Goal: Task Accomplishment & Management: Manage account settings

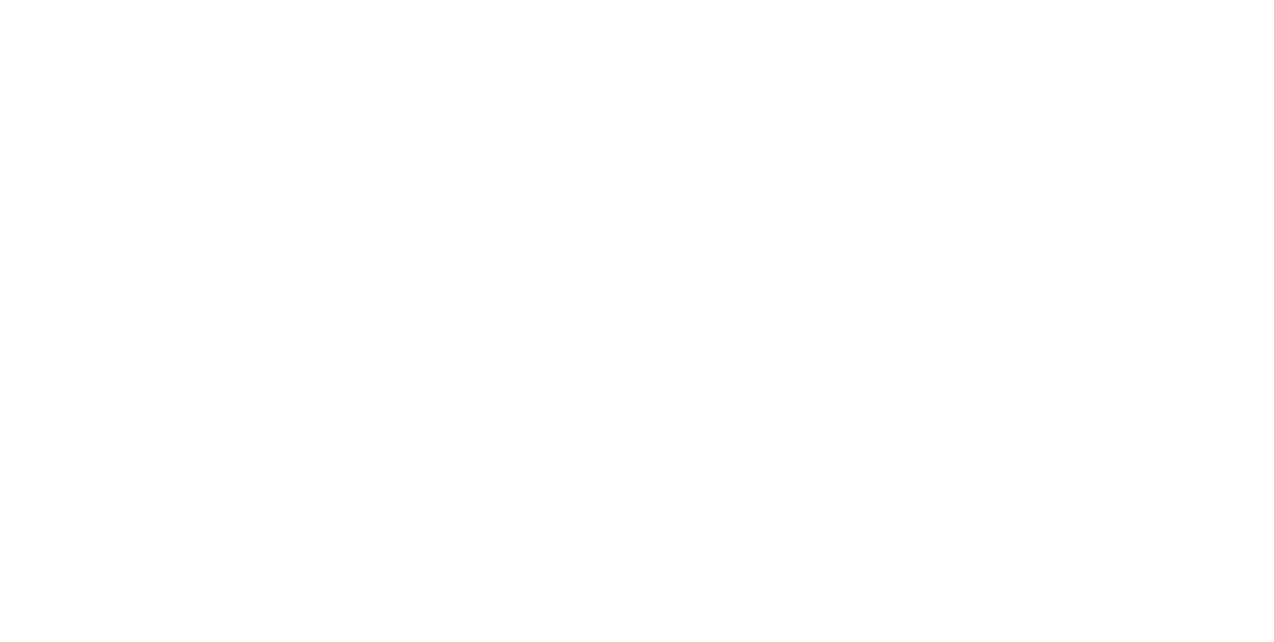
select select "100"
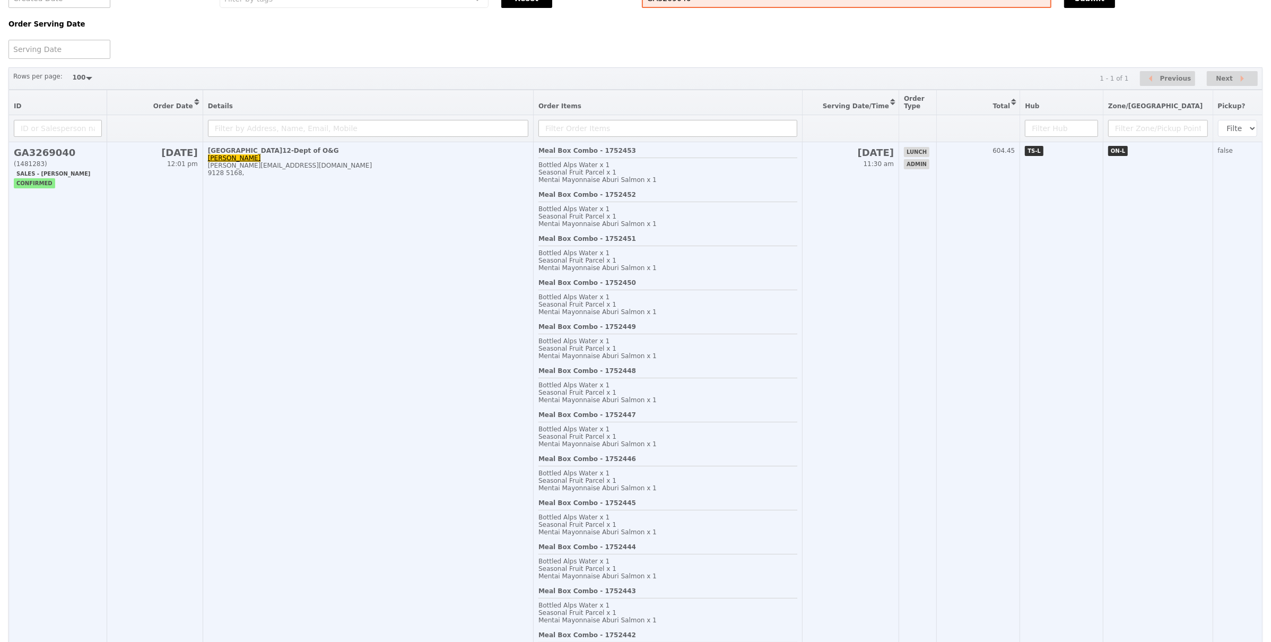
scroll to position [83, 0]
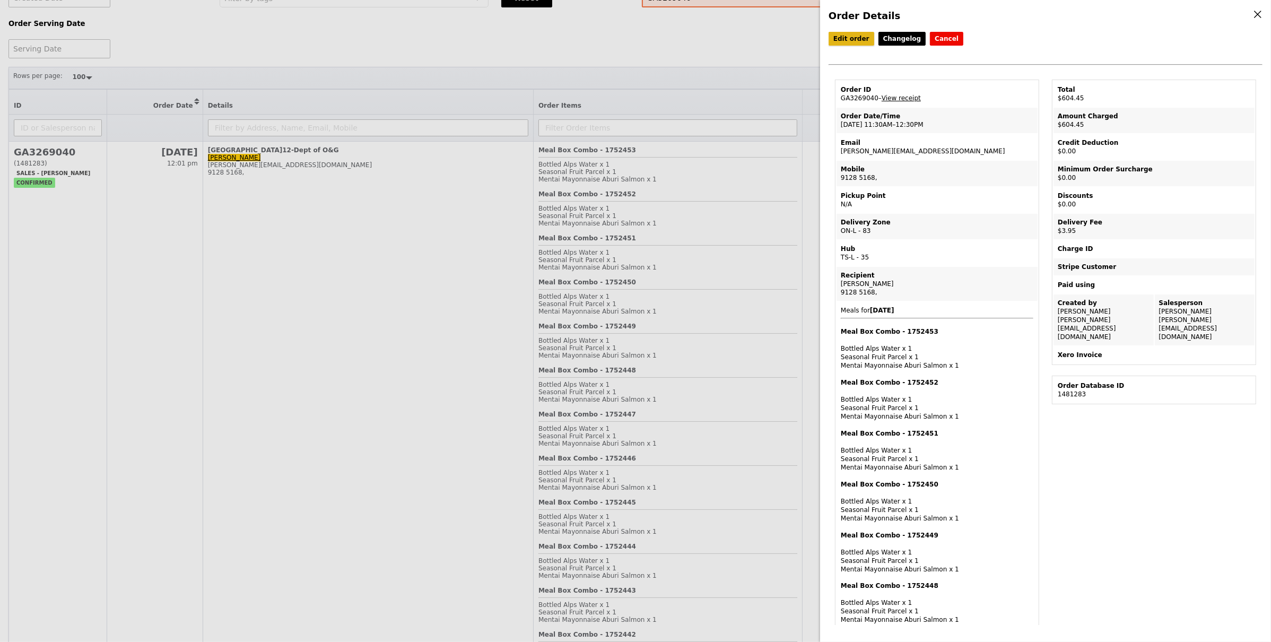
click at [848, 39] on link "Edit order" at bounding box center [852, 39] width 46 height 14
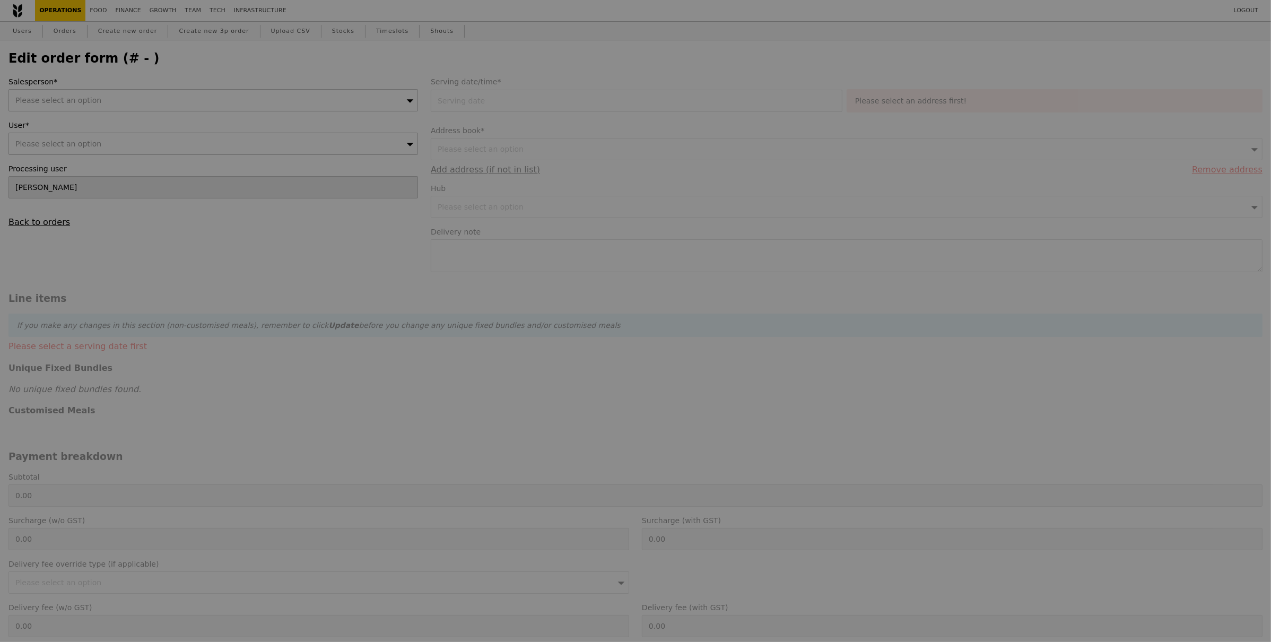
type input "Samantha"
type input "14 Aug 2025"
type textarea "Please deliver by 11:30AM."
type input "600.50"
type input "3.62"
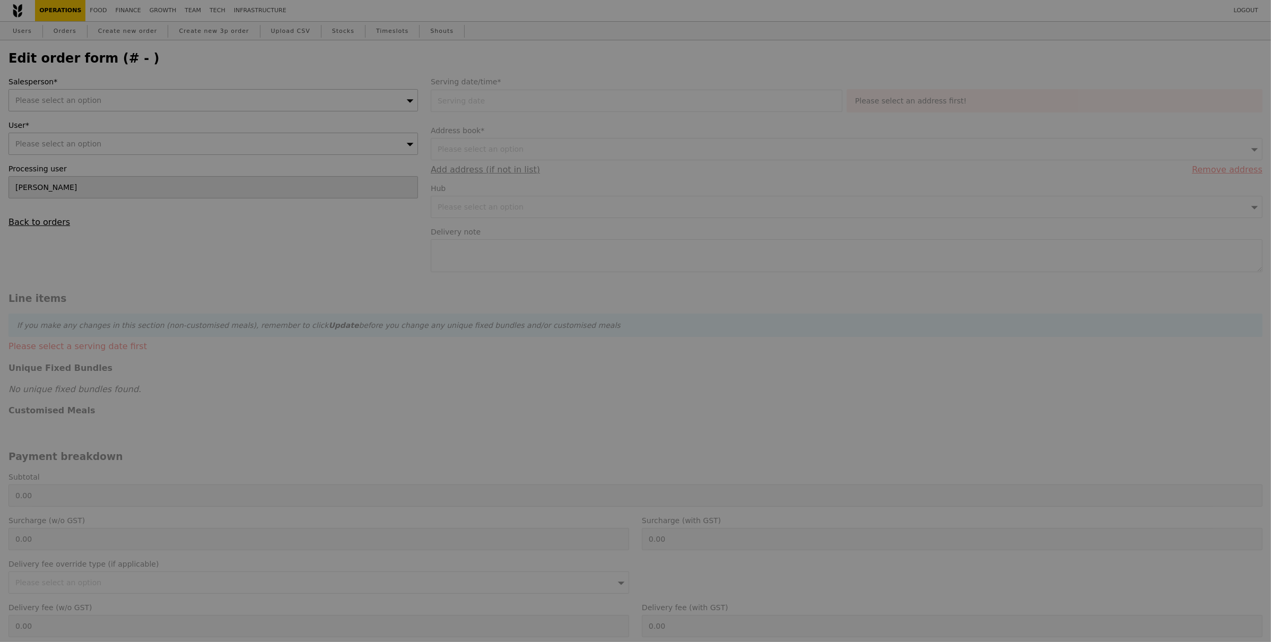
type input "3.95"
type input "604.45"
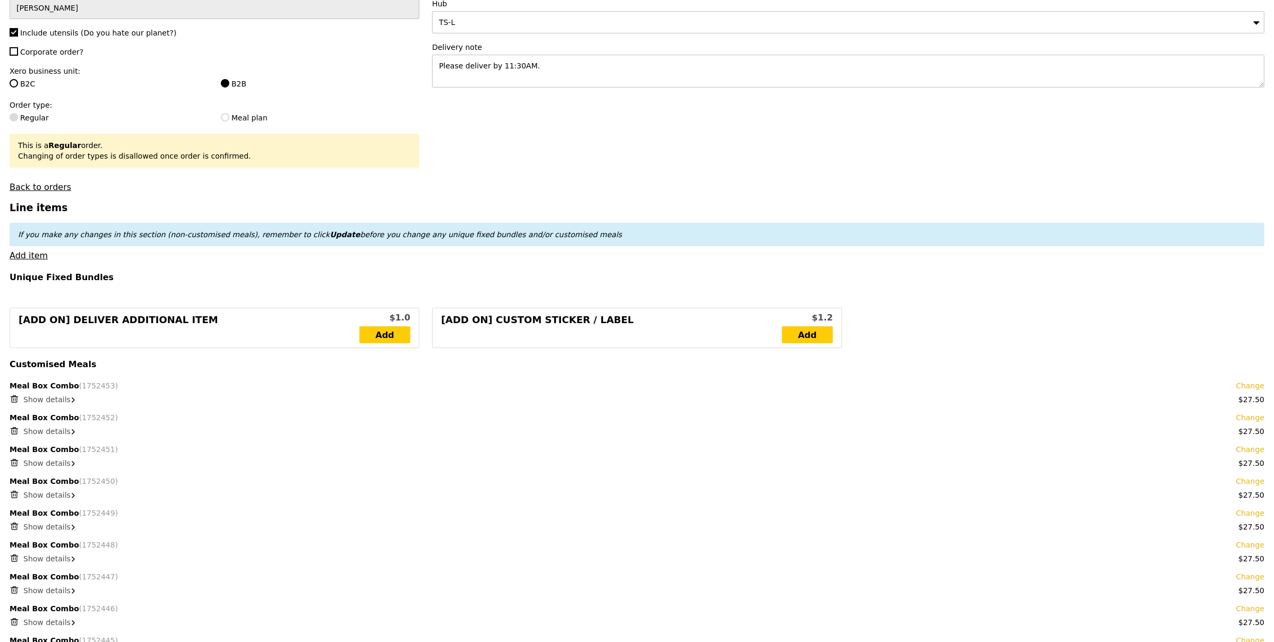
scroll to position [231, 0]
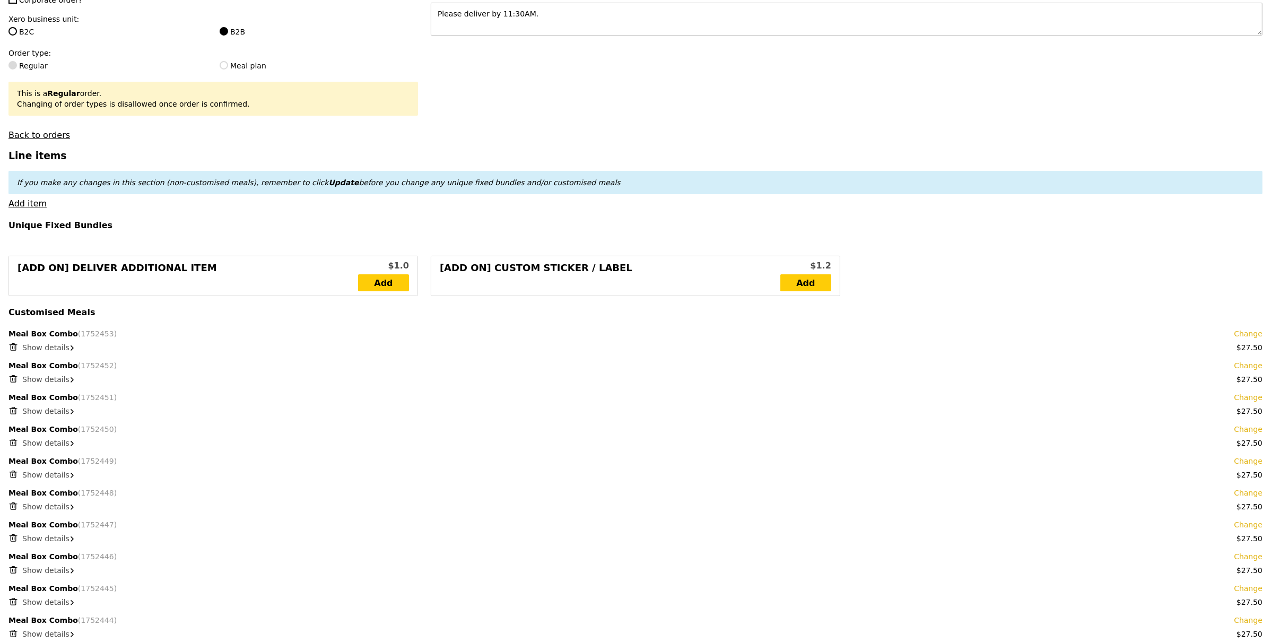
click at [49, 334] on div "Meal Box Combo (1752453) Change" at bounding box center [635, 333] width 1254 height 11
click at [40, 347] on span "Show details" at bounding box center [45, 347] width 47 height 8
click at [1247, 330] on link "Change" at bounding box center [1248, 333] width 29 height 11
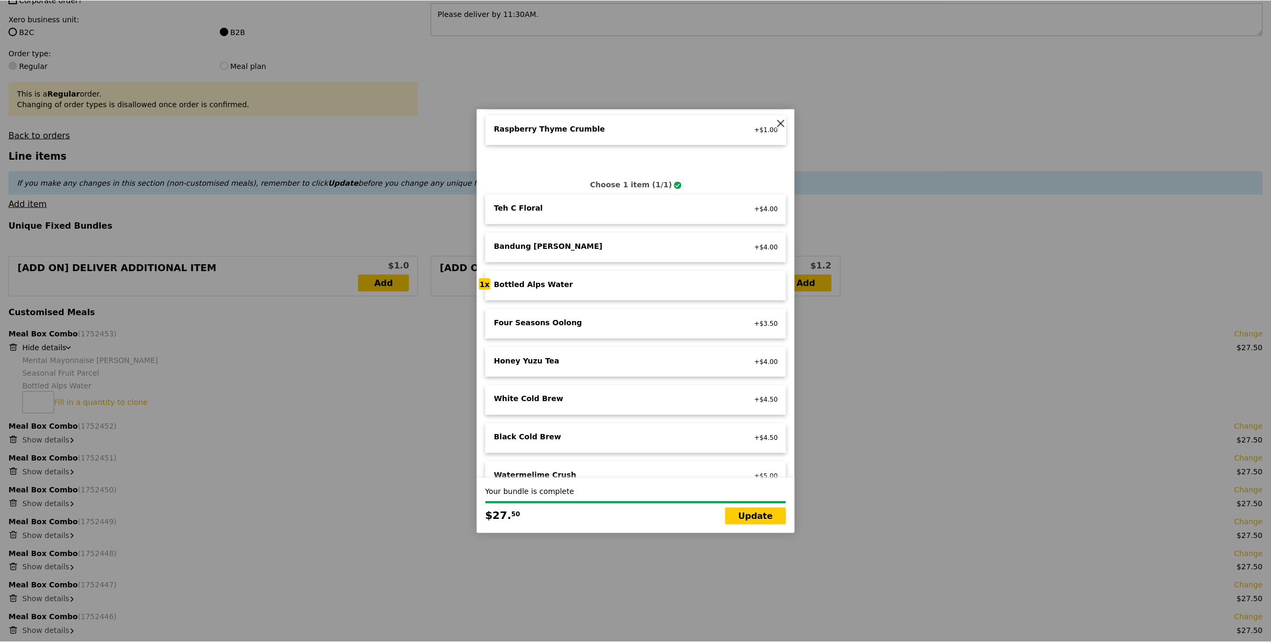
scroll to position [885, 0]
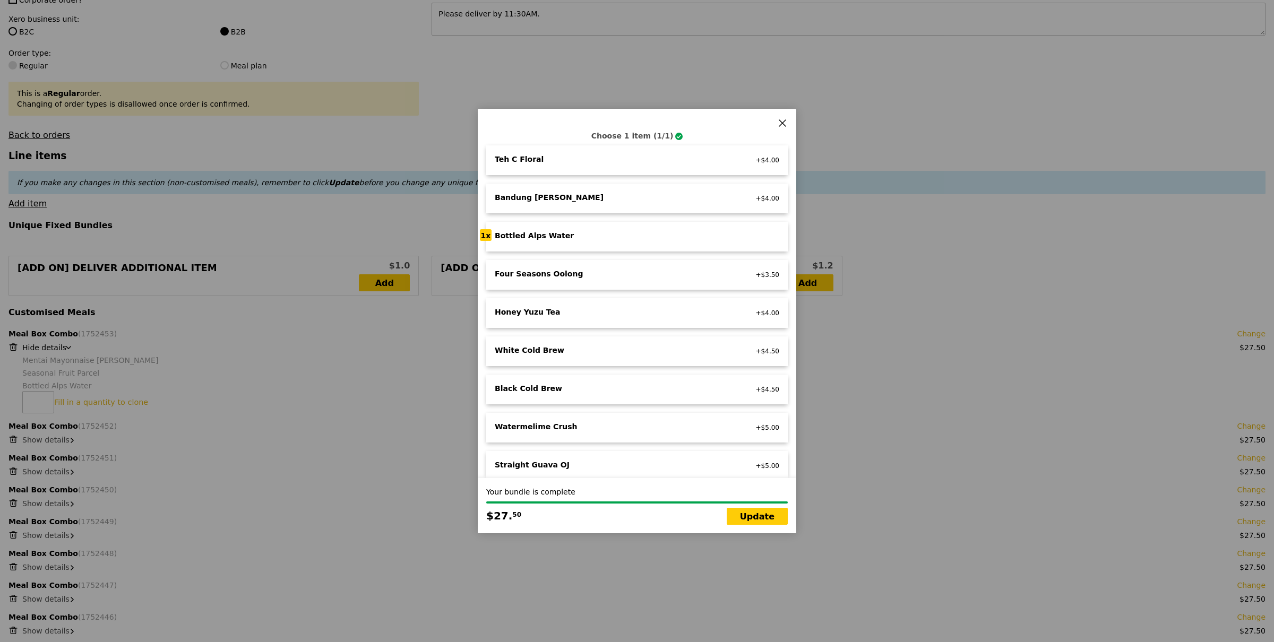
click at [625, 298] on div "Honey Yuzu Tea vegetarian +$4.00" at bounding box center [636, 313] width 301 height 30
click at [751, 516] on link "Update" at bounding box center [756, 516] width 61 height 17
type input "Loading..."
click at [749, 514] on link "Update" at bounding box center [756, 516] width 61 height 17
type input "604.50"
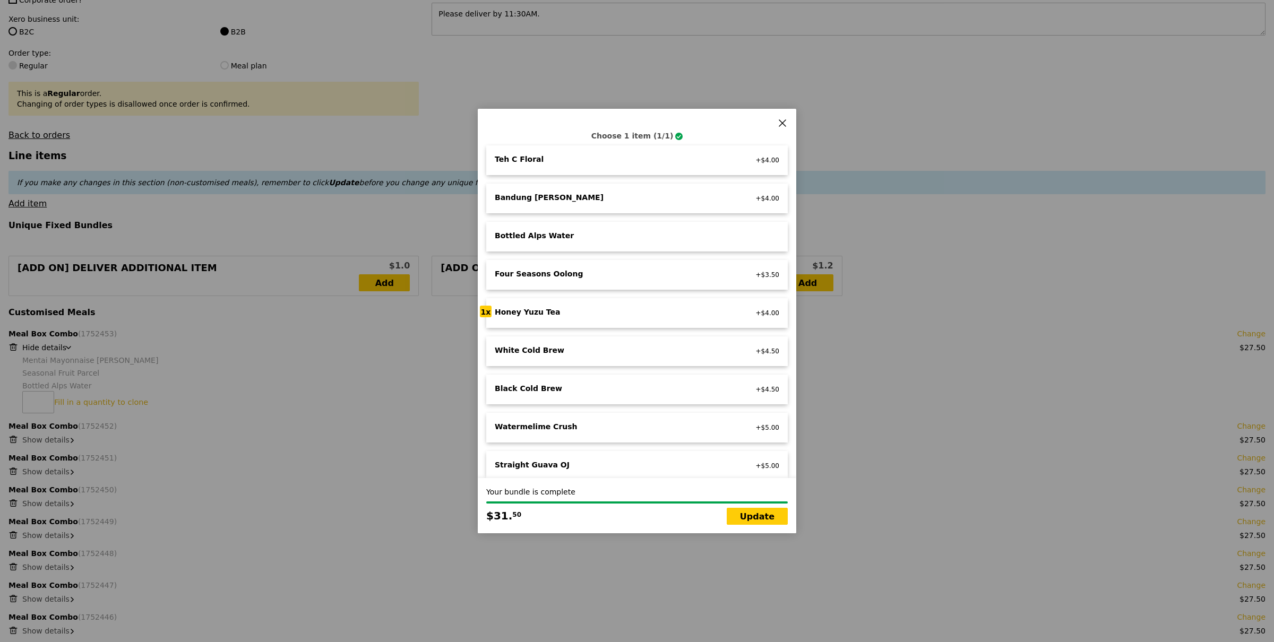
type input "608.45"
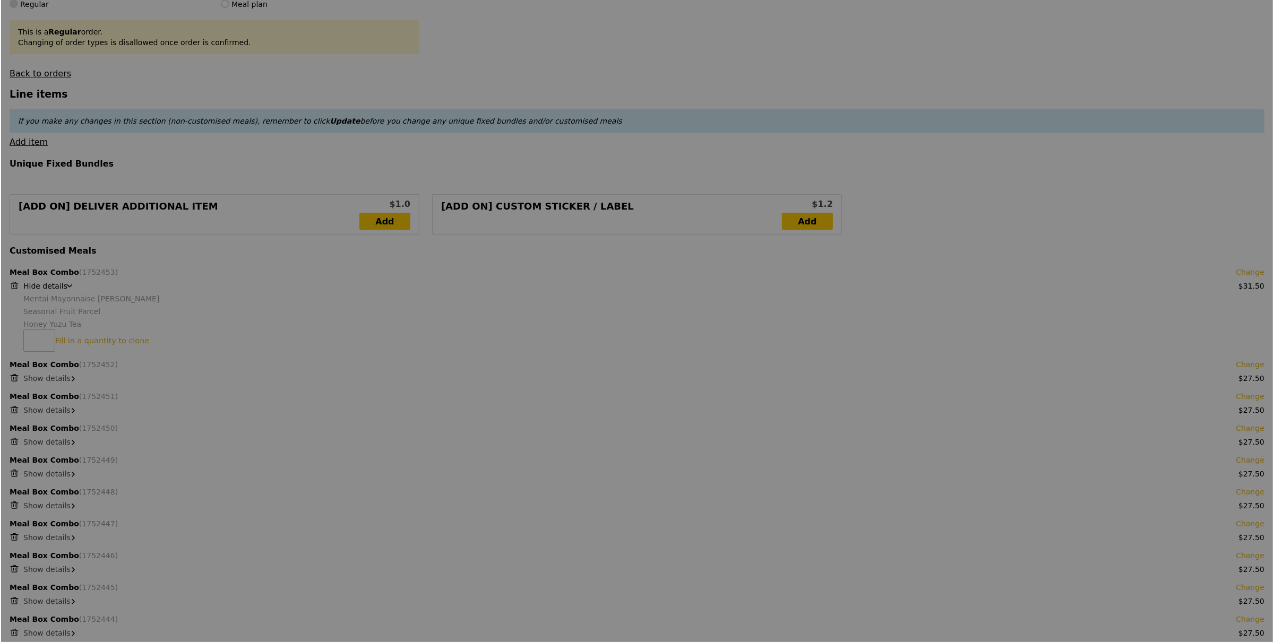
scroll to position [366, 0]
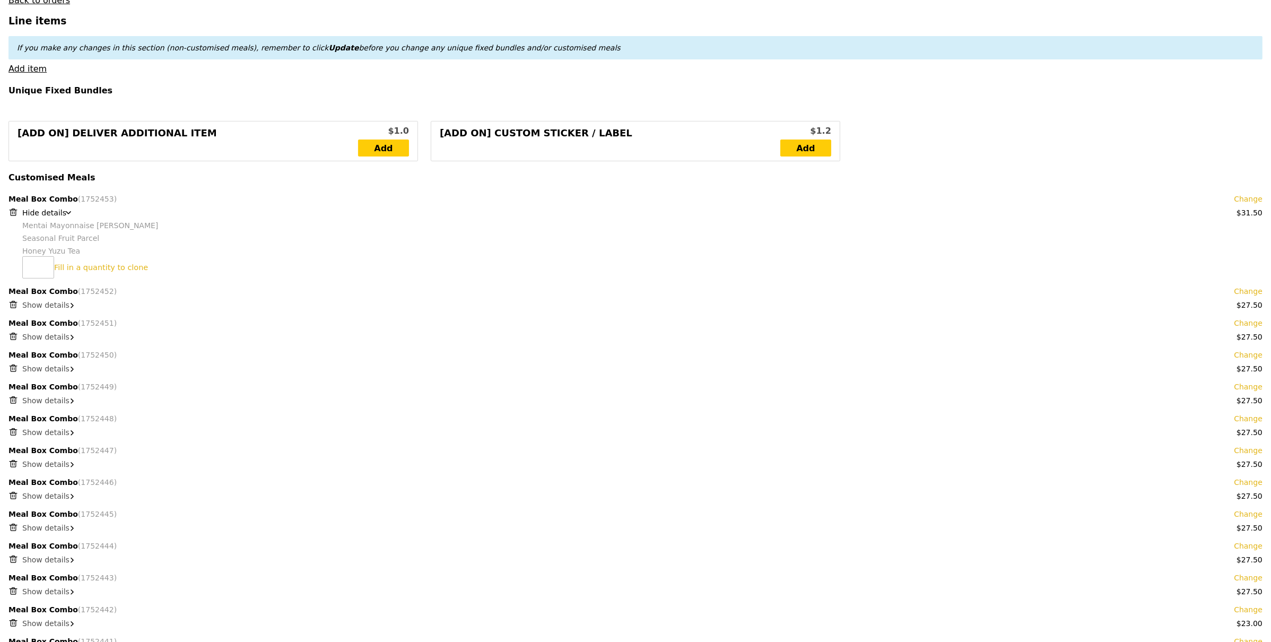
click at [1245, 290] on link "Change" at bounding box center [1248, 291] width 29 height 11
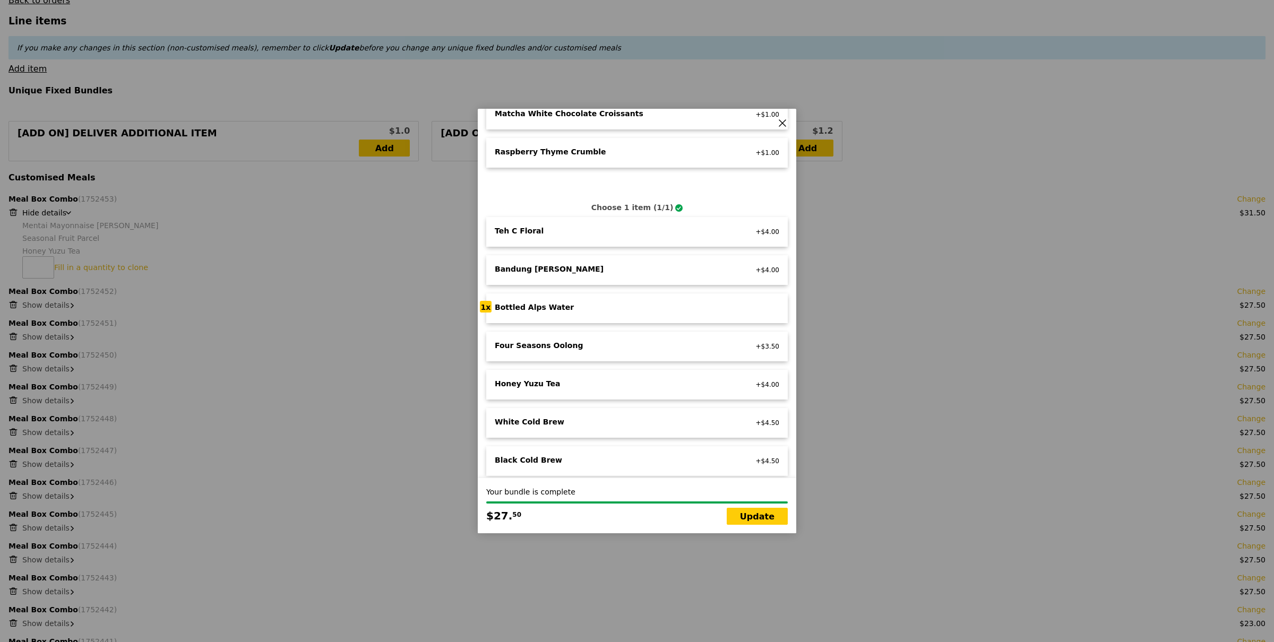
scroll to position [885, 0]
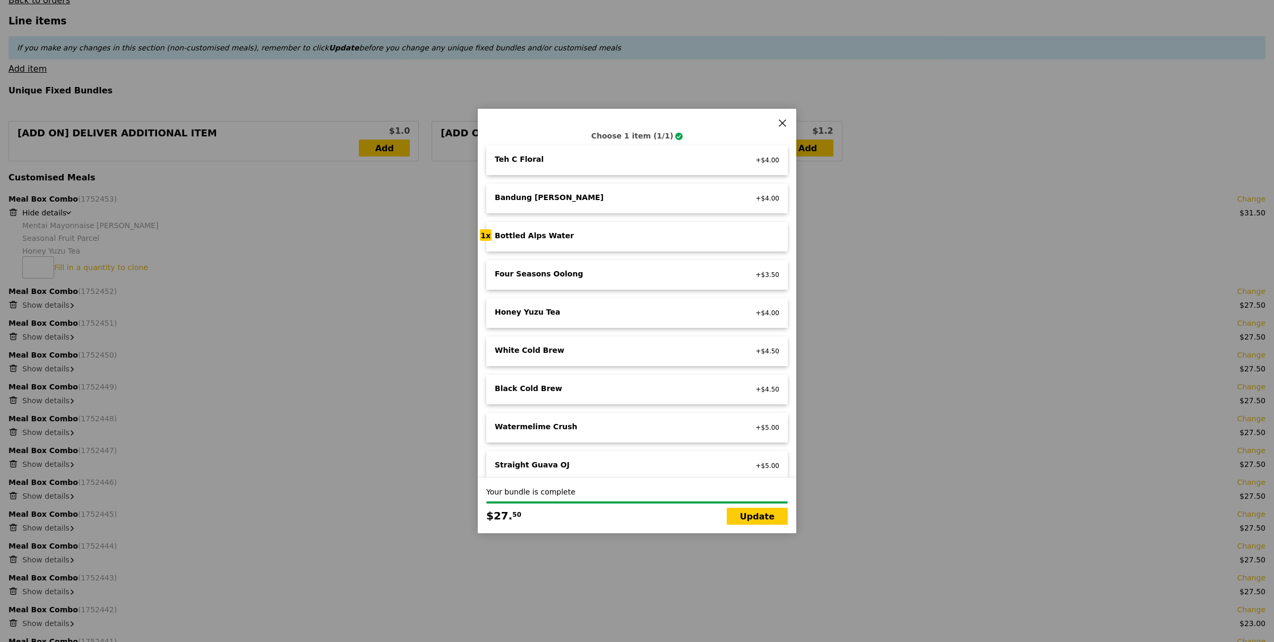
click at [629, 307] on div "Honey Yuzu Tea" at bounding box center [612, 312] width 235 height 11
click at [758, 518] on link "Update" at bounding box center [756, 516] width 61 height 17
type input "Loading..."
type input "608.50"
type input "612.45"
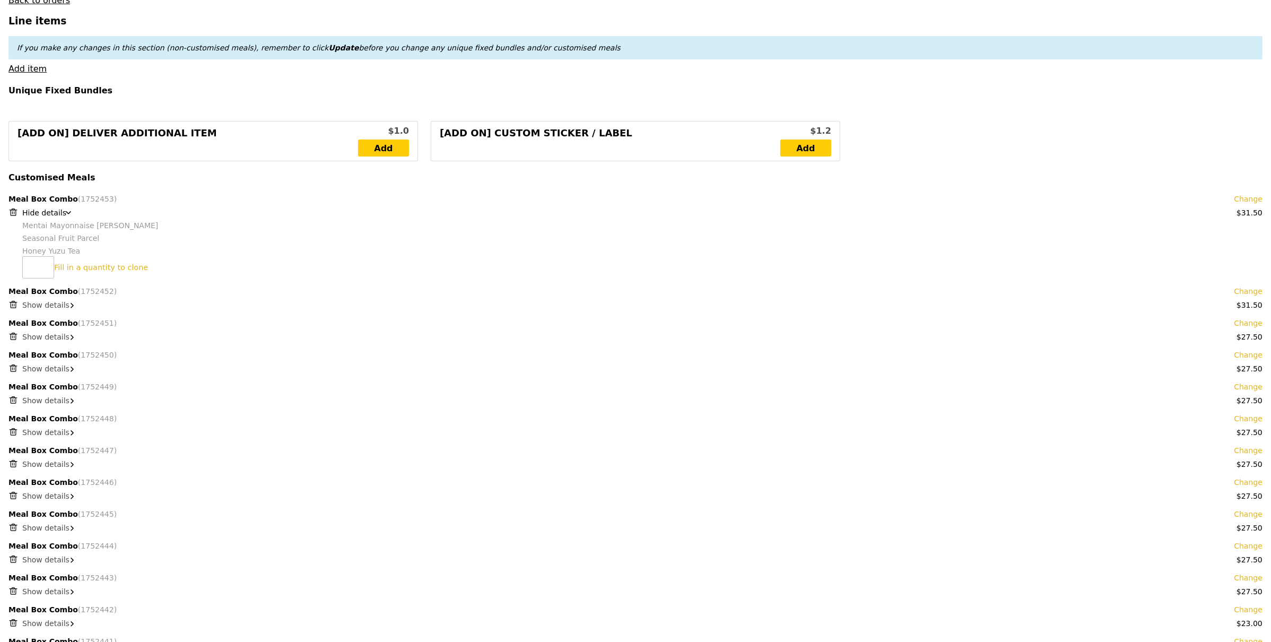
click at [1252, 326] on link "Change" at bounding box center [1248, 323] width 29 height 11
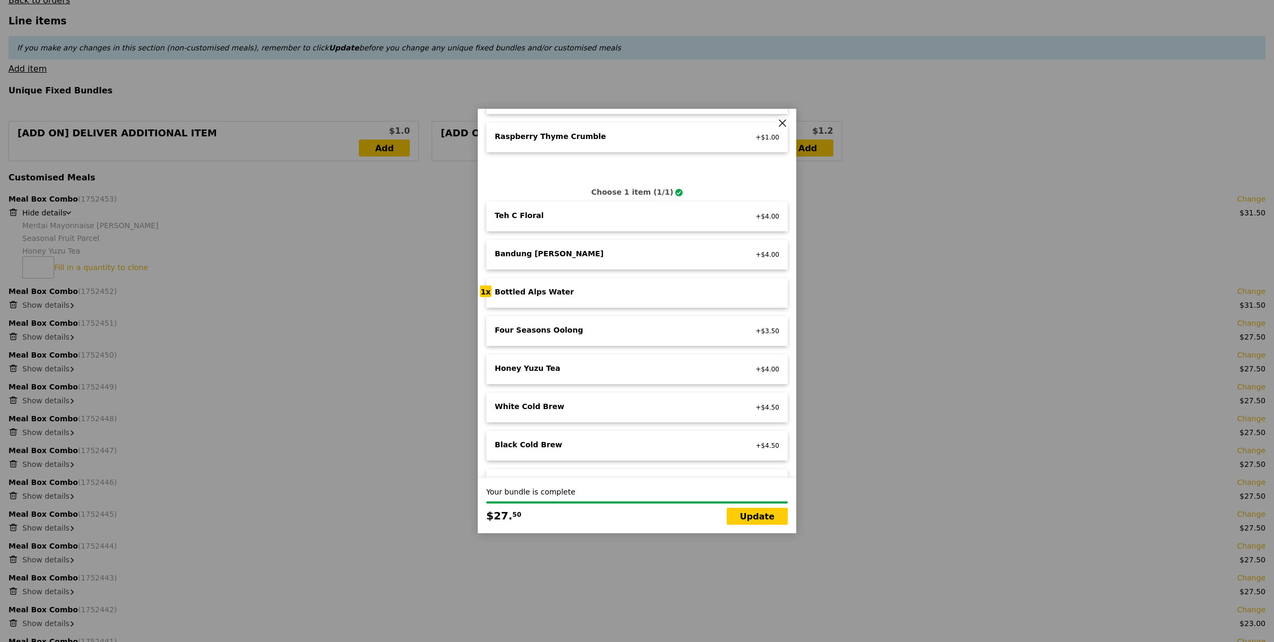
scroll to position [835, 0]
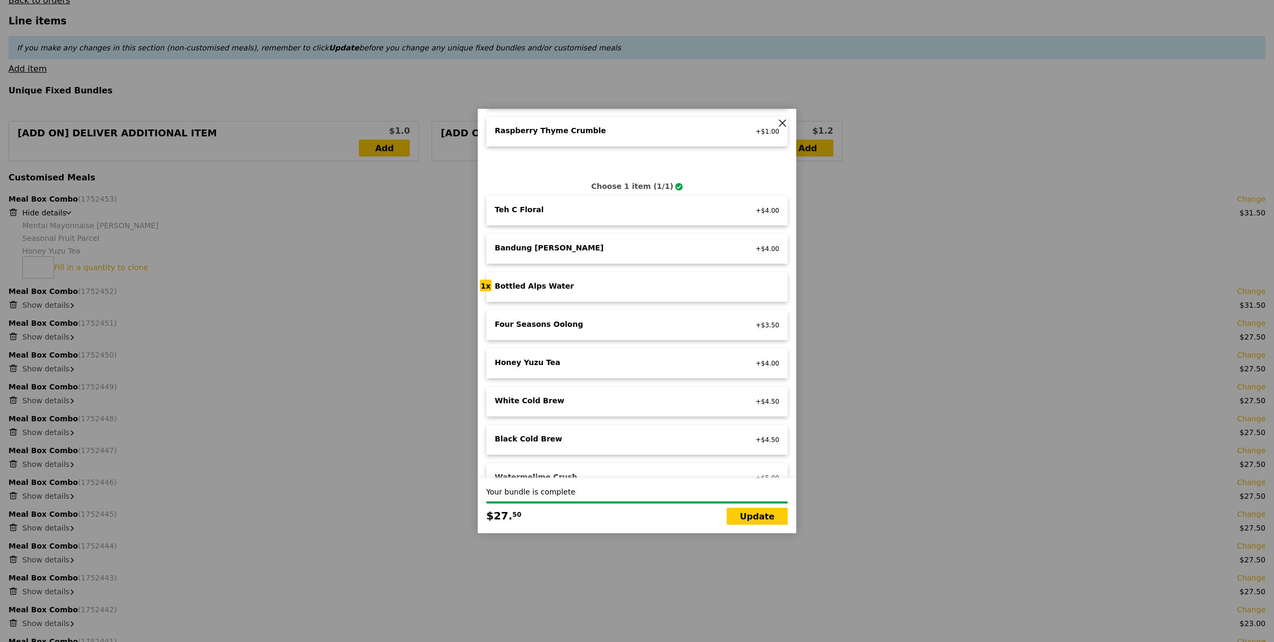
click at [641, 357] on div "Honey Yuzu Tea" at bounding box center [612, 362] width 235 height 11
click at [751, 513] on link "Update" at bounding box center [756, 516] width 61 height 17
type input "Loading..."
type input "612.50"
type input "616.45"
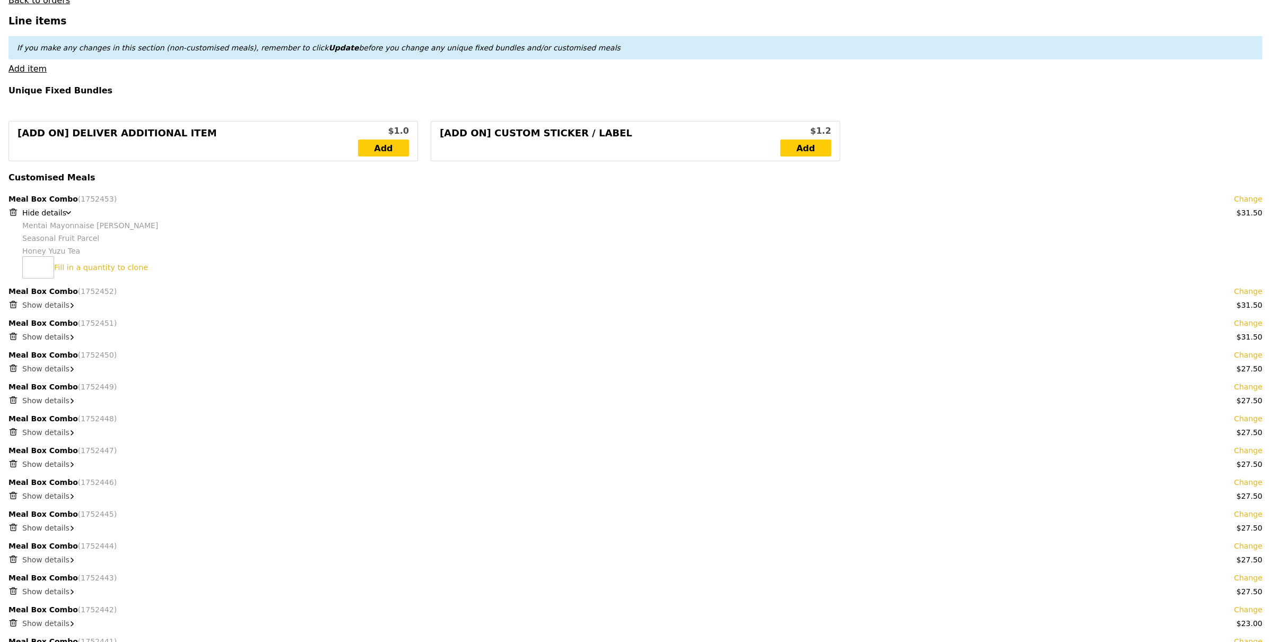
click at [1255, 357] on link "Change" at bounding box center [1248, 355] width 29 height 11
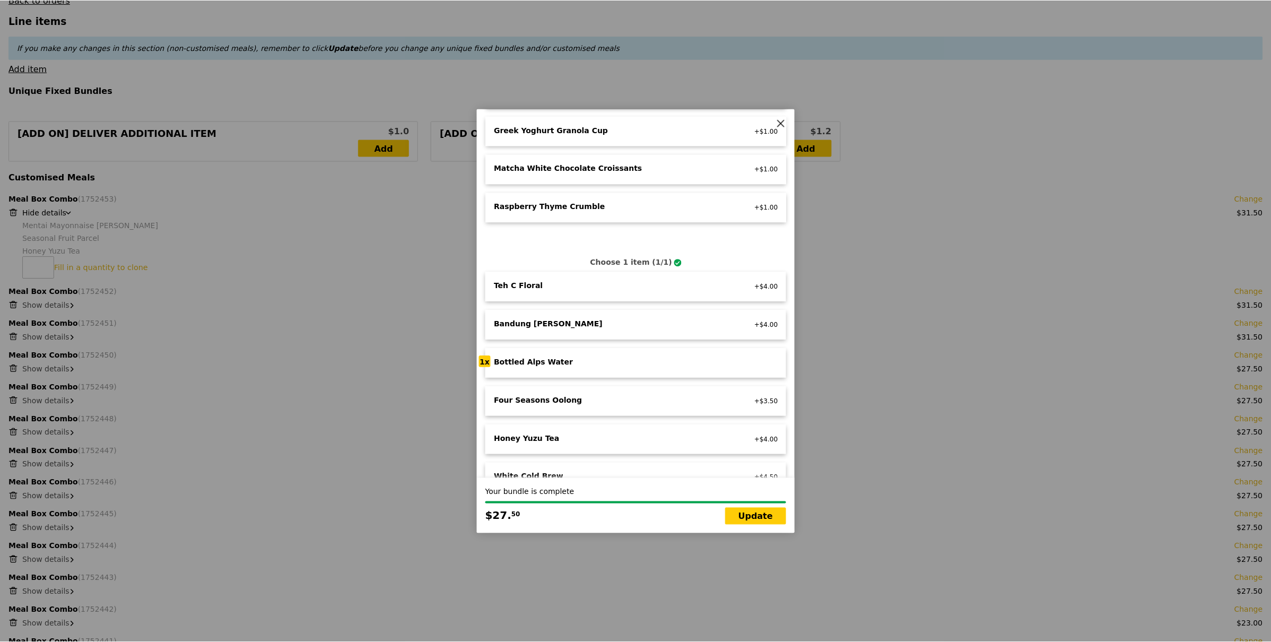
scroll to position [885, 0]
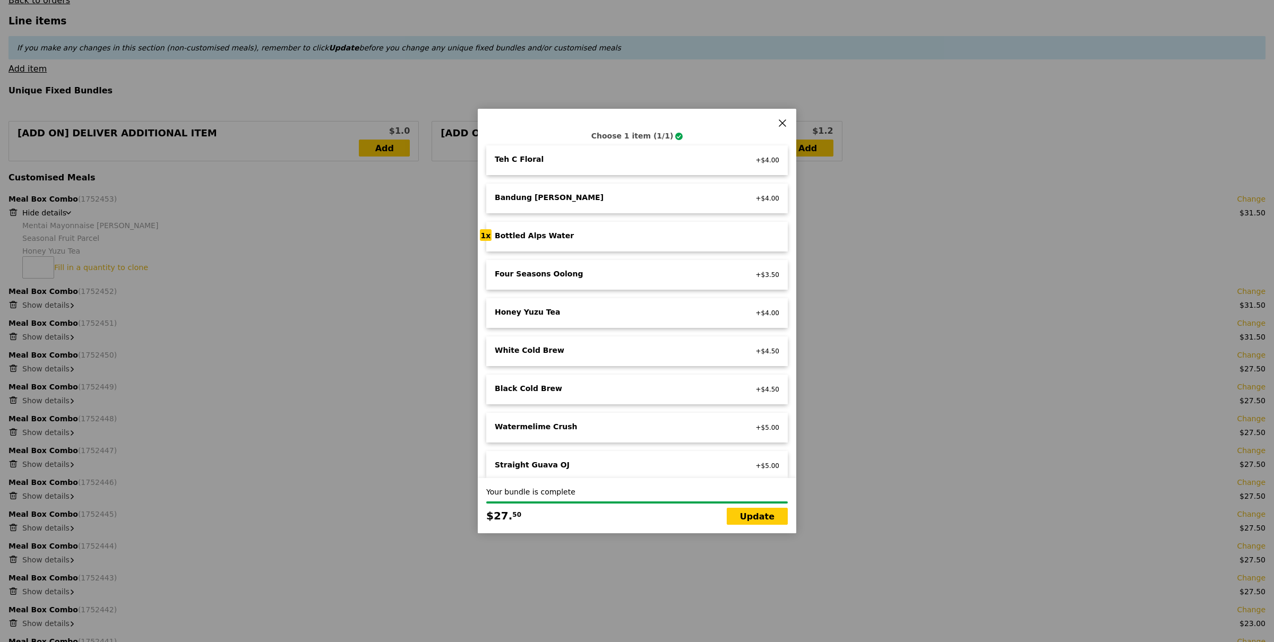
click at [640, 307] on div "Honey Yuzu Tea" at bounding box center [612, 312] width 235 height 11
click at [765, 518] on link "Update" at bounding box center [756, 516] width 61 height 17
type input "Loading..."
type input "616.50"
type input "620.45"
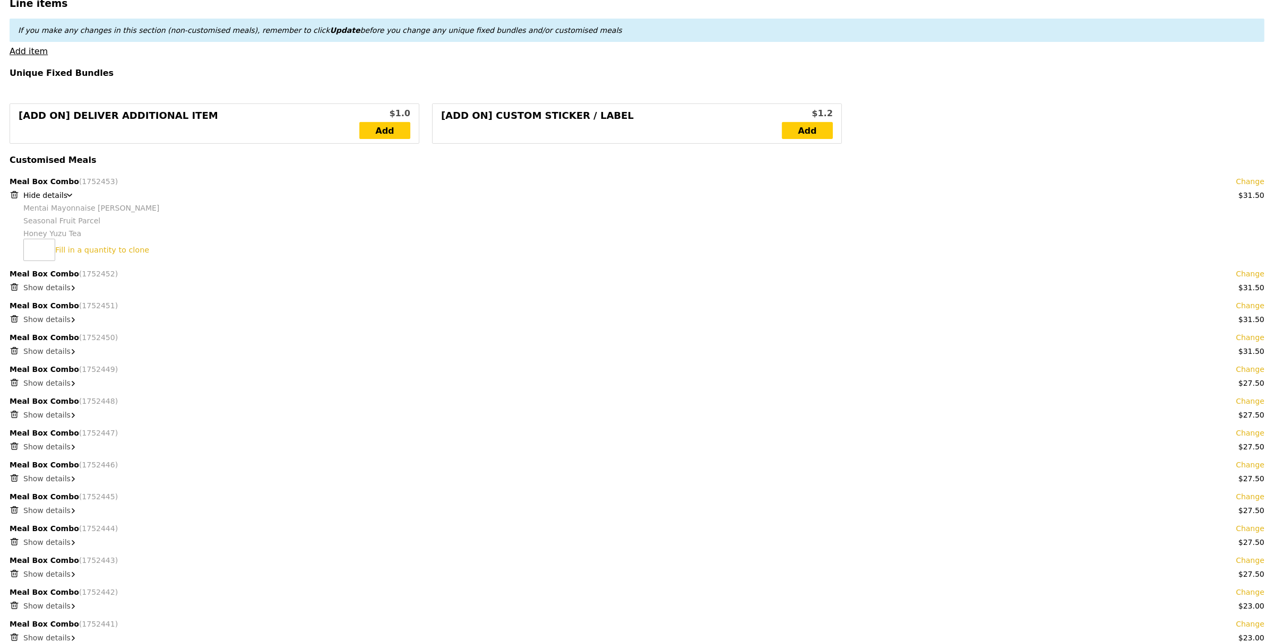
scroll to position [385, 0]
click at [1258, 372] on link "Change" at bounding box center [1248, 368] width 29 height 11
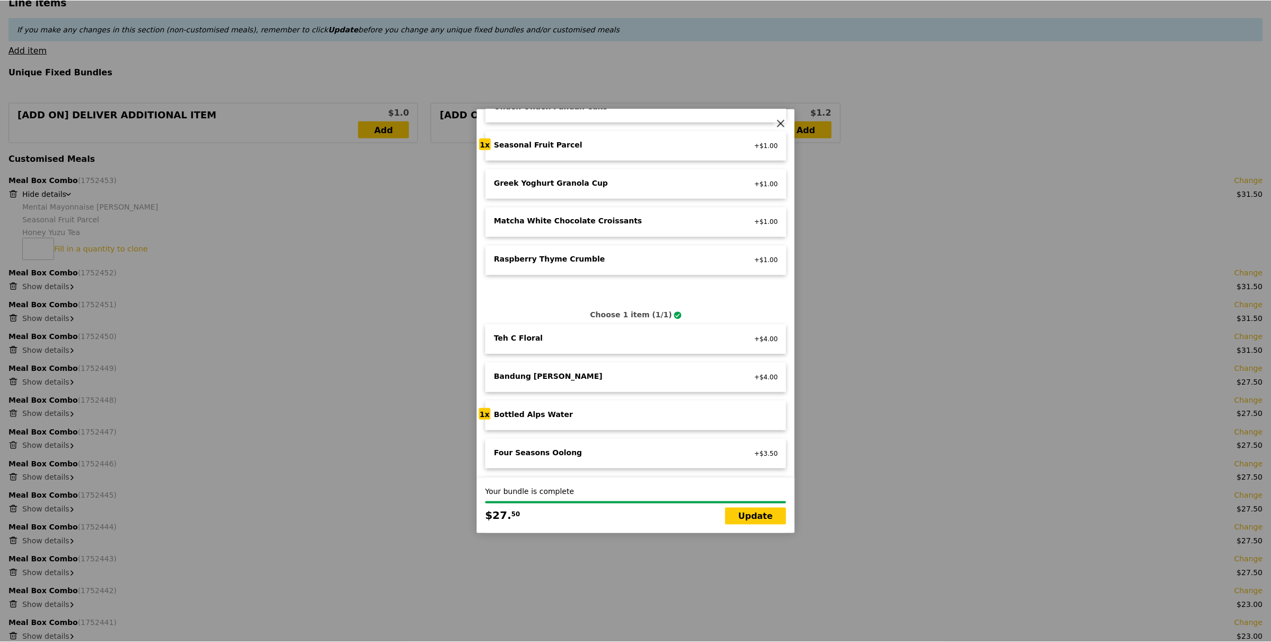
scroll to position [845, 0]
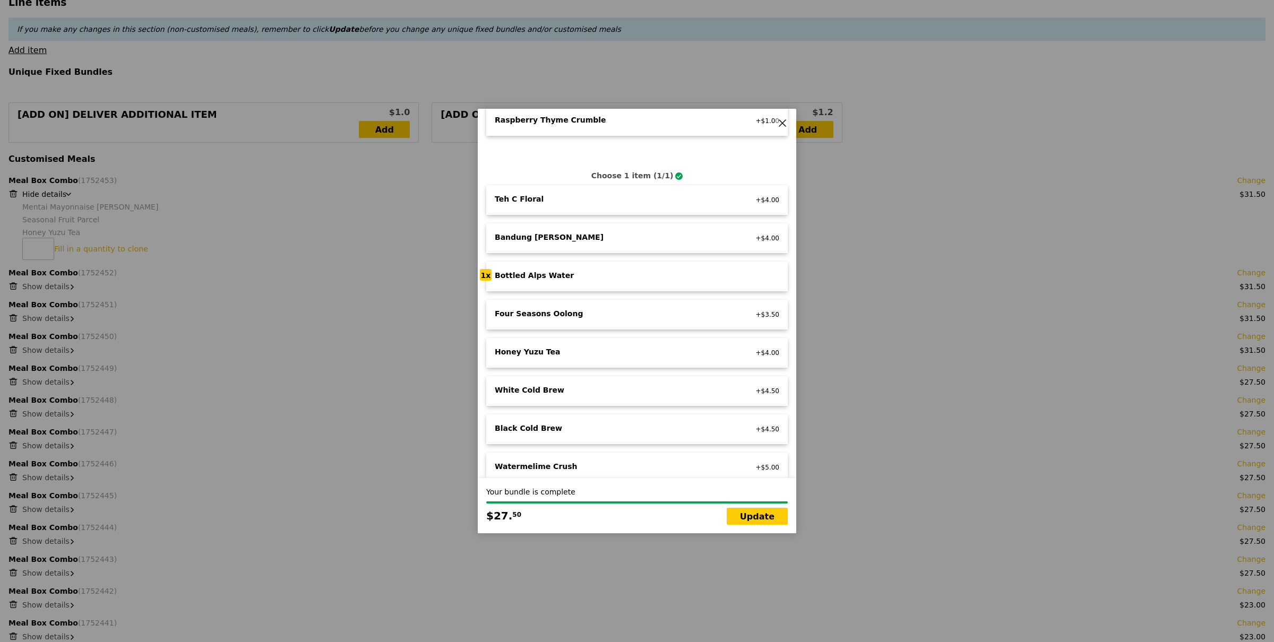
click at [578, 348] on div "Honey Yuzu Tea vegetarian +$4.00" at bounding box center [636, 353] width 301 height 30
click at [751, 521] on link "Update" at bounding box center [756, 516] width 61 height 17
type input "Loading..."
type input "620.50"
type input "624.45"
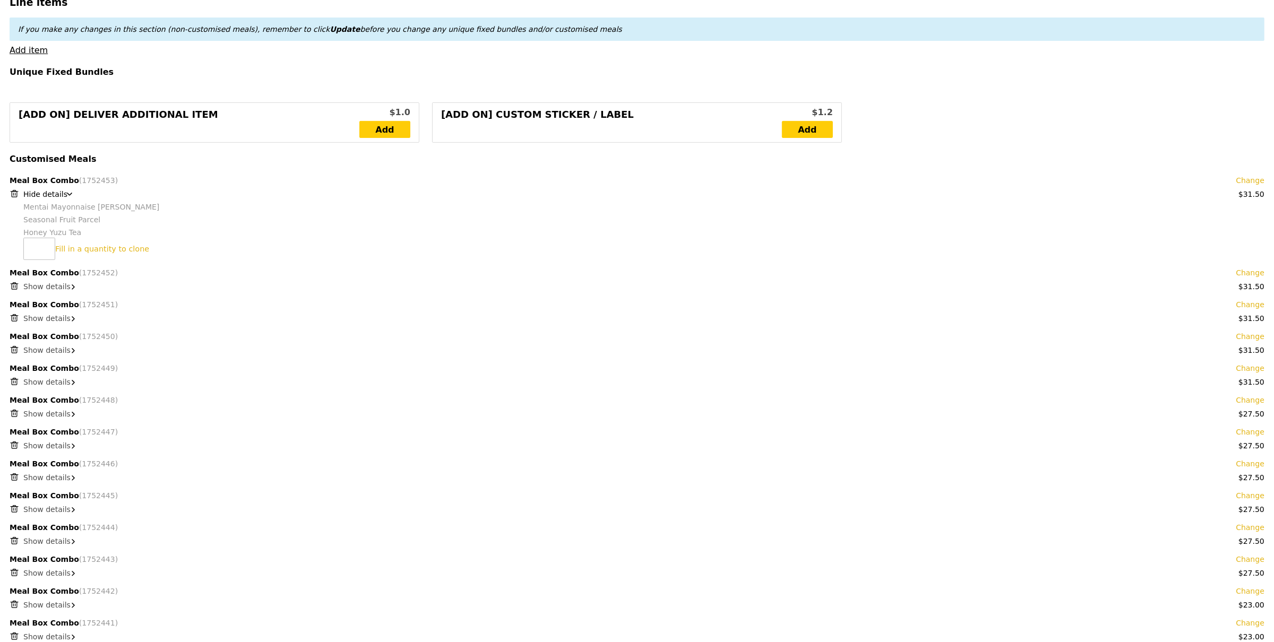
scroll to position [387, 0]
click at [1256, 398] on link "Change" at bounding box center [1248, 397] width 29 height 11
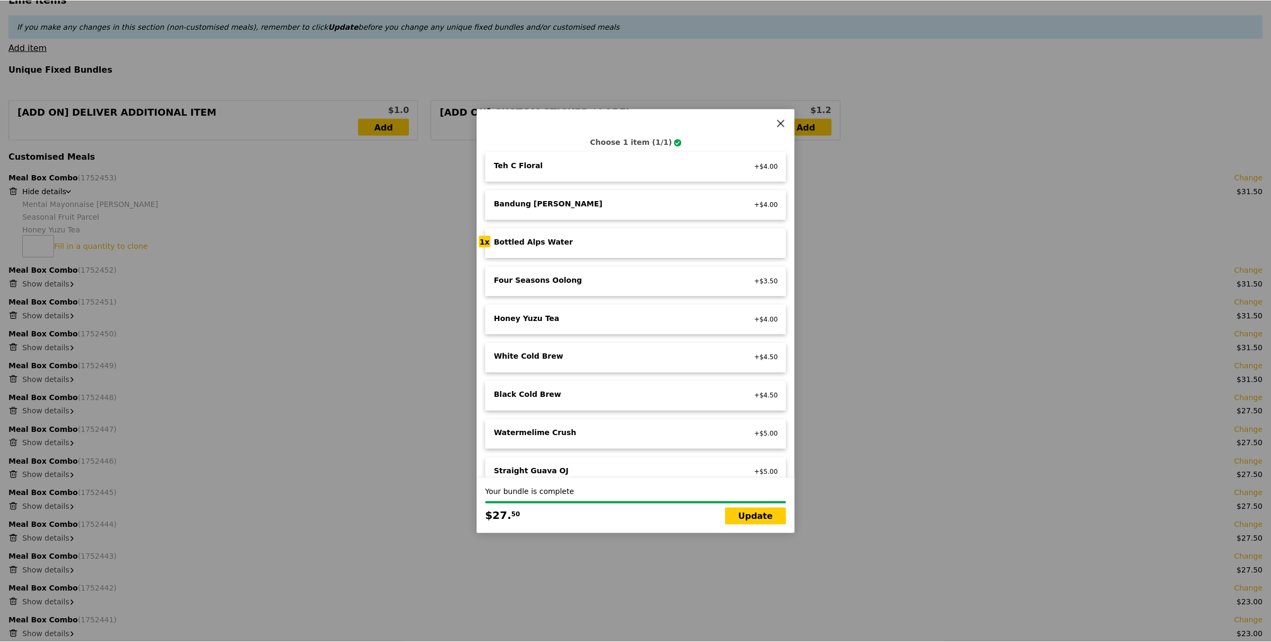
scroll to position [885, 0]
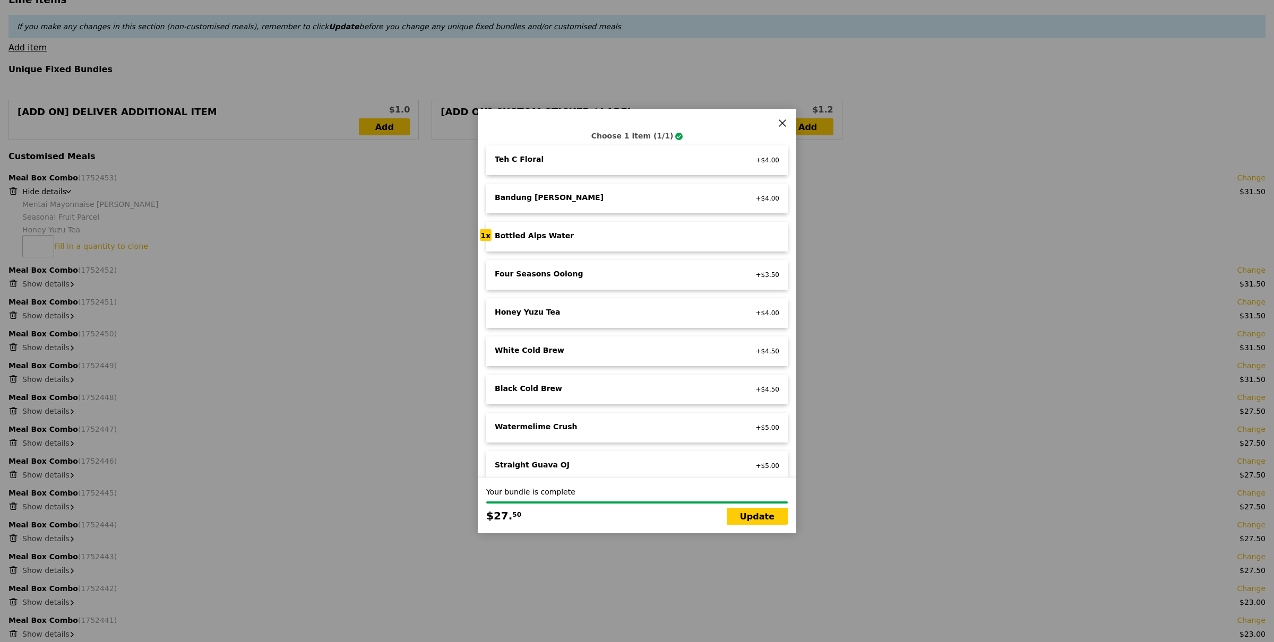
drag, startPoint x: 557, startPoint y: 301, endPoint x: 633, endPoint y: 394, distance: 120.7
click at [557, 307] on div "Honey Yuzu Tea" at bounding box center [612, 312] width 235 height 11
click at [765, 514] on link "Update" at bounding box center [756, 516] width 61 height 17
type input "Loading..."
click at [760, 516] on link "Update" at bounding box center [756, 516] width 61 height 17
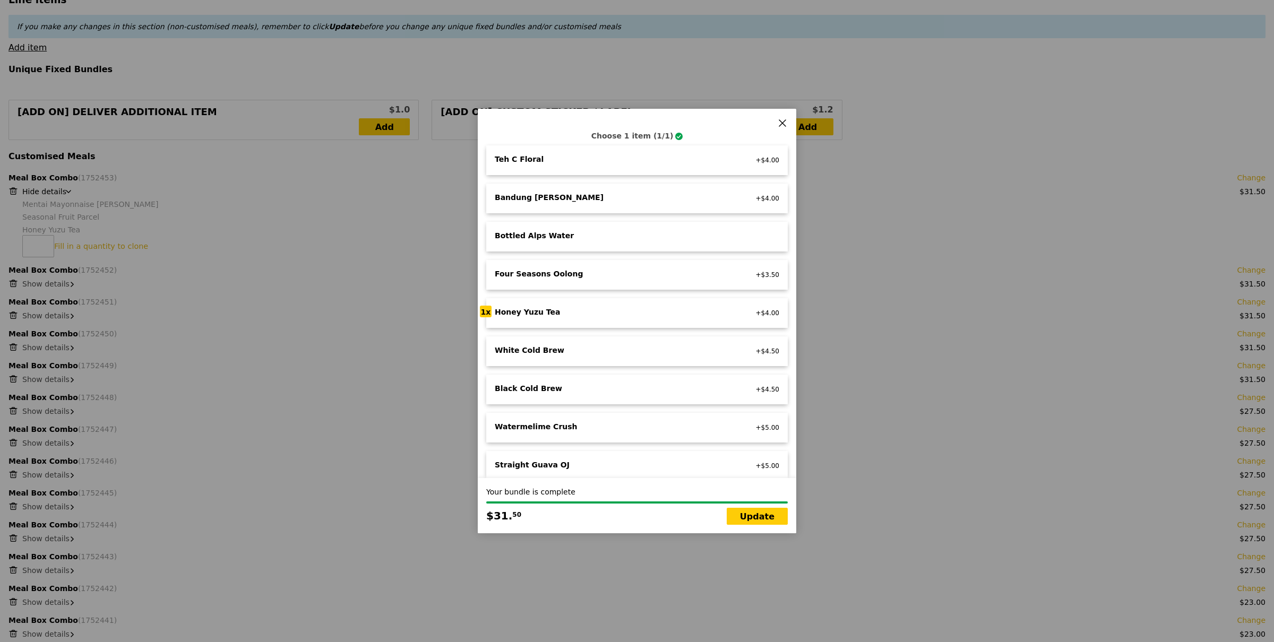
type input "624.50"
type input "628.45"
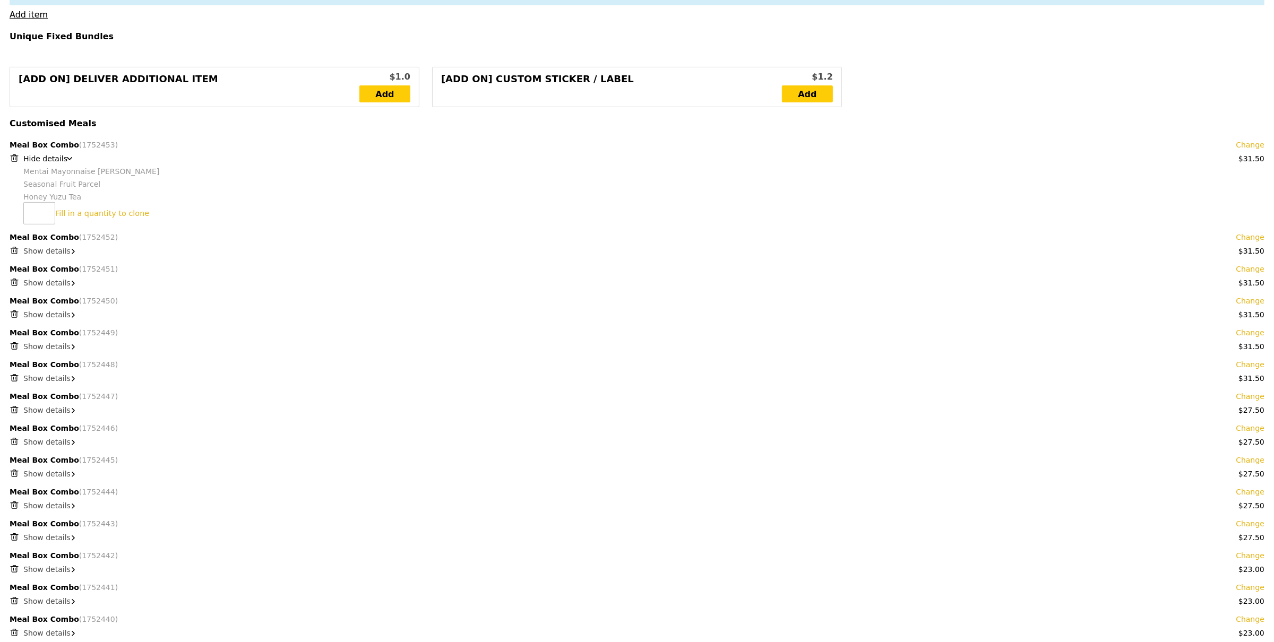
scroll to position [421, 0]
click at [1248, 395] on link "Change" at bounding box center [1248, 396] width 29 height 11
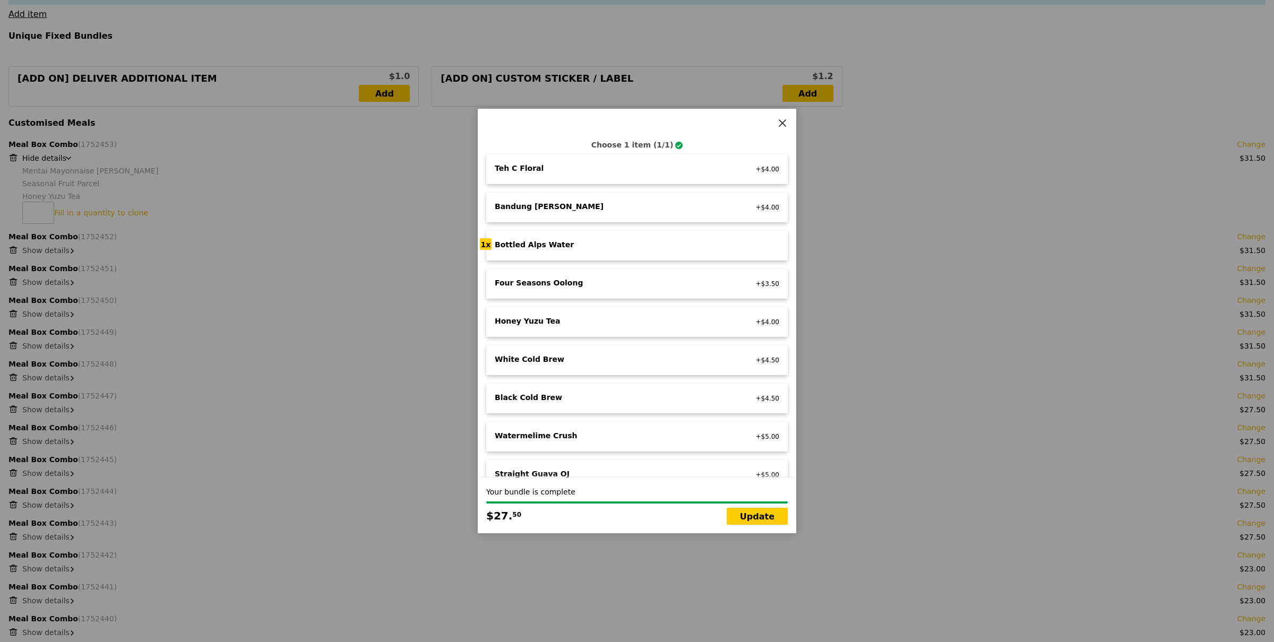
scroll to position [885, 0]
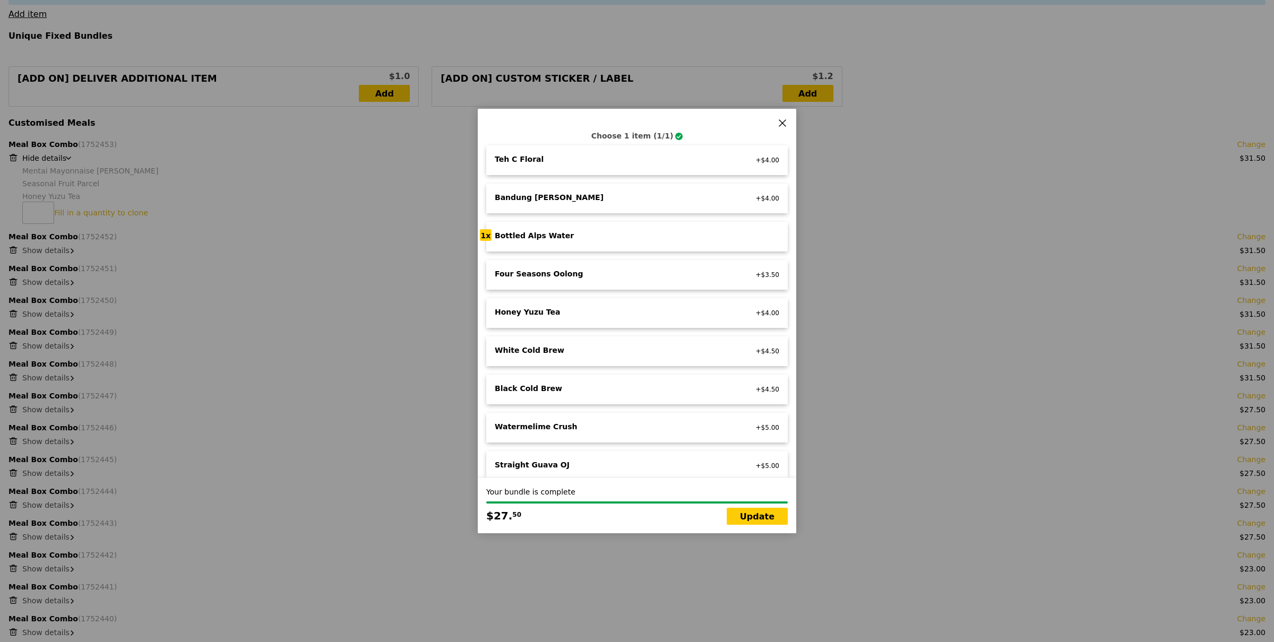
click at [629, 307] on div "Honey Yuzu Tea" at bounding box center [612, 312] width 235 height 11
click at [754, 518] on link "Update" at bounding box center [756, 516] width 61 height 17
type input "Loading..."
type input "628.50"
type input "632.45"
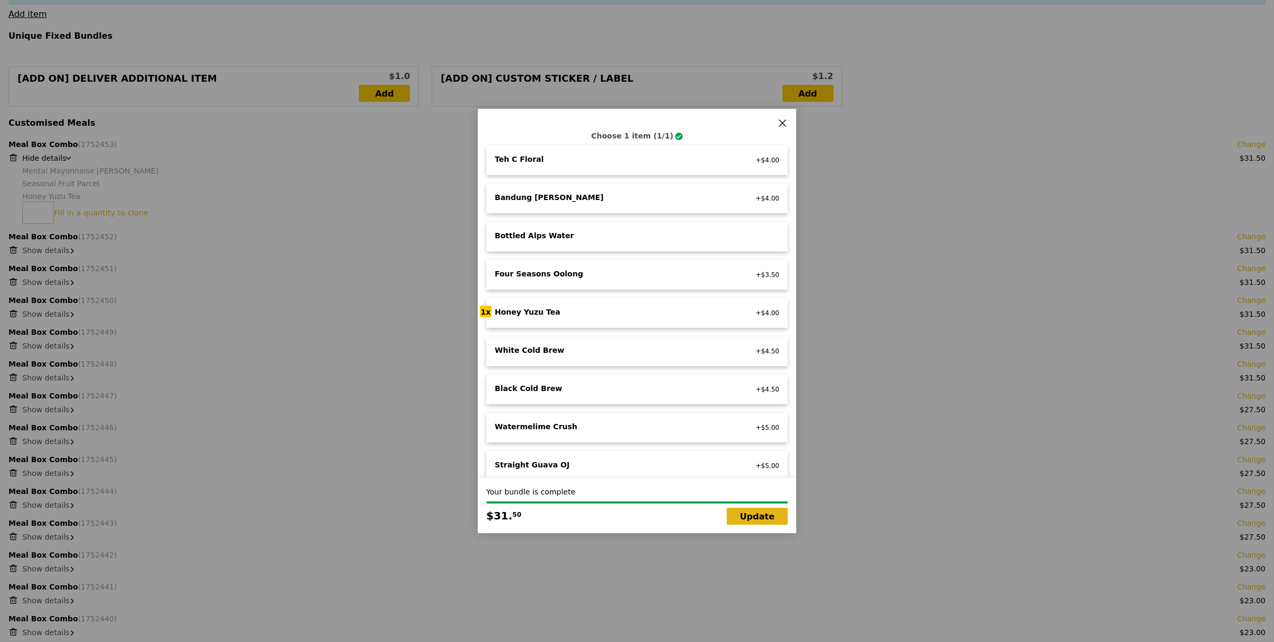
scroll to position [420, 0]
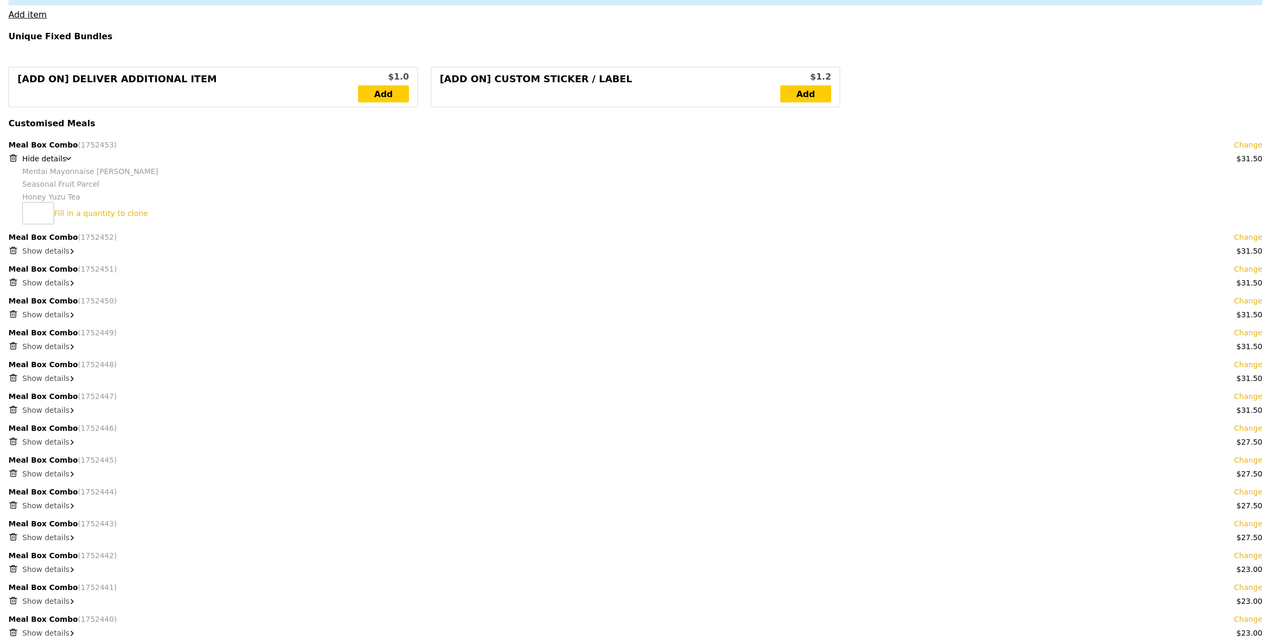
click at [1253, 429] on link "Change" at bounding box center [1248, 428] width 29 height 11
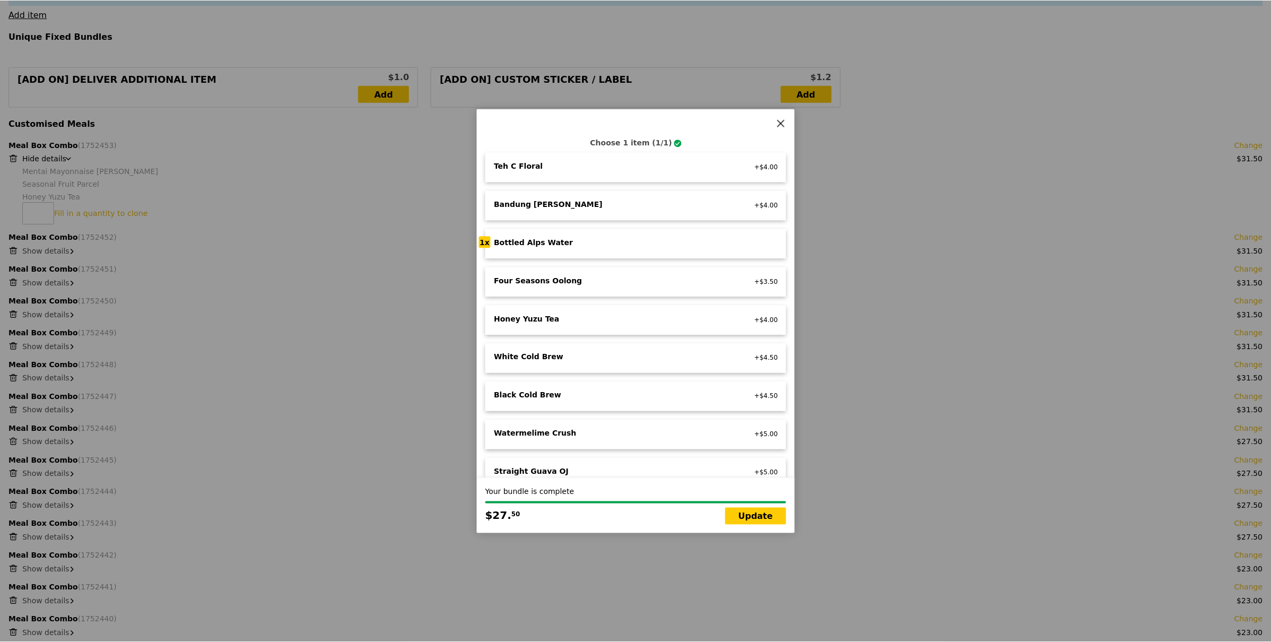
scroll to position [881, 0]
click at [544, 313] on div "Honey Yuzu Tea vegetarian +$4.00" at bounding box center [636, 317] width 301 height 30
click at [761, 519] on link "Update" at bounding box center [756, 516] width 61 height 17
type input "Loading..."
type input "632.50"
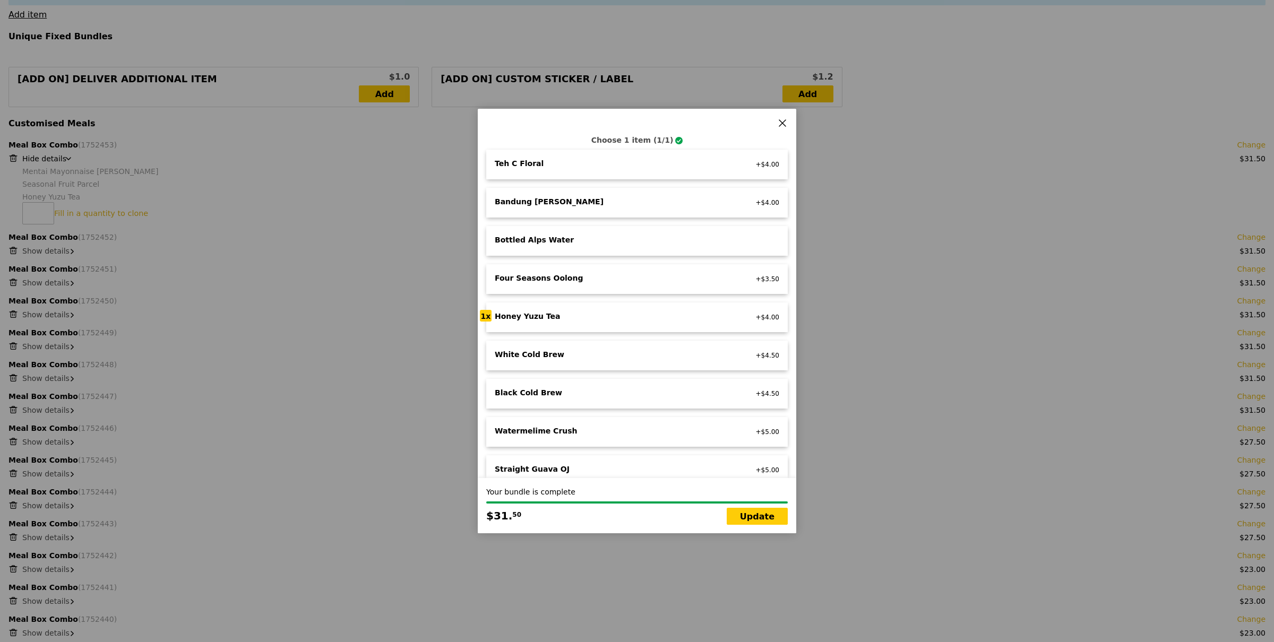
type input "636.45"
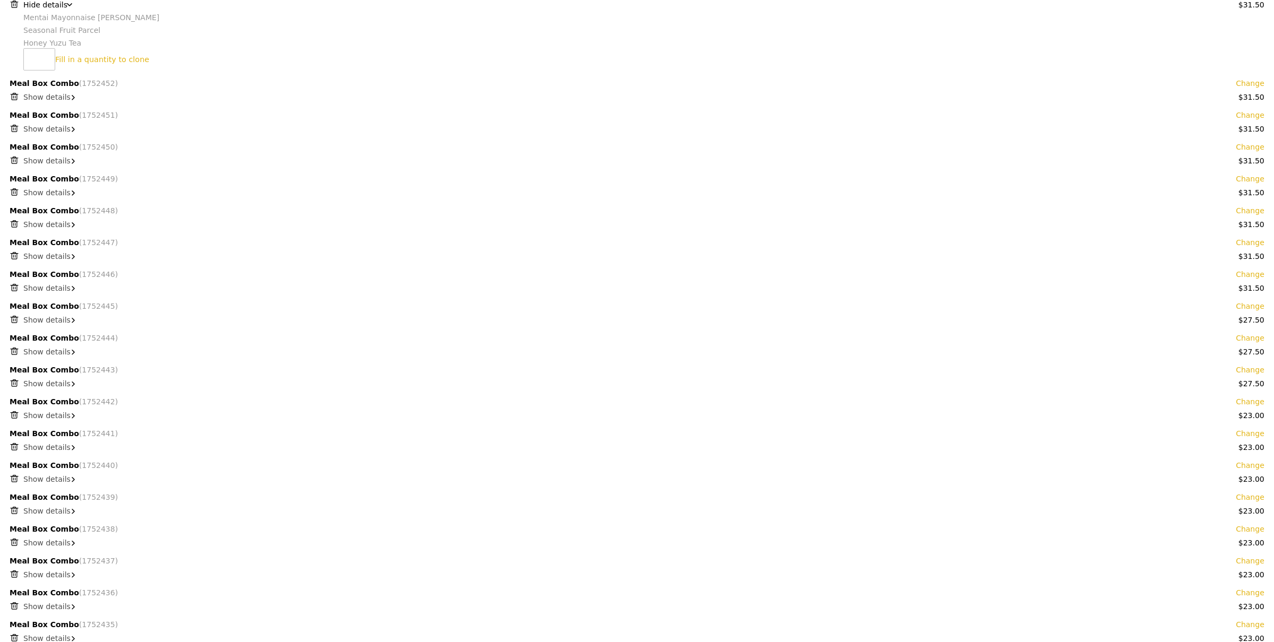
scroll to position [590, 0]
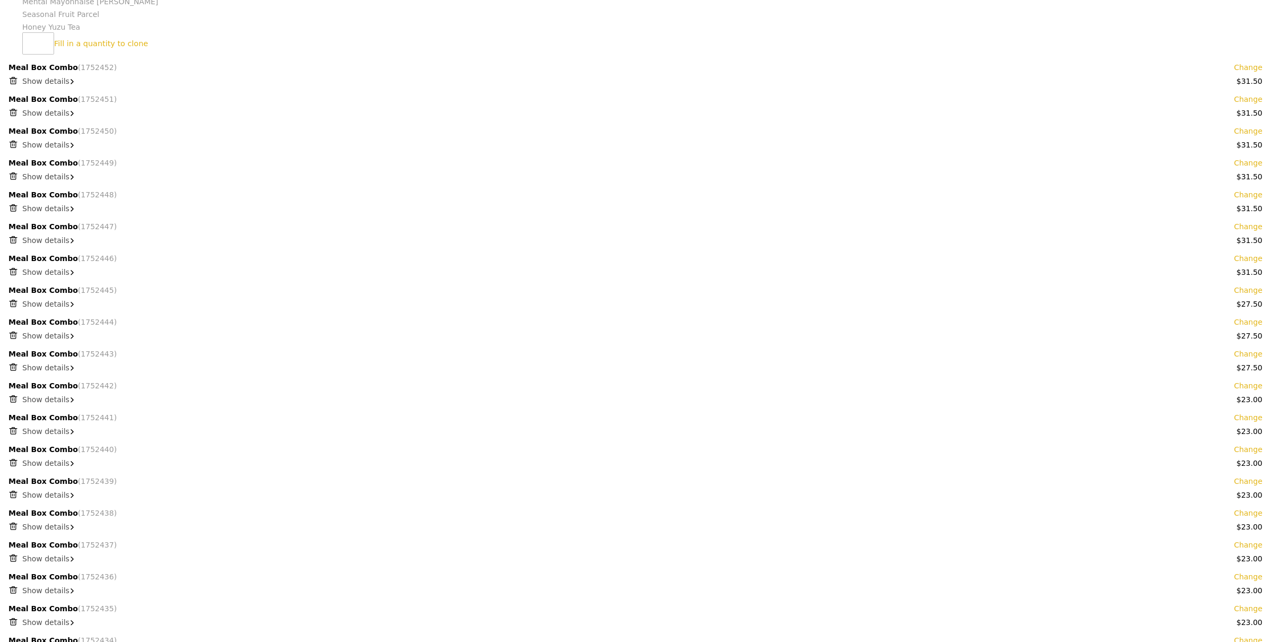
click at [1251, 290] on link "Change" at bounding box center [1248, 290] width 29 height 11
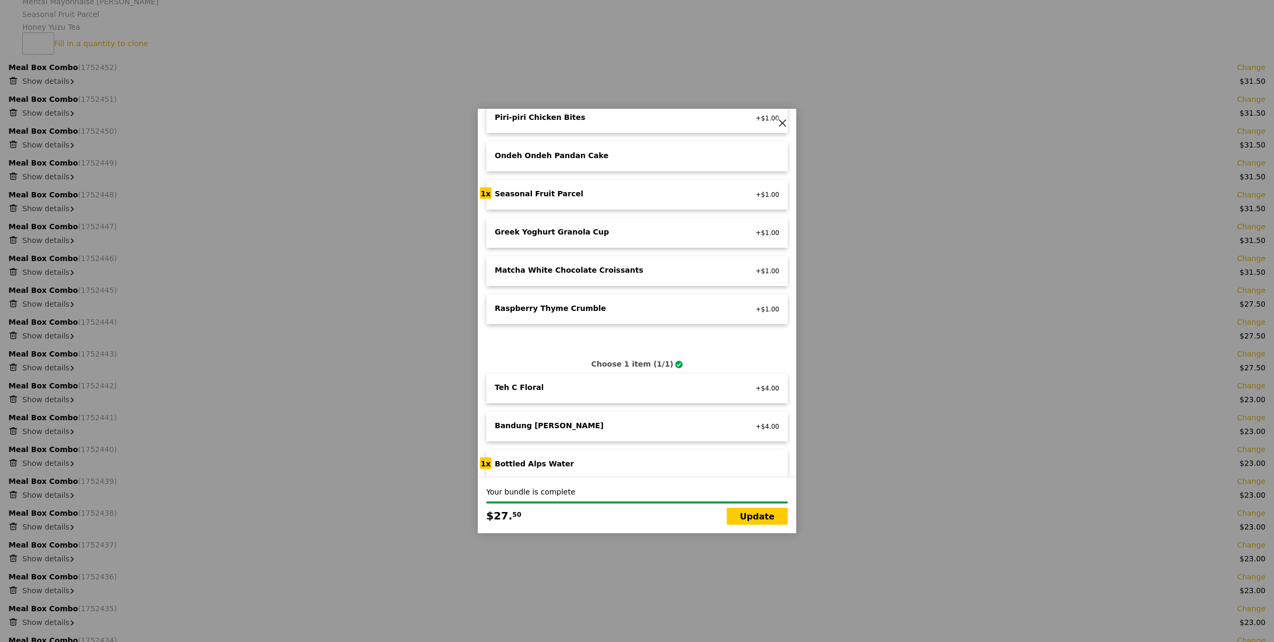
scroll to position [853, 0]
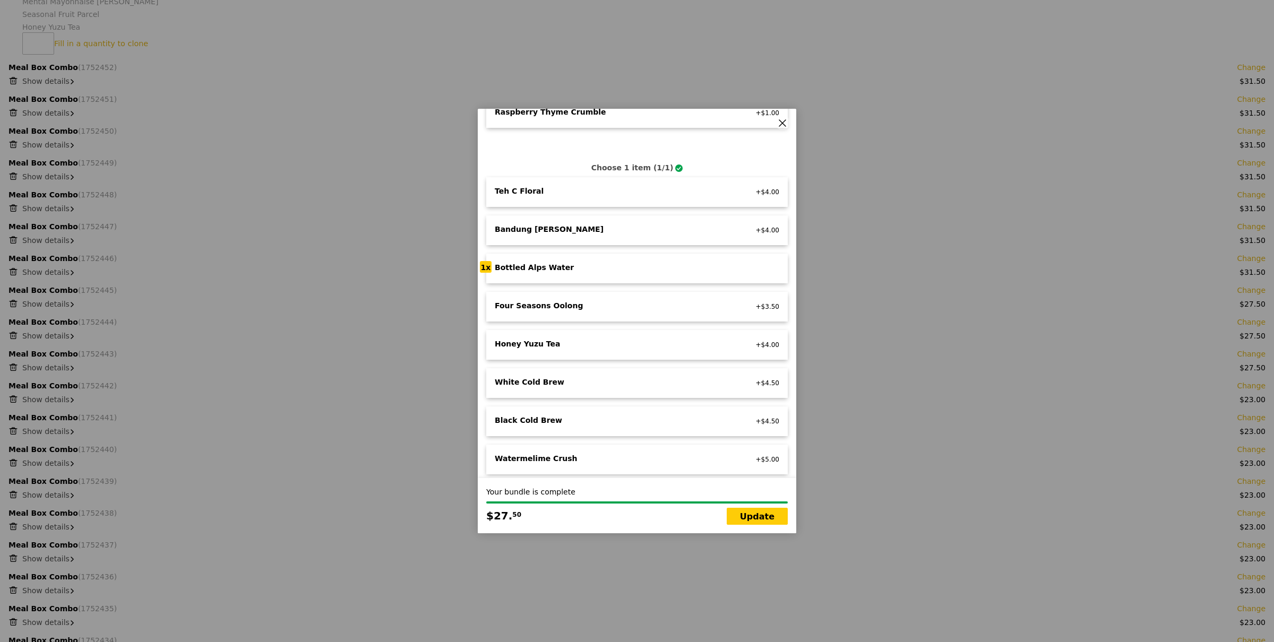
click at [603, 300] on div "Four Seasons Oolong" at bounding box center [612, 305] width 235 height 11
click at [762, 515] on link "Update" at bounding box center [756, 516] width 61 height 17
type input "Loading..."
type input "636.00"
type input "639.95"
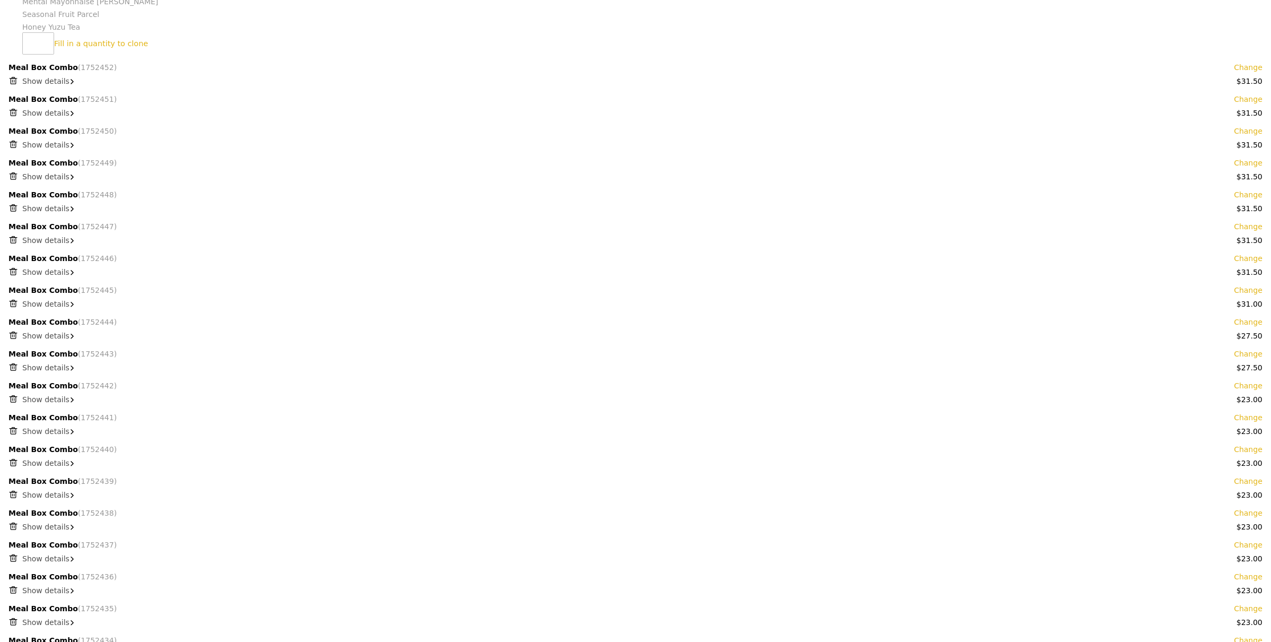
click at [1251, 324] on link "Change" at bounding box center [1248, 322] width 29 height 11
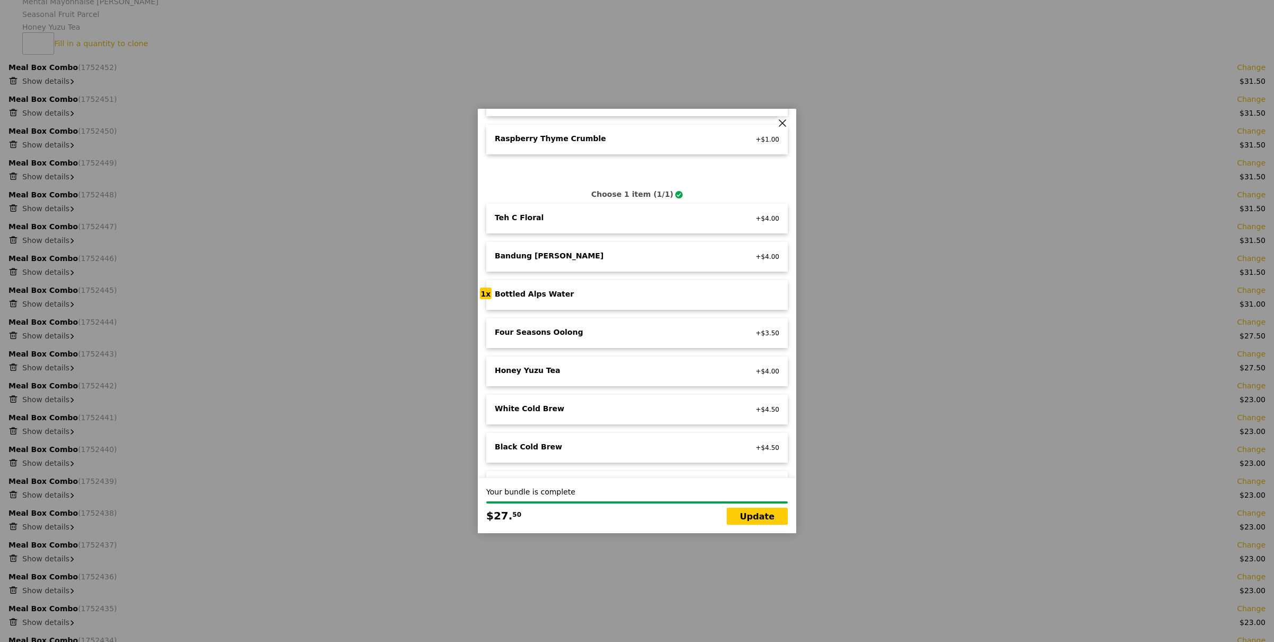
scroll to position [885, 0]
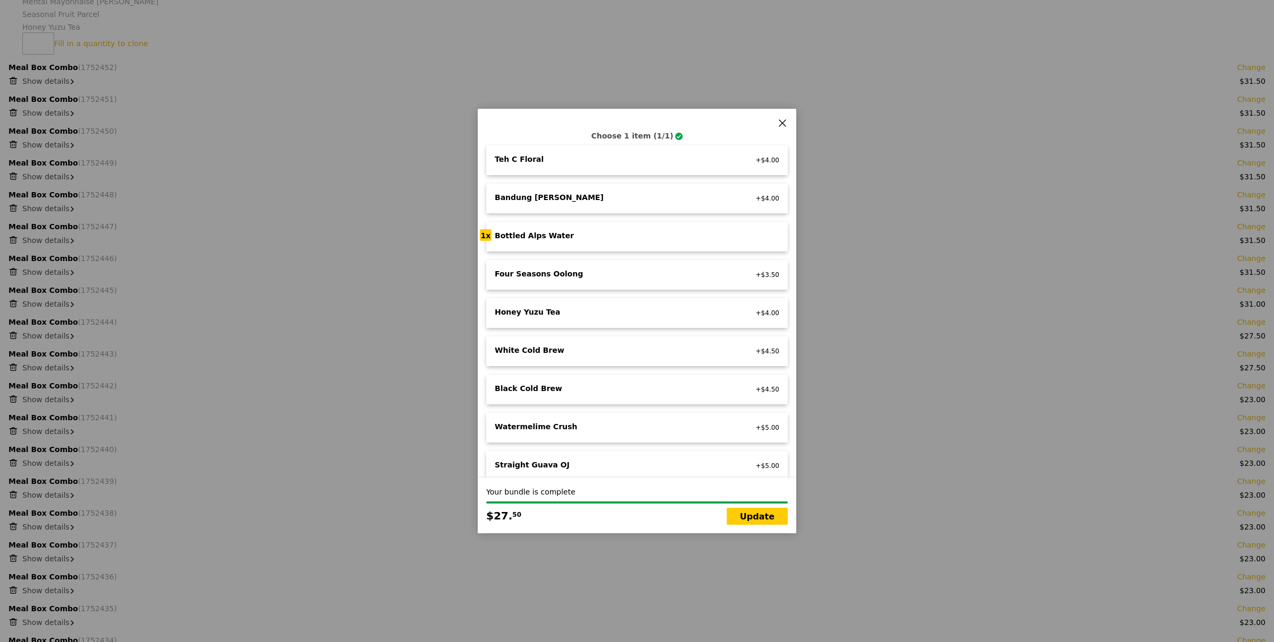
click at [634, 307] on div "Honey Yuzu Tea" at bounding box center [612, 312] width 235 height 11
click at [643, 345] on div "White Cold Brew" at bounding box center [612, 350] width 235 height 11
click at [639, 272] on div "Four Seasons Oolong no sugar added, vegan +$3.50" at bounding box center [636, 275] width 301 height 30
click at [773, 516] on link "Update" at bounding box center [756, 516] width 61 height 17
type input "Loading..."
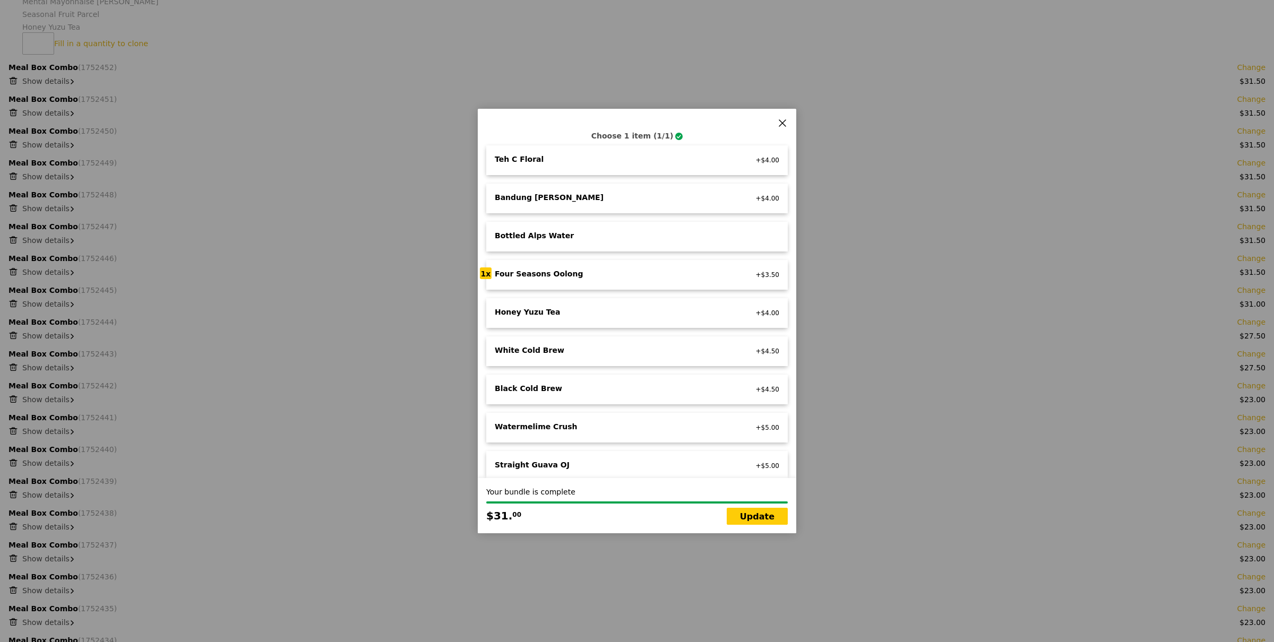
type input "639.50"
type input "643.45"
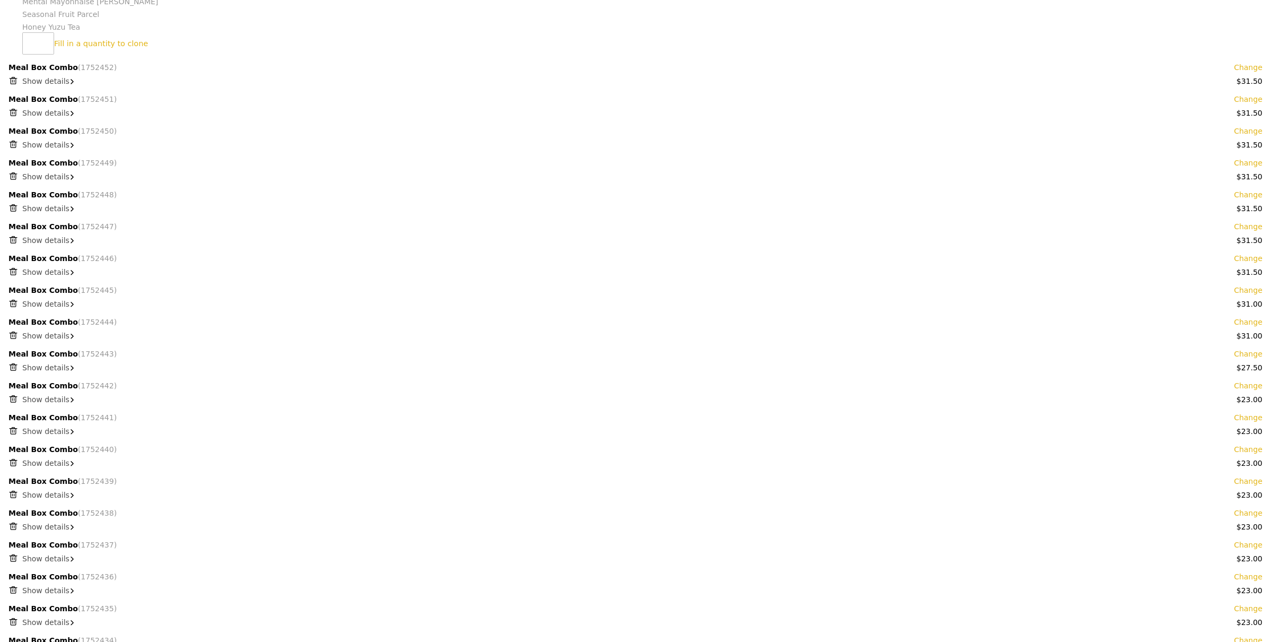
click at [1252, 356] on link "Change" at bounding box center [1248, 354] width 29 height 11
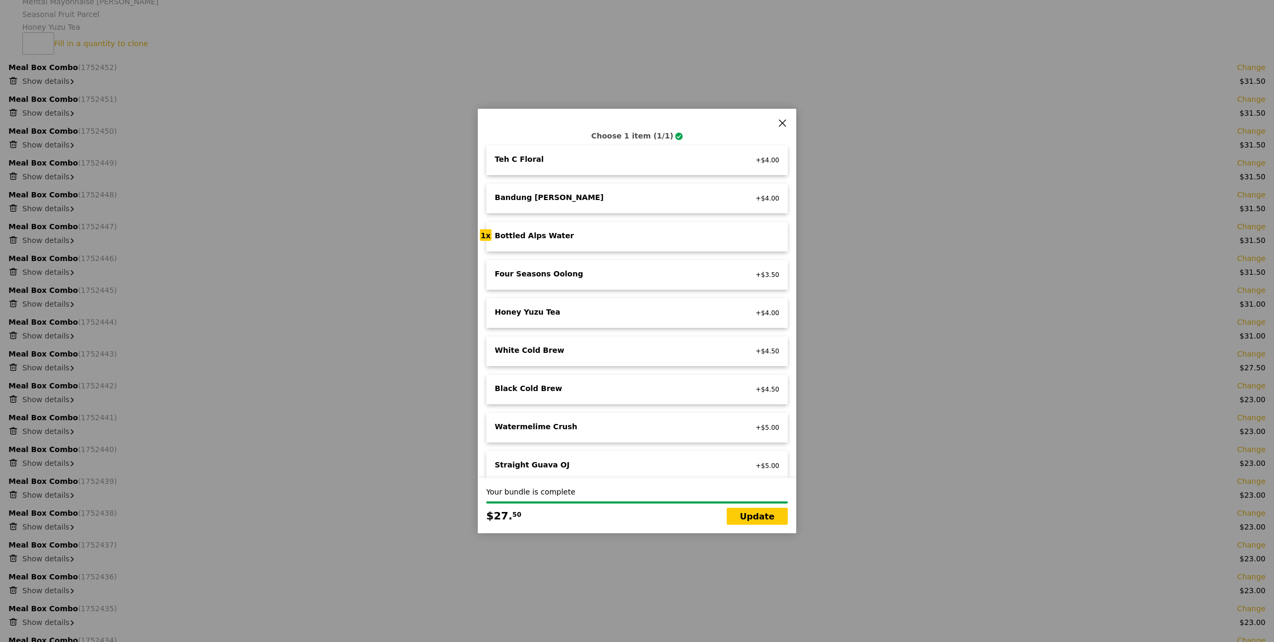
click at [637, 269] on div "Four Seasons Oolong" at bounding box center [612, 274] width 235 height 11
click at [747, 515] on link "Update" at bounding box center [756, 516] width 61 height 17
type input "Loading..."
type input "643.00"
type input "646.95"
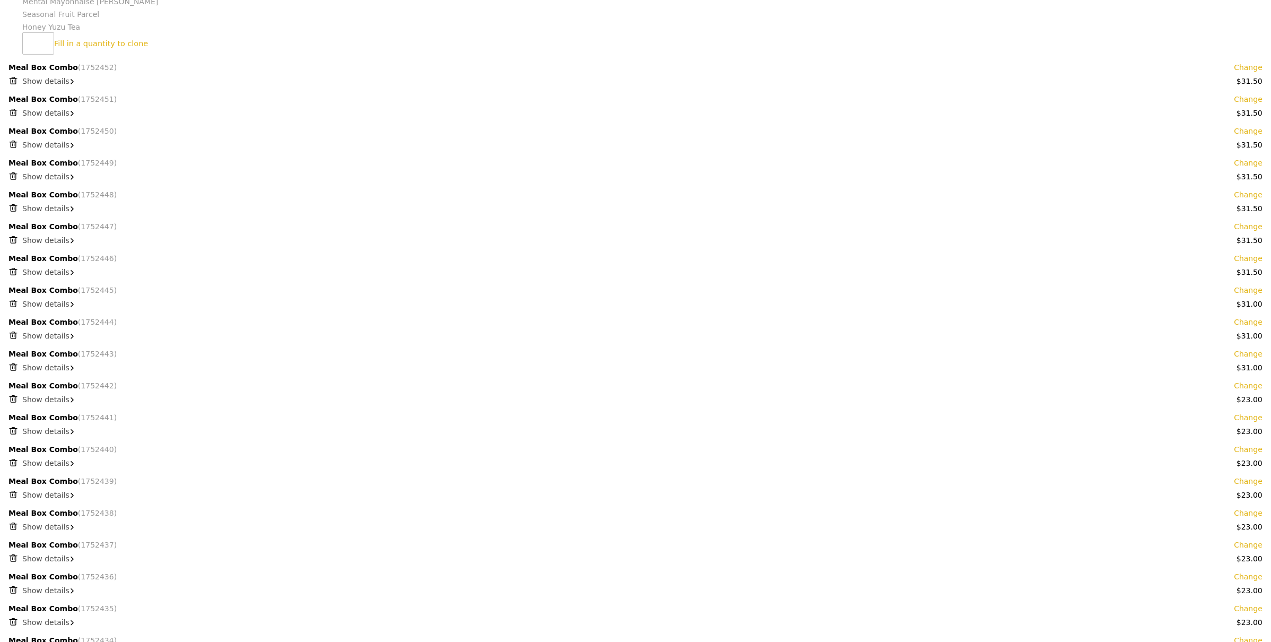
click at [1255, 384] on link "Change" at bounding box center [1248, 385] width 29 height 11
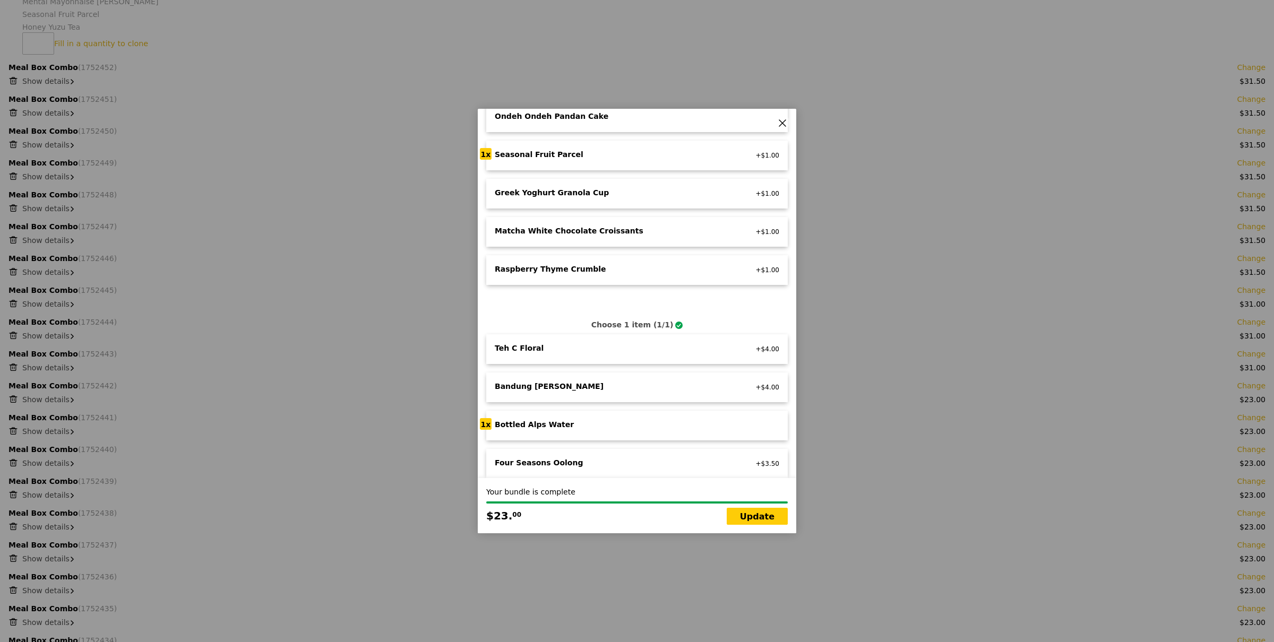
scroll to position [810, 0]
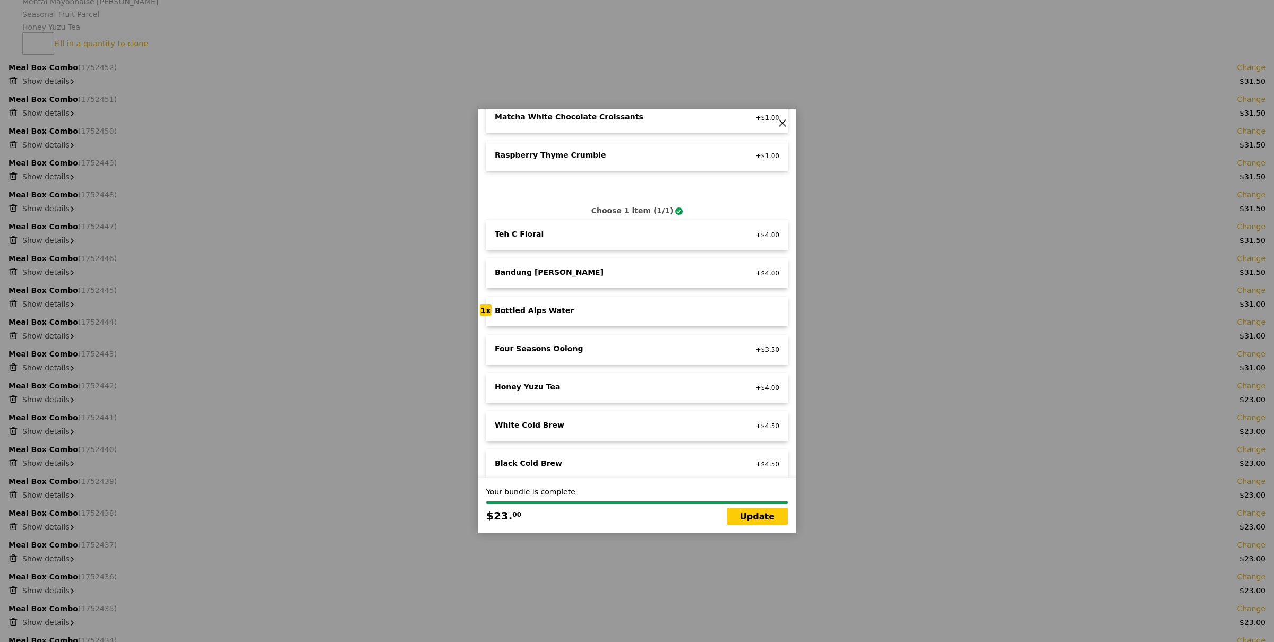
drag, startPoint x: 620, startPoint y: 334, endPoint x: 628, endPoint y: 339, distance: 8.6
click at [620, 343] on div "Four Seasons Oolong" at bounding box center [612, 348] width 235 height 11
click at [759, 513] on link "Update" at bounding box center [756, 516] width 61 height 17
type input "Loading..."
type input "646.50"
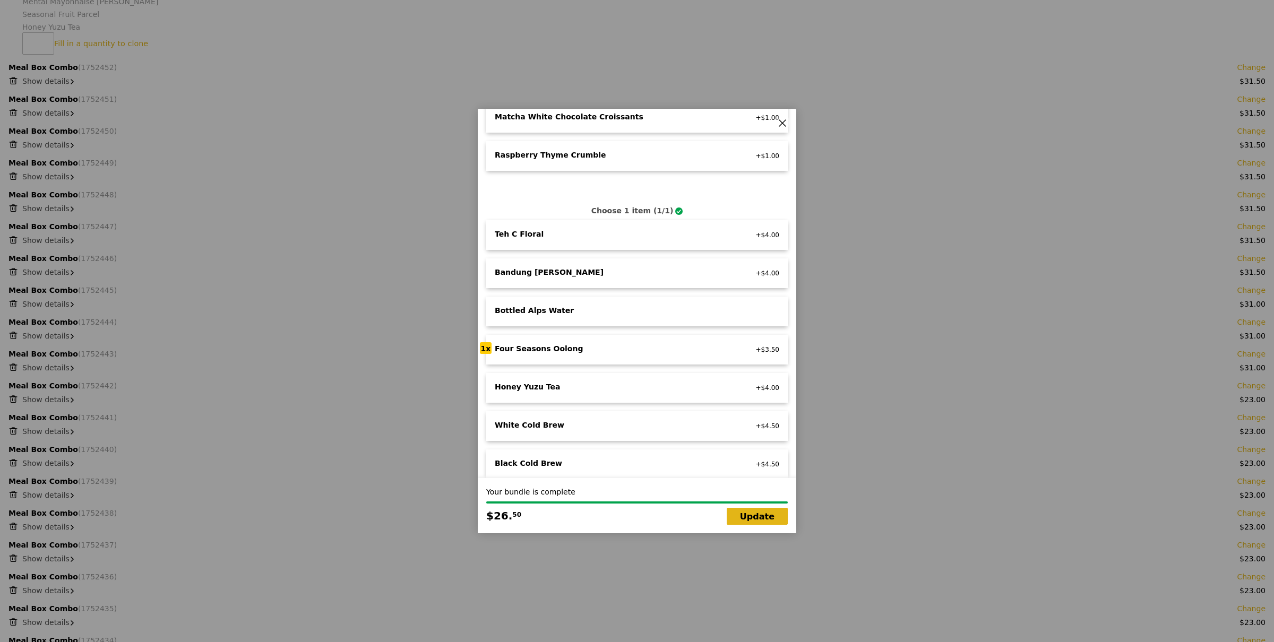
type input "650.45"
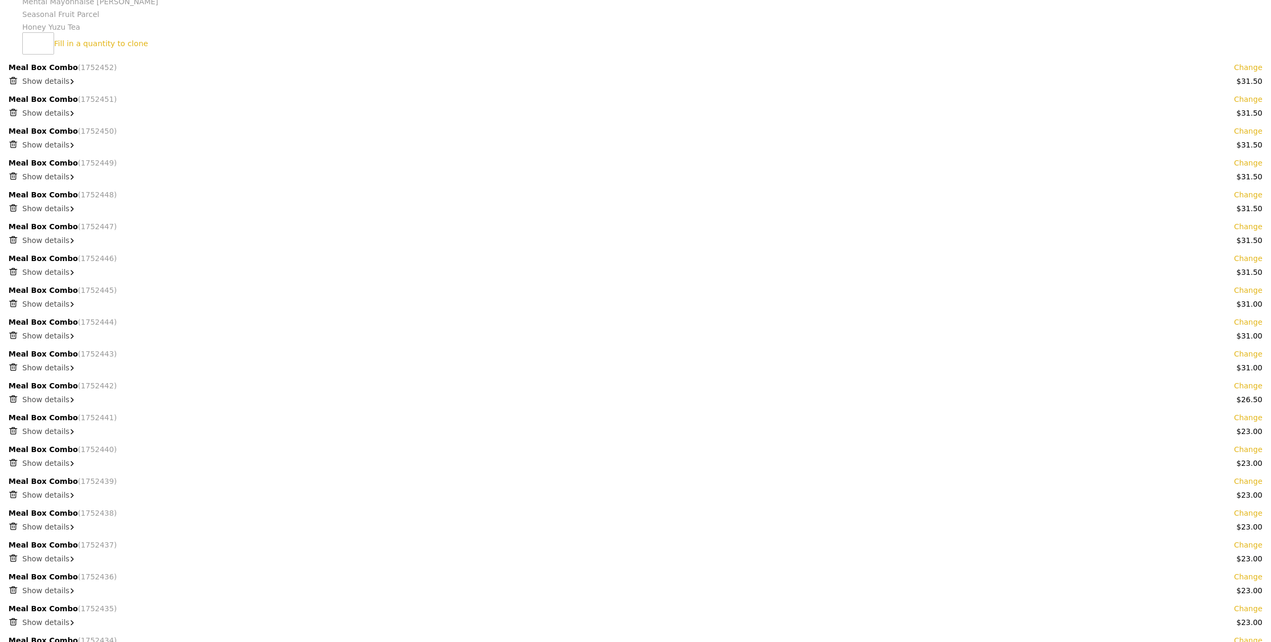
click at [1259, 385] on link "Change" at bounding box center [1248, 385] width 29 height 11
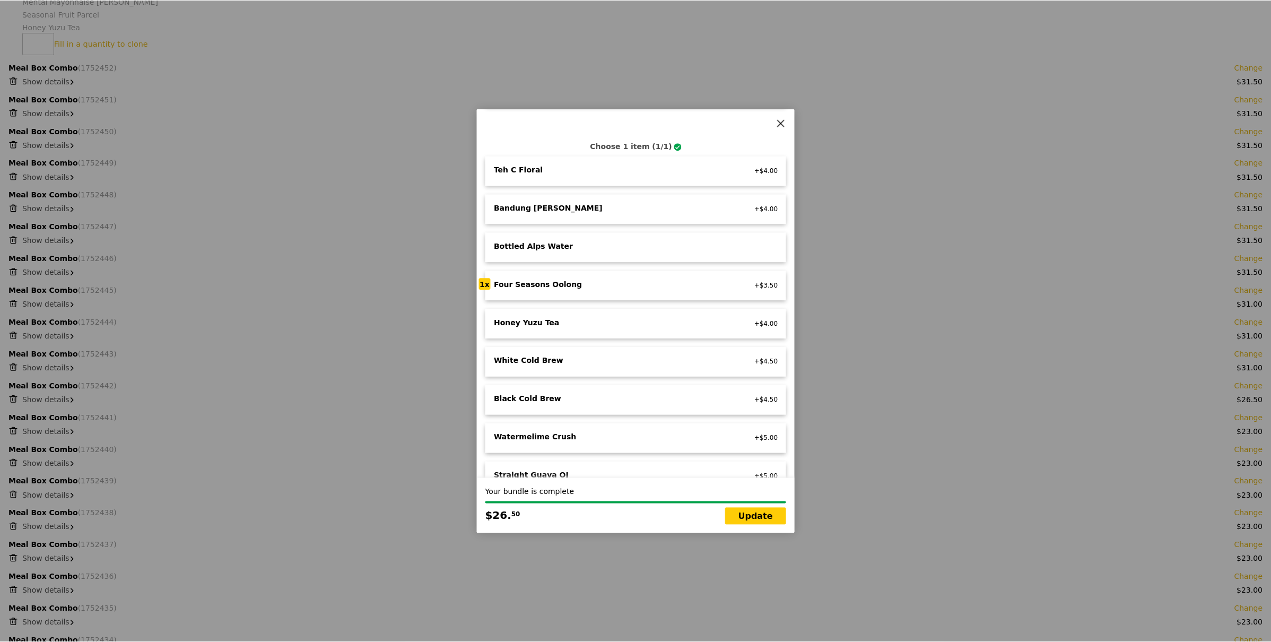
scroll to position [885, 0]
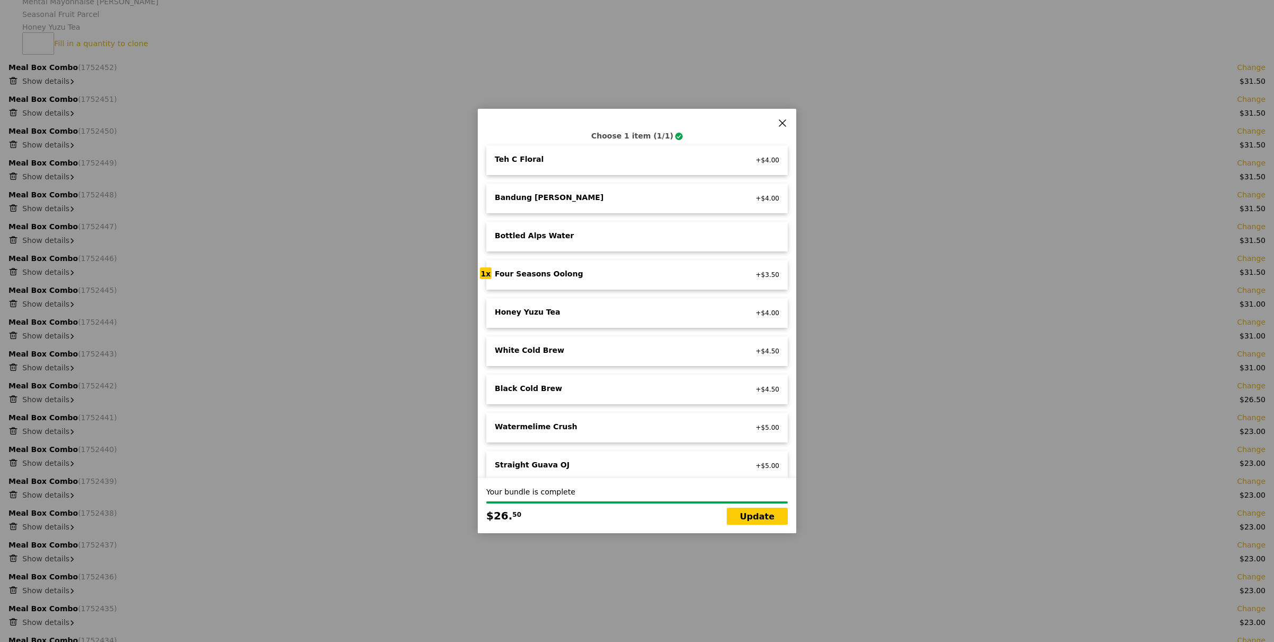
click at [590, 307] on div "Honey Yuzu Tea" at bounding box center [612, 312] width 235 height 11
click at [749, 517] on link "Update" at bounding box center [756, 516] width 61 height 17
type input "Loading..."
type input "647.00"
type input "650.95"
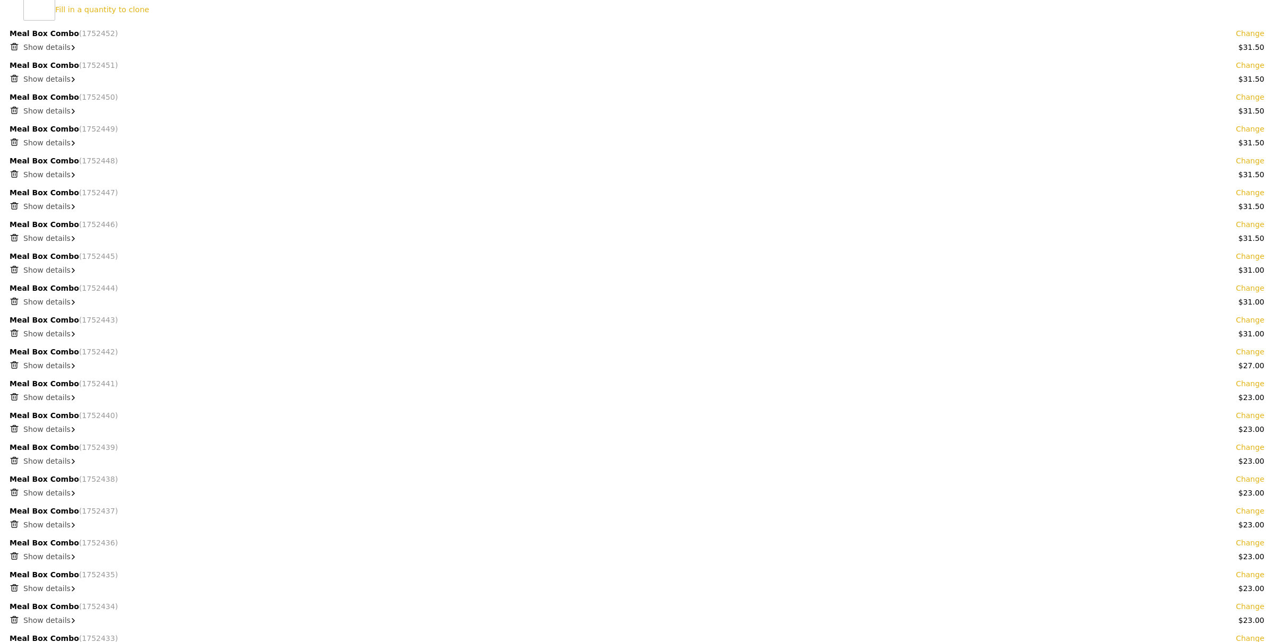
scroll to position [636, 0]
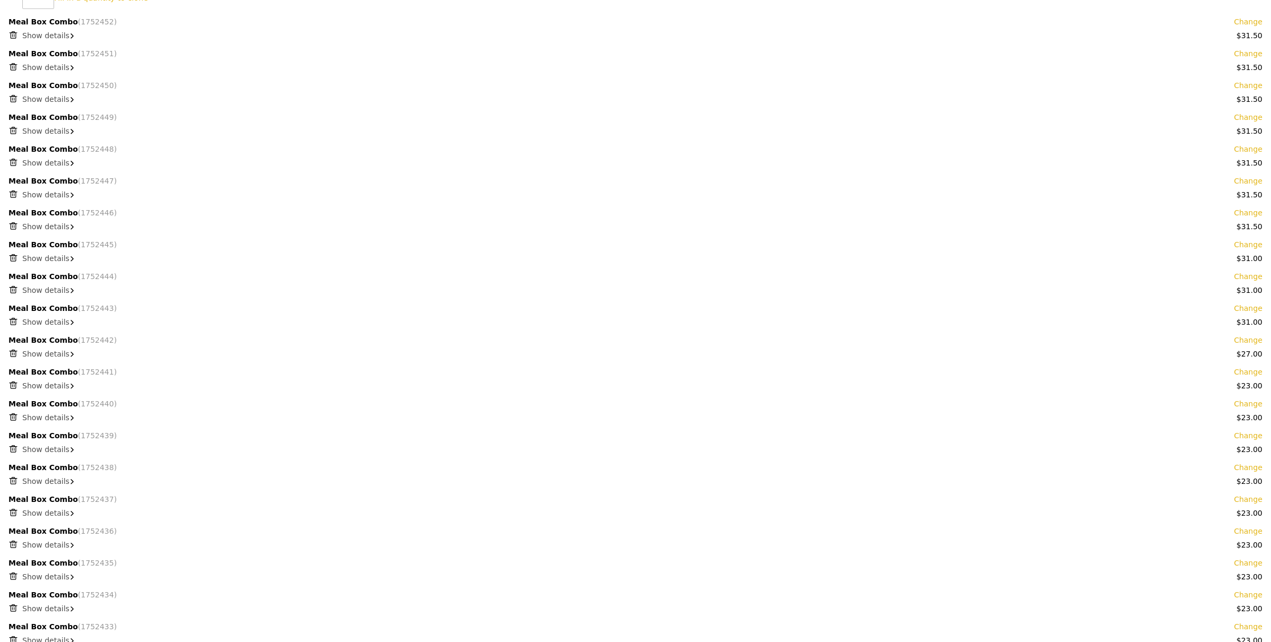
click at [1252, 344] on link "Change" at bounding box center [1248, 340] width 29 height 11
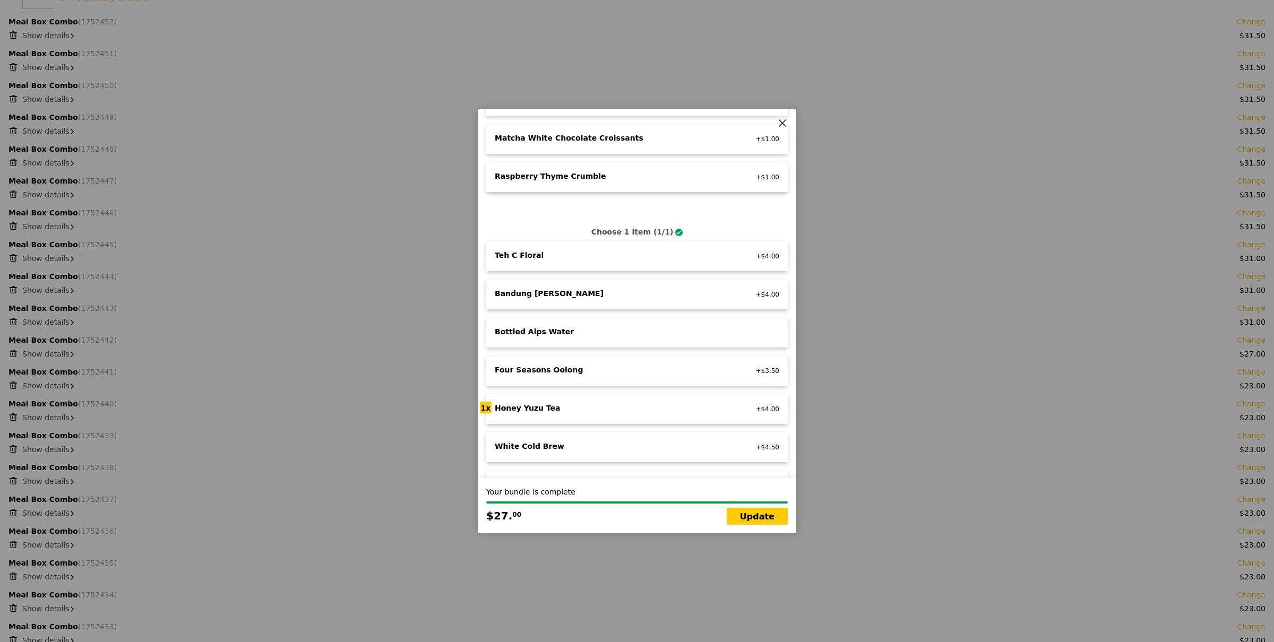
scroll to position [885, 0]
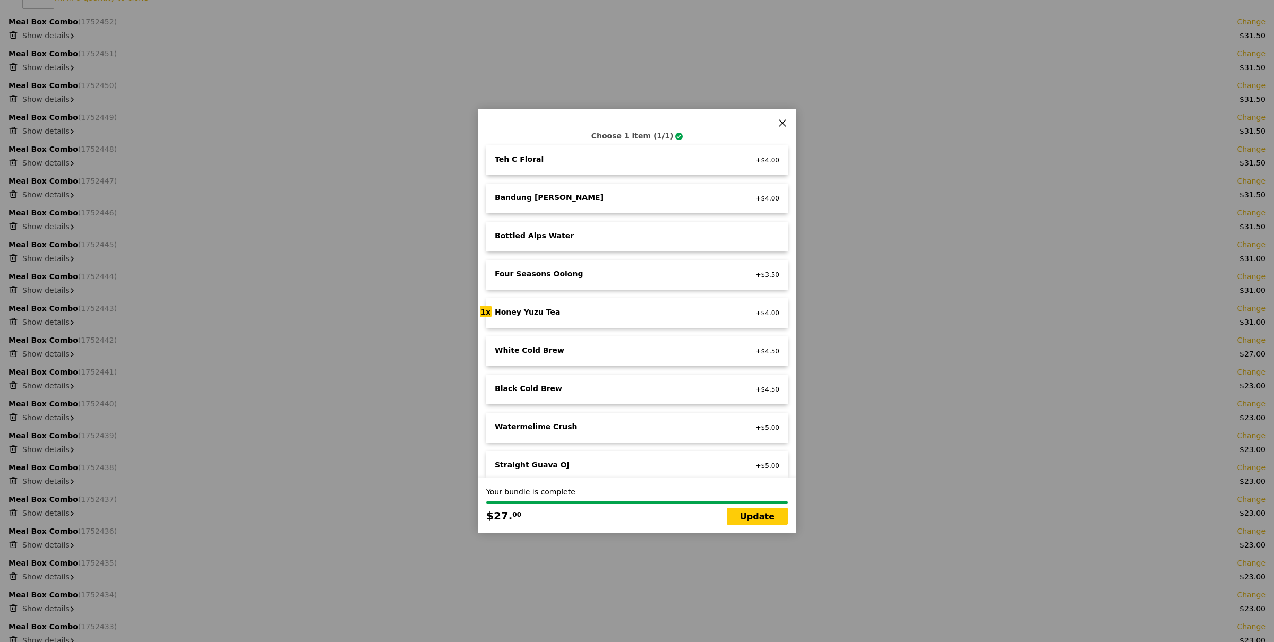
click at [605, 270] on div "Four Seasons Oolong no sugar added, vegan" at bounding box center [612, 275] width 248 height 13
click at [764, 510] on link "Update" at bounding box center [756, 516] width 61 height 17
type input "Loading..."
type input "646.50"
type input "650.45"
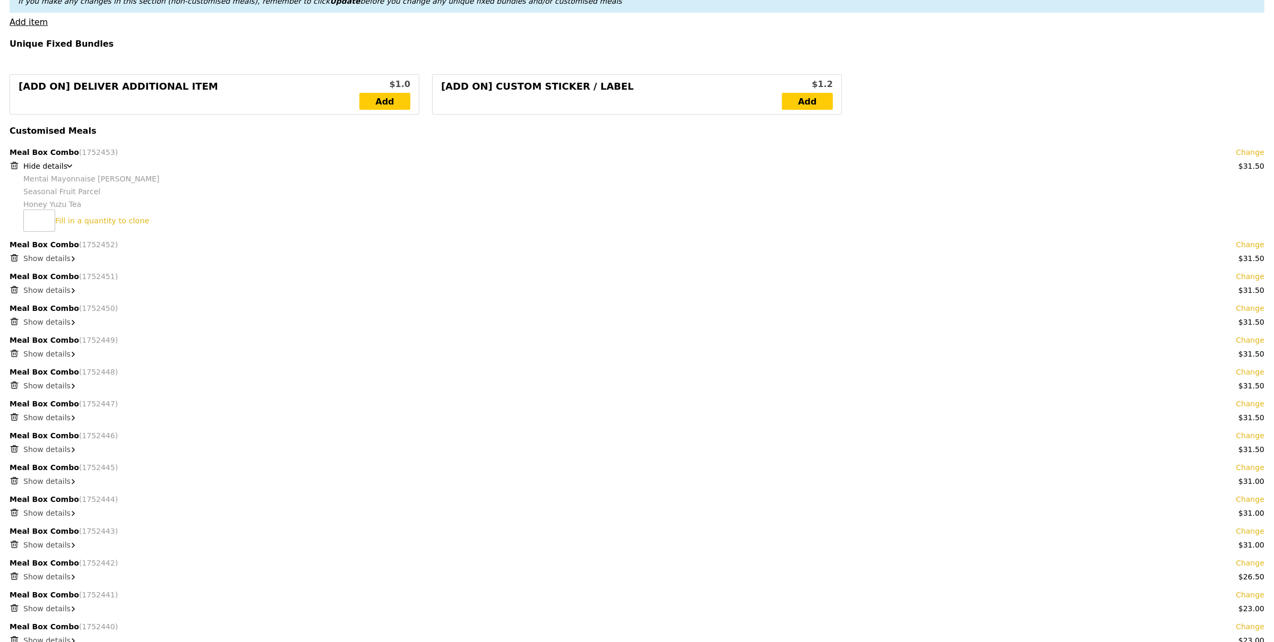
scroll to position [417, 0]
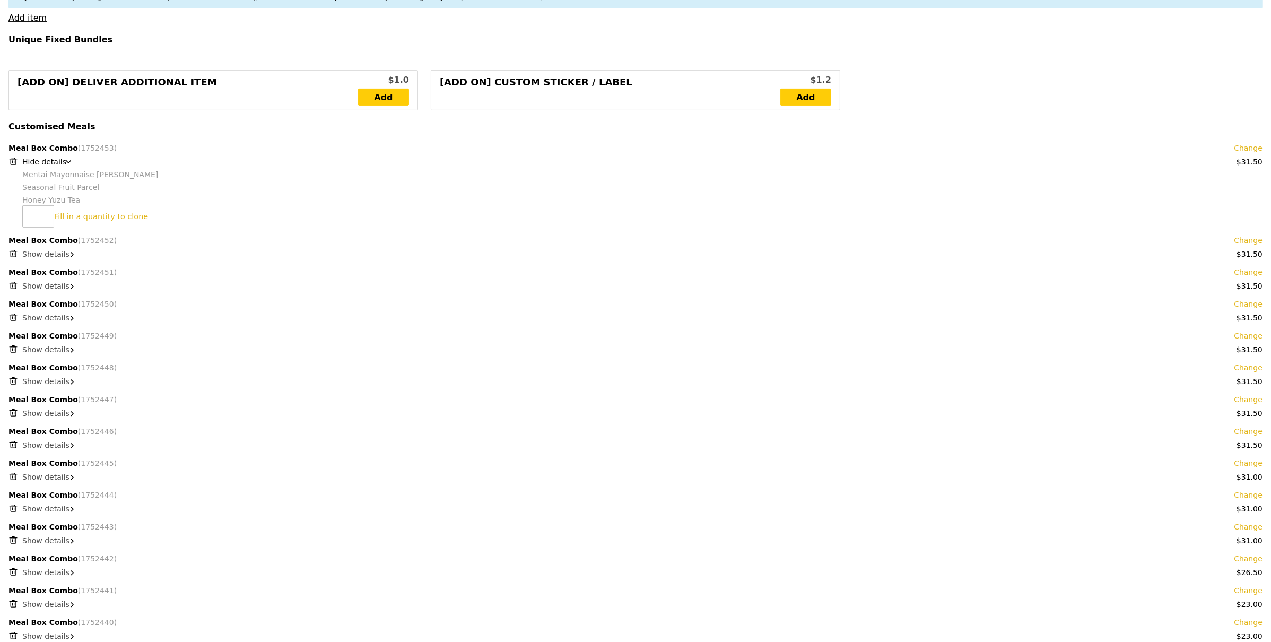
click at [1253, 464] on link "Change" at bounding box center [1248, 463] width 29 height 11
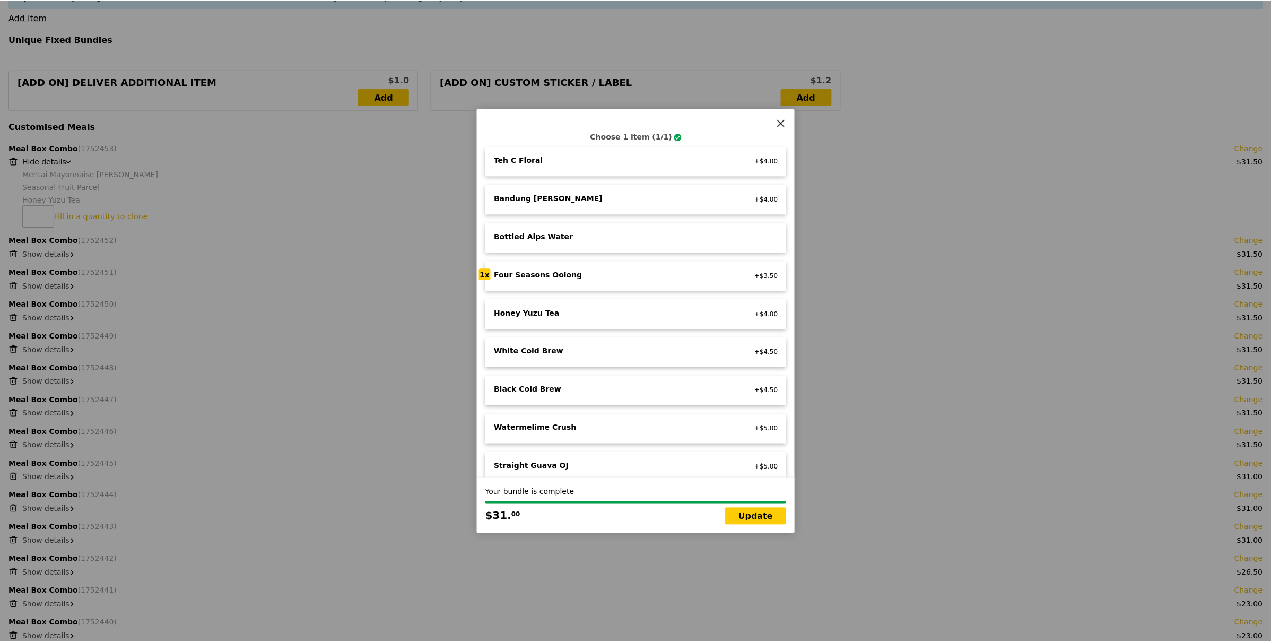
scroll to position [885, 0]
click at [778, 120] on icon at bounding box center [782, 123] width 10 height 10
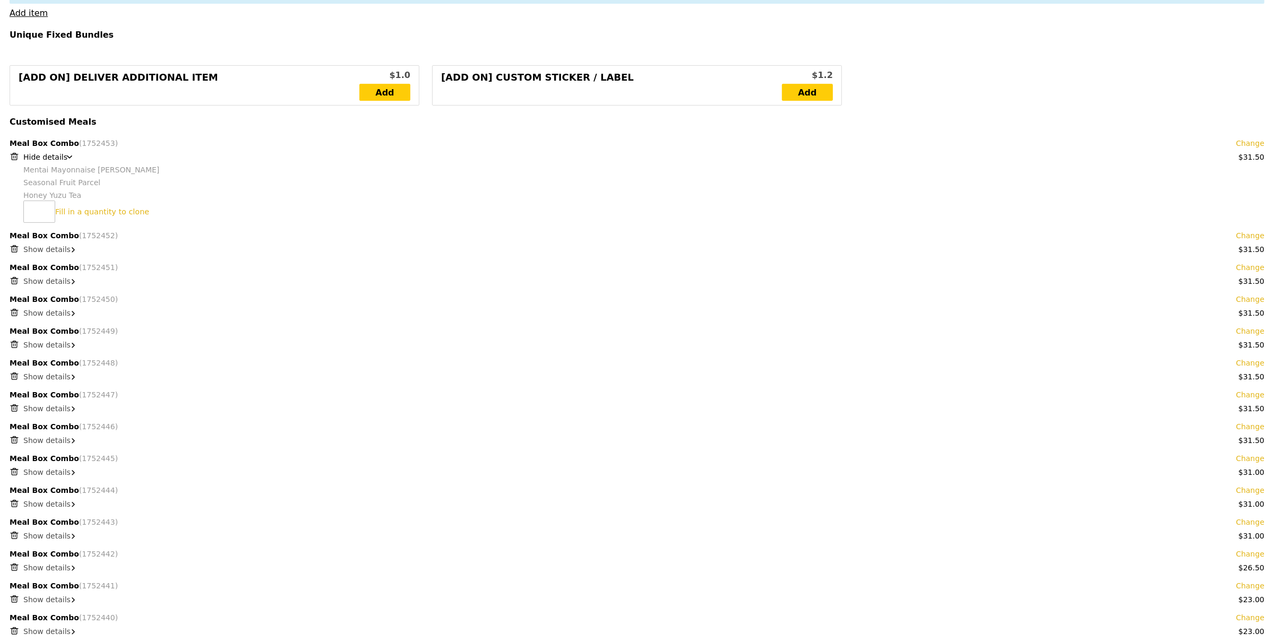
scroll to position [432, 0]
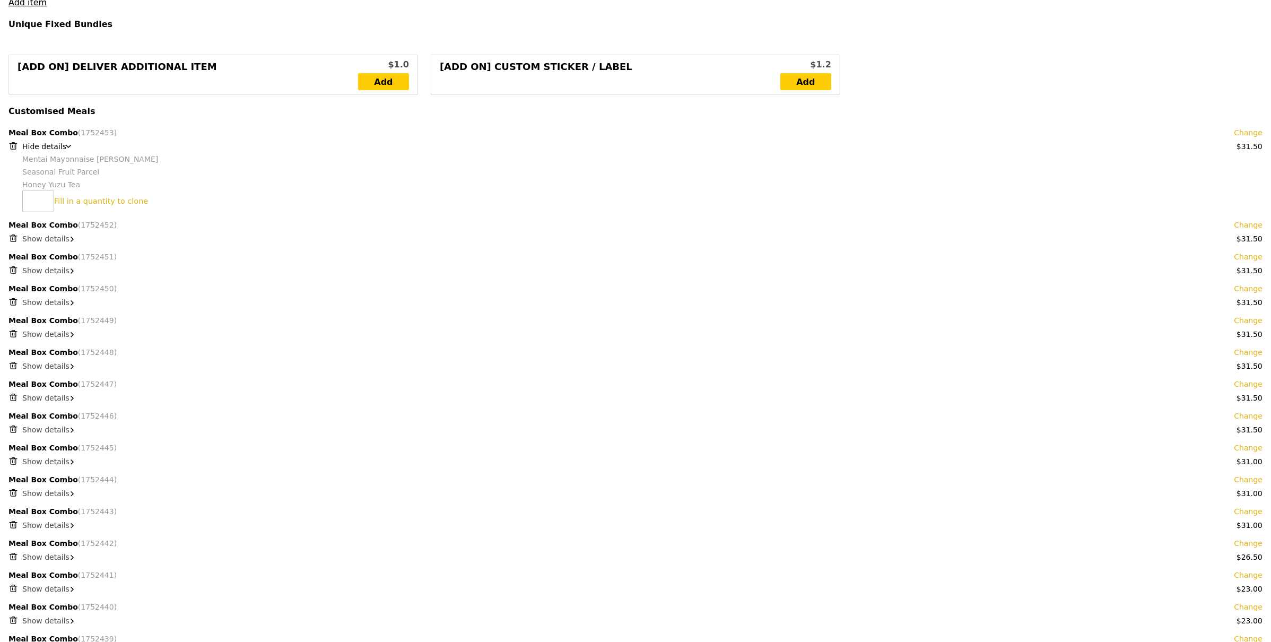
click at [1255, 543] on link "Change" at bounding box center [1248, 543] width 29 height 11
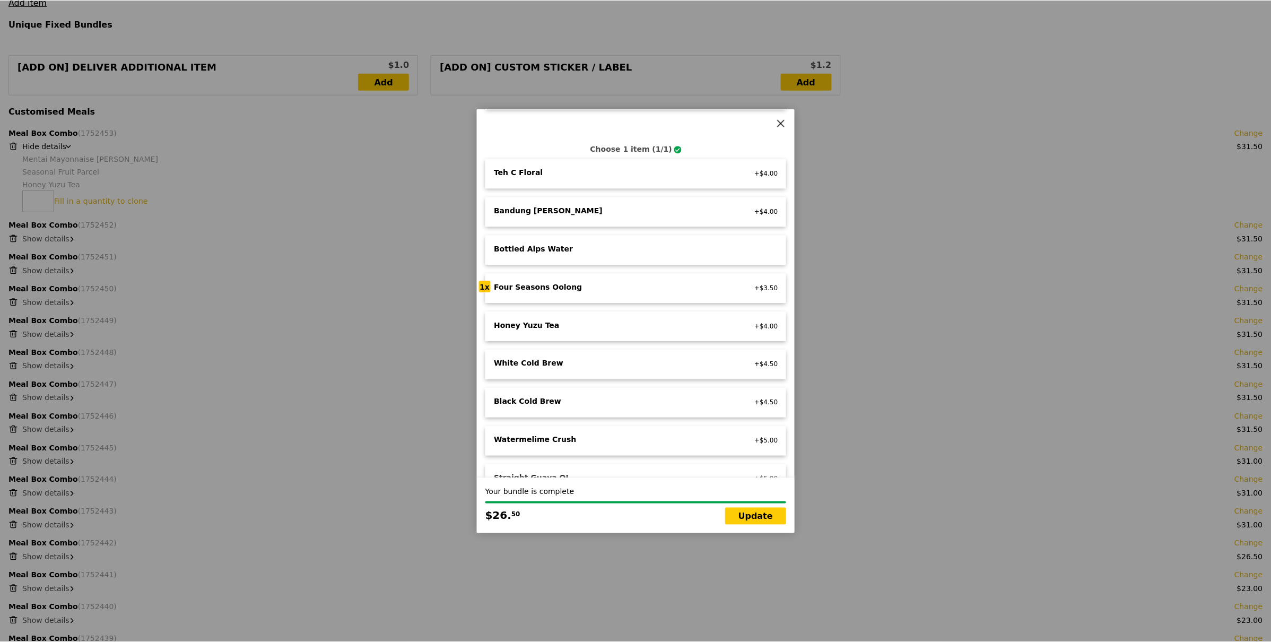
scroll to position [885, 0]
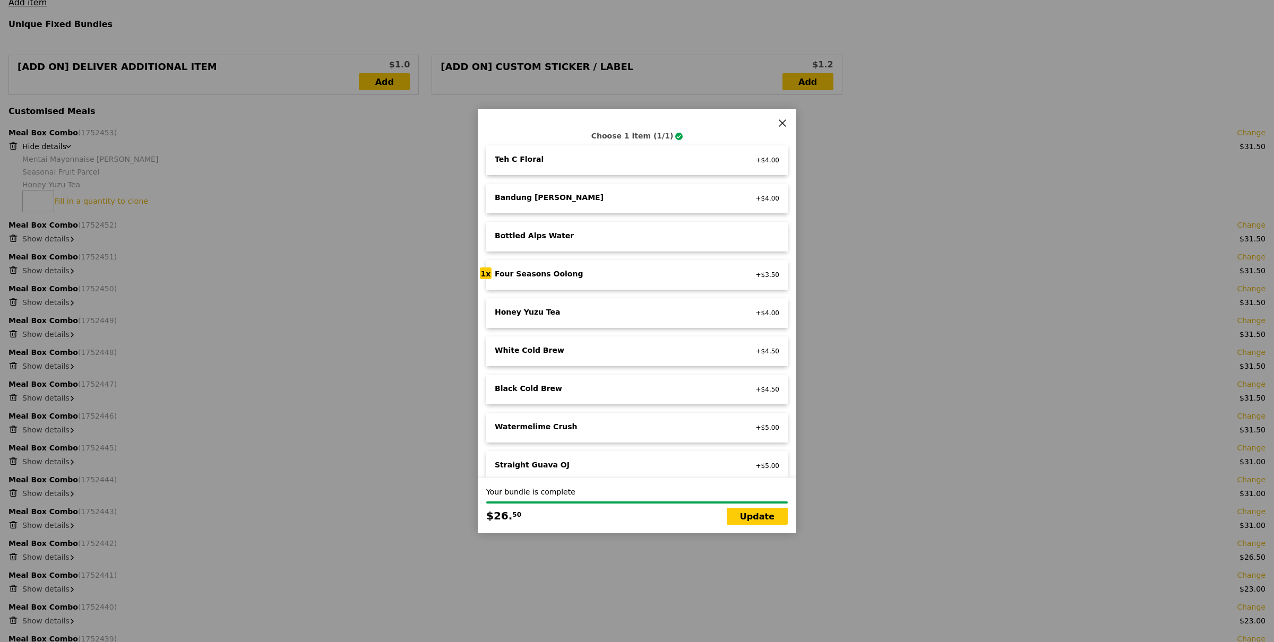
click at [782, 117] on span at bounding box center [782, 122] width 15 height 15
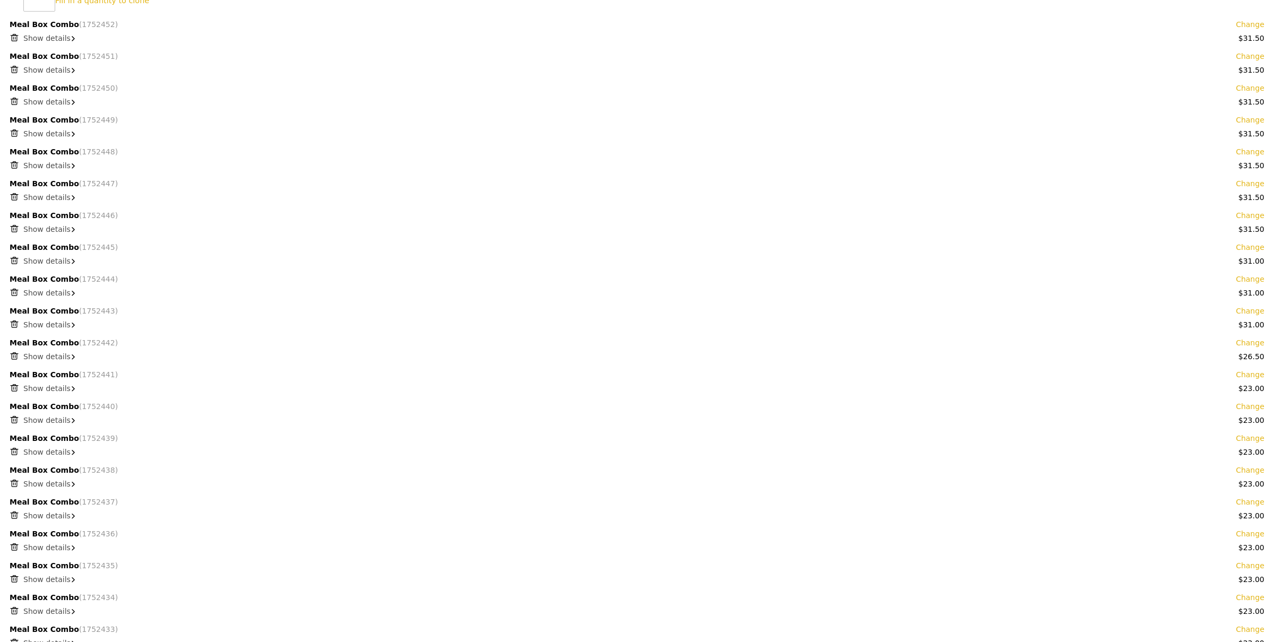
scroll to position [675, 0]
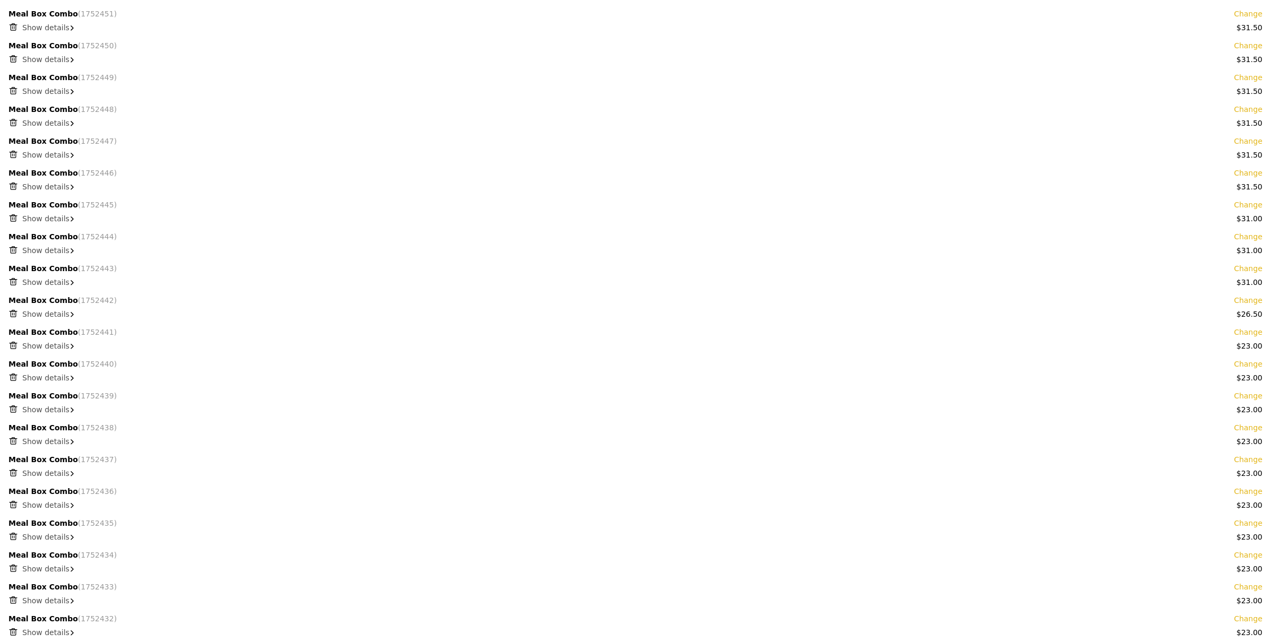
click at [1254, 299] on link "Change" at bounding box center [1248, 300] width 29 height 11
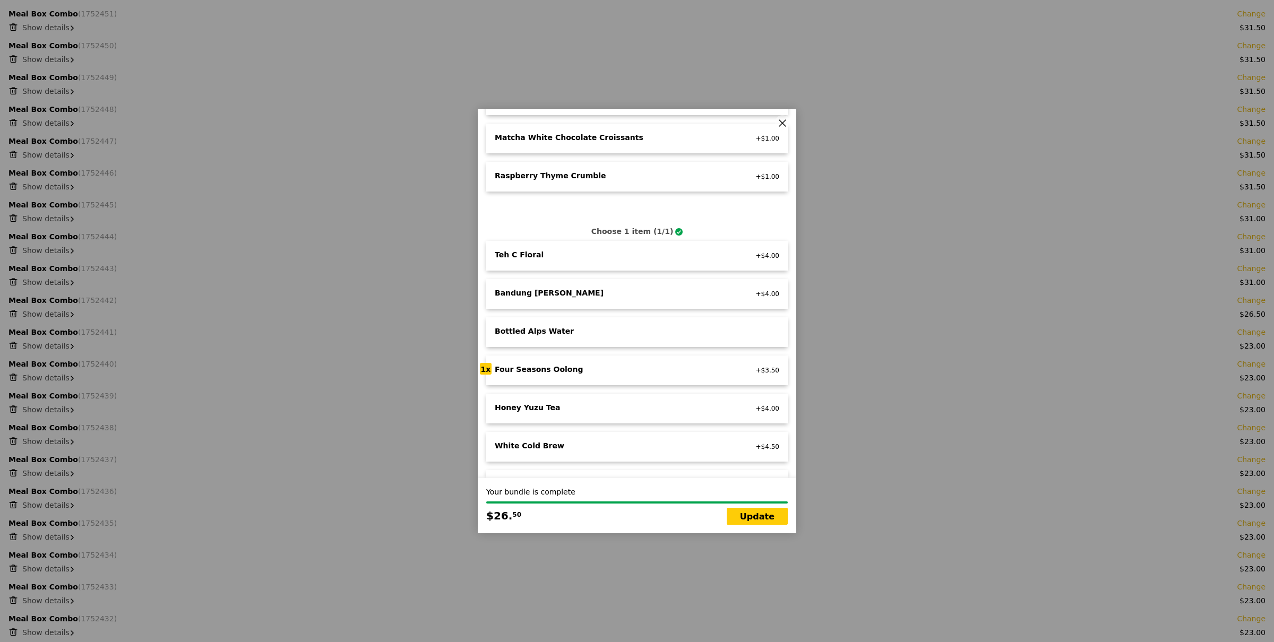
scroll to position [885, 0]
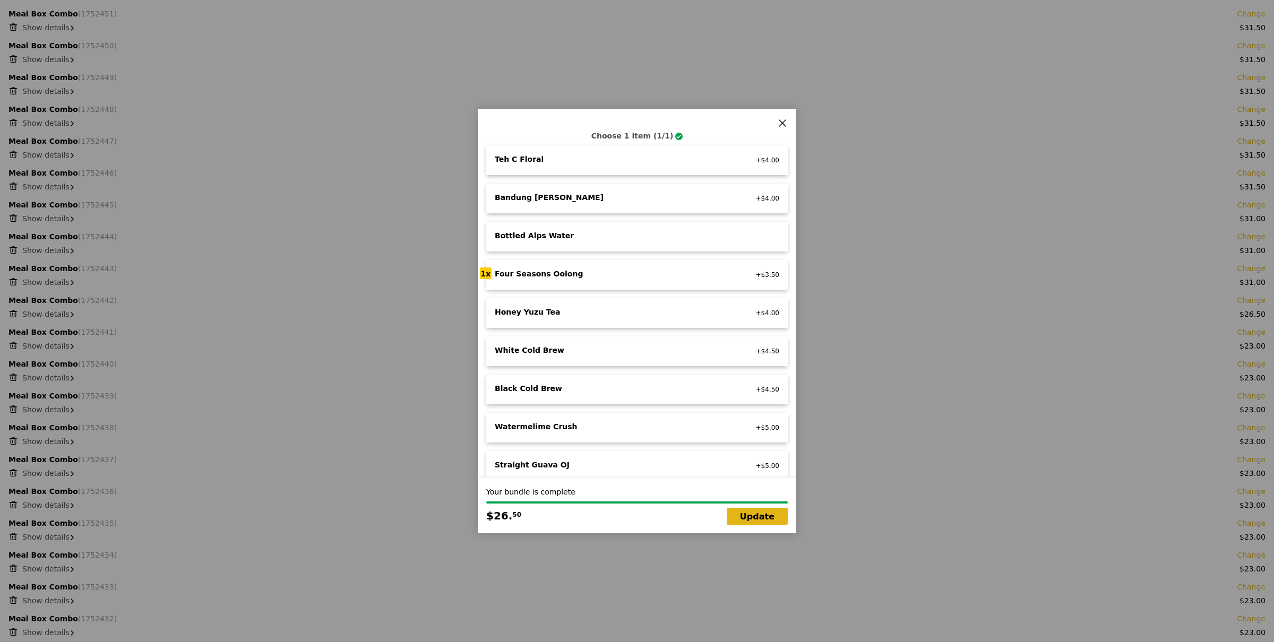
click at [758, 517] on link "Update" at bounding box center [756, 516] width 61 height 17
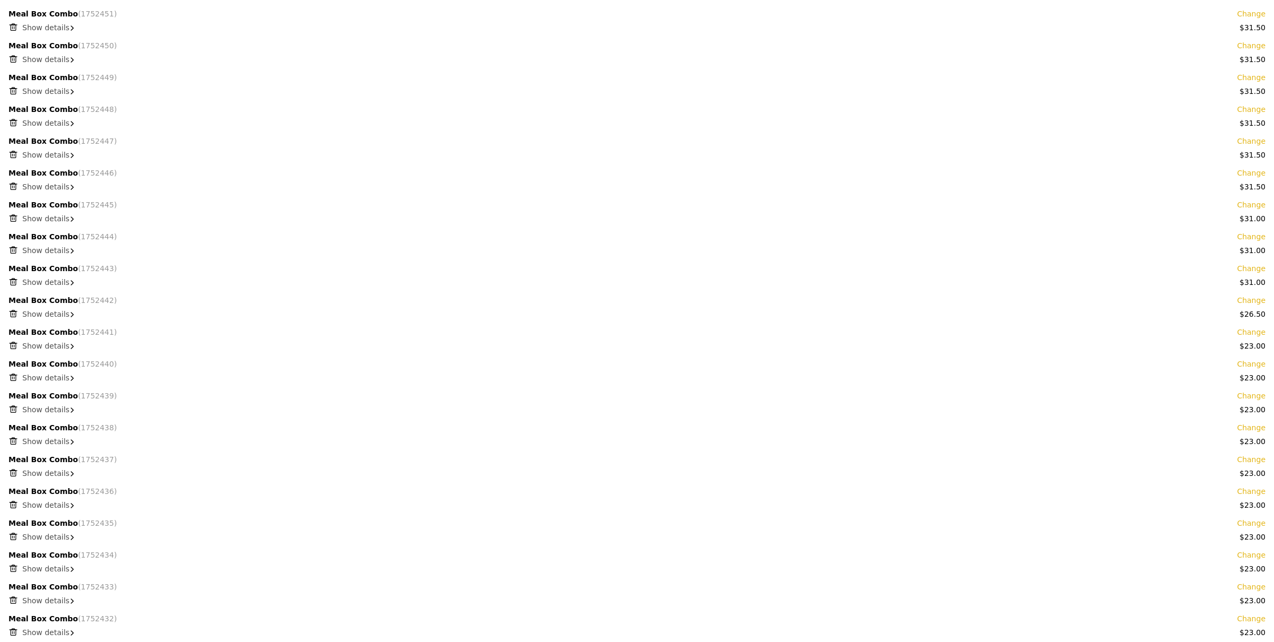
scroll to position [675, 0]
click at [1250, 300] on link "Change" at bounding box center [1248, 301] width 29 height 11
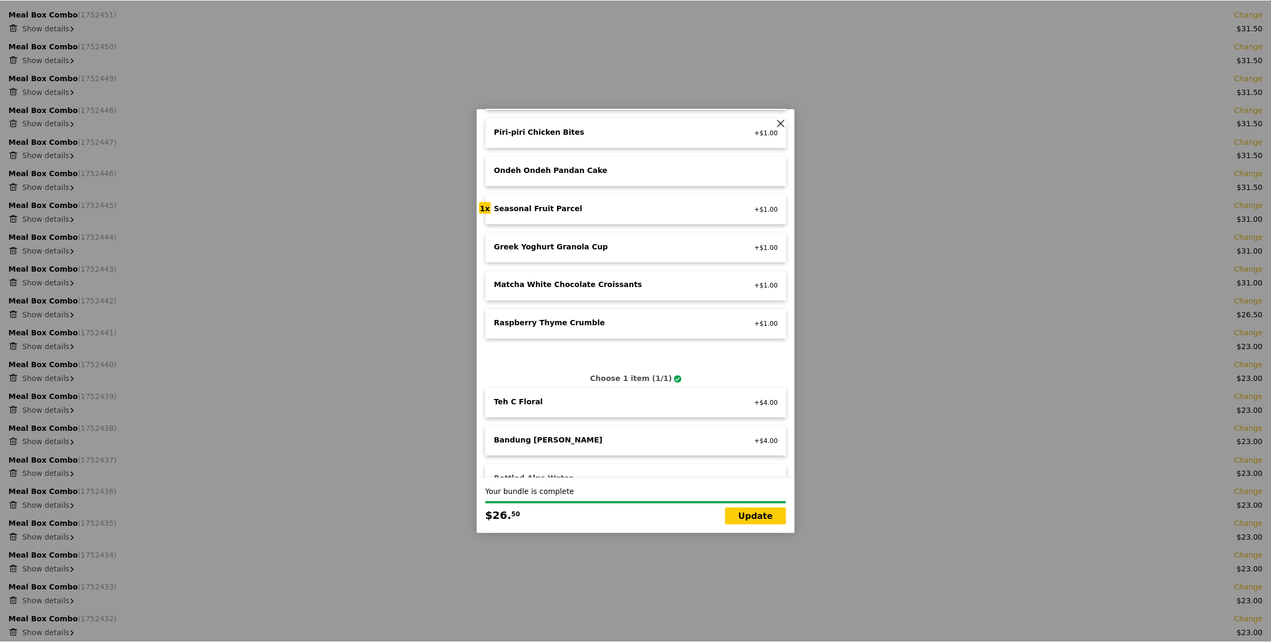
scroll to position [825, 0]
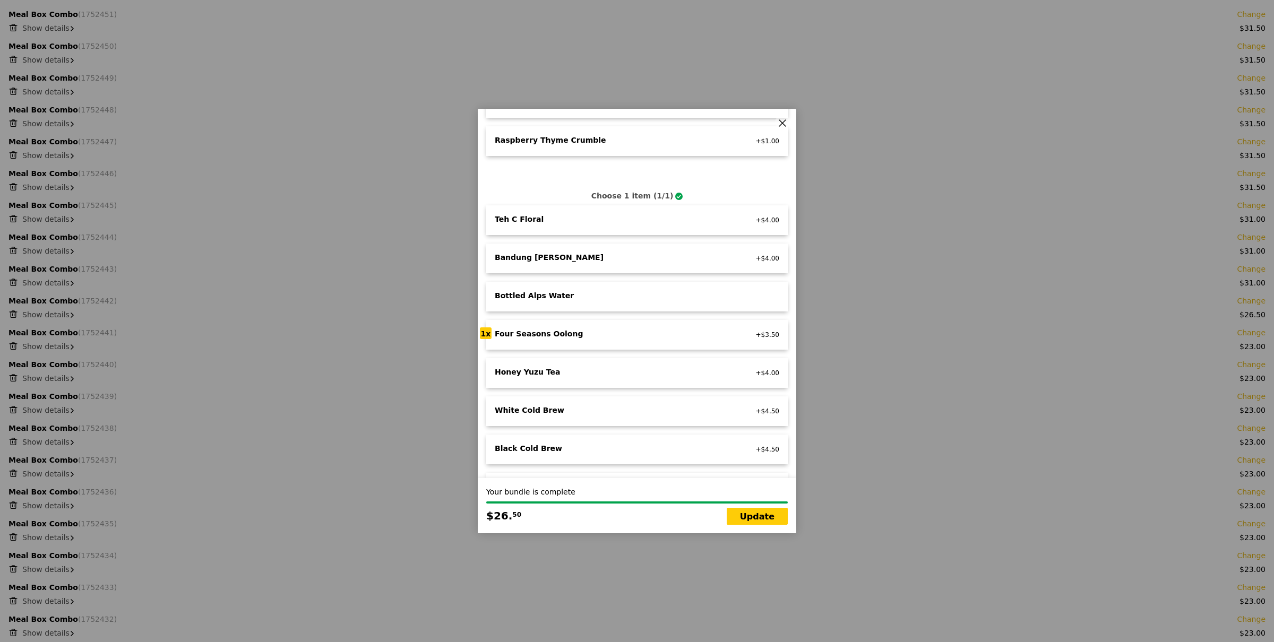
click at [689, 328] on div "Four Seasons Oolong" at bounding box center [612, 333] width 235 height 11
click at [769, 520] on link "Update" at bounding box center [756, 516] width 61 height 17
click at [768, 518] on link "Update" at bounding box center [756, 516] width 61 height 17
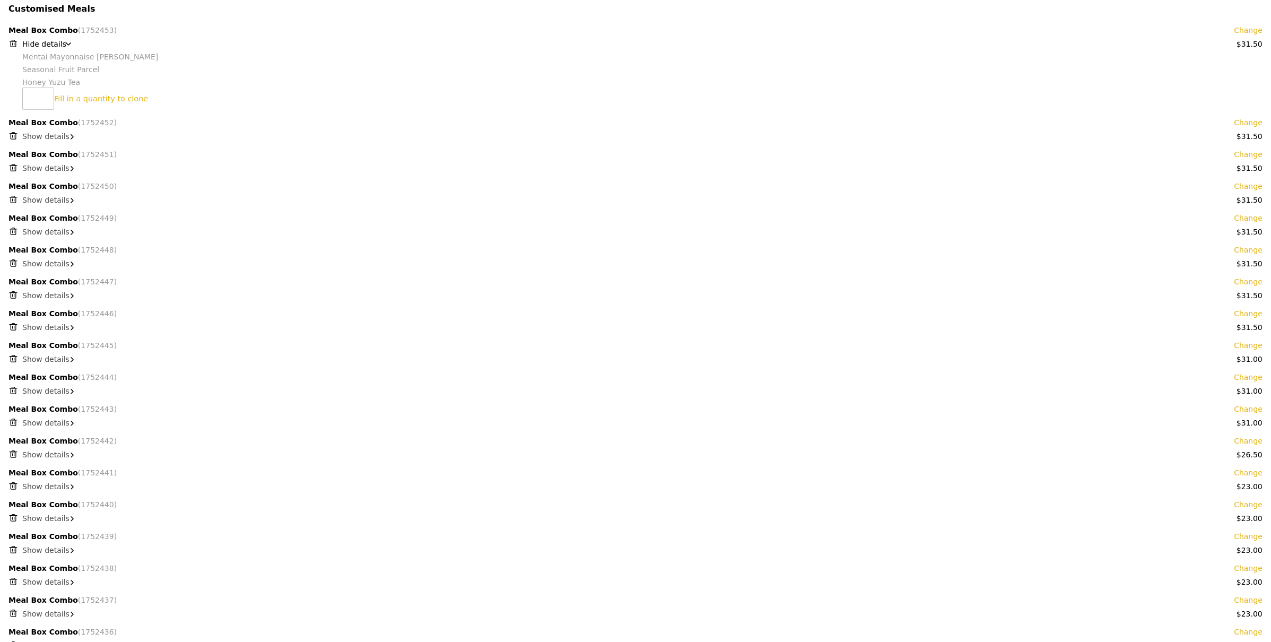
scroll to position [0, 0]
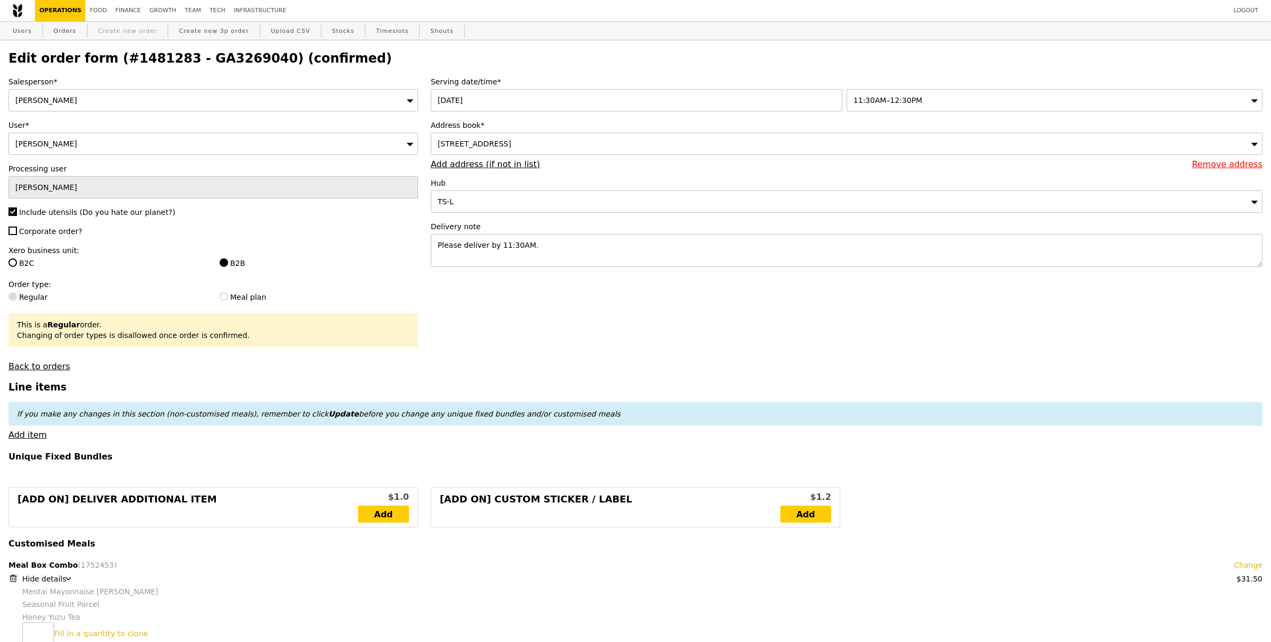
drag, startPoint x: 68, startPoint y: 30, endPoint x: 123, endPoint y: 23, distance: 55.0
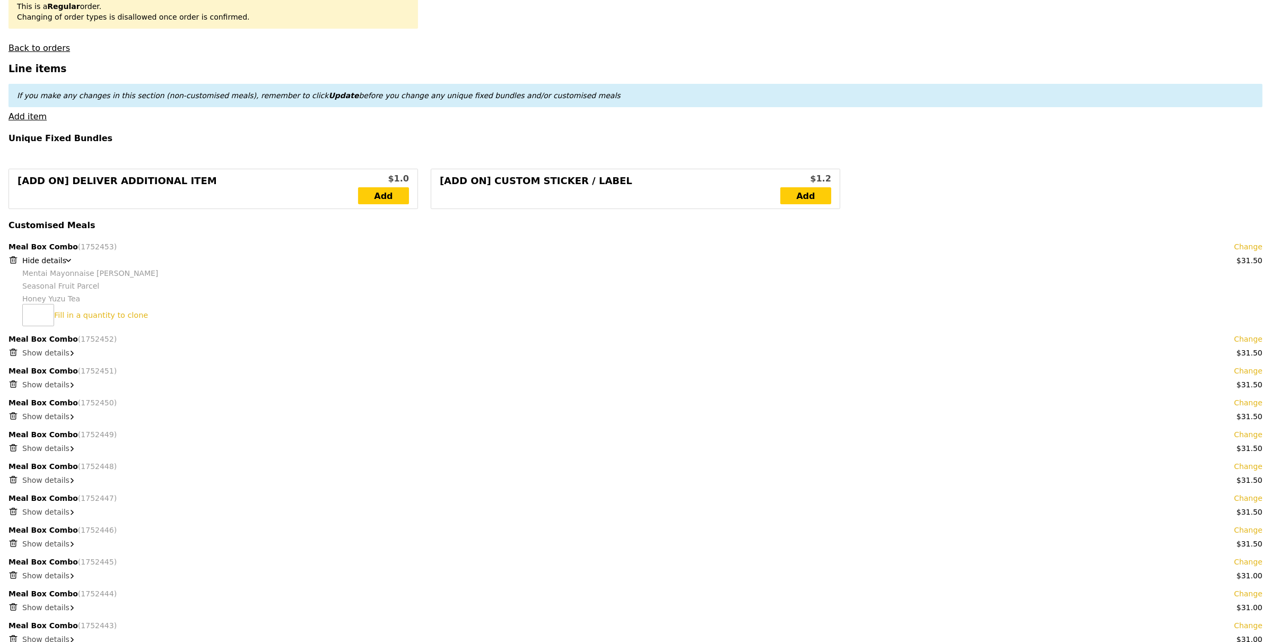
scroll to position [404, 0]
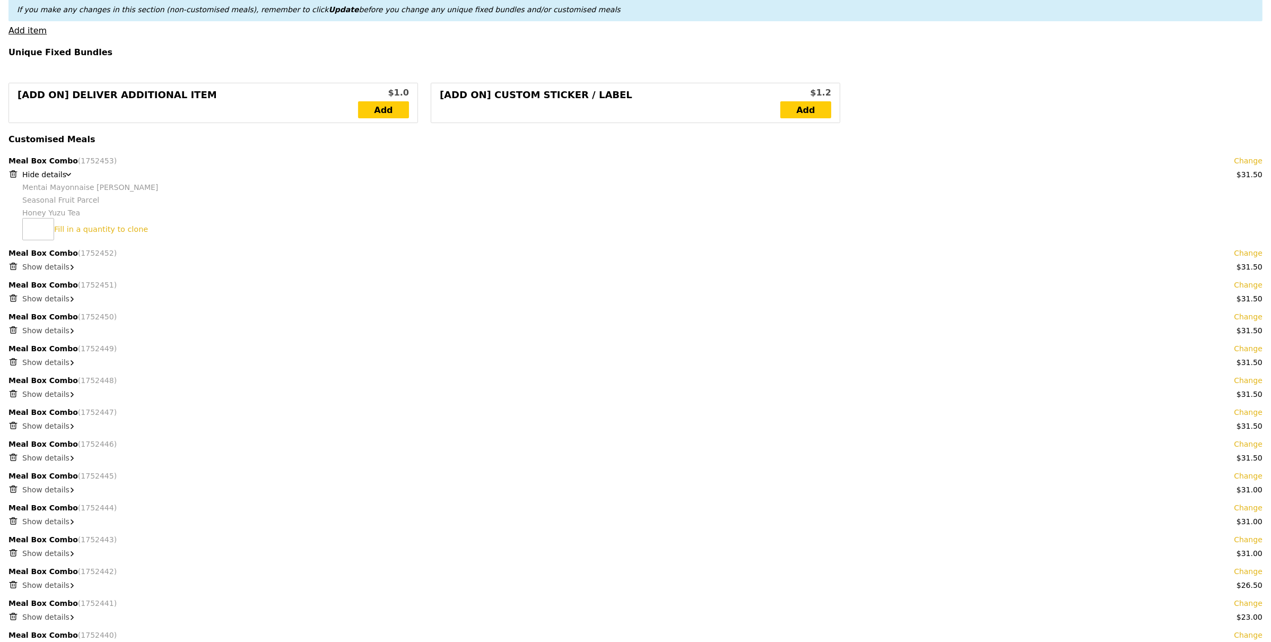
click at [16, 170] on icon at bounding box center [13, 174] width 10 height 10
click at [15, 173] on icon at bounding box center [13, 174] width 10 height 10
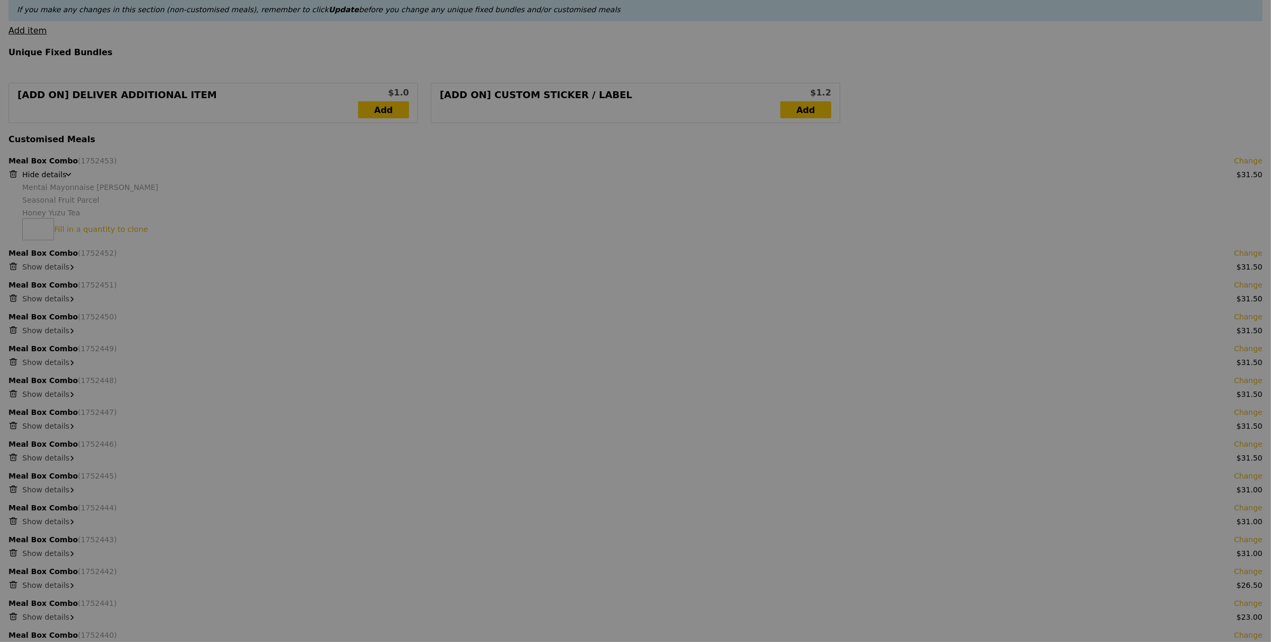
click at [15, 174] on div at bounding box center [635, 321] width 1271 height 642
type input "Update"
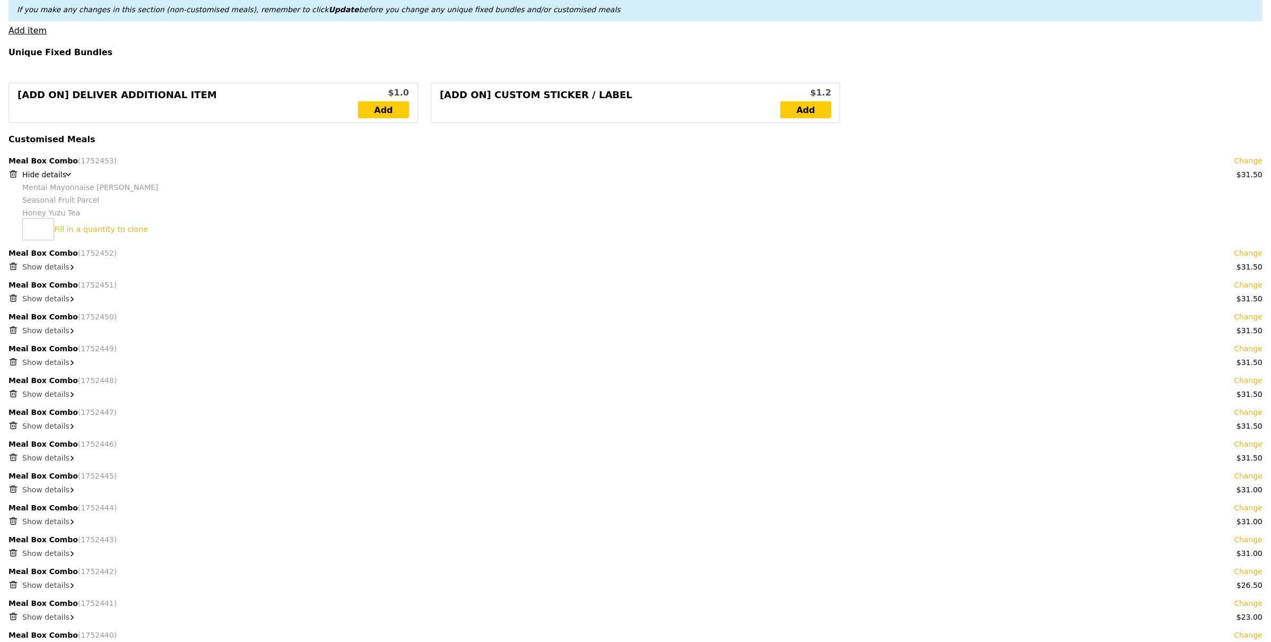
click at [14, 174] on icon at bounding box center [13, 174] width 10 height 10
type input "615.00"
type input "618.95"
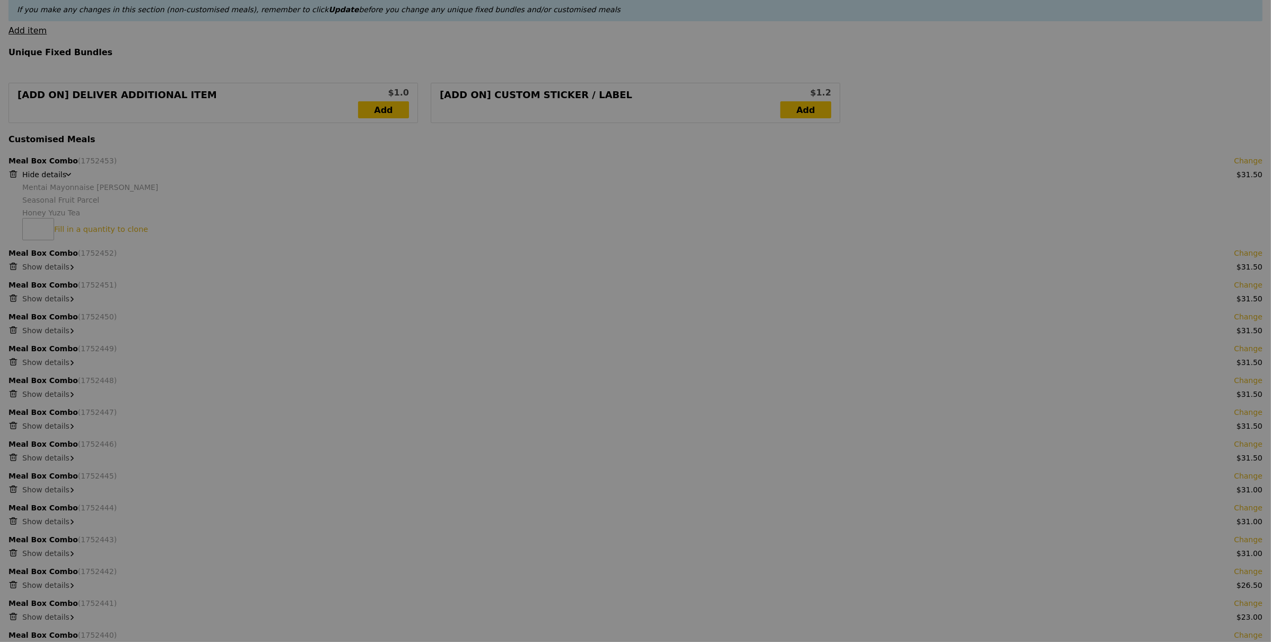
click at [15, 174] on div at bounding box center [635, 321] width 1271 height 642
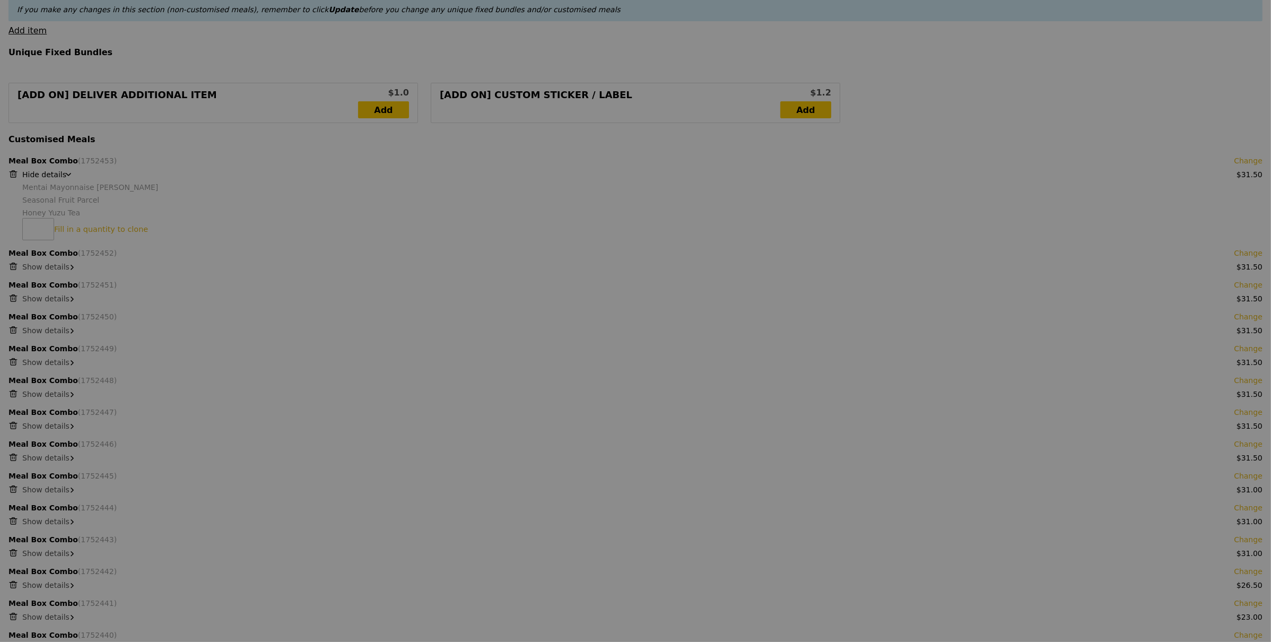
click at [15, 174] on div at bounding box center [635, 321] width 1271 height 642
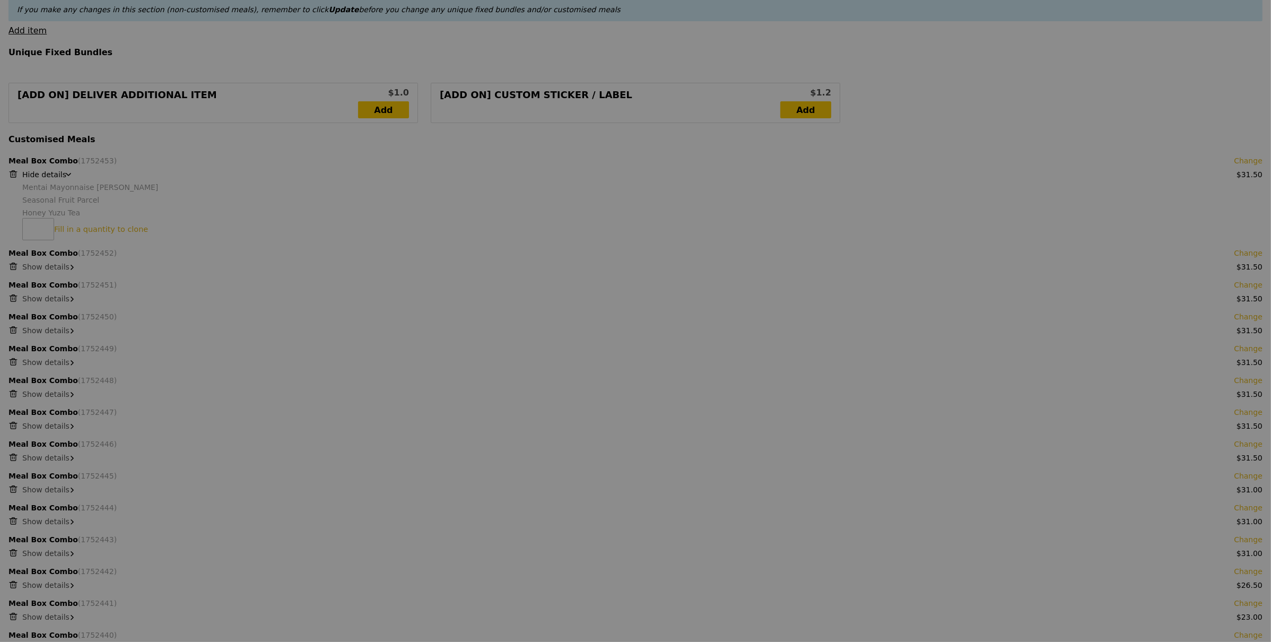
click at [15, 175] on div at bounding box center [635, 321] width 1271 height 642
click at [14, 175] on div at bounding box center [635, 321] width 1271 height 642
click at [14, 176] on div at bounding box center [635, 321] width 1271 height 642
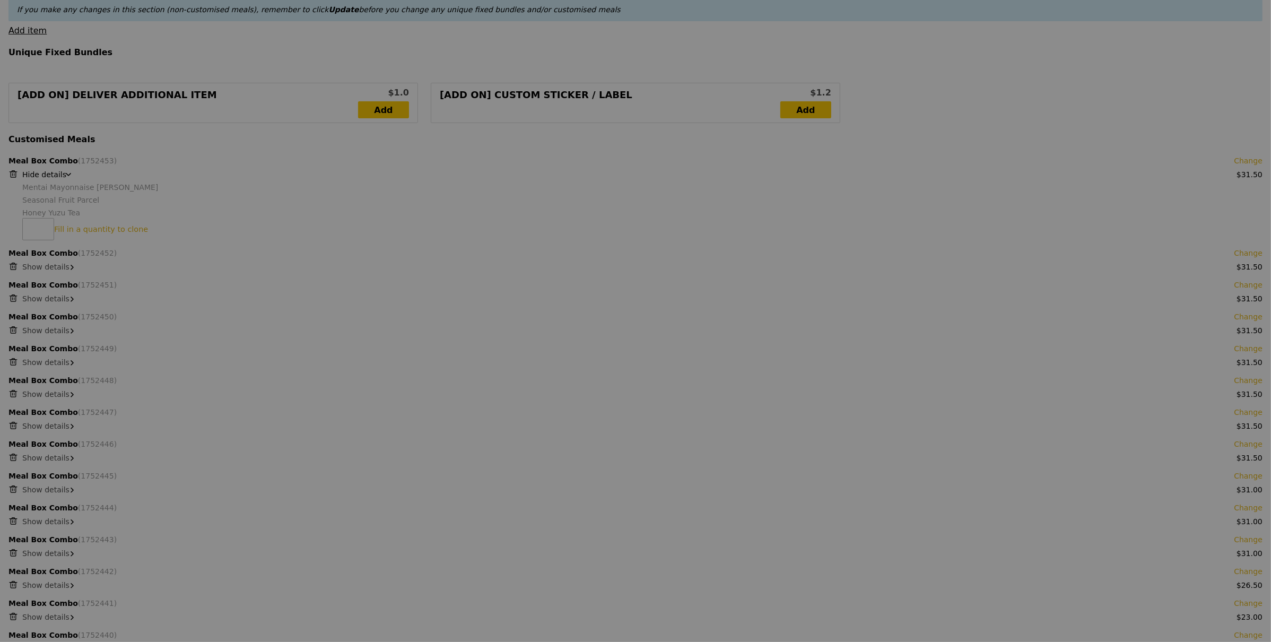
click at [14, 176] on div at bounding box center [635, 321] width 1271 height 642
click at [13, 177] on div at bounding box center [635, 321] width 1271 height 642
type input "Loading..."
click at [13, 178] on div at bounding box center [635, 321] width 1271 height 642
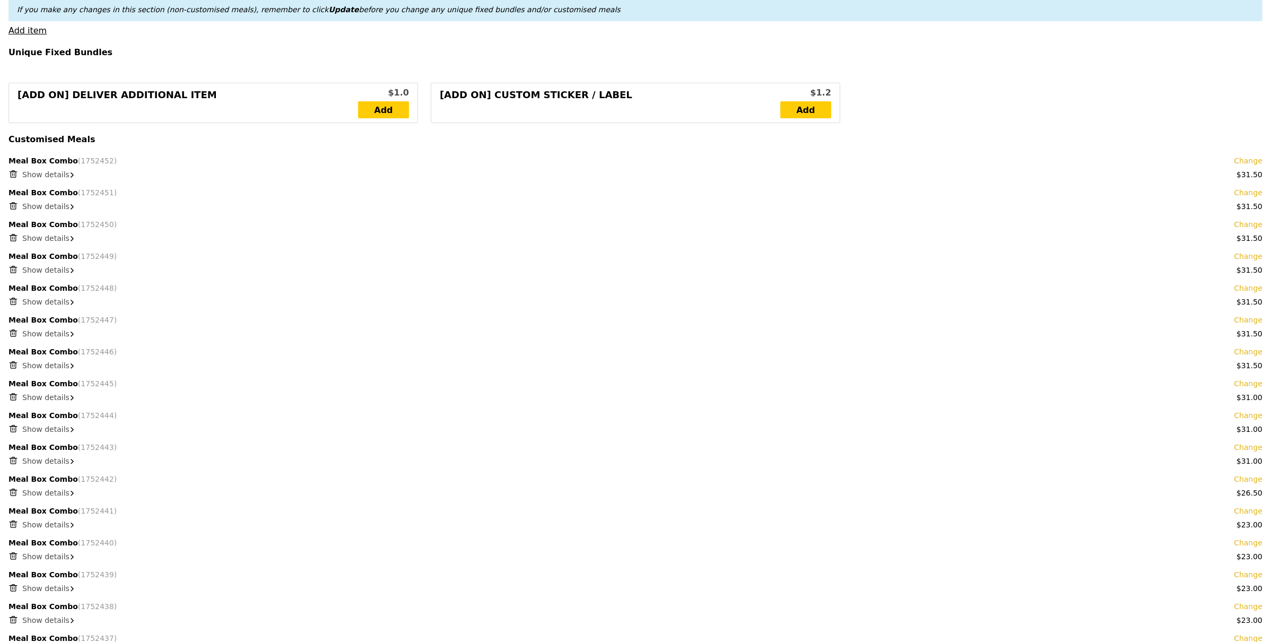
click at [13, 178] on icon at bounding box center [13, 174] width 10 height 10
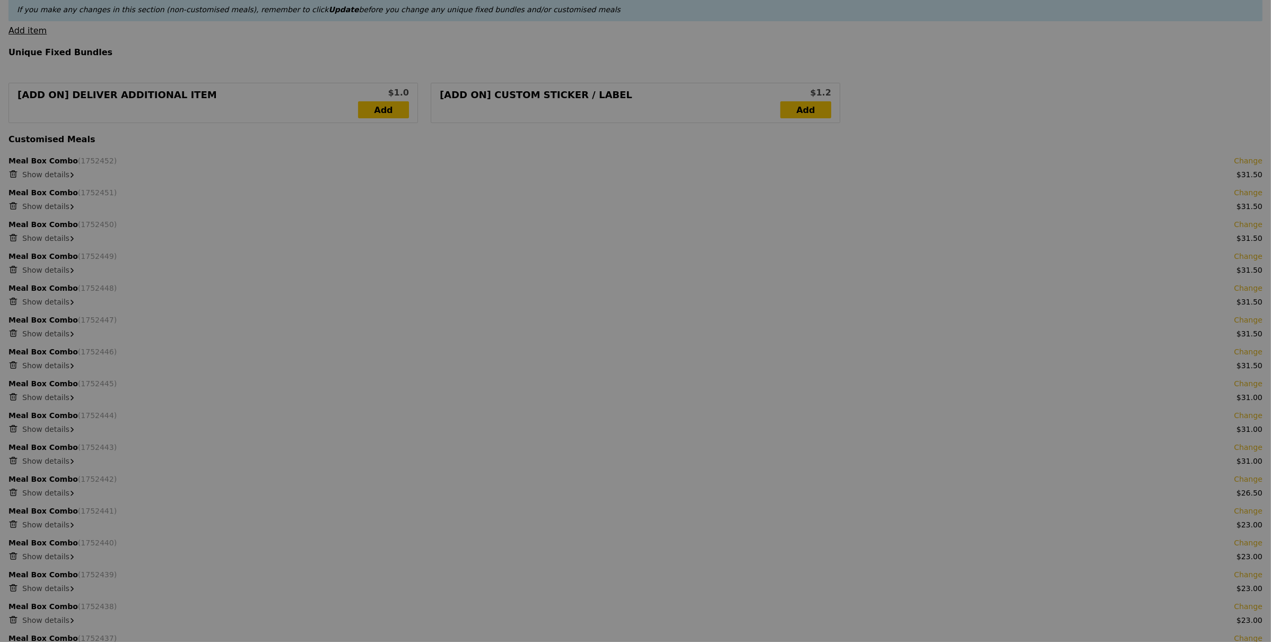
click at [13, 178] on div at bounding box center [635, 321] width 1271 height 642
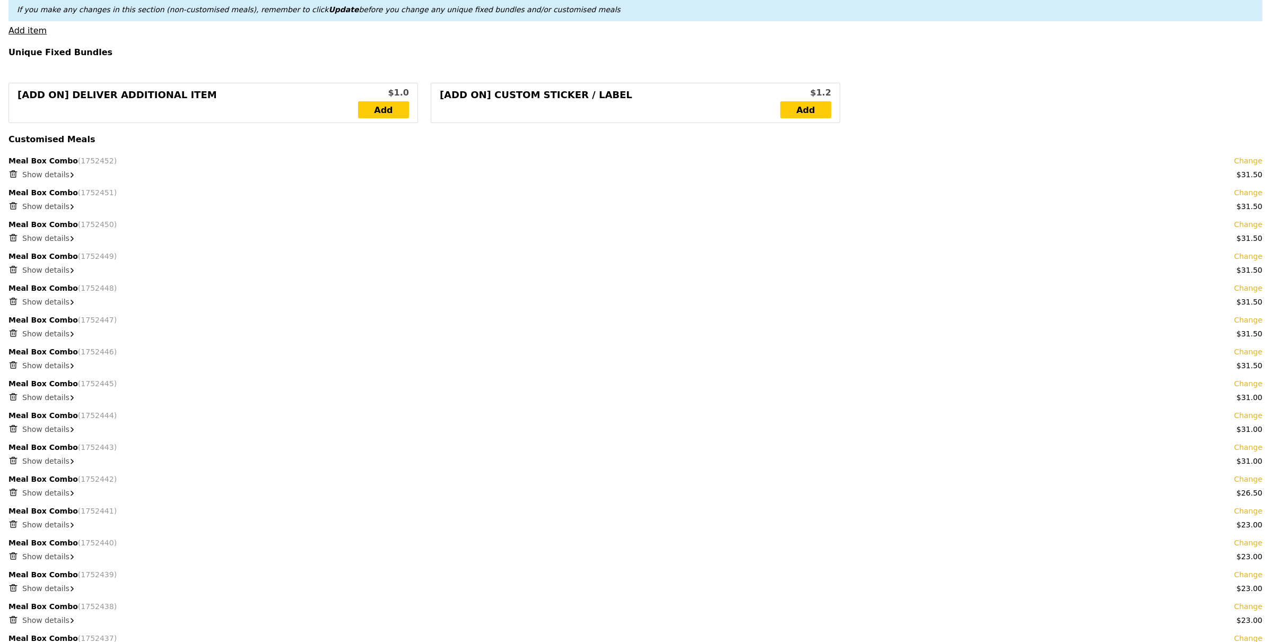
click at [13, 178] on icon at bounding box center [13, 174] width 10 height 10
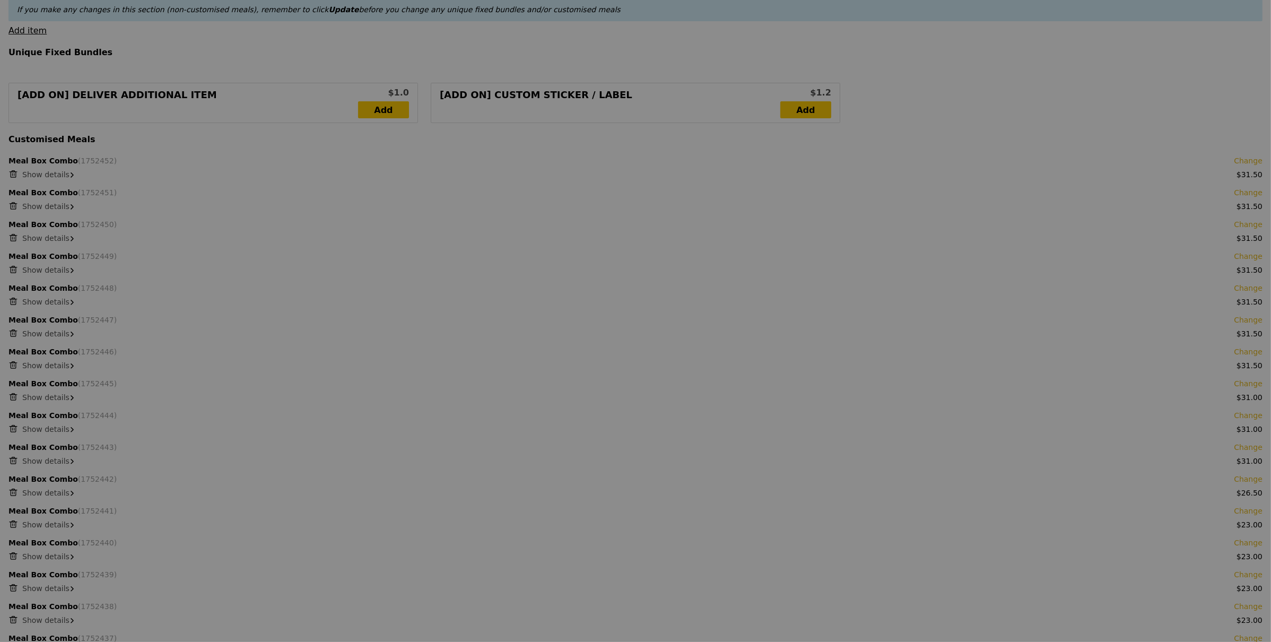
click at [13, 178] on div at bounding box center [635, 321] width 1271 height 642
click at [13, 177] on icon at bounding box center [13, 174] width 5 height 5
click at [13, 177] on div at bounding box center [635, 321] width 1271 height 642
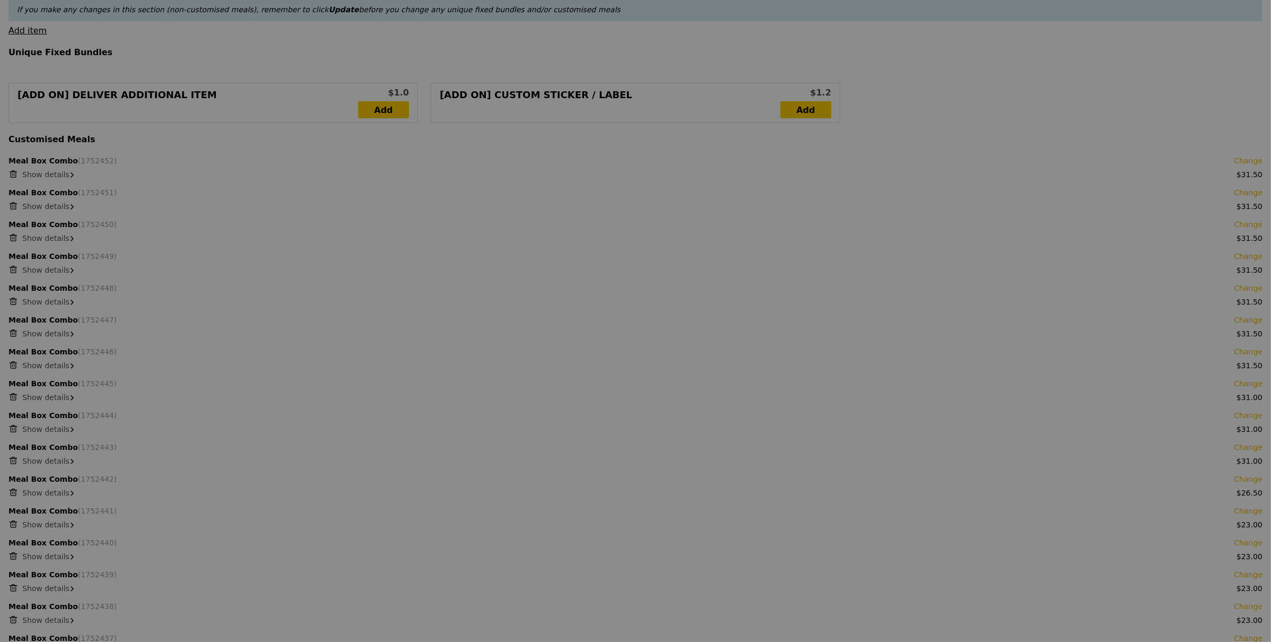
click at [12, 178] on icon at bounding box center [13, 174] width 10 height 10
click at [12, 178] on div at bounding box center [635, 321] width 1271 height 642
type input "583.50"
type input "587.45"
click at [12, 178] on div at bounding box center [635, 321] width 1271 height 642
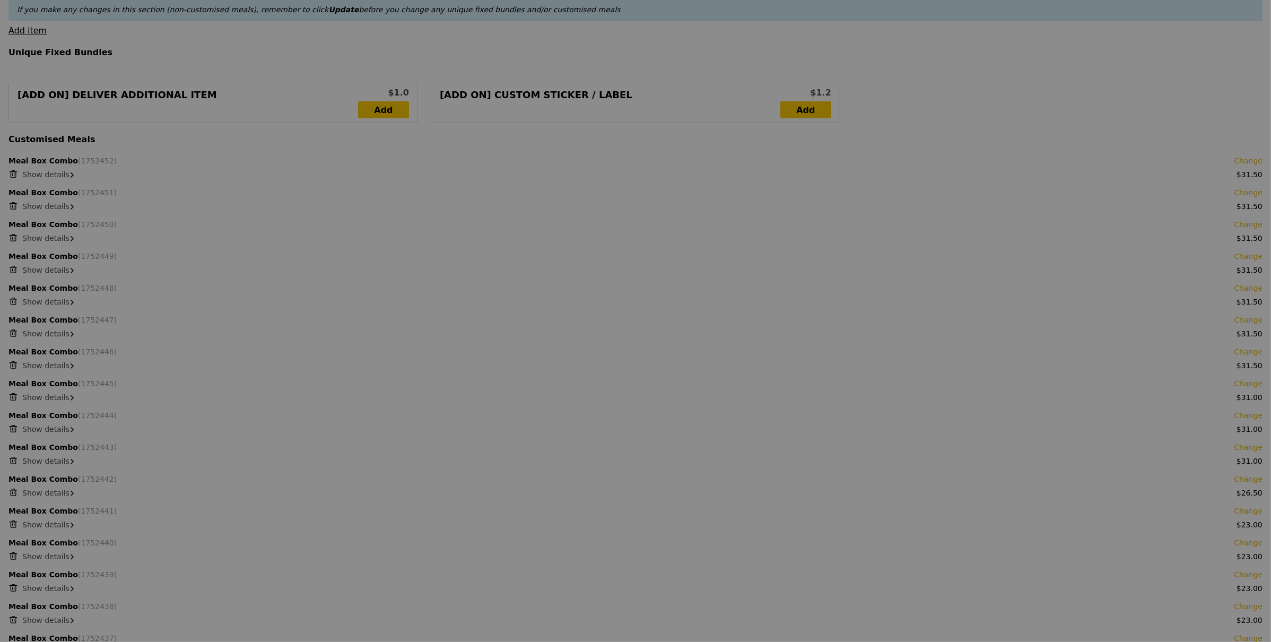
click at [12, 178] on div at bounding box center [635, 321] width 1271 height 642
click at [13, 177] on div at bounding box center [635, 321] width 1271 height 642
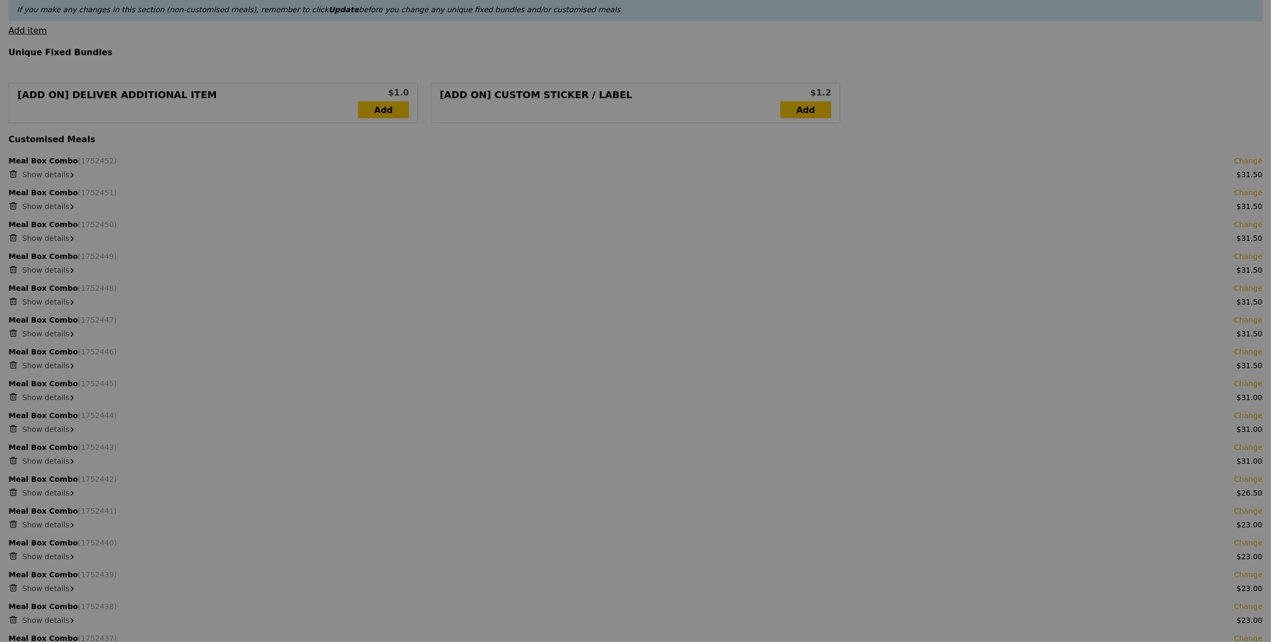
click at [13, 177] on div at bounding box center [635, 321] width 1271 height 642
click at [14, 177] on div at bounding box center [635, 321] width 1271 height 642
click at [14, 176] on div at bounding box center [635, 321] width 1271 height 642
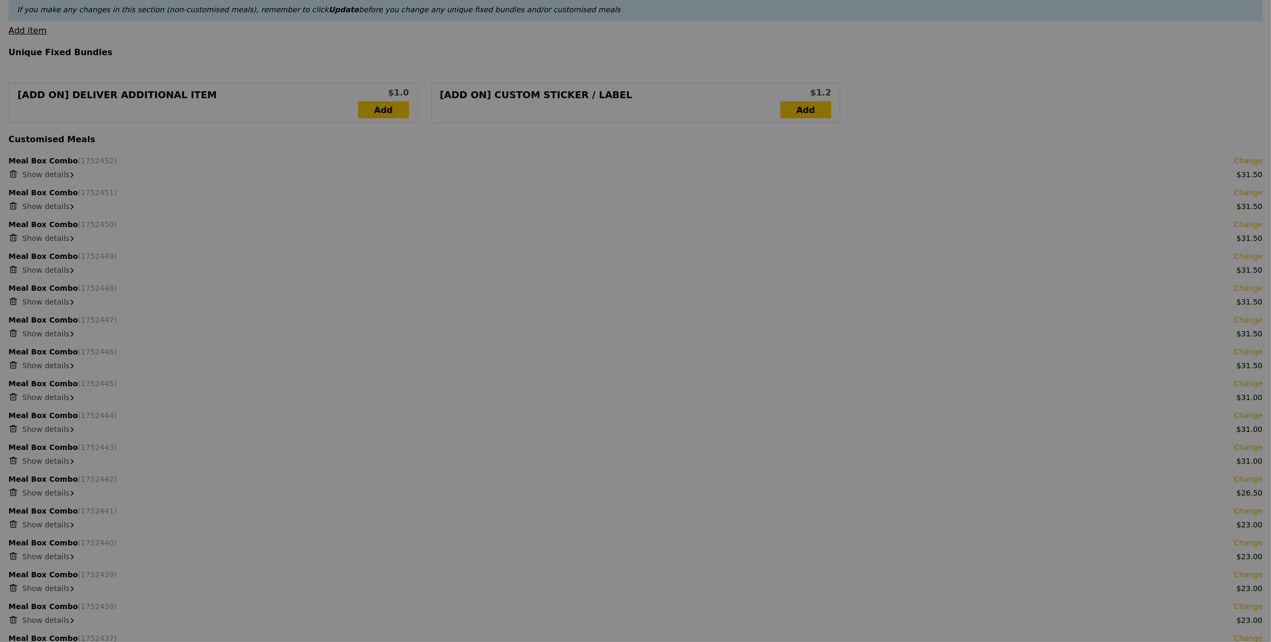
click at [14, 176] on div at bounding box center [635, 321] width 1271 height 642
type input "Loading..."
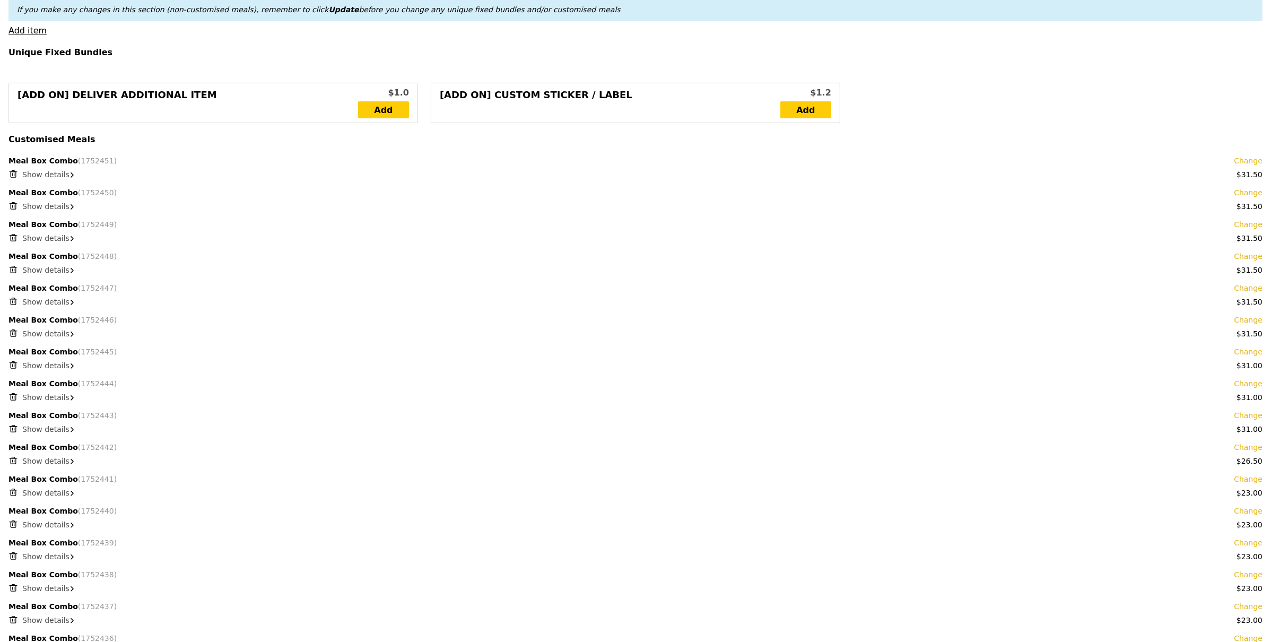
click at [16, 175] on icon at bounding box center [13, 174] width 10 height 10
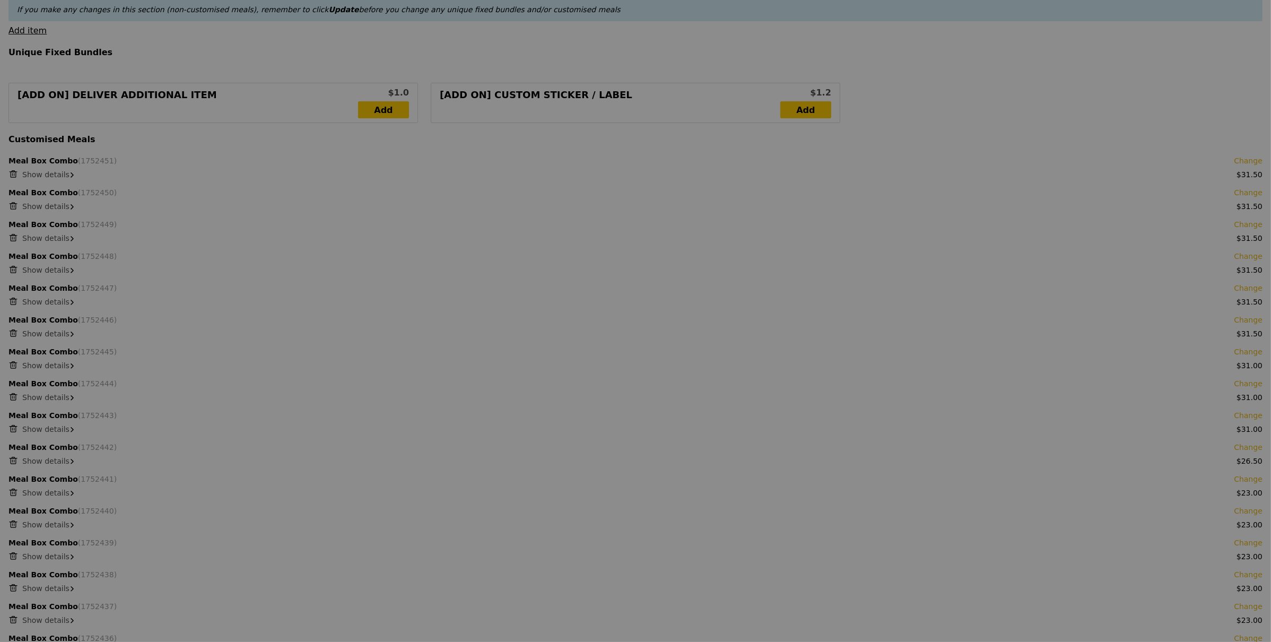
click at [16, 175] on div at bounding box center [635, 321] width 1271 height 642
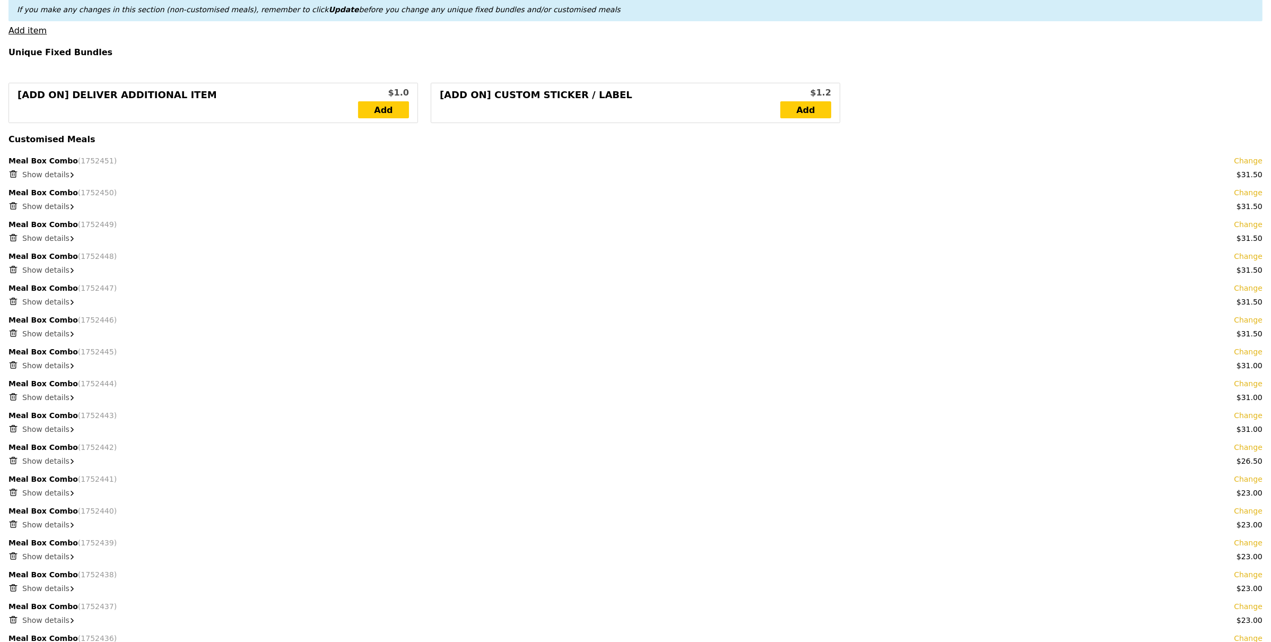
click at [16, 175] on icon at bounding box center [13, 174] width 10 height 10
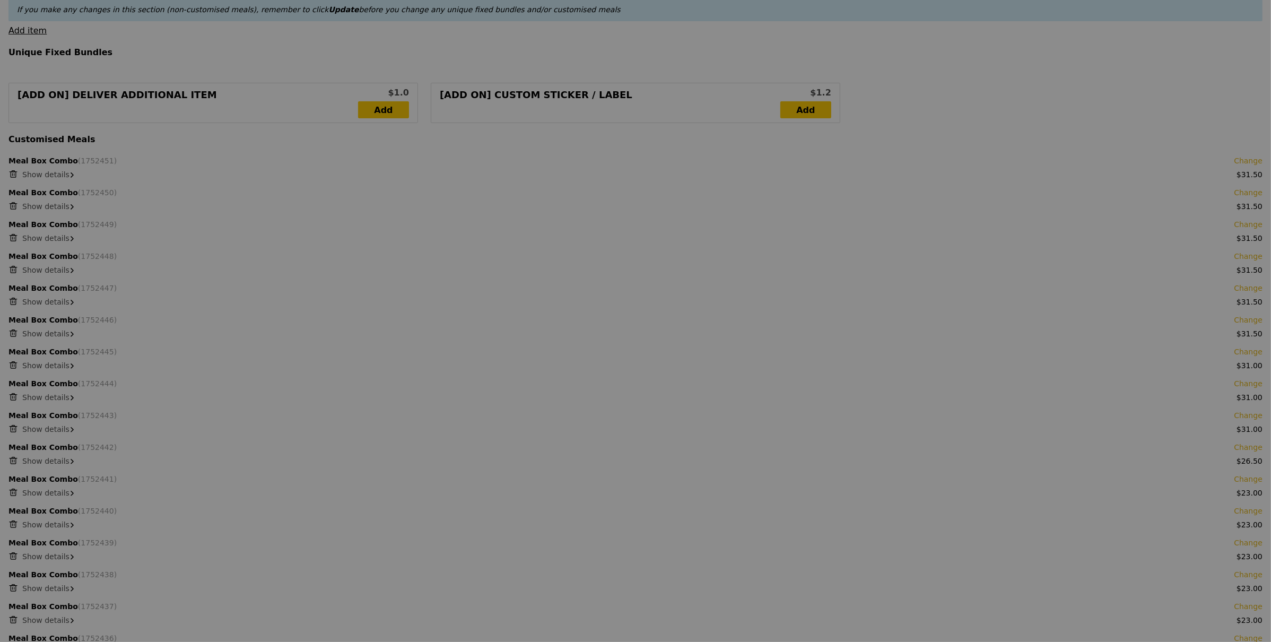
click at [16, 175] on div at bounding box center [635, 321] width 1271 height 642
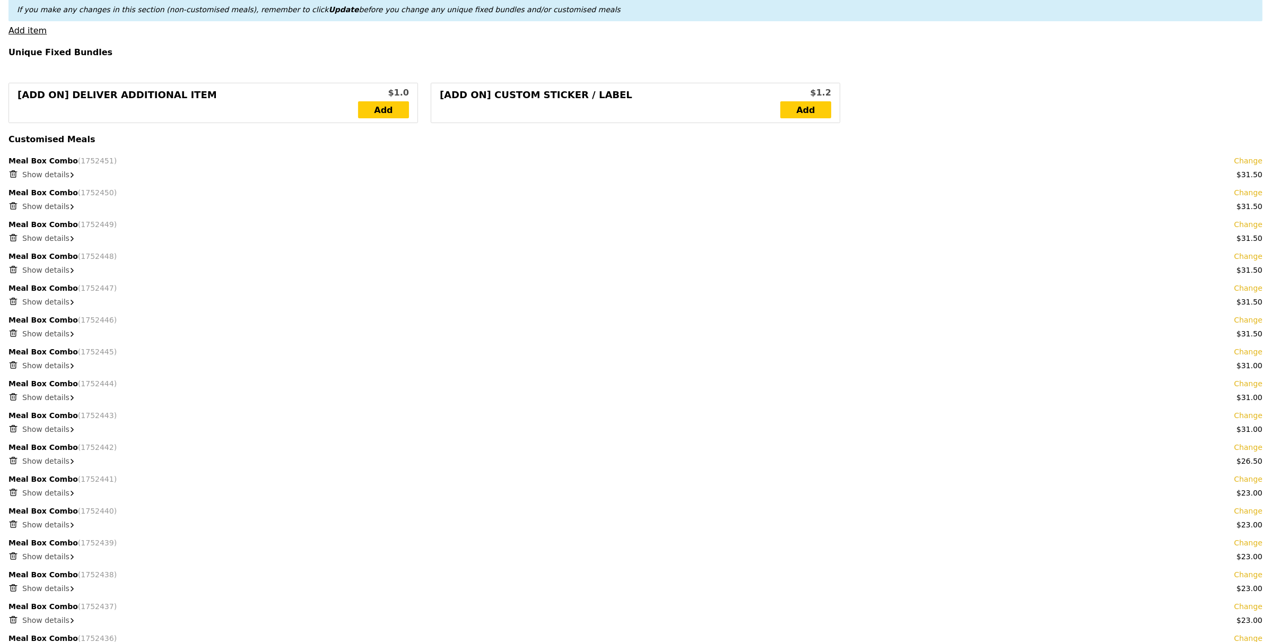
click at [16, 175] on icon at bounding box center [13, 174] width 10 height 10
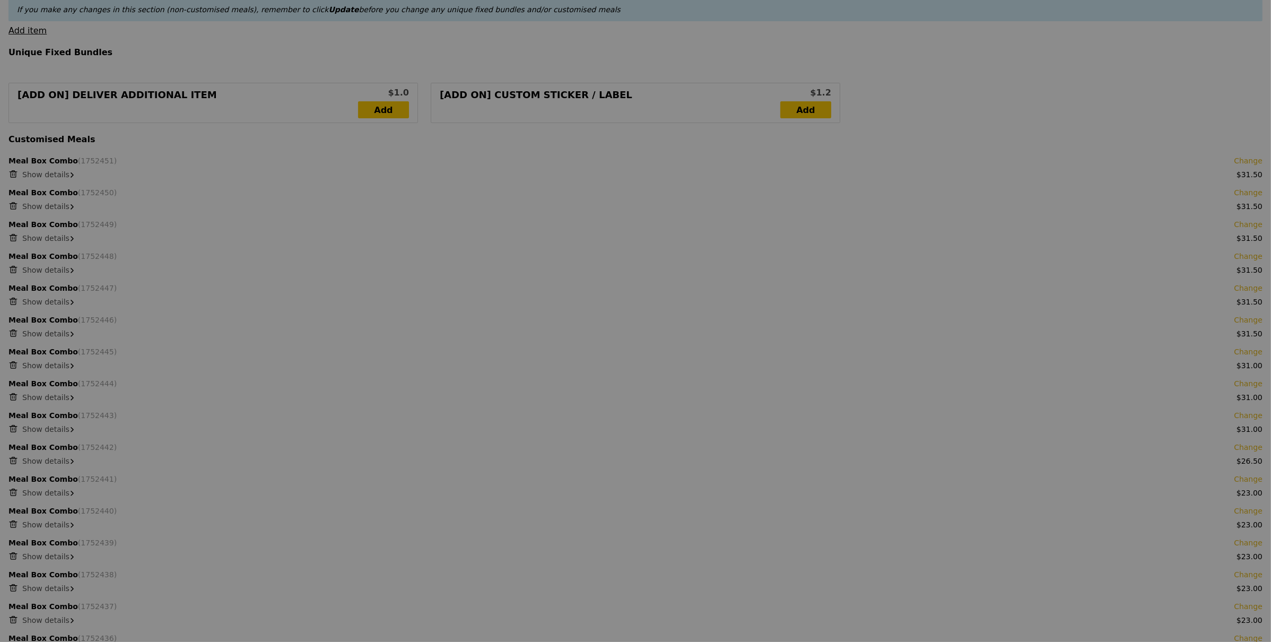
click at [16, 175] on div at bounding box center [635, 321] width 1271 height 642
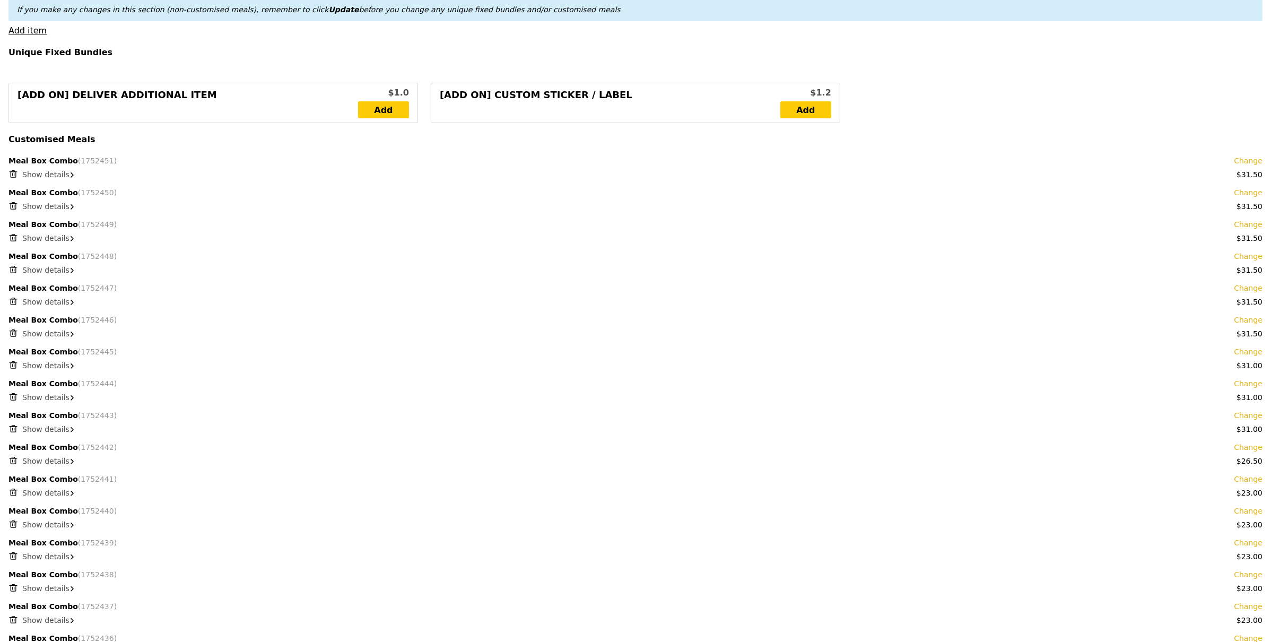
click at [16, 175] on icon at bounding box center [13, 174] width 10 height 10
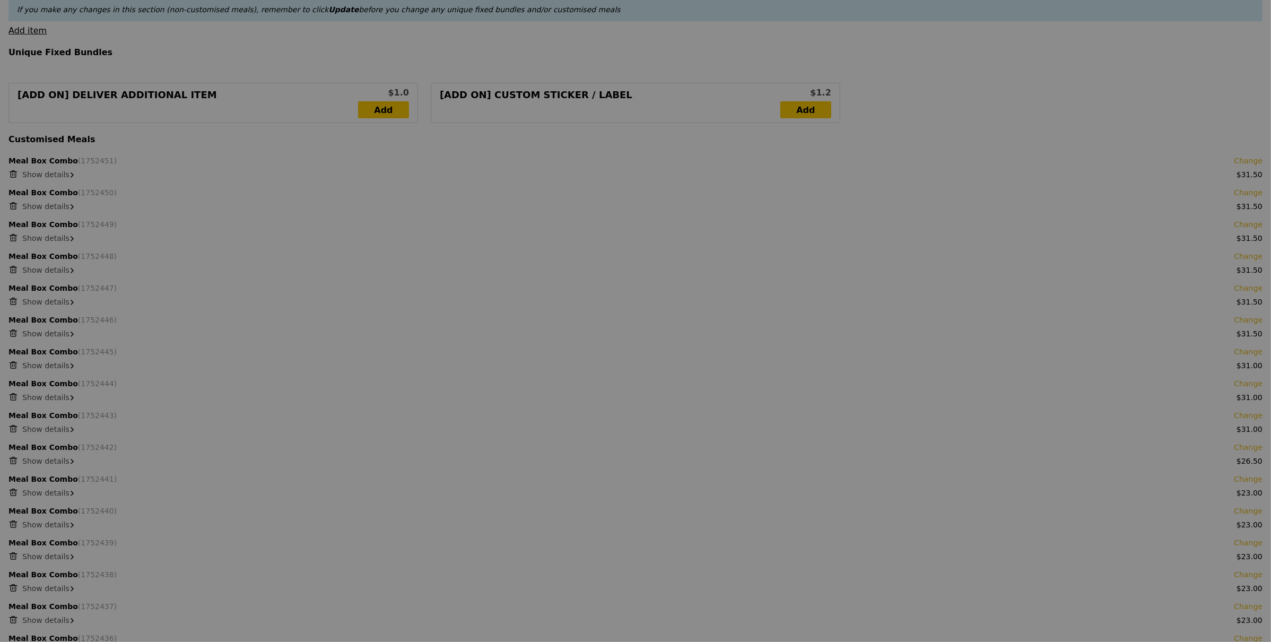
click at [16, 175] on div at bounding box center [635, 321] width 1271 height 642
type input "552.00"
type input "555.95"
click at [16, 175] on div at bounding box center [635, 321] width 1271 height 642
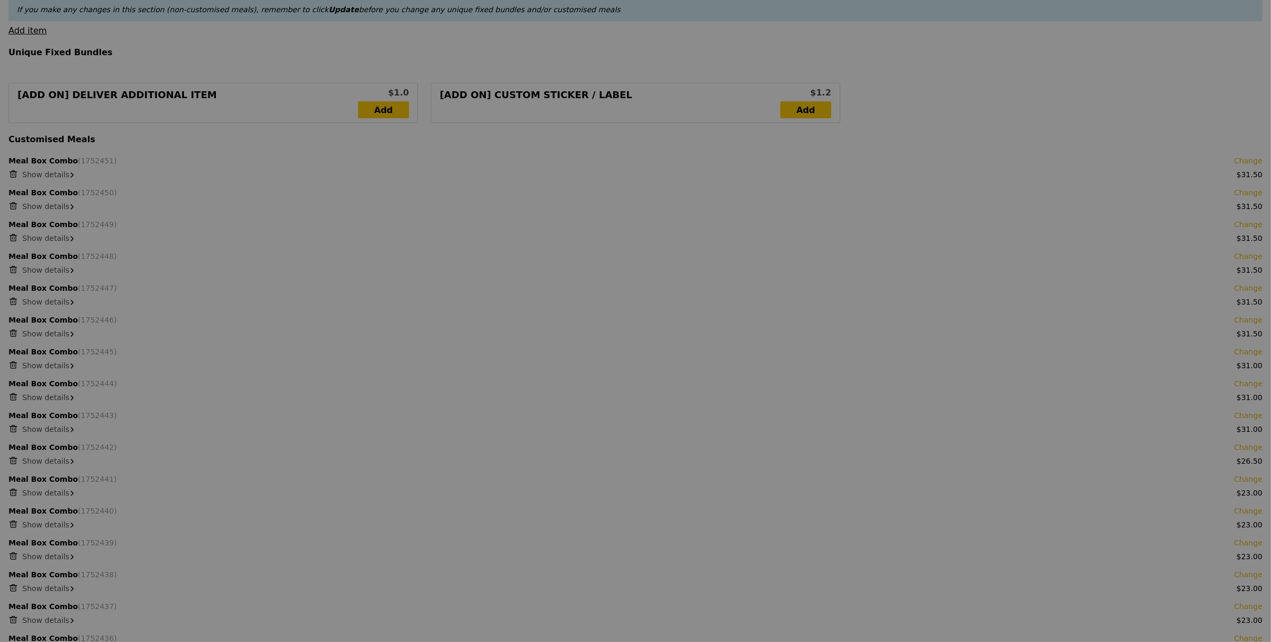
click at [16, 175] on div at bounding box center [635, 321] width 1271 height 642
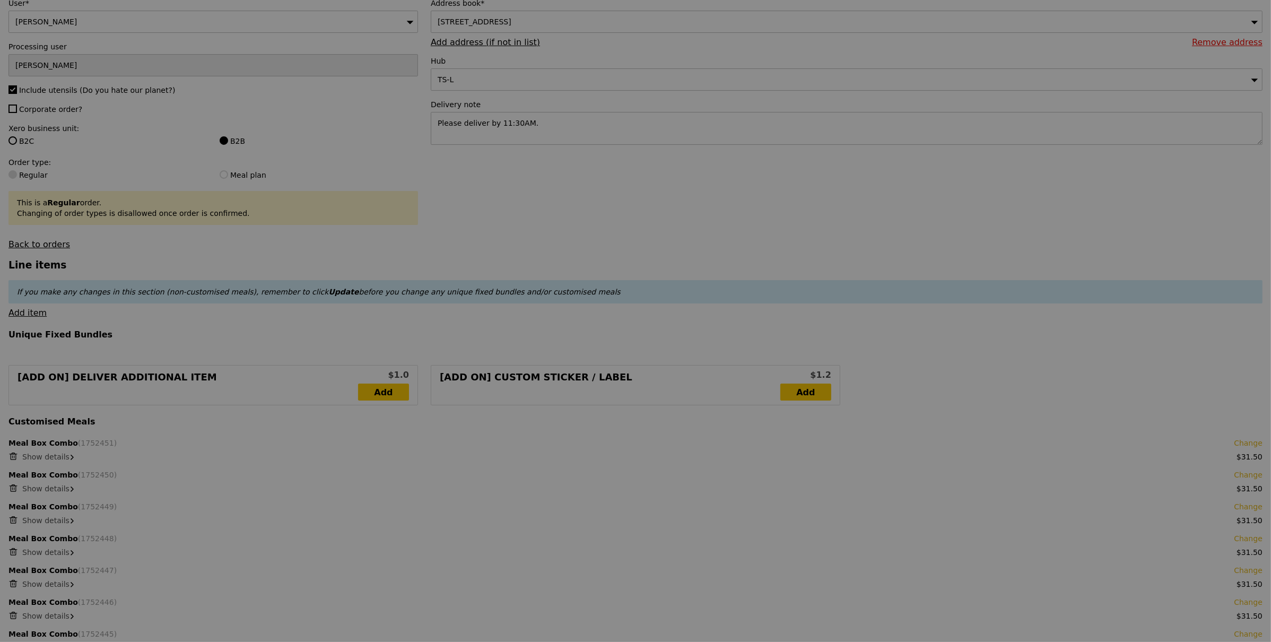
scroll to position [410, 0]
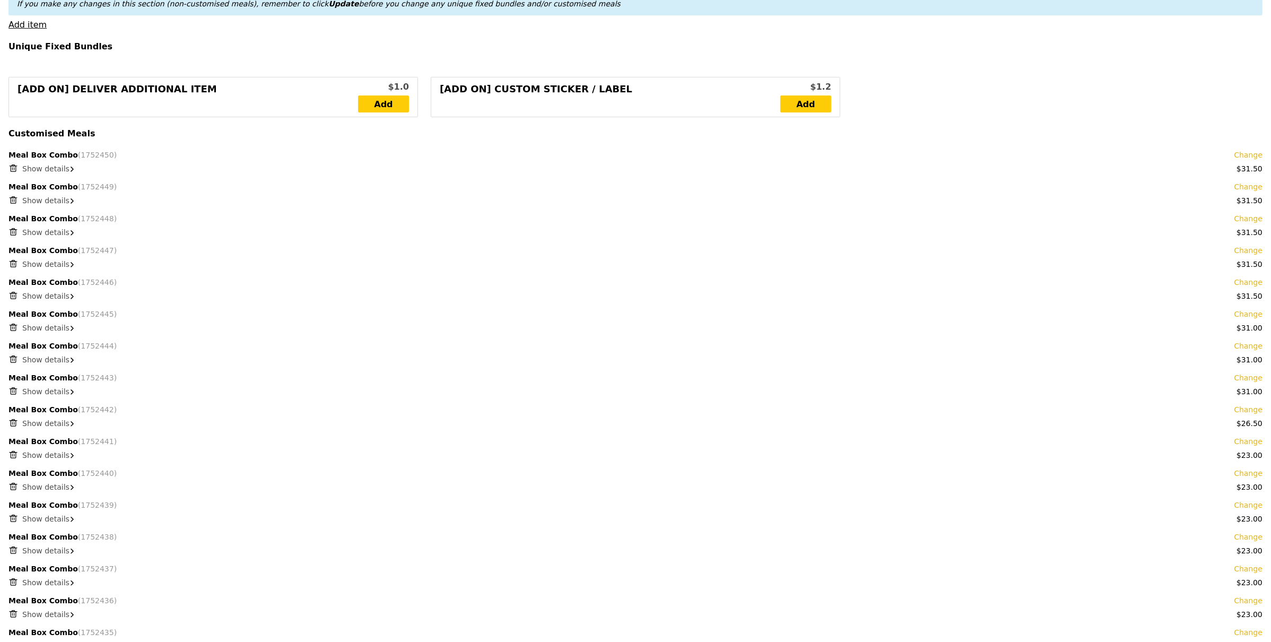
click at [15, 167] on icon at bounding box center [13, 168] width 10 height 10
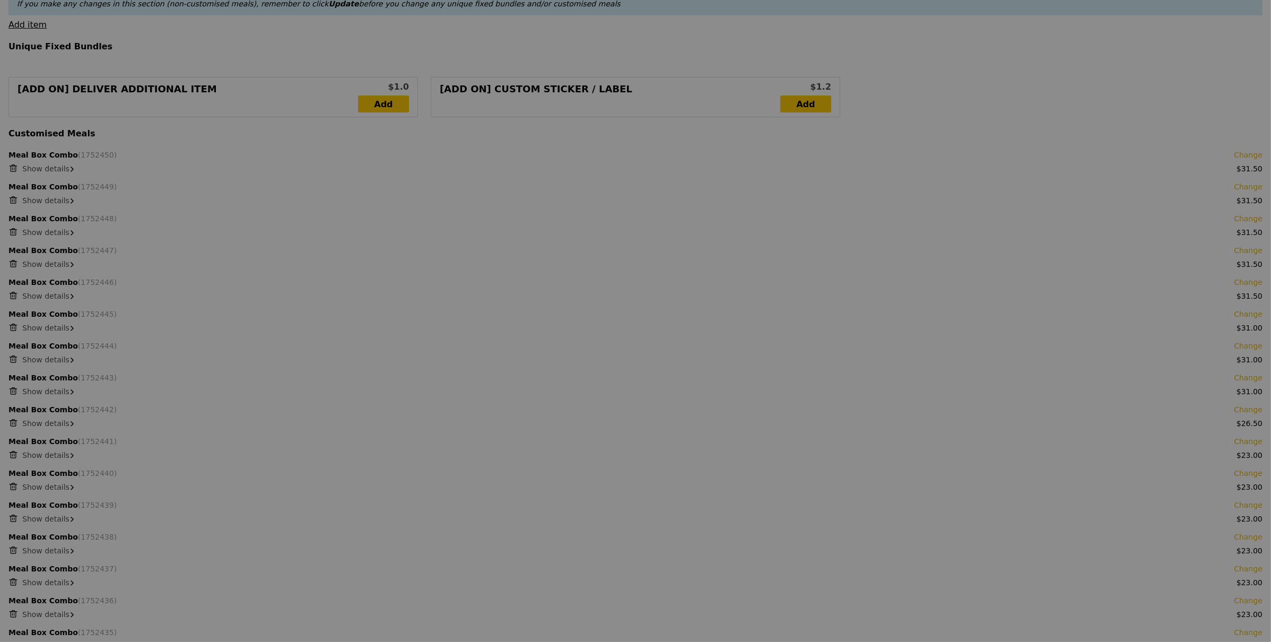
click at [15, 167] on div at bounding box center [635, 321] width 1271 height 642
click at [14, 167] on div at bounding box center [635, 321] width 1271 height 642
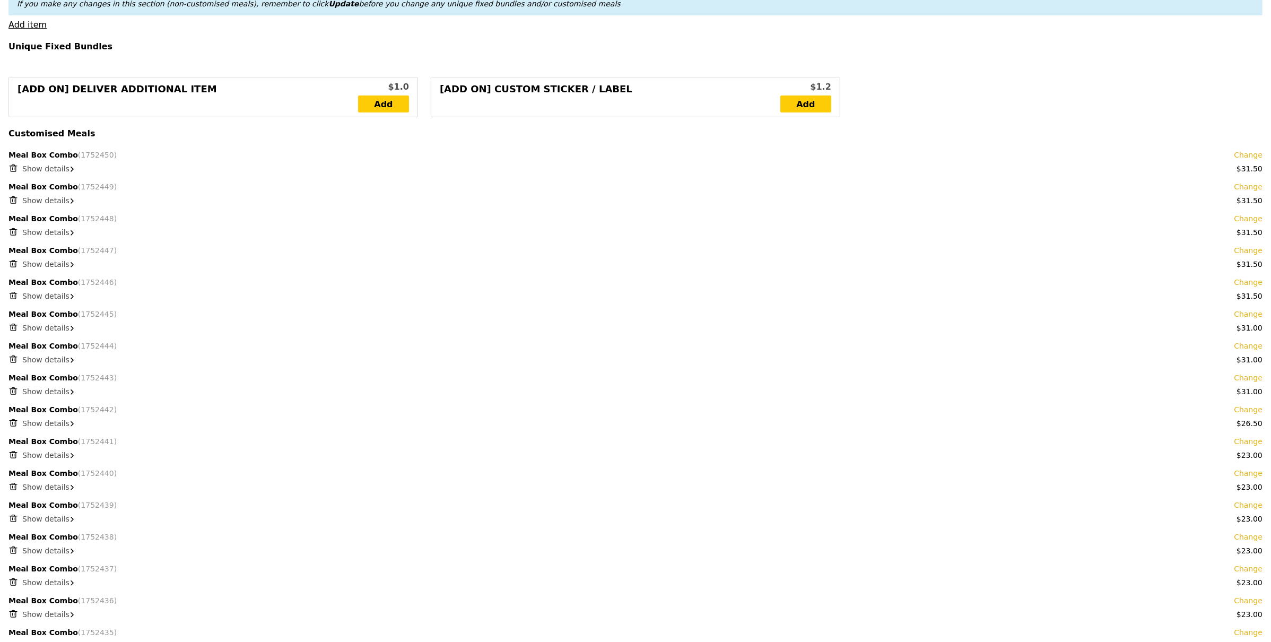
click at [14, 168] on icon at bounding box center [14, 169] width 0 height 2
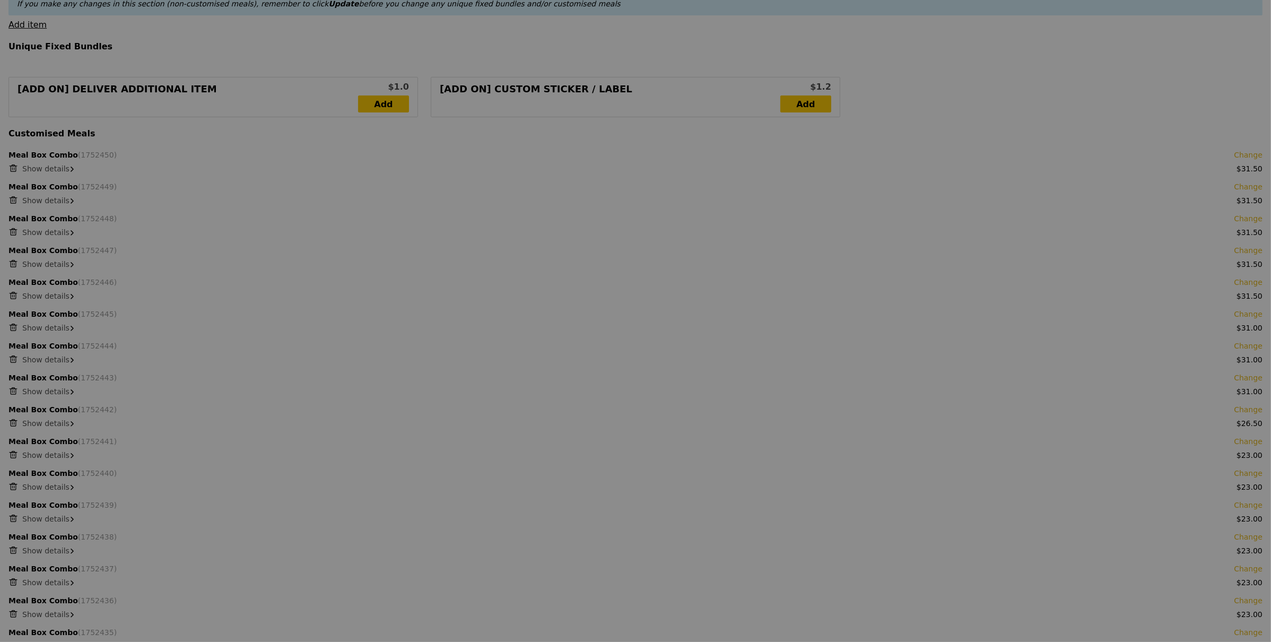
click at [14, 167] on div at bounding box center [635, 321] width 1271 height 642
click at [14, 168] on icon at bounding box center [14, 169] width 0 height 2
click at [14, 167] on div at bounding box center [635, 321] width 1271 height 642
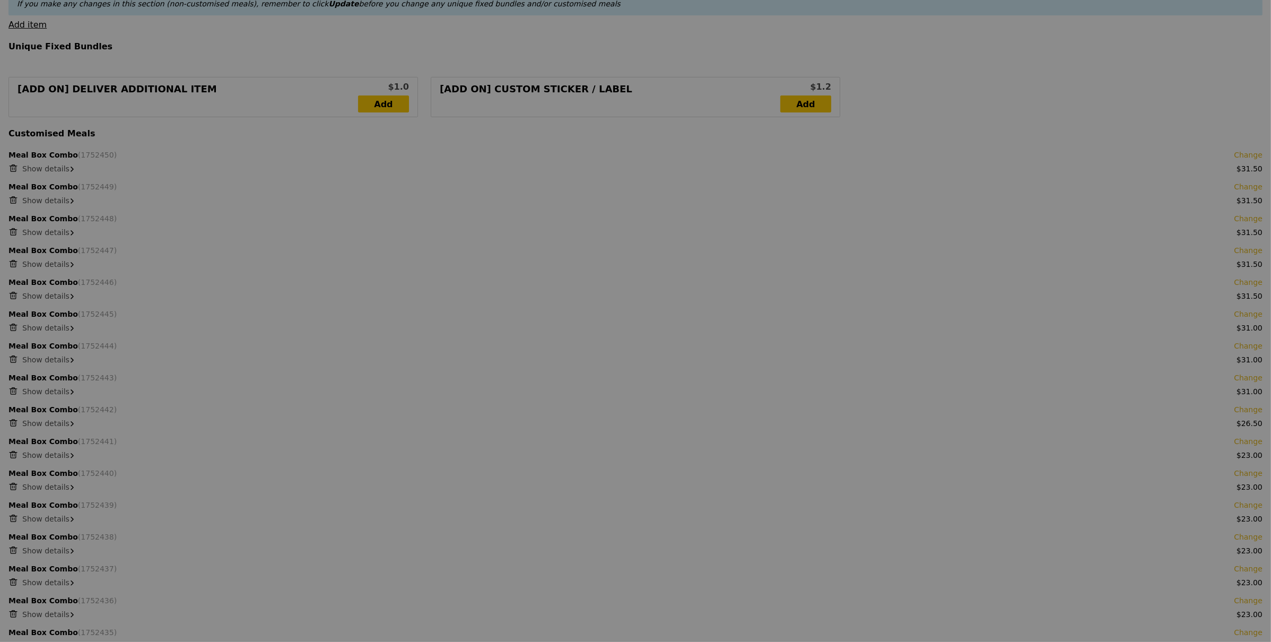
click at [14, 168] on icon at bounding box center [14, 169] width 0 height 2
type input "Loading..."
click at [14, 167] on div at bounding box center [635, 321] width 1271 height 642
type input "520.50"
type input "524.45"
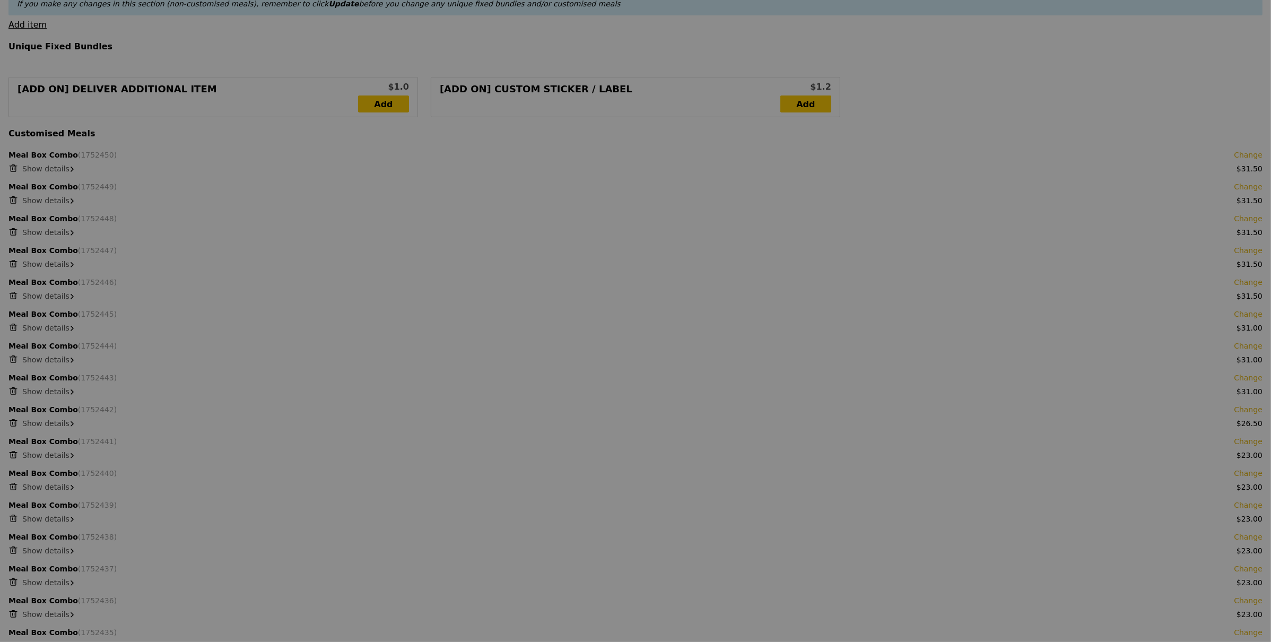
click at [14, 167] on div at bounding box center [635, 321] width 1271 height 642
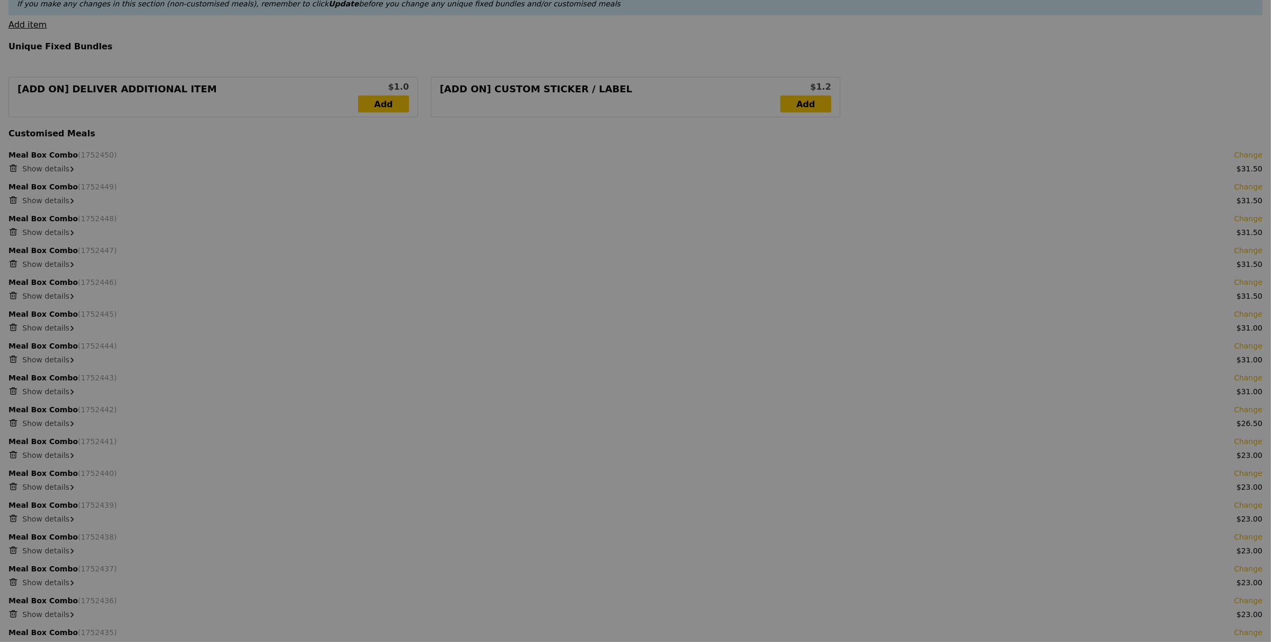
click at [14, 167] on div at bounding box center [635, 321] width 1271 height 642
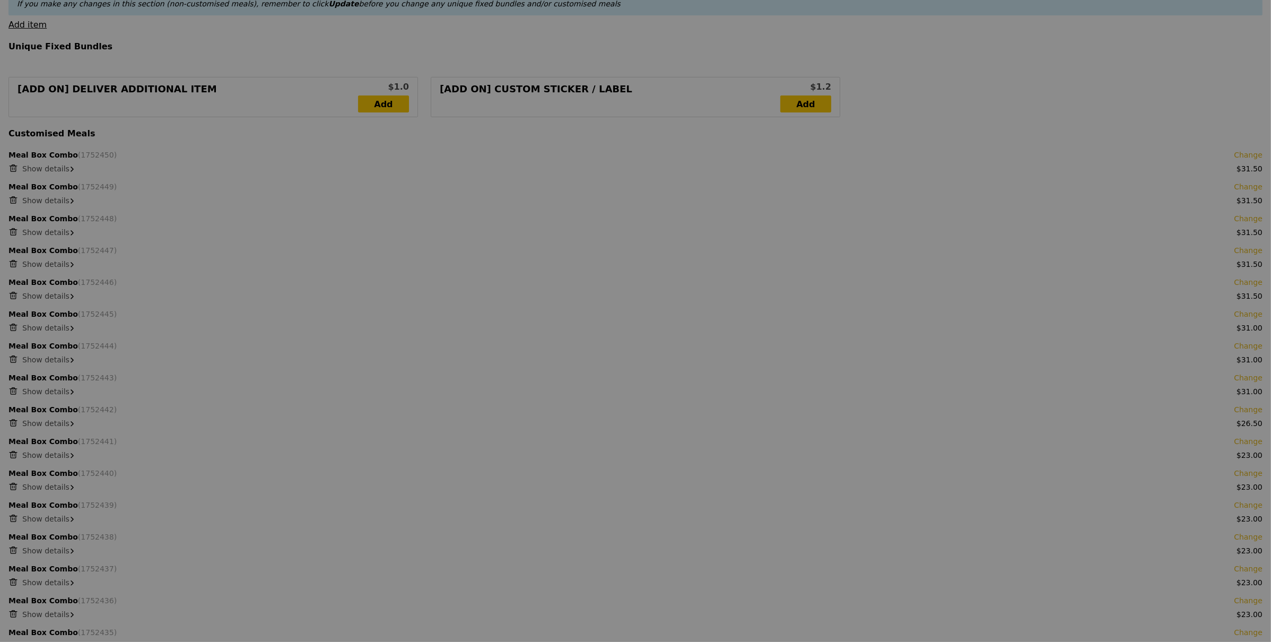
click at [13, 168] on div at bounding box center [635, 321] width 1271 height 642
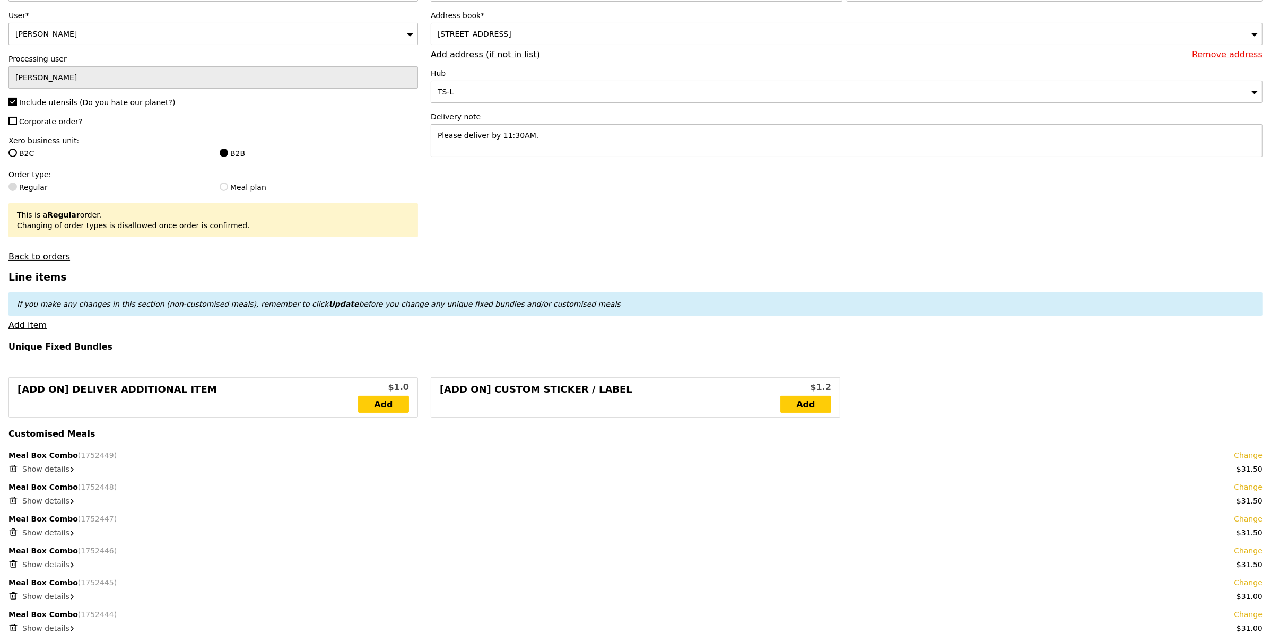
scroll to position [0, 0]
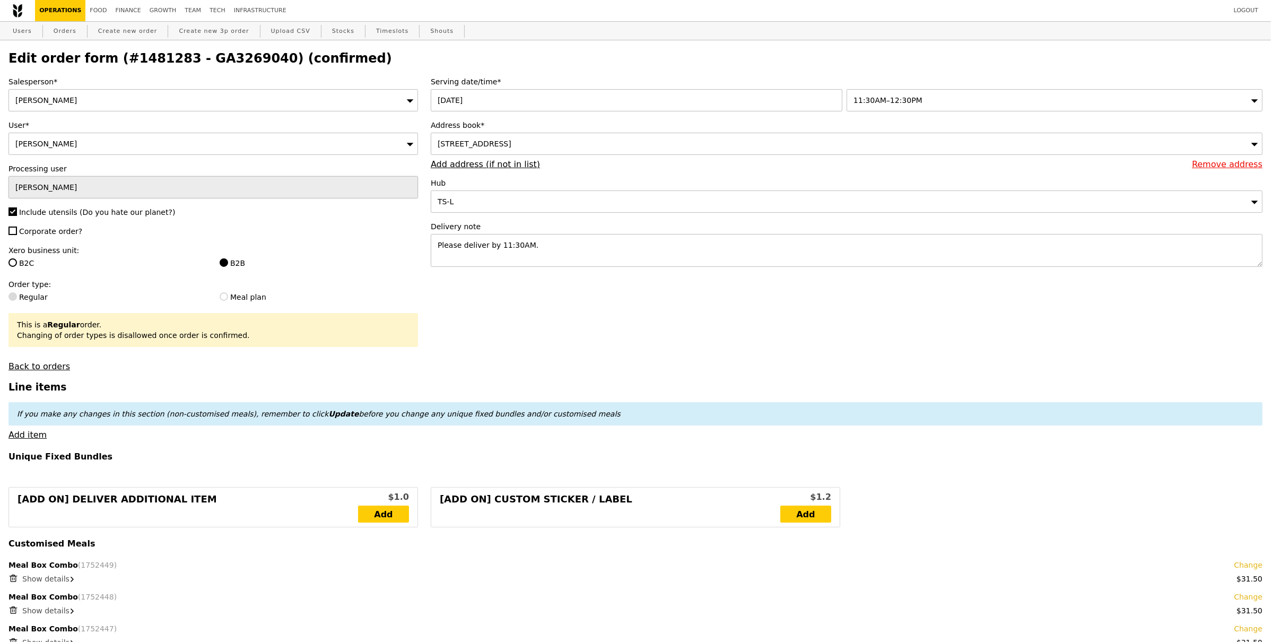
type input "Update"
drag, startPoint x: 249, startPoint y: 59, endPoint x: 182, endPoint y: 64, distance: 67.5
click at [180, 60] on h2 "Edit order form (#1481283 - GA3269040) (confirmed)" at bounding box center [635, 58] width 1254 height 15
copy h2 "GA3269040"
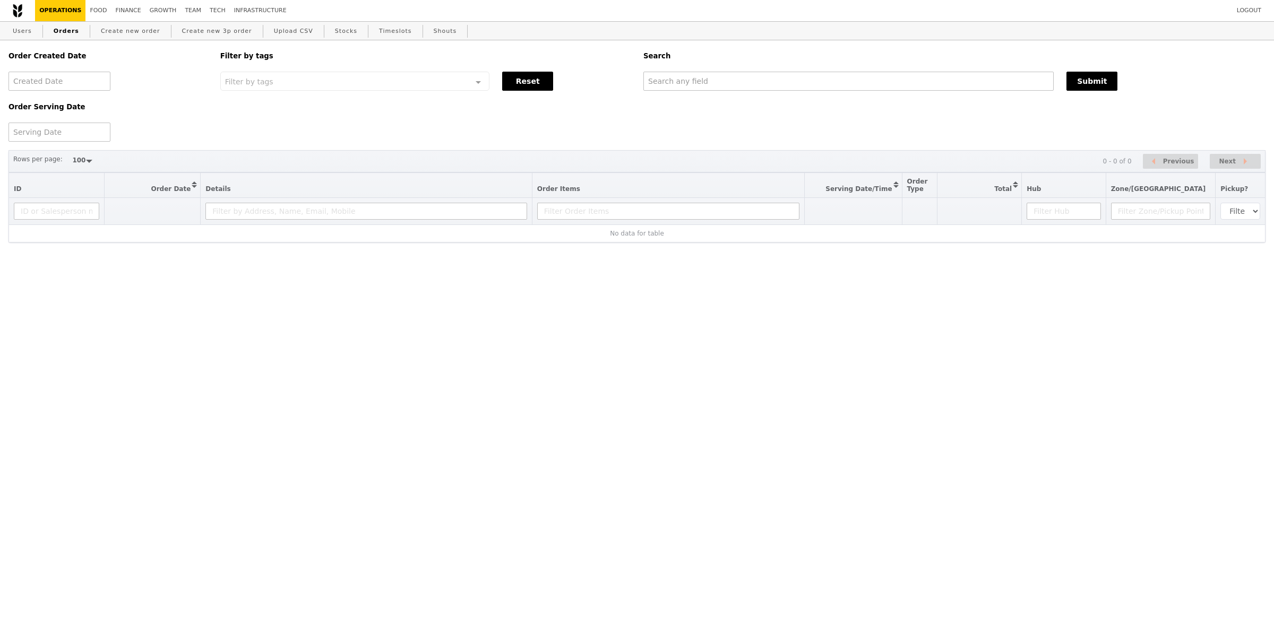
select select "100"
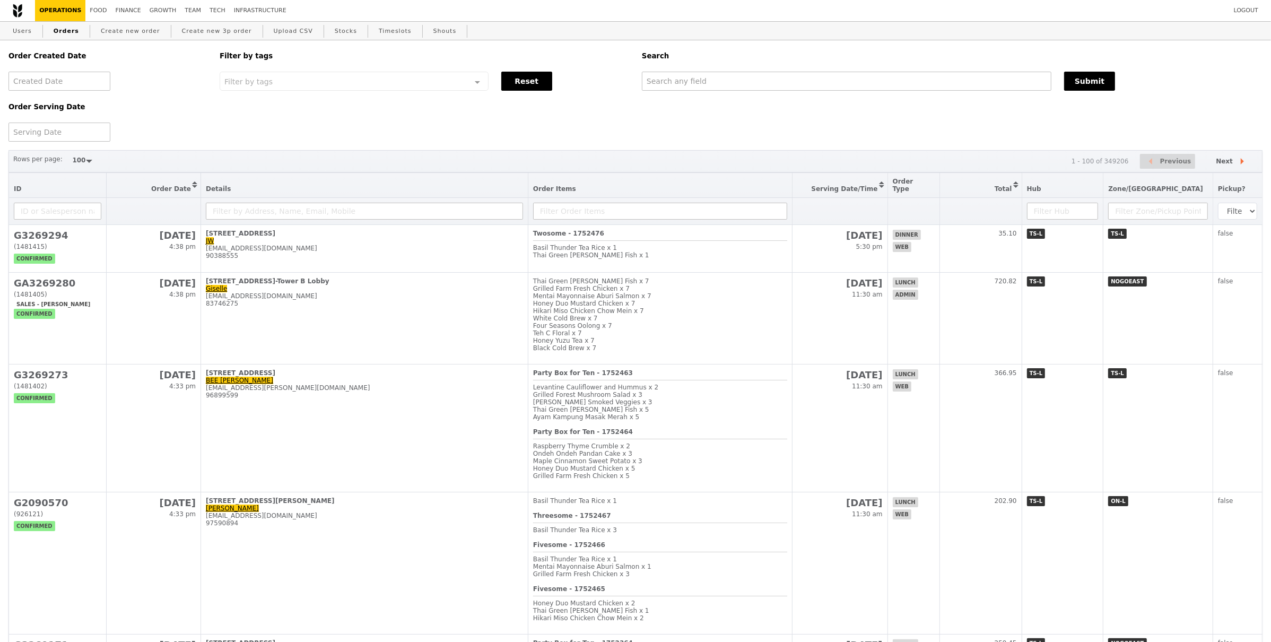
click at [869, 68] on div "Search" at bounding box center [953, 55] width 634 height 31
click at [872, 76] on input "text" at bounding box center [847, 81] width 410 height 19
paste input "GA3269040"
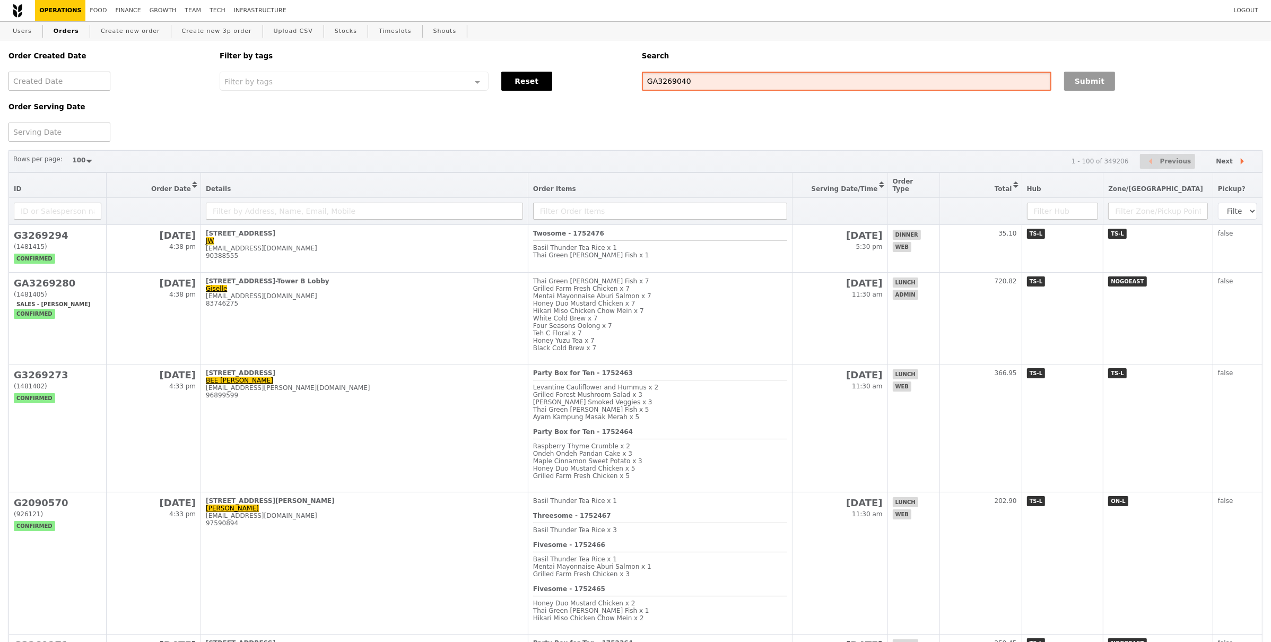
type input "GA3269040"
click at [1076, 76] on button "Submit" at bounding box center [1089, 81] width 51 height 19
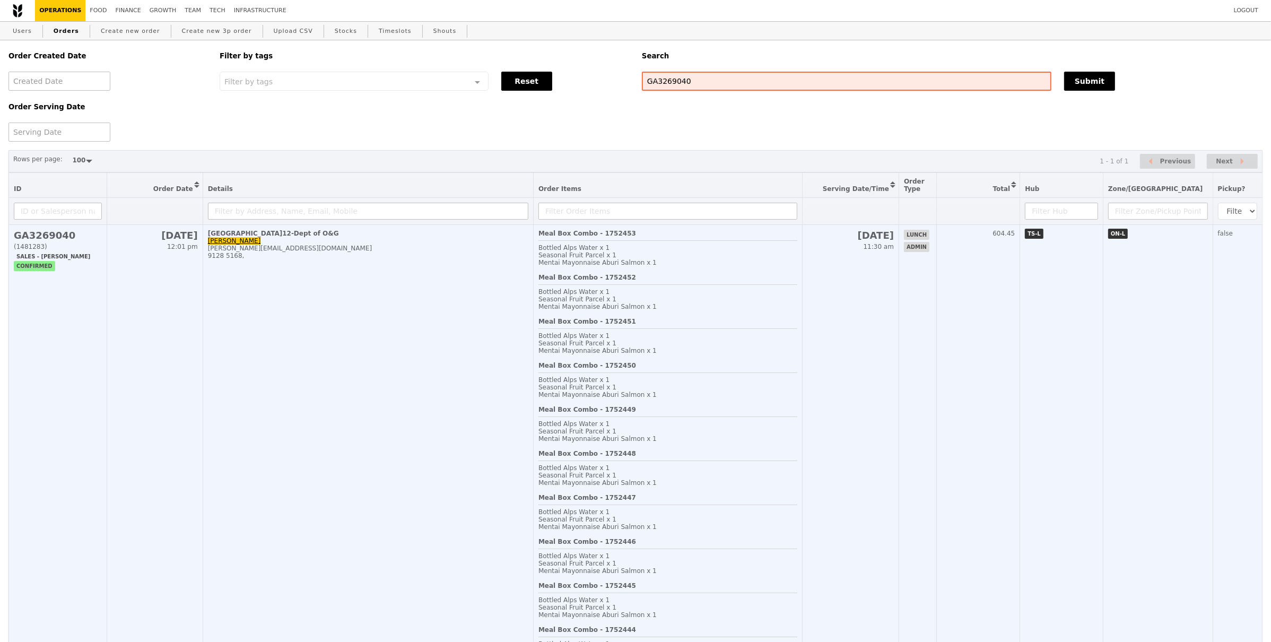
click at [512, 258] on div "9128 5168," at bounding box center [368, 255] width 321 height 7
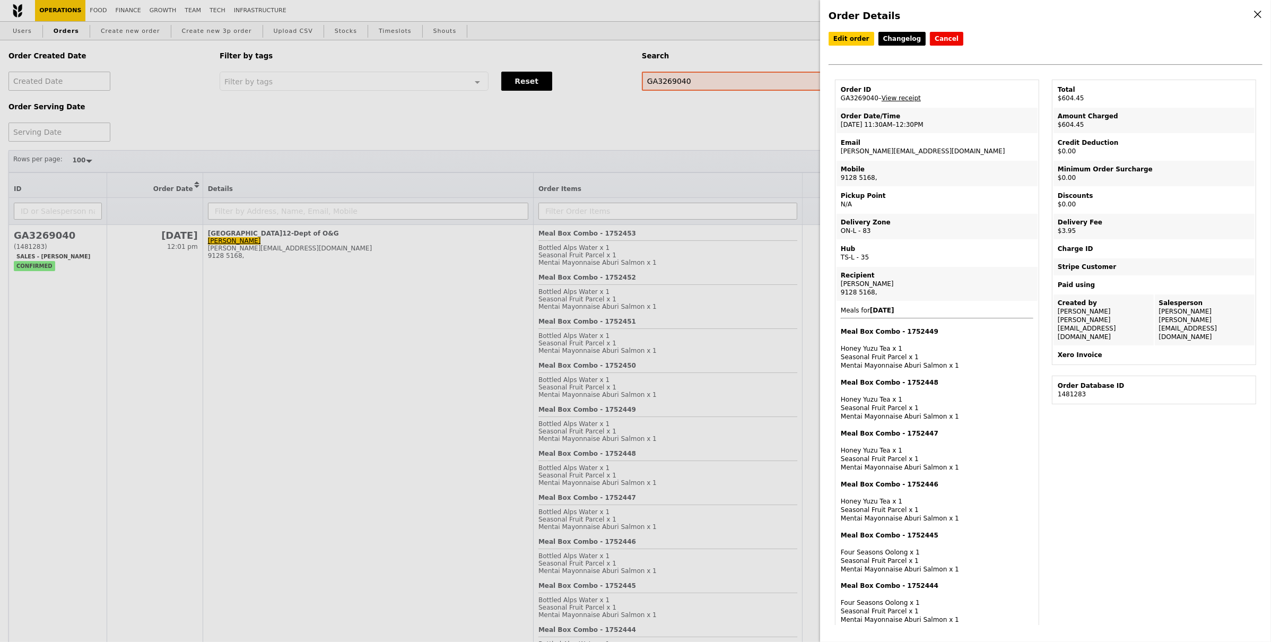
click at [949, 46] on div "Edit order Changelog Cancel Order ID GA3269040 – View receipt Order Date/Time 1…" at bounding box center [1046, 56] width 434 height 48
click at [945, 37] on button "Cancel" at bounding box center [946, 39] width 33 height 14
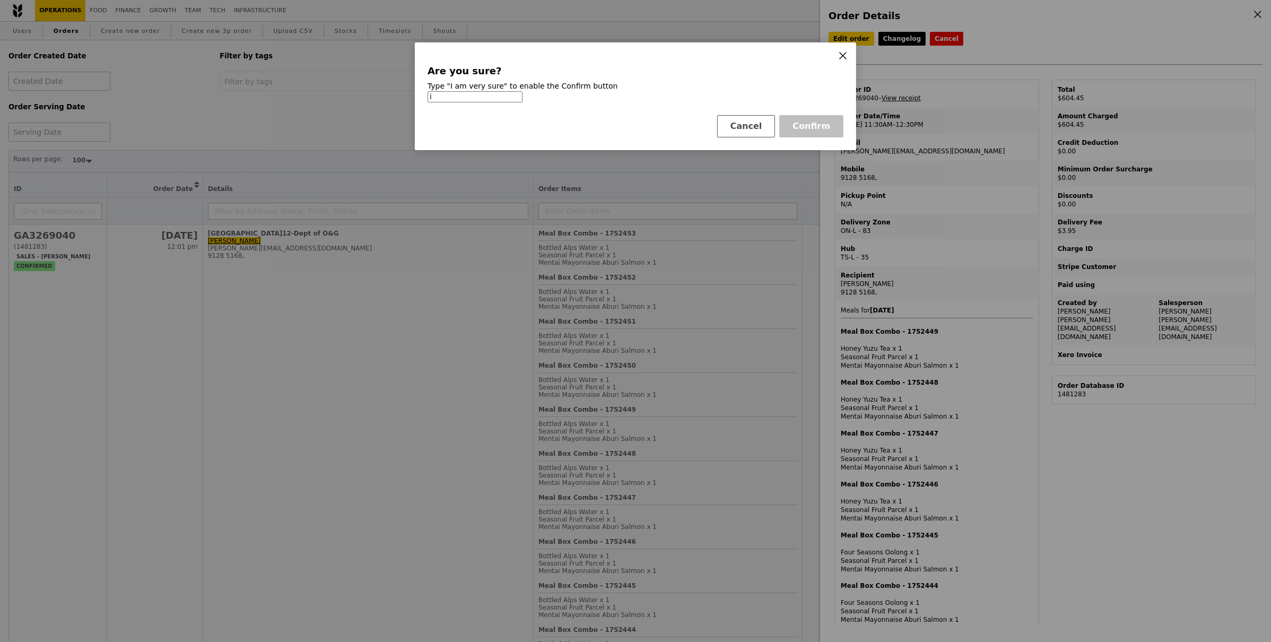
type input "i"
type input "I am very sure"
click at [788, 126] on button "Confirm" at bounding box center [812, 126] width 64 height 22
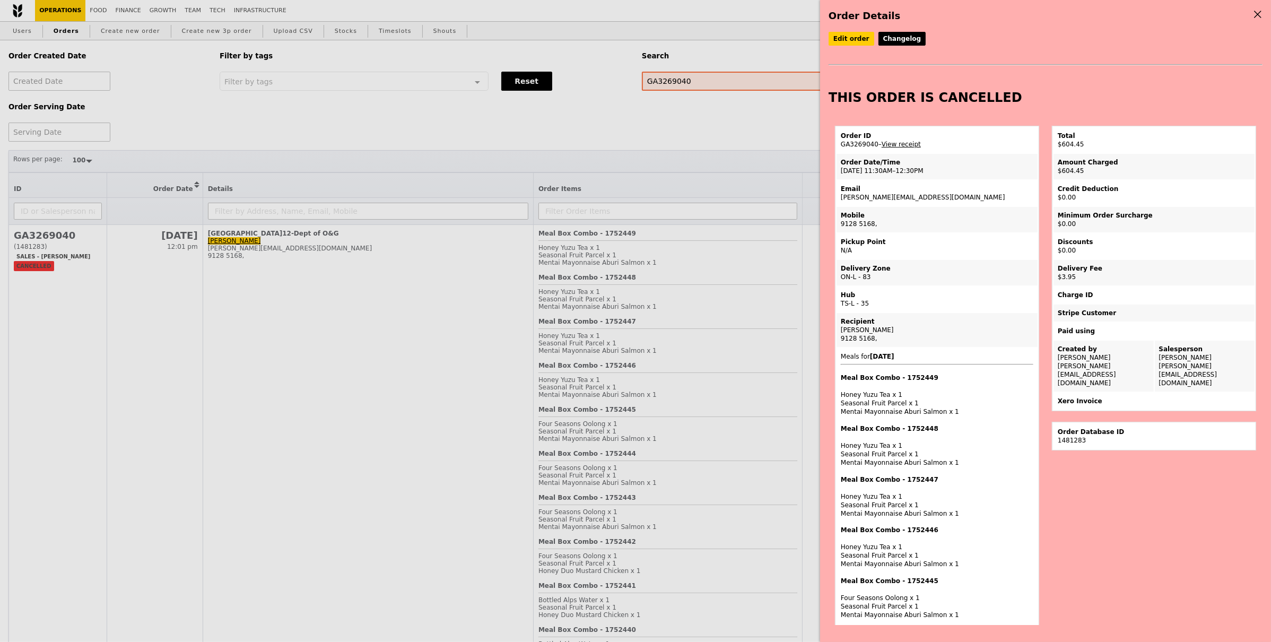
drag, startPoint x: 911, startPoint y: 196, endPoint x: 834, endPoint y: 197, distance: 76.4
drag, startPoint x: 856, startPoint y: 200, endPoint x: 890, endPoint y: 195, distance: 34.4
click at [856, 200] on td "Email jolene.tan@msd.com" at bounding box center [937, 192] width 201 height 25
drag, startPoint x: 908, startPoint y: 197, endPoint x: 842, endPoint y: 199, distance: 66.9
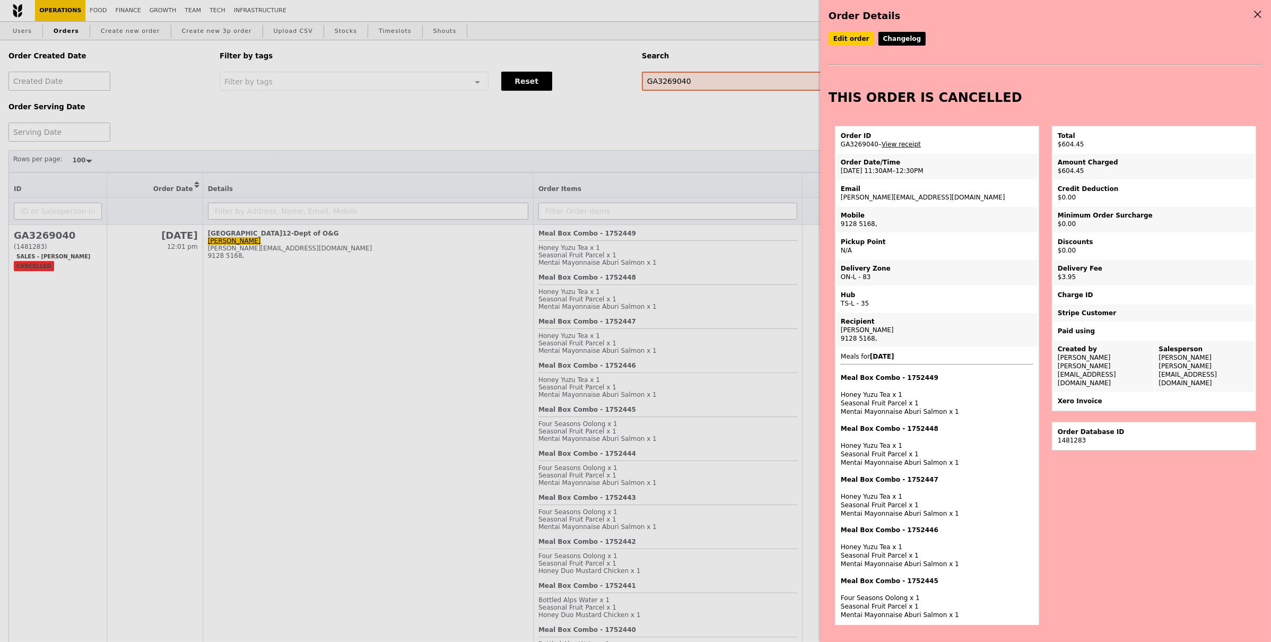
click at [842, 199] on td "Email jolene.tan@msd.com" at bounding box center [937, 192] width 201 height 25
copy td "olene.tan@msd.com"
drag, startPoint x: 933, startPoint y: 151, endPoint x: 929, endPoint y: 167, distance: 16.3
click at [933, 151] on td "Order ID GA3269040 – View receipt" at bounding box center [937, 139] width 201 height 25
drag, startPoint x: 909, startPoint y: 196, endPoint x: 838, endPoint y: 199, distance: 71.2
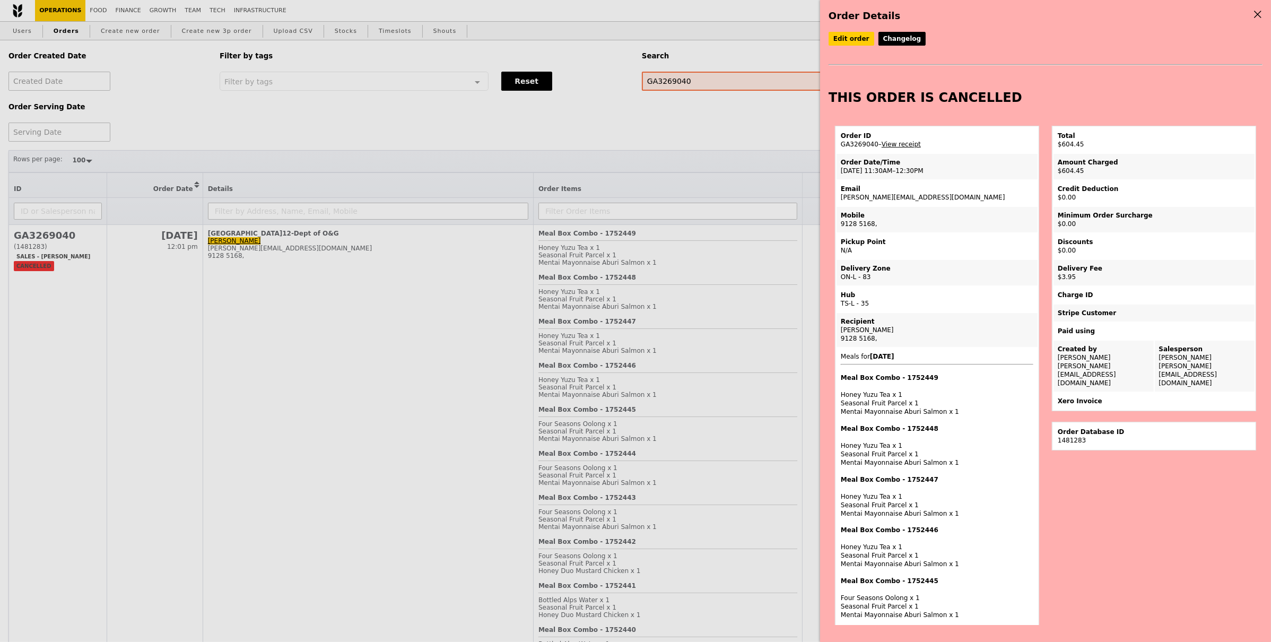
click at [838, 199] on td "Email jolene.tan@msd.com" at bounding box center [937, 192] width 201 height 25
copy td "[PERSON_NAME][EMAIL_ADDRESS][DOMAIN_NAME]"
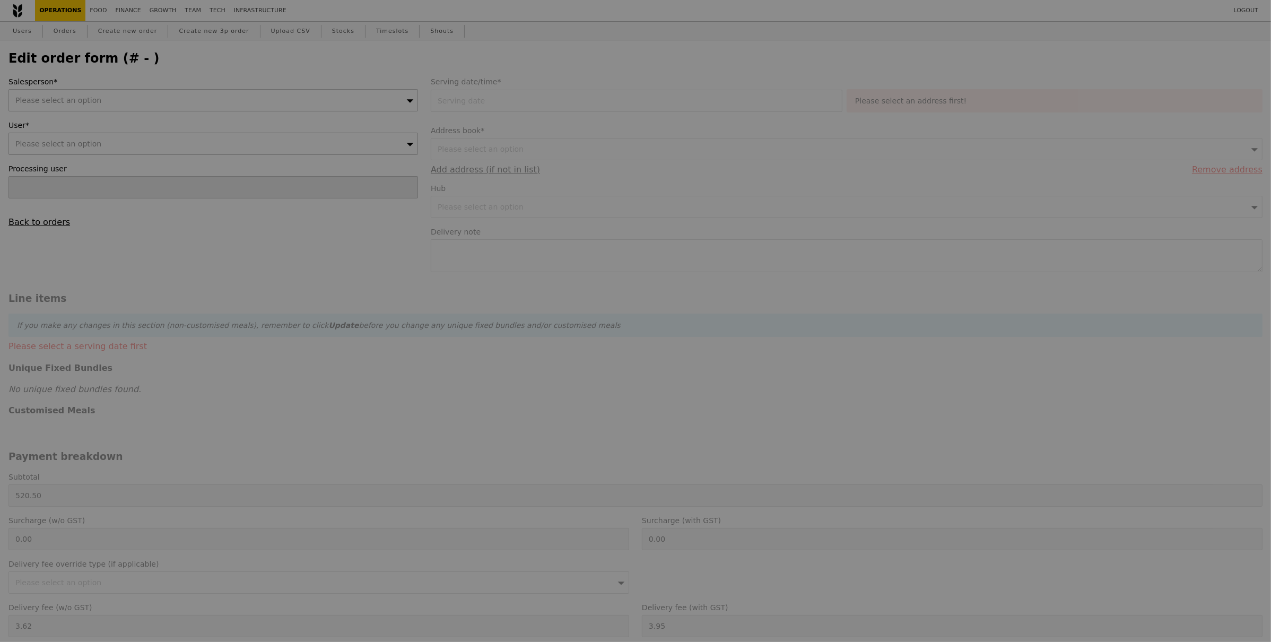
select select "100"
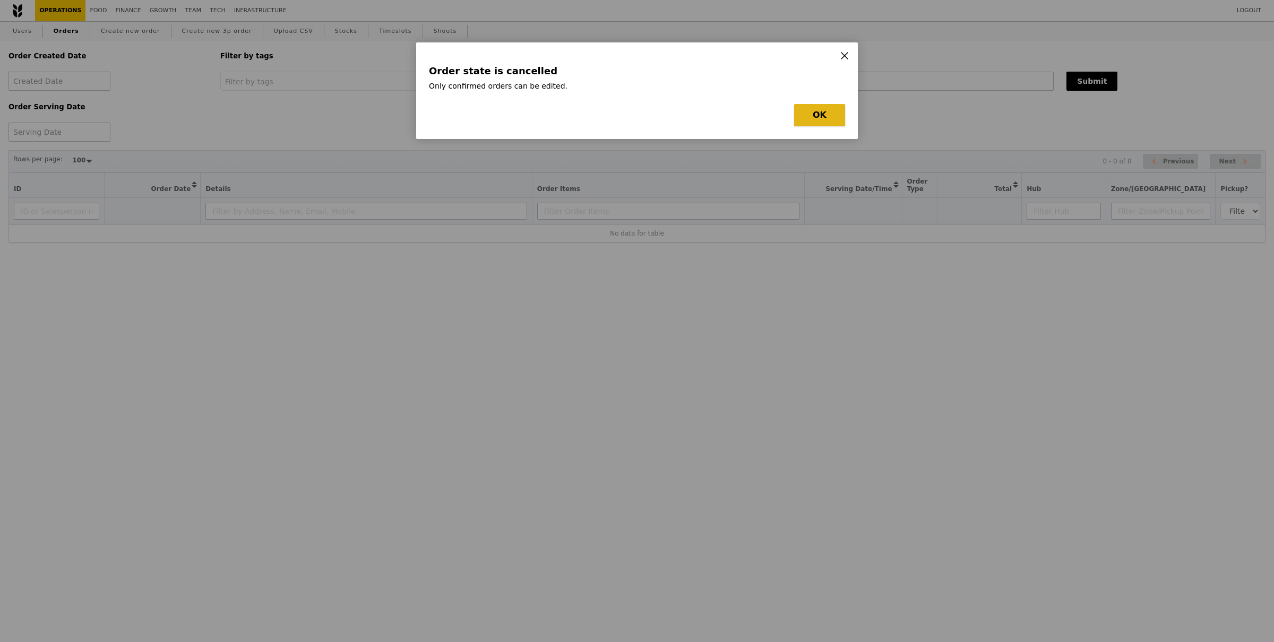
click at [839, 118] on button "OK" at bounding box center [819, 115] width 51 height 22
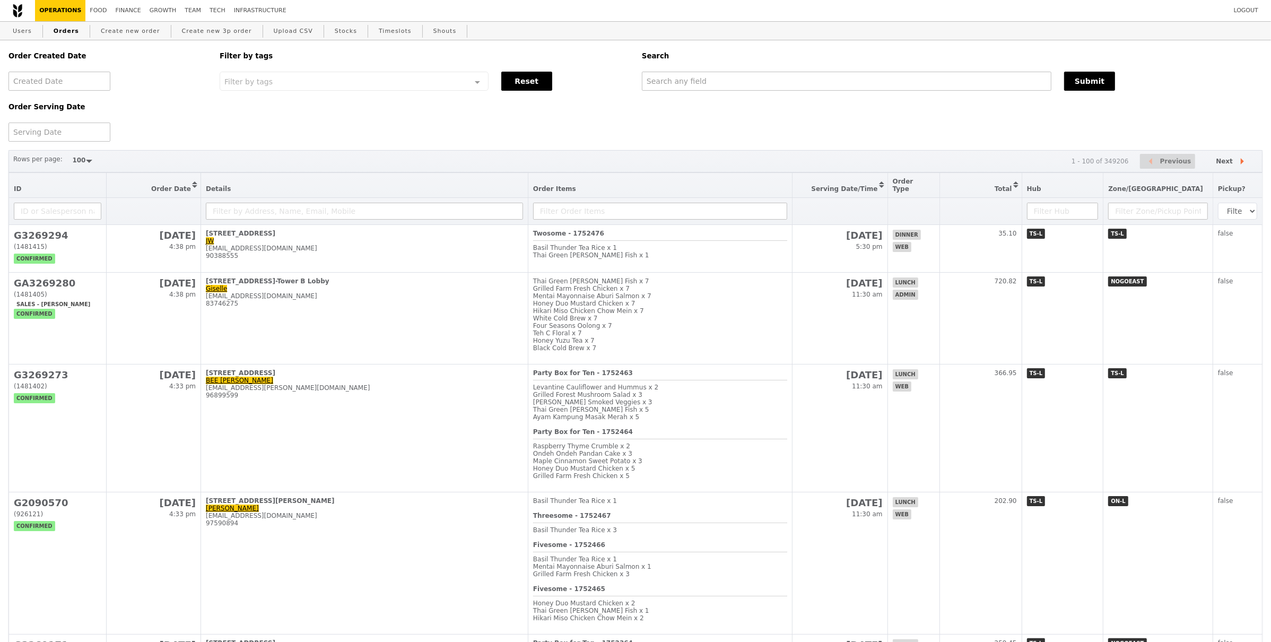
drag, startPoint x: 830, startPoint y: 118, endPoint x: 793, endPoint y: 127, distance: 38.2
click at [830, 118] on div "Order Created Date Order Serving Date Filter by tags Filter by tags Meal_Plan W…" at bounding box center [635, 90] width 1267 height 101
click at [118, 25] on link "Create new order" at bounding box center [131, 31] width 68 height 19
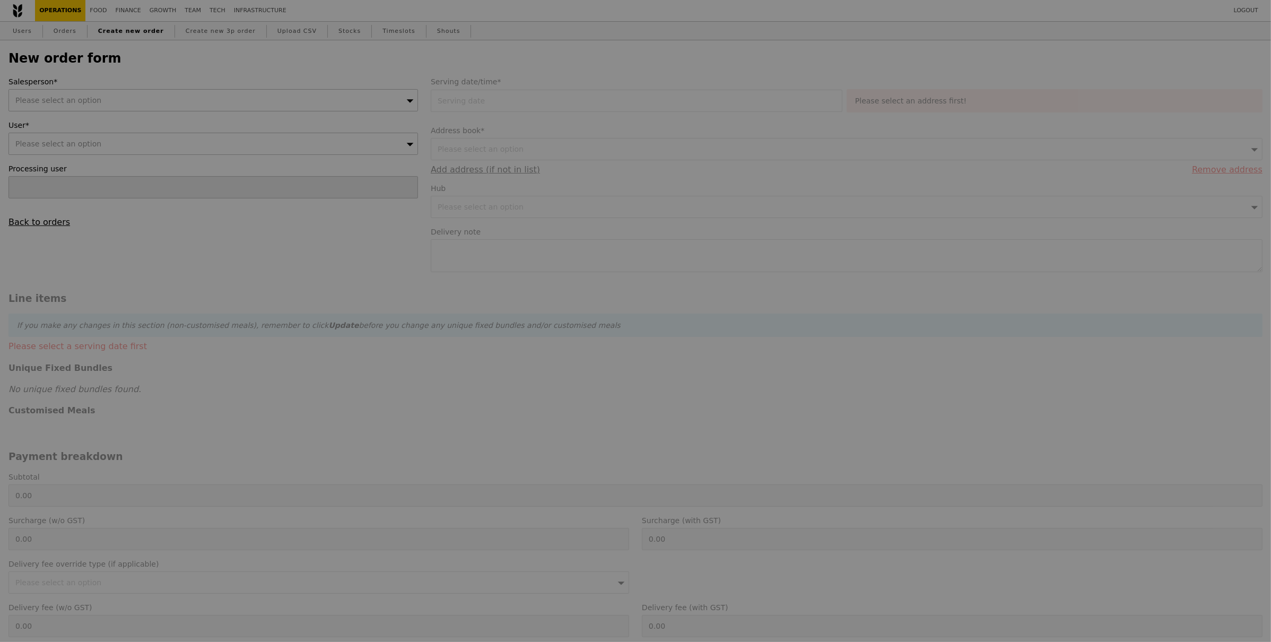
type input "Confirm"
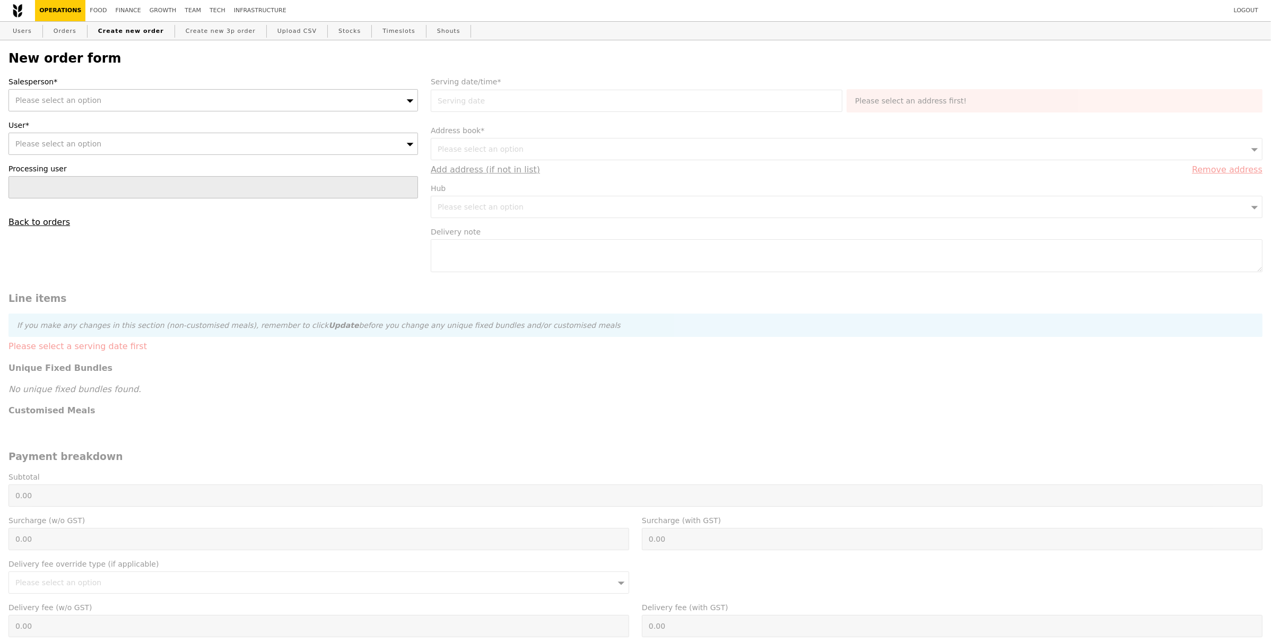
click at [132, 108] on div "Please select an option" at bounding box center [213, 100] width 410 height 22
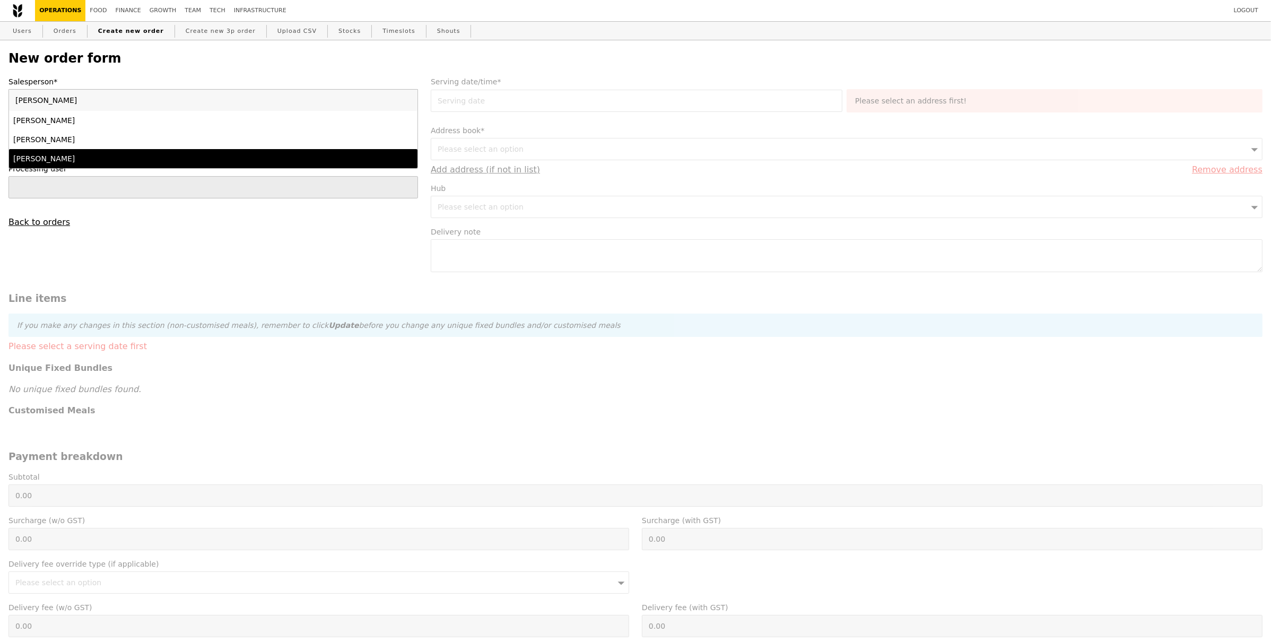
type input "sam"
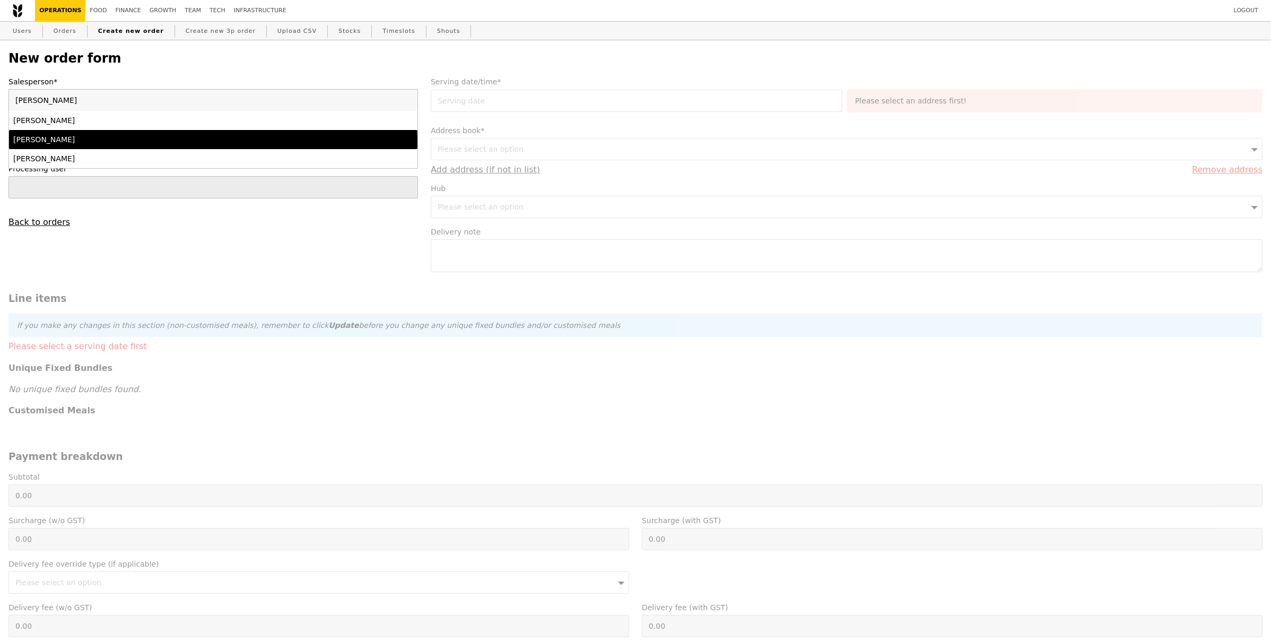
click at [121, 144] on div "[PERSON_NAME]" at bounding box center [163, 139] width 300 height 11
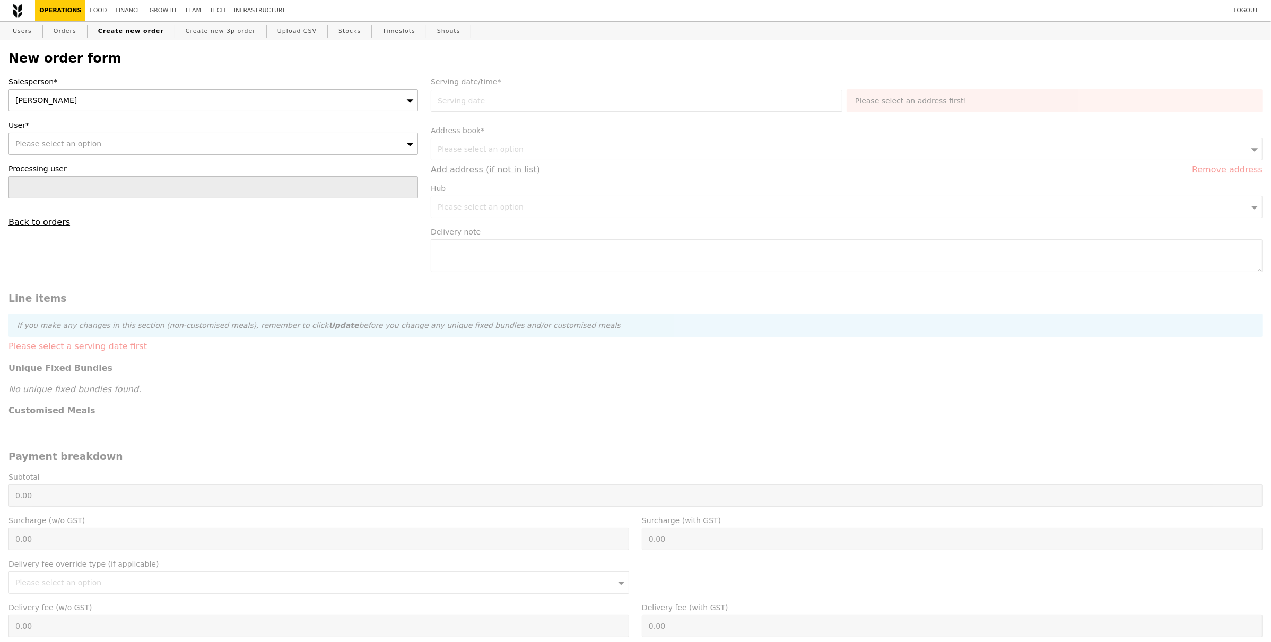
click at [113, 157] on div "Salesperson* Samantha User* Please select an option Processing user Back to ord…" at bounding box center [213, 151] width 422 height 151
click at [118, 150] on div "Please select an option" at bounding box center [213, 144] width 410 height 22
type input "Confirm"
type input "[PERSON_NAME][EMAIL_ADDRESS][DOMAIN_NAME]"
click at [130, 161] on div "Jolene Tan (jolene.tan@msd.com)" at bounding box center [163, 164] width 300 height 11
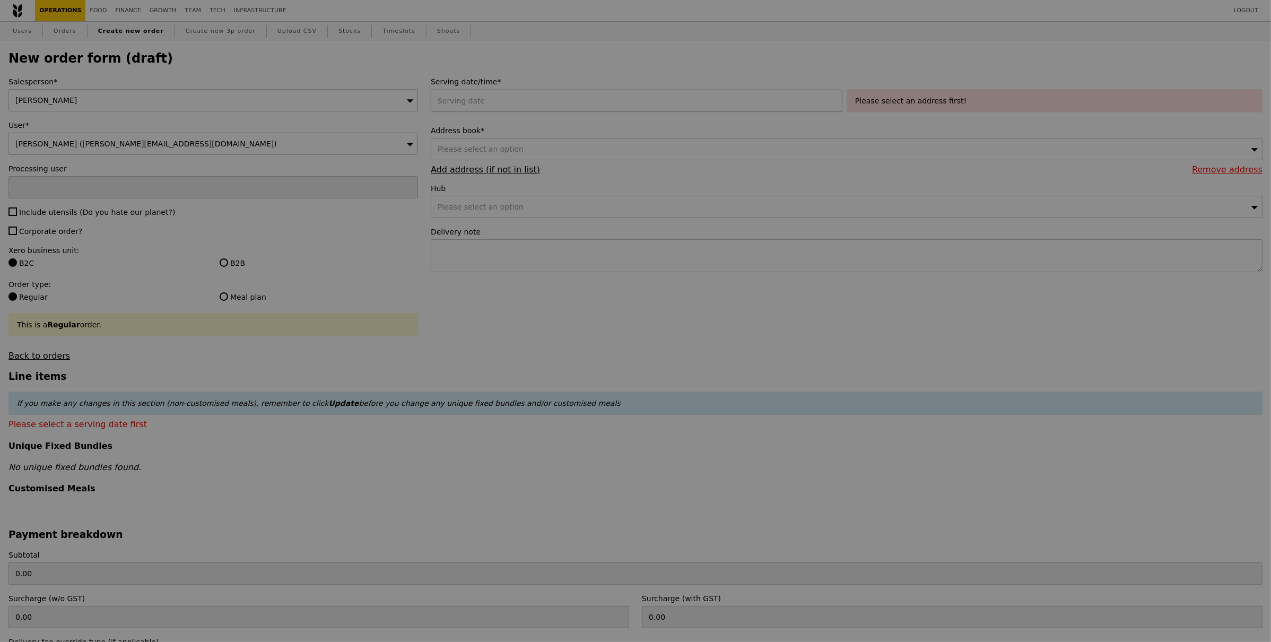
type input "Confirm"
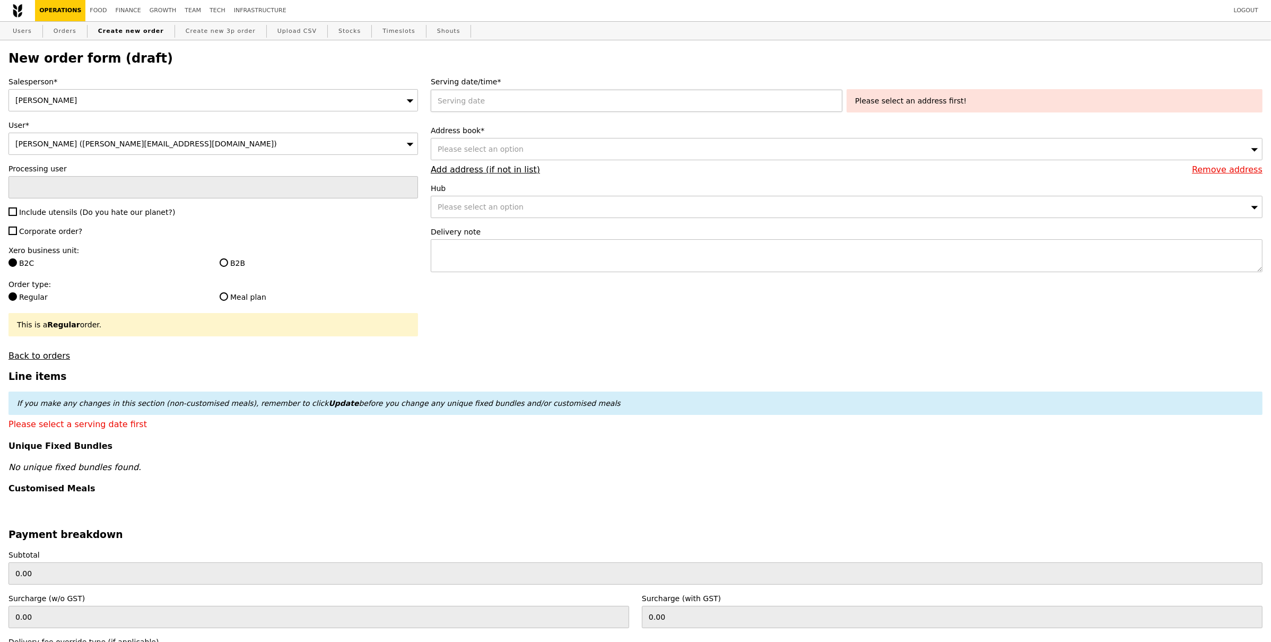
click at [456, 94] on div at bounding box center [639, 101] width 416 height 22
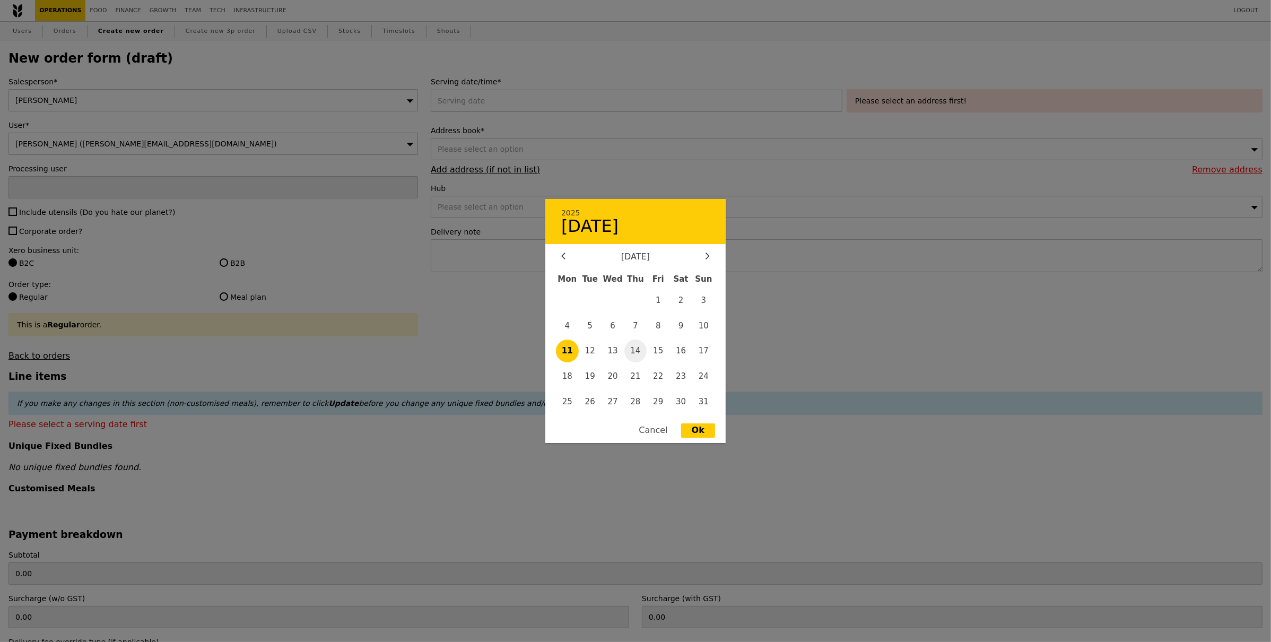
click at [639, 349] on span "14" at bounding box center [636, 351] width 23 height 23
type input "14 Aug 2025"
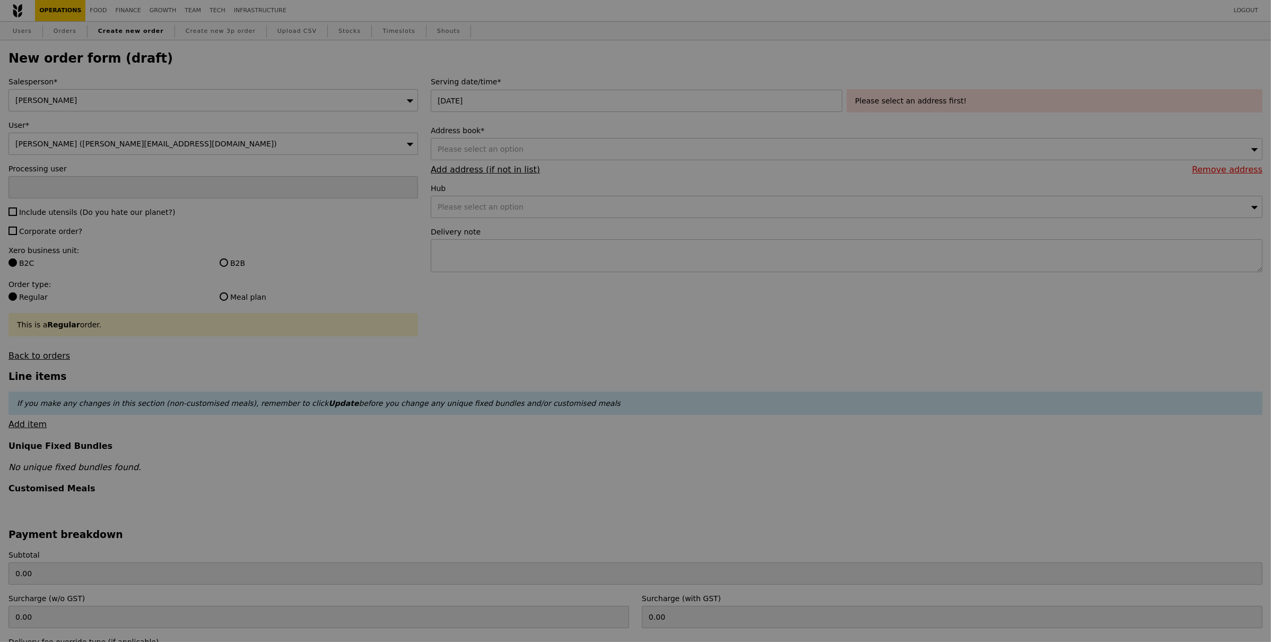
click at [656, 176] on div at bounding box center [635, 321] width 1271 height 642
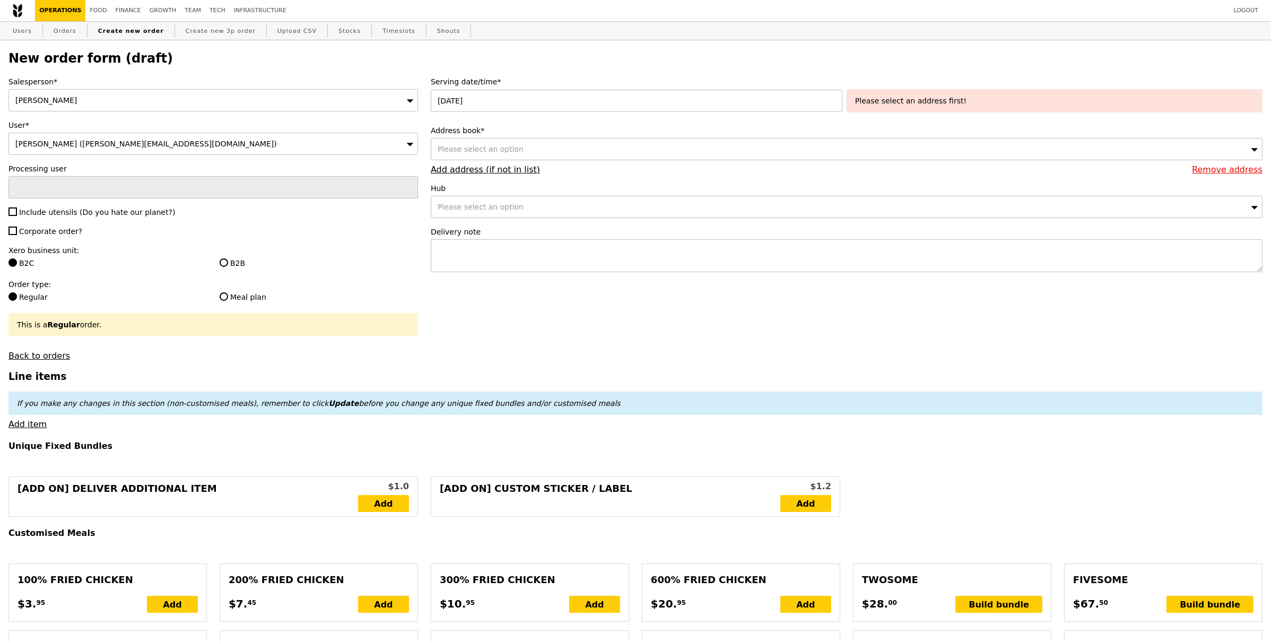
click at [601, 153] on div "Please select an option" at bounding box center [847, 149] width 832 height 22
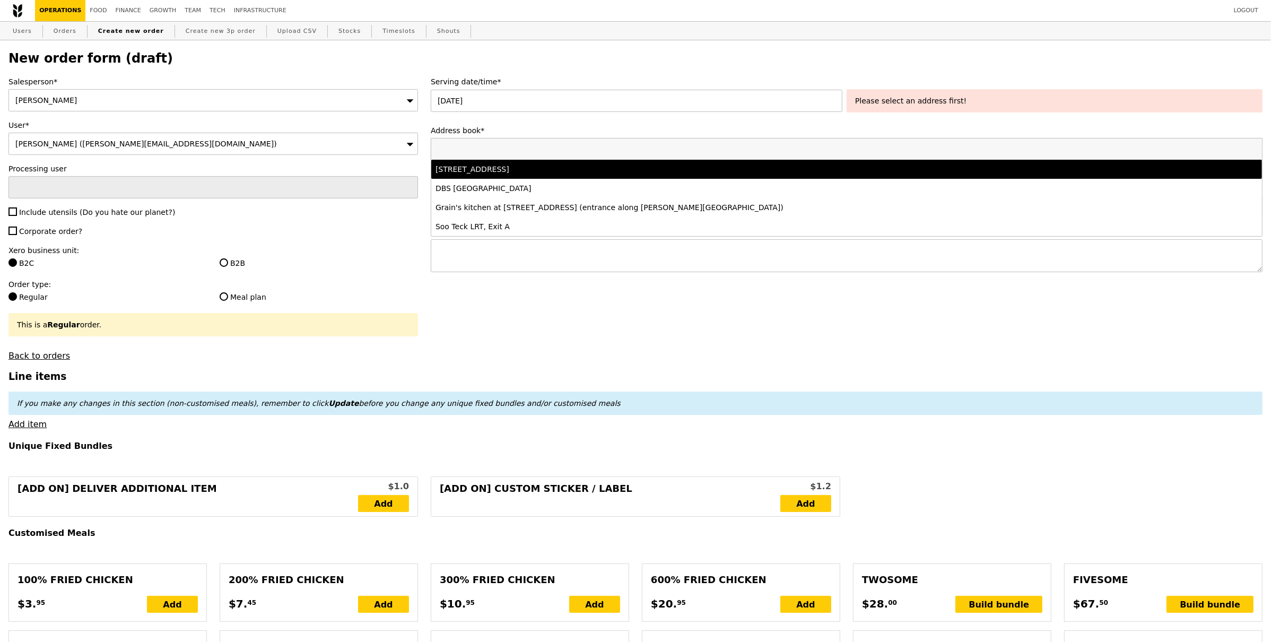
click at [593, 178] on li "1E Kent Ridge Road, #12-Dept of O&G, Singapore 119228" at bounding box center [846, 169] width 831 height 19
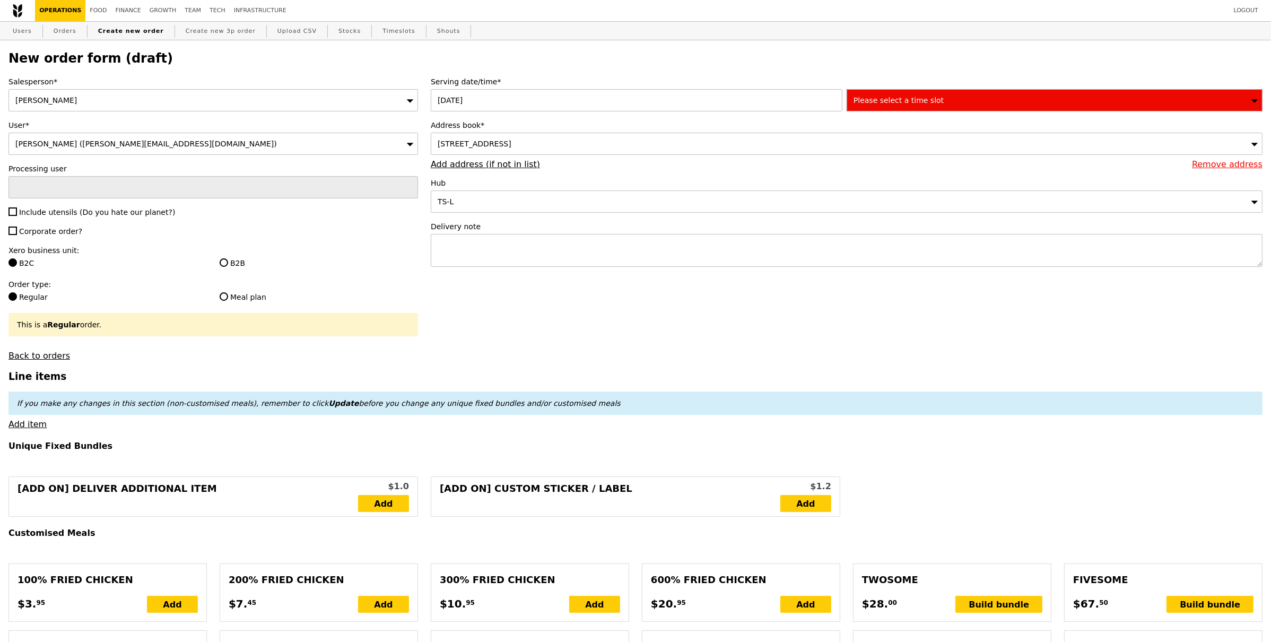
click at [952, 103] on div "Please select a time slot" at bounding box center [1055, 100] width 416 height 22
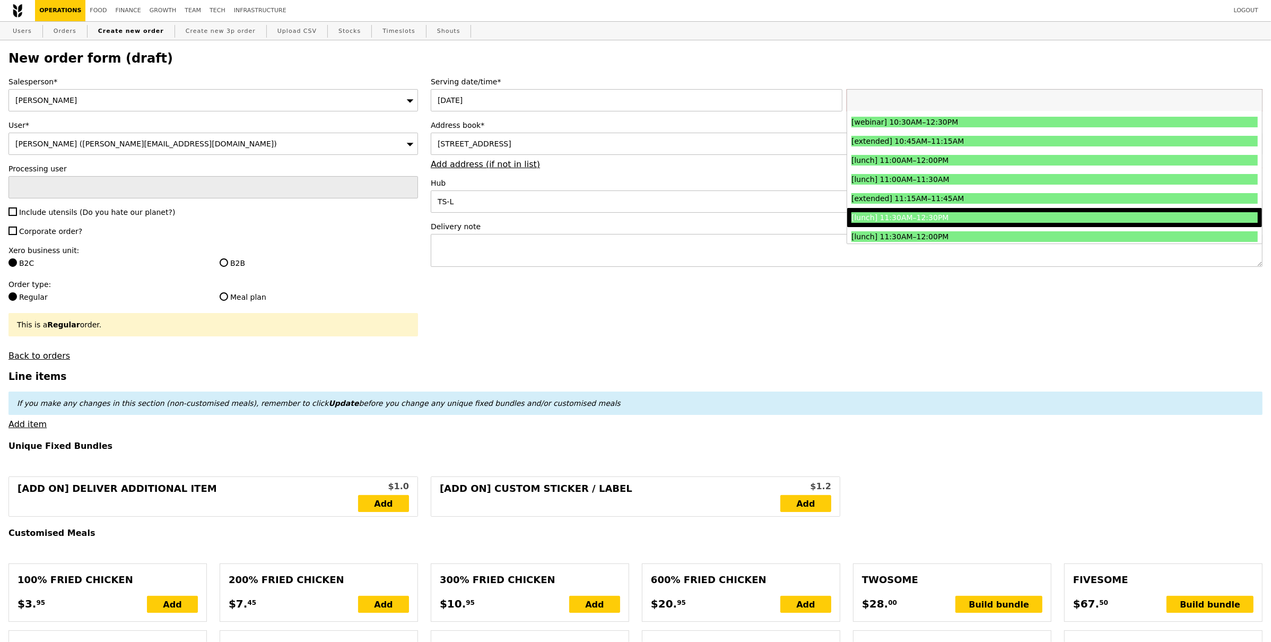
scroll to position [367, 0]
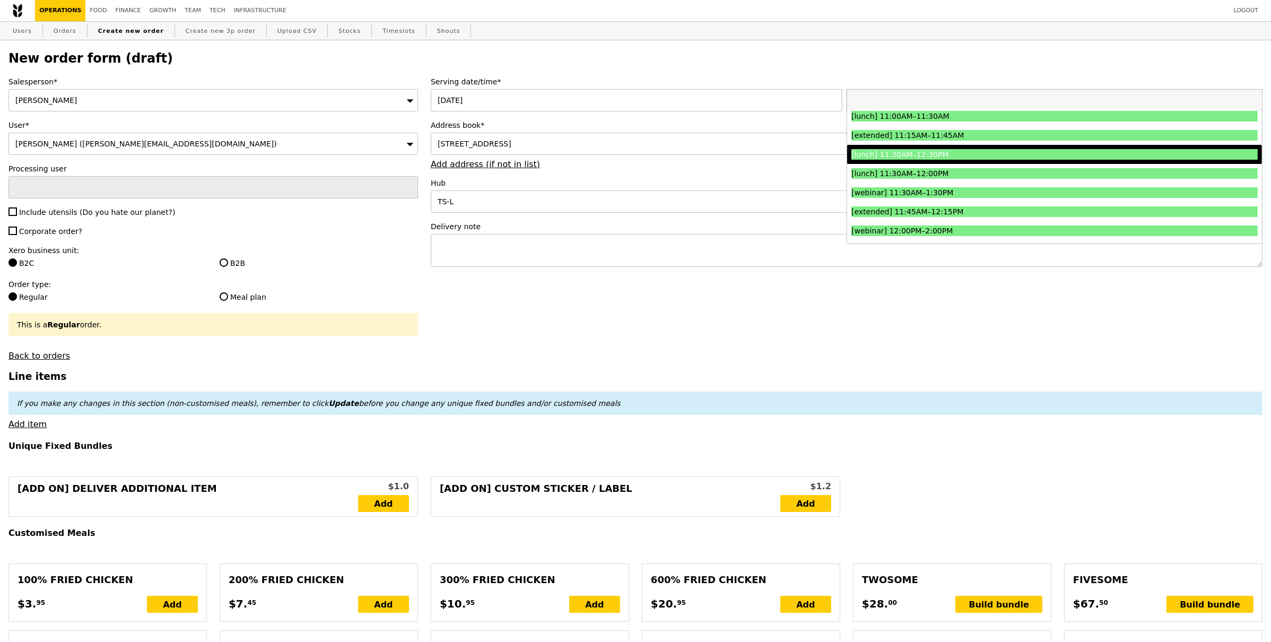
click at [976, 155] on div "[lunch] 11:30AM–12:30PM" at bounding box center [1004, 154] width 305 height 11
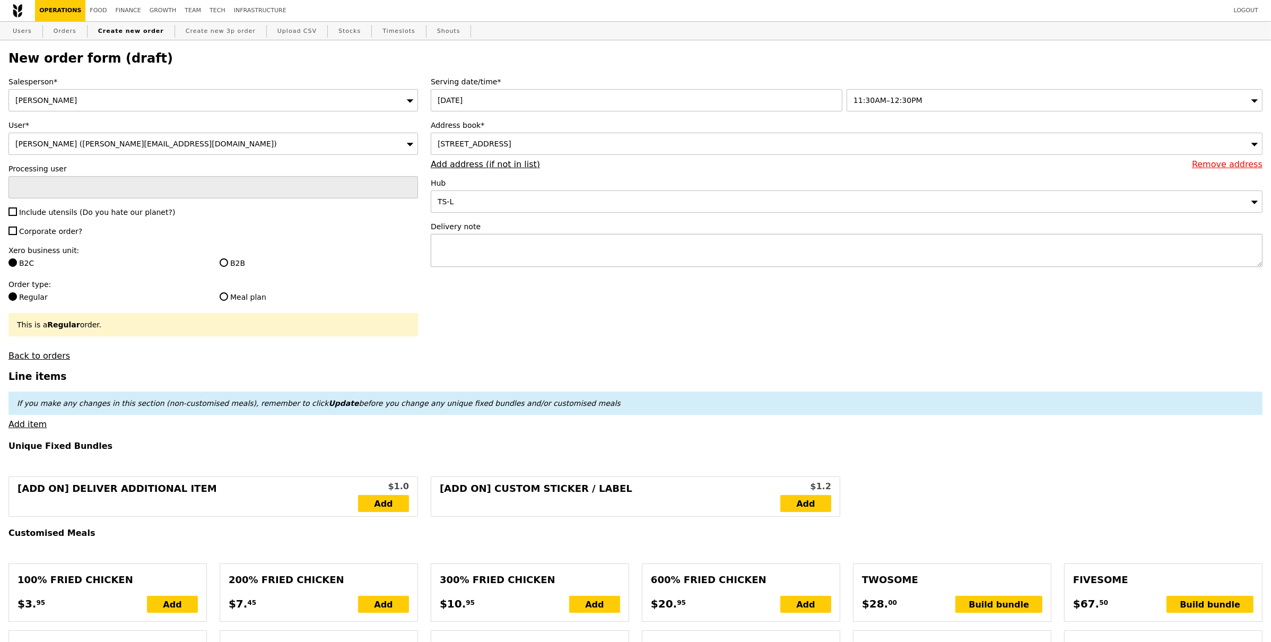
type input "Confirm"
drag, startPoint x: 604, startPoint y: 262, endPoint x: 213, endPoint y: 266, distance: 391.6
click at [604, 262] on textarea at bounding box center [847, 250] width 832 height 33
click at [50, 212] on span "Include utensils (Do you hate our planet?)" at bounding box center [97, 212] width 156 height 8
click at [17, 212] on input "Include utensils (Do you hate our planet?)" at bounding box center [12, 211] width 8 height 8
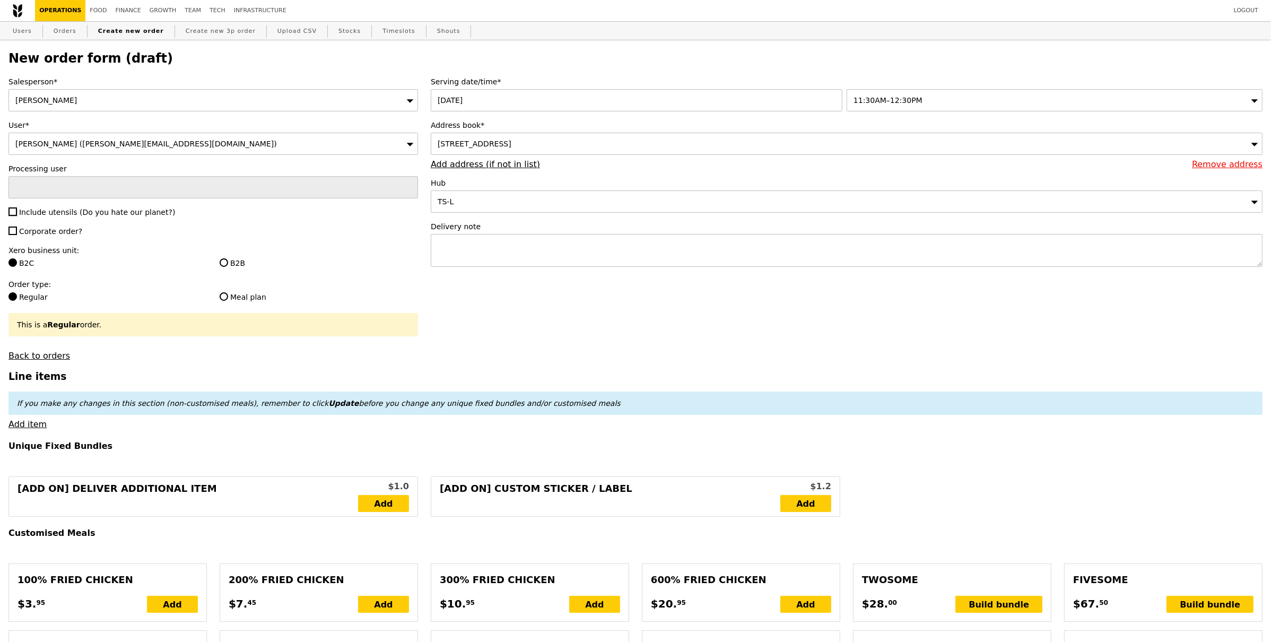
checkbox input "true"
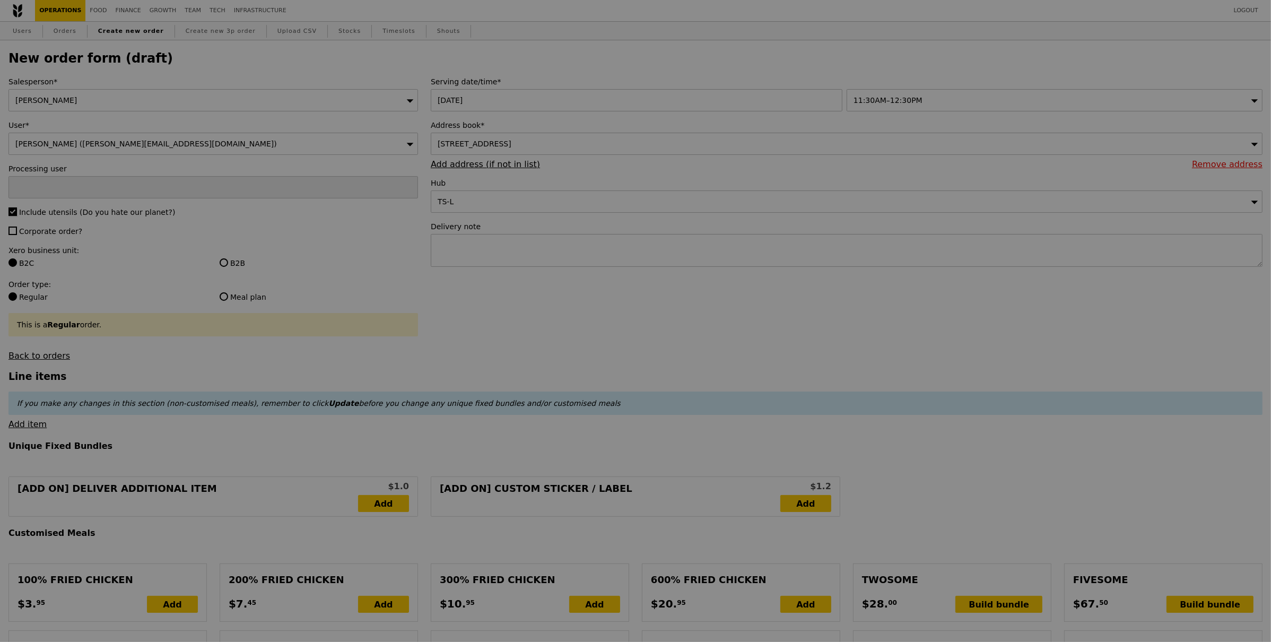
type input "Confirm"
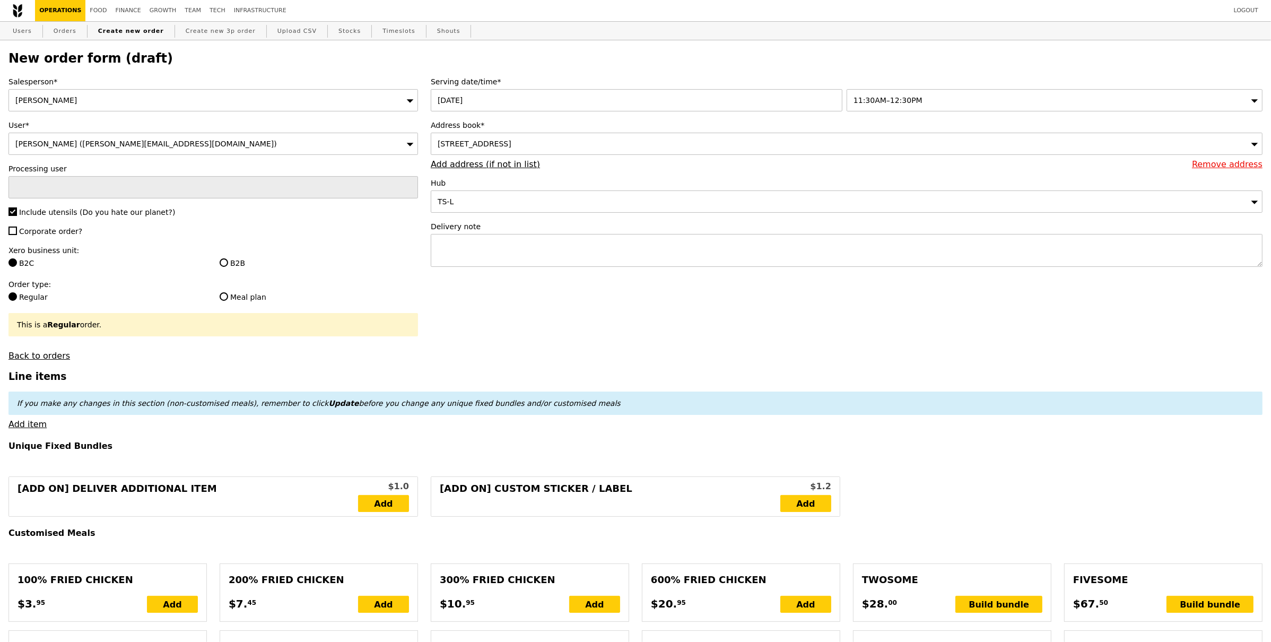
click at [44, 234] on span "Corporate order?" at bounding box center [50, 231] width 63 height 8
click at [17, 234] on input "Corporate order?" at bounding box center [12, 231] width 8 height 8
checkbox input "true"
click at [222, 265] on input "B2B" at bounding box center [224, 262] width 8 height 8
radio input "true"
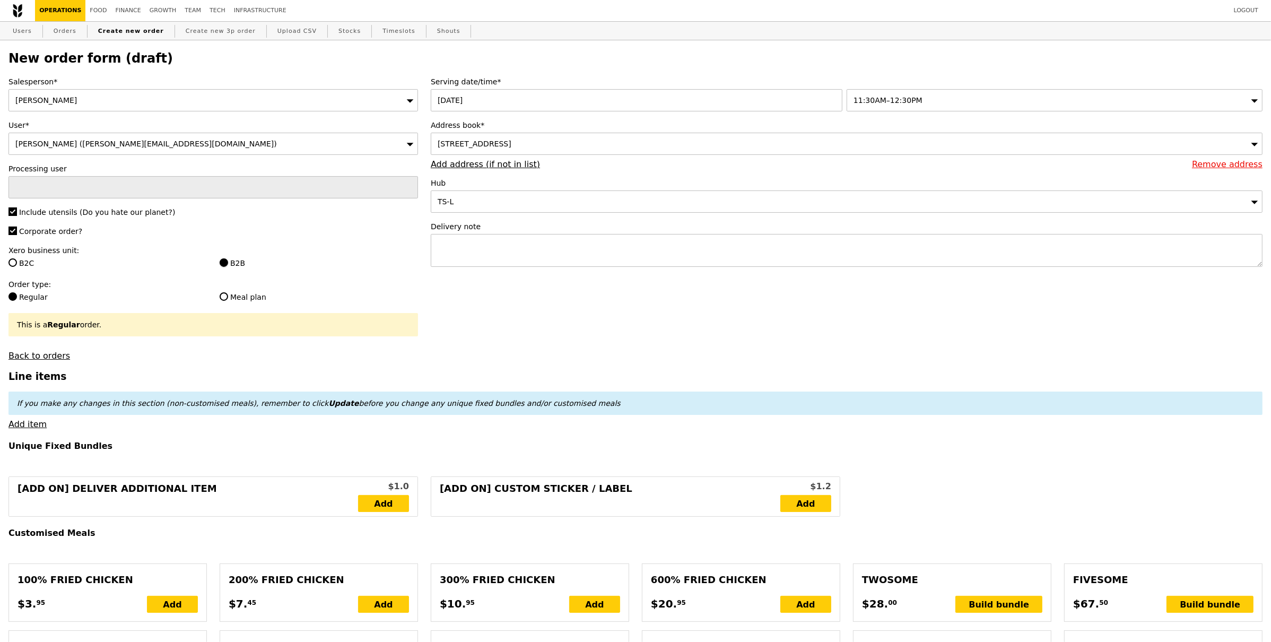
type input "Loading..."
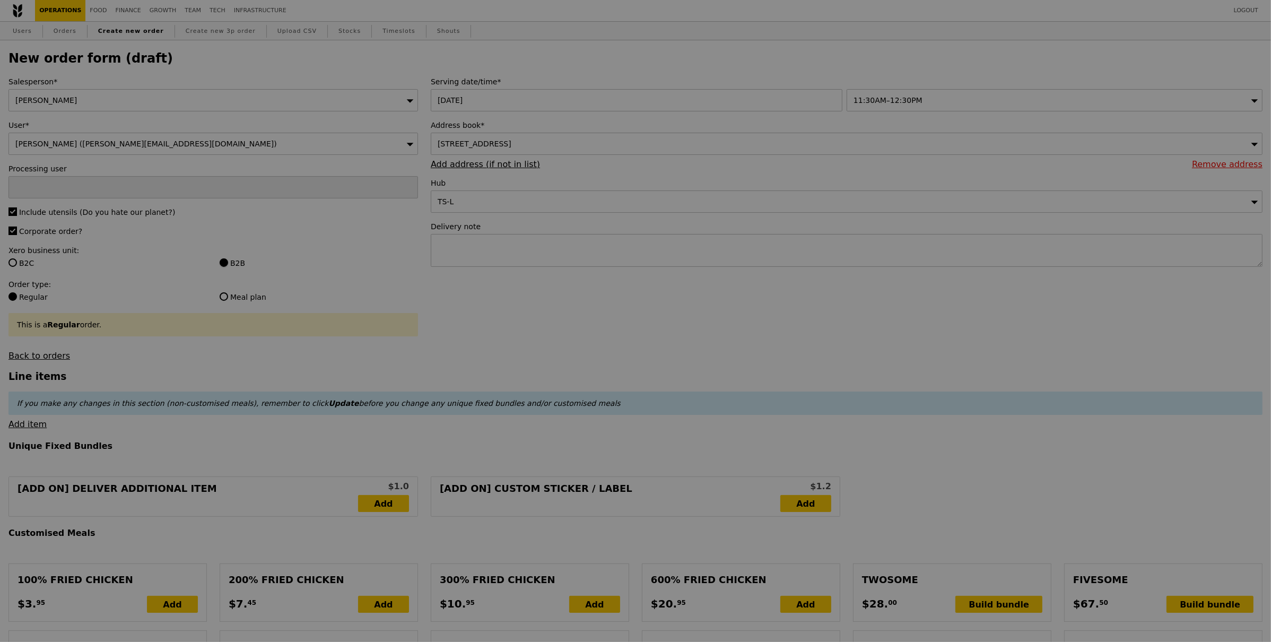
type input "13.76"
type input "15.00"
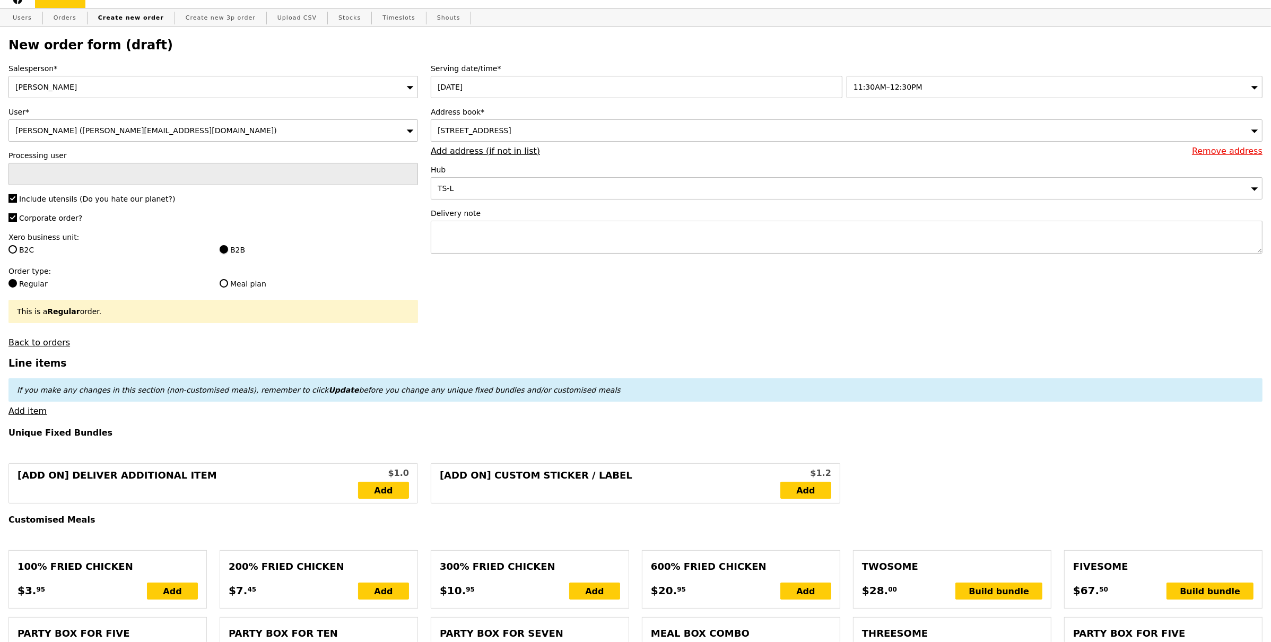
scroll to position [20, 0]
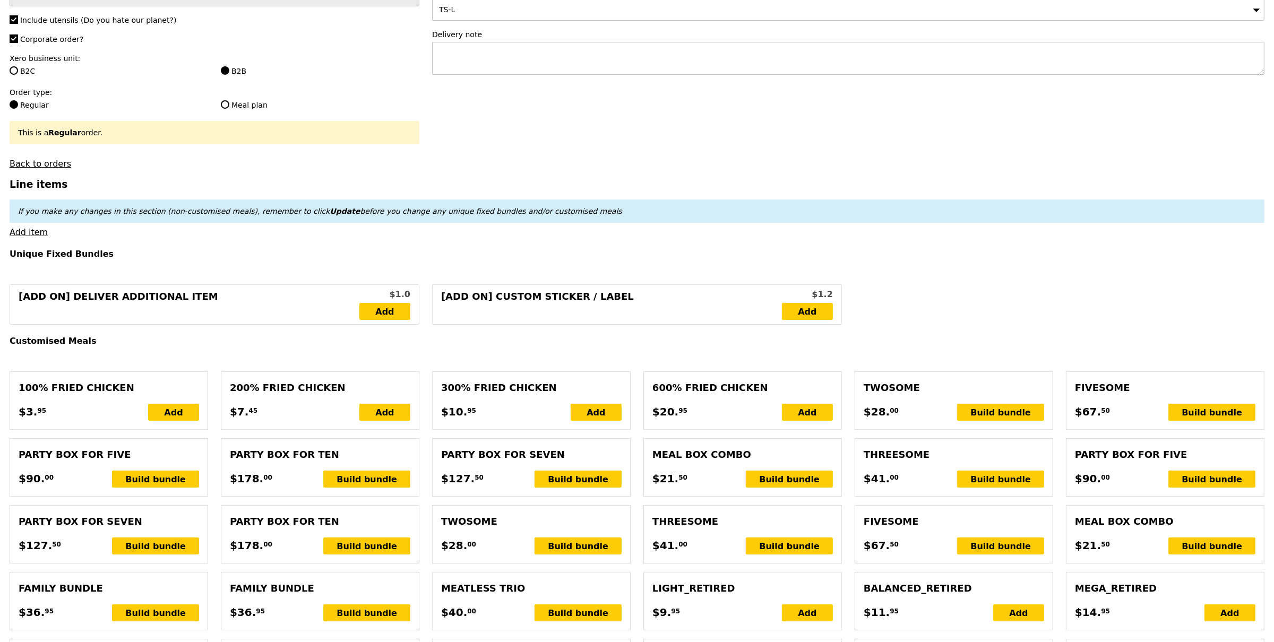
scroll to position [194, 0]
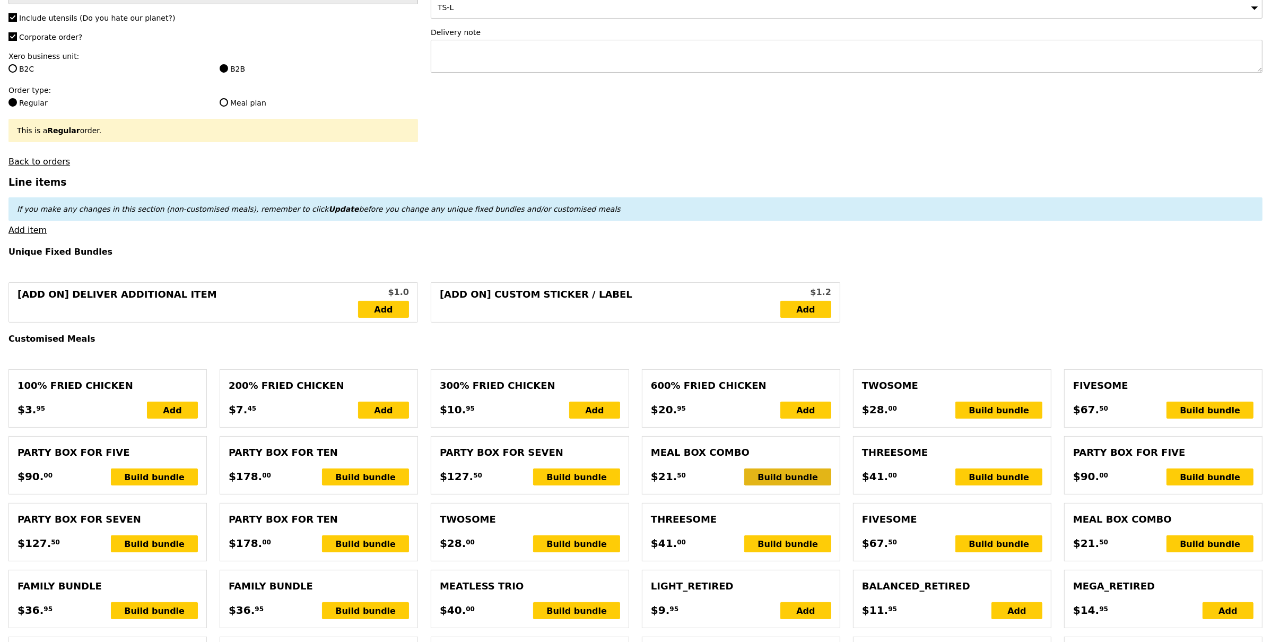
click at [797, 473] on div "Build bundle" at bounding box center [787, 477] width 87 height 17
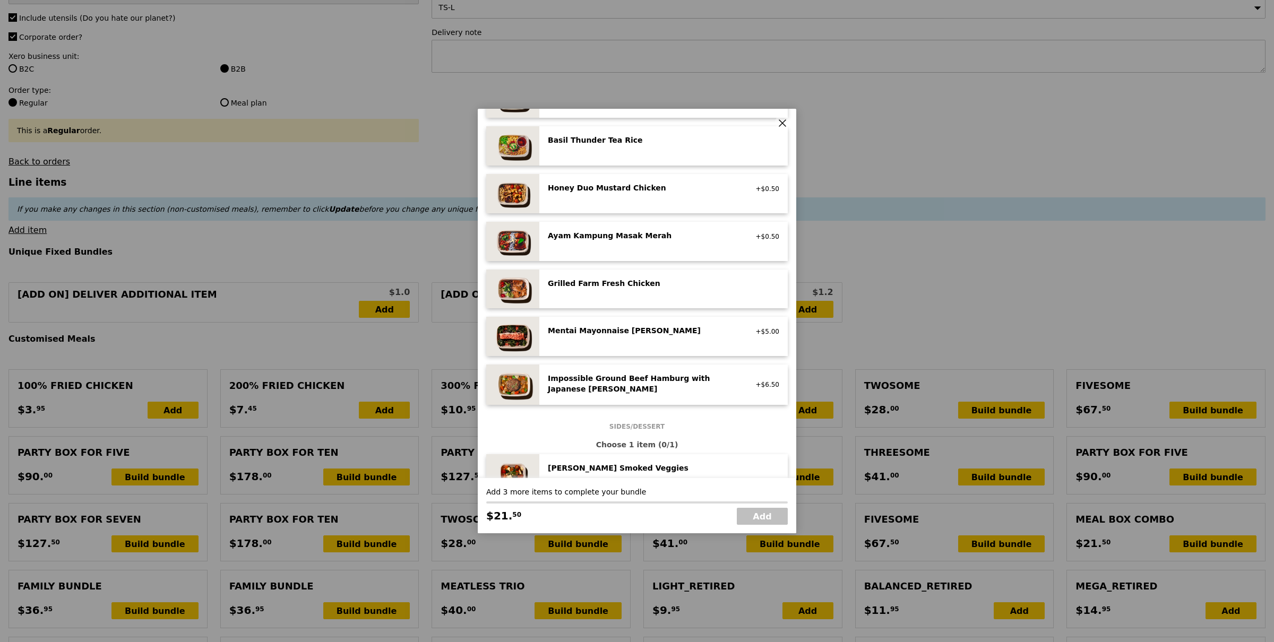
scroll to position [339, 0]
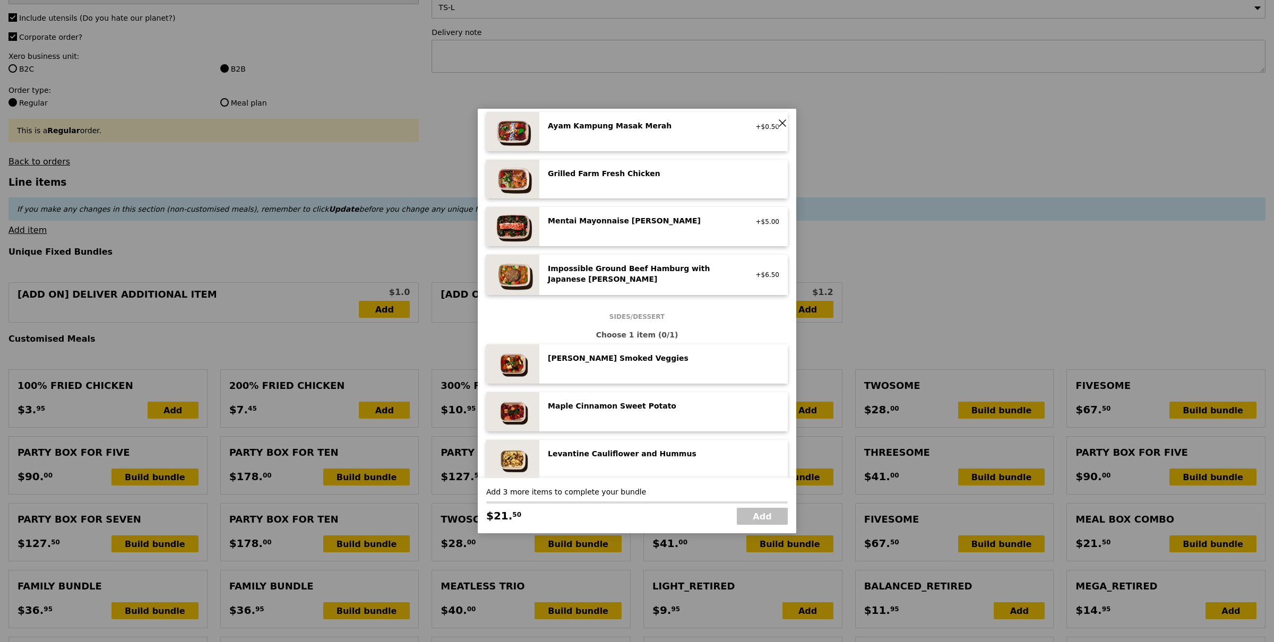
click at [704, 226] on div "Mentai Mayonnaise Aburi Salmon pescatarian, contains egg, soy, wheat" at bounding box center [642, 221] width 203 height 13
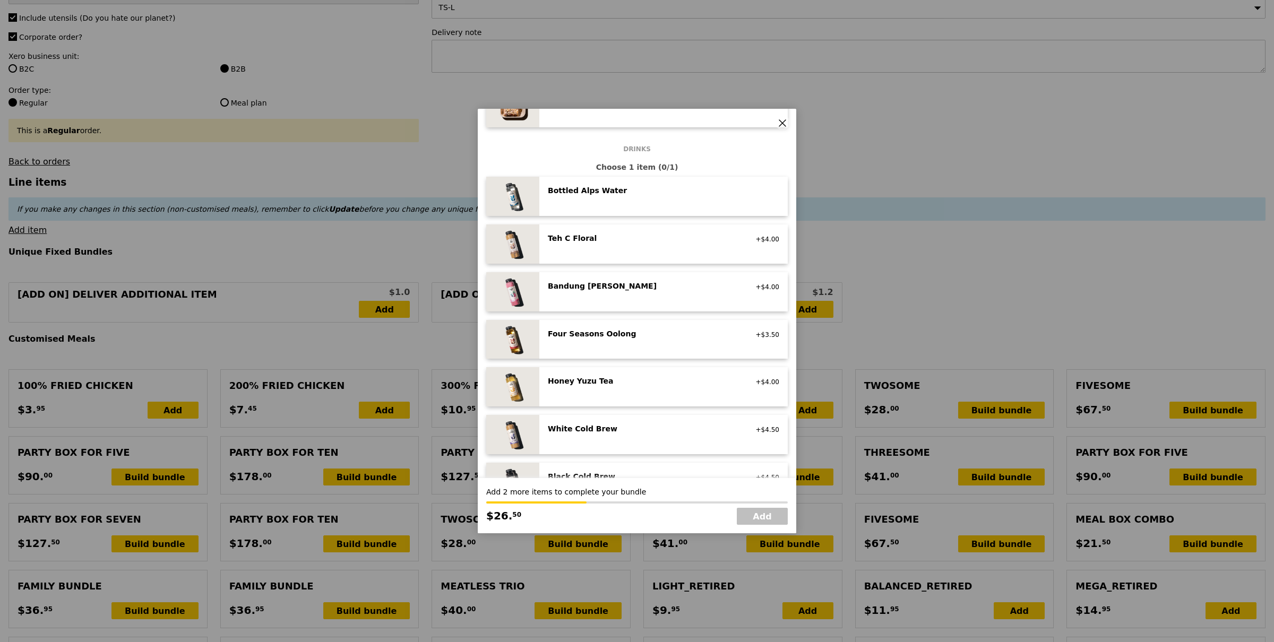
scroll to position [1082, 0]
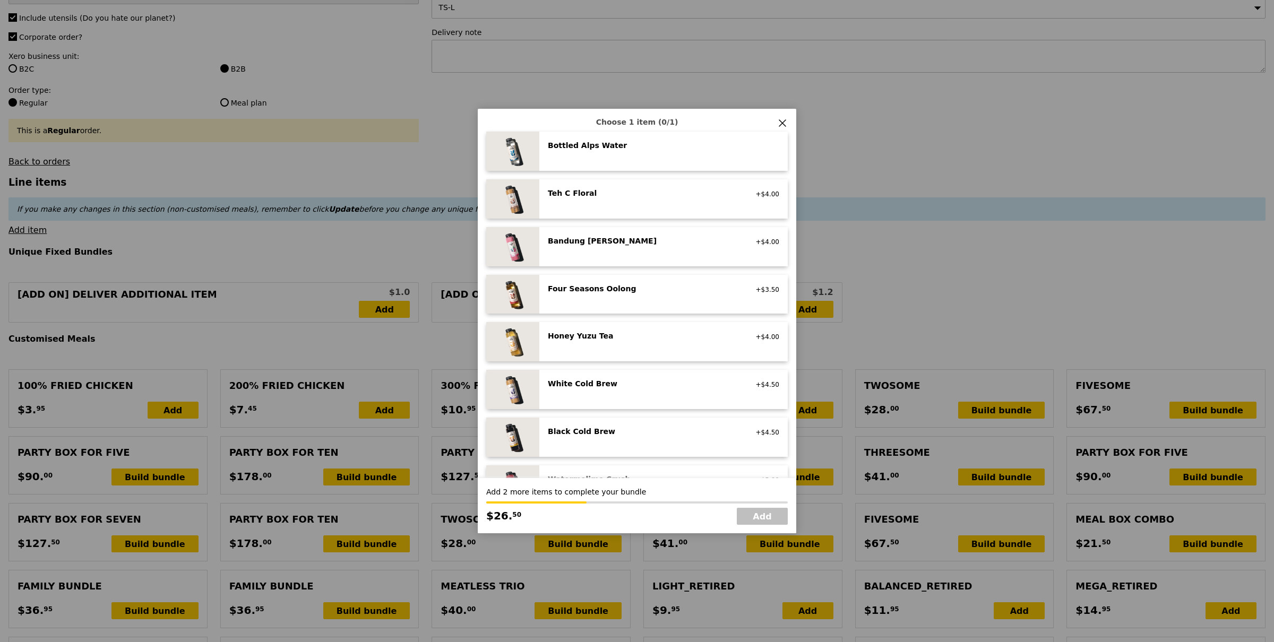
click at [653, 341] on div "Honey Yuzu Tea" at bounding box center [643, 336] width 190 height 11
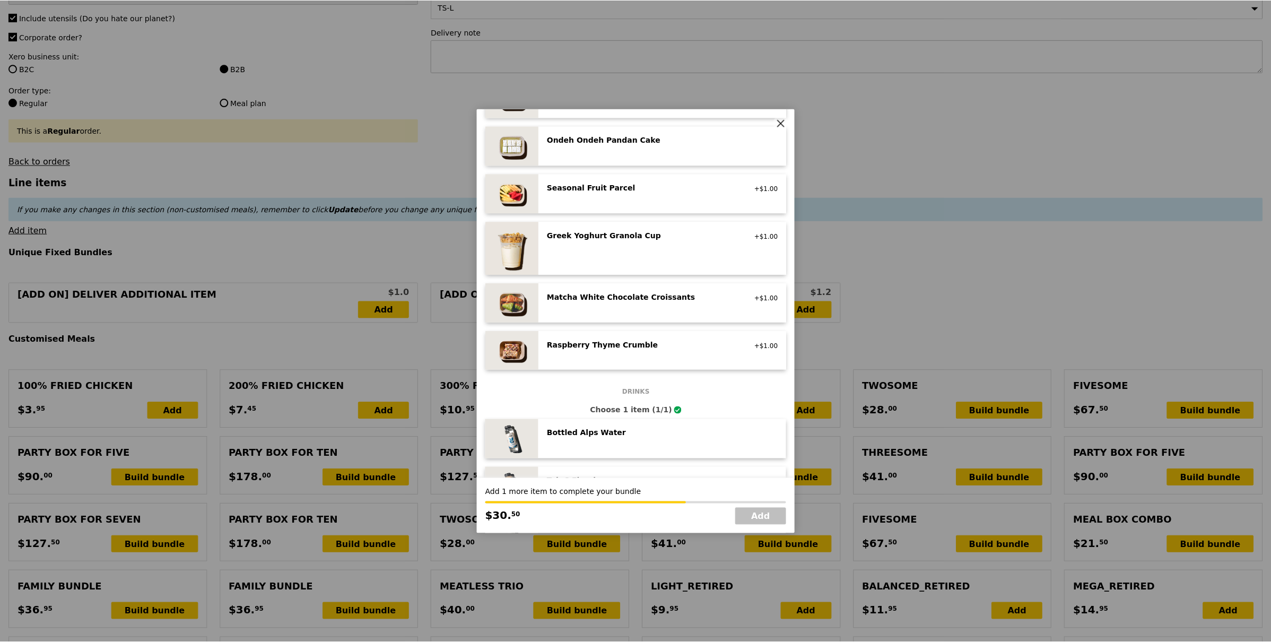
scroll to position [794, 0]
click at [668, 202] on div "Seasonal Fruit Parcel vegan +$1.00" at bounding box center [663, 194] width 231 height 22
click at [756, 513] on link "Add" at bounding box center [762, 516] width 51 height 17
type input "Loading..."
type input "31.50"
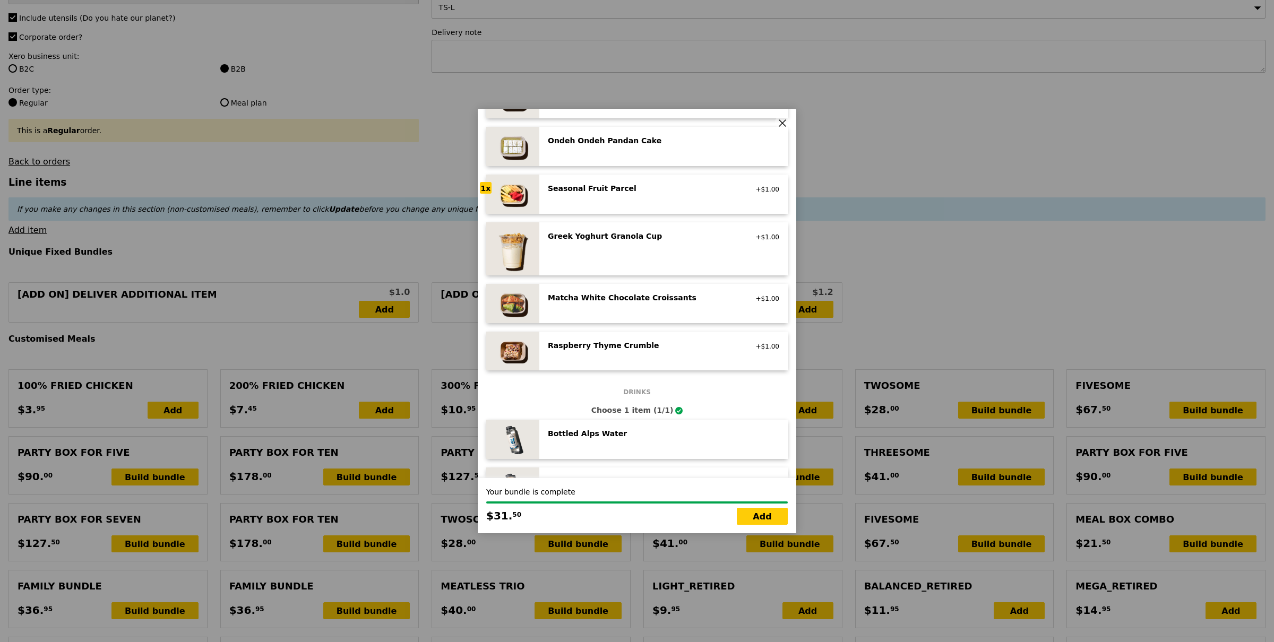
type input "12.48"
type input "13.60"
type input "45.10"
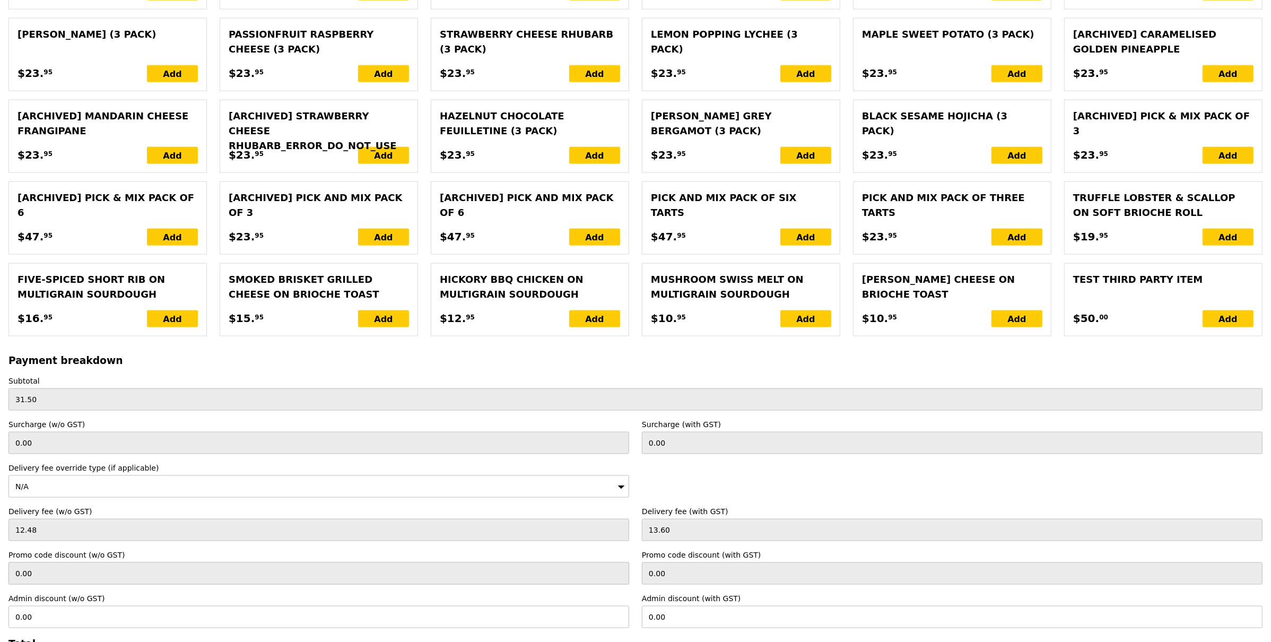
scroll to position [1980, 0]
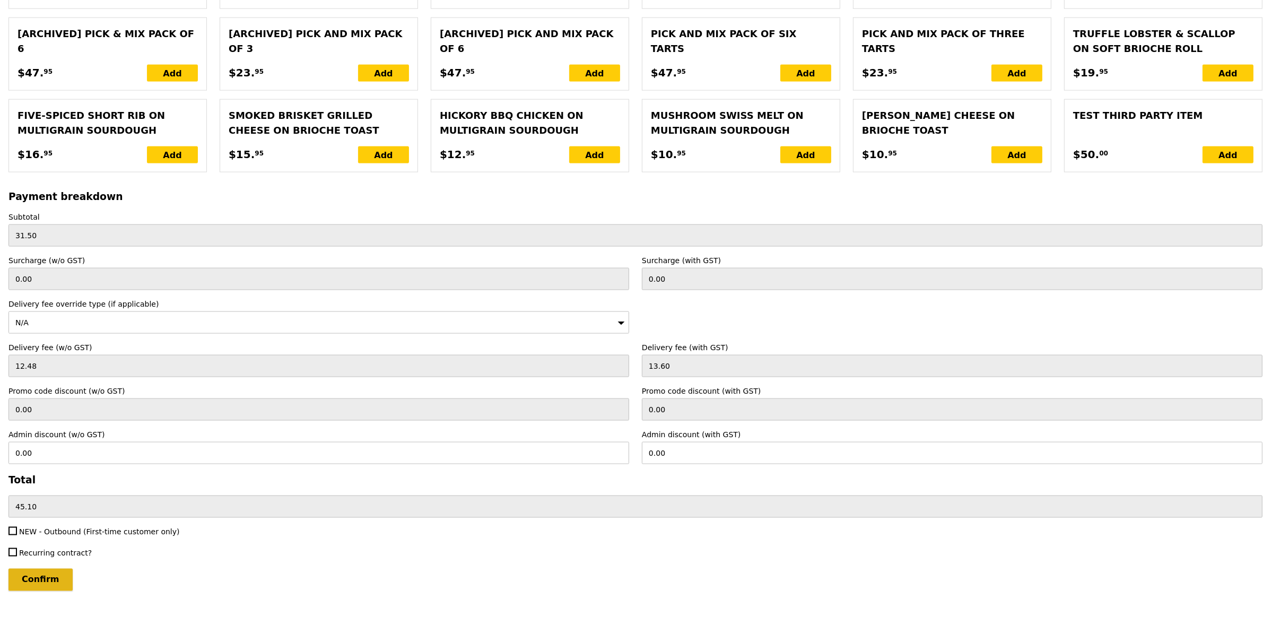
click at [37, 587] on input "Confirm" at bounding box center [40, 580] width 64 height 22
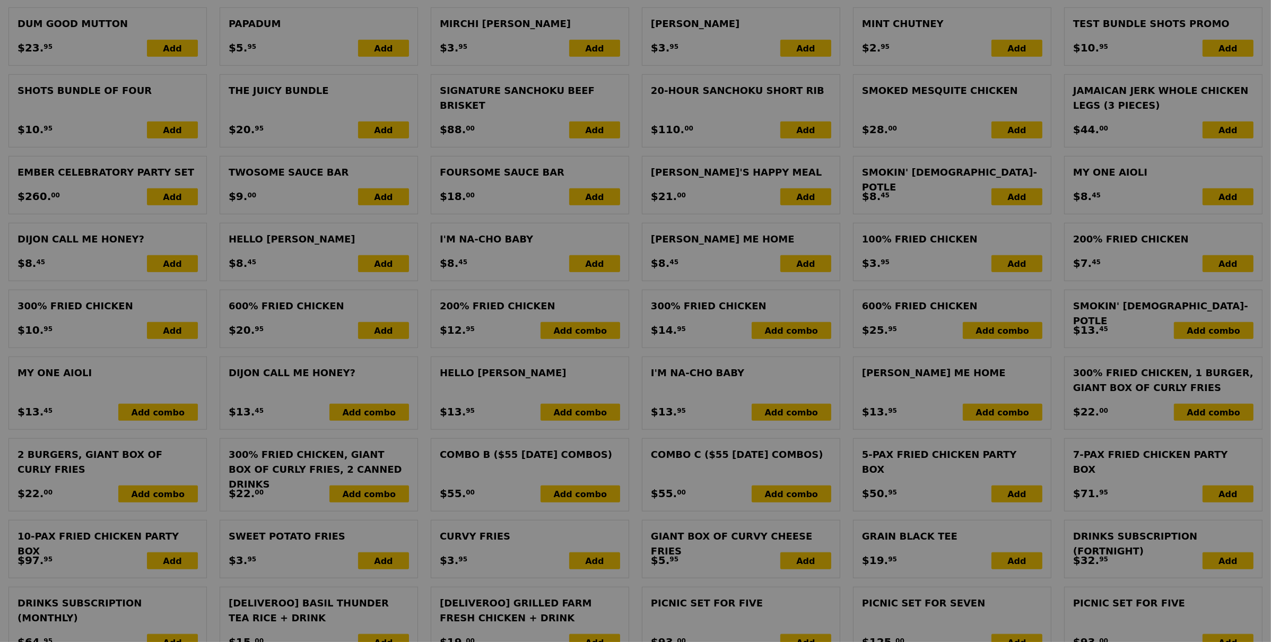
scroll to position [884, 0]
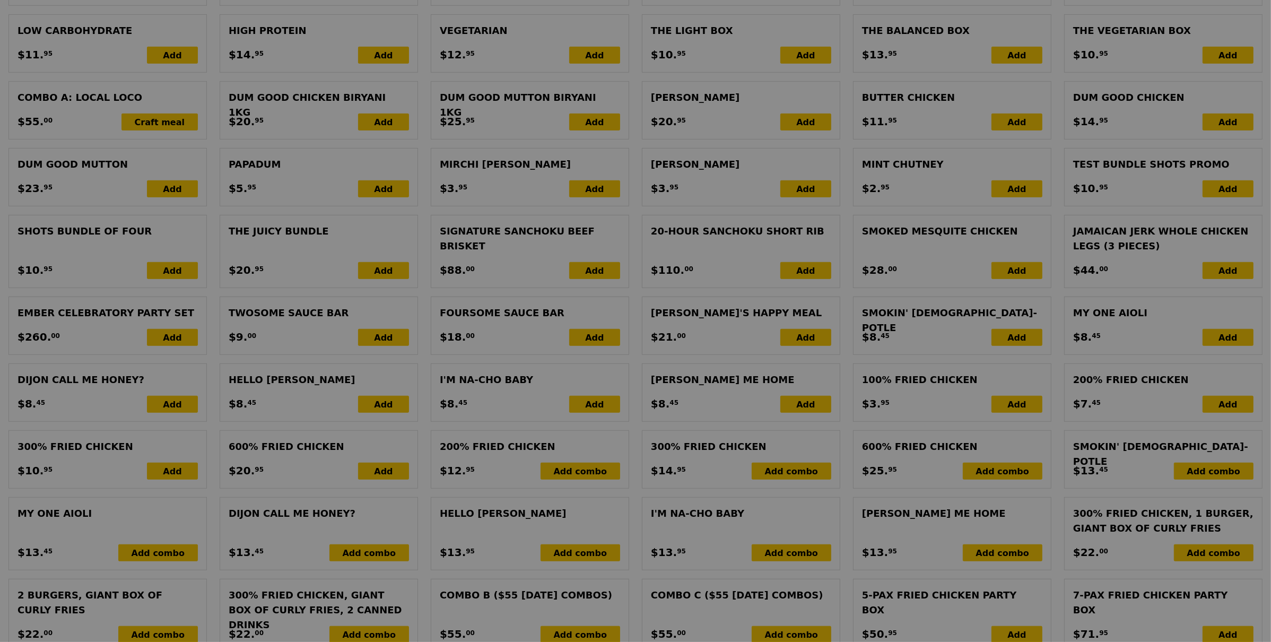
type input "Loading..."
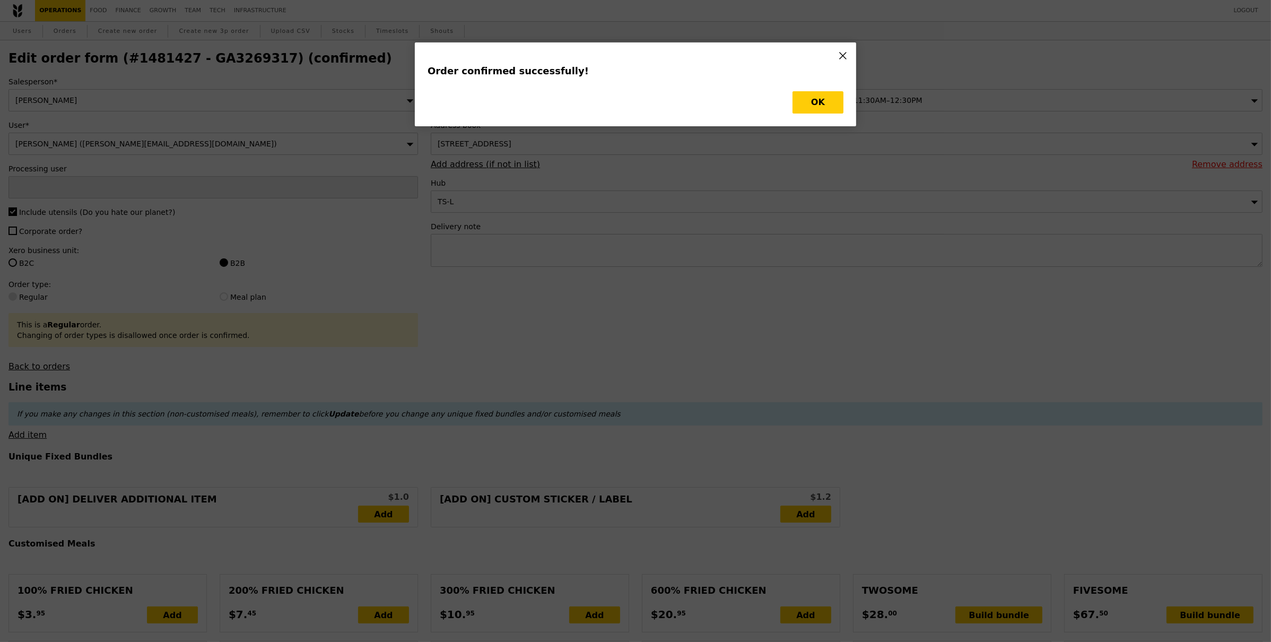
click at [817, 107] on button "OK" at bounding box center [818, 102] width 51 height 22
type input "[PERSON_NAME]"
type input "Loading..."
checkbox input "false"
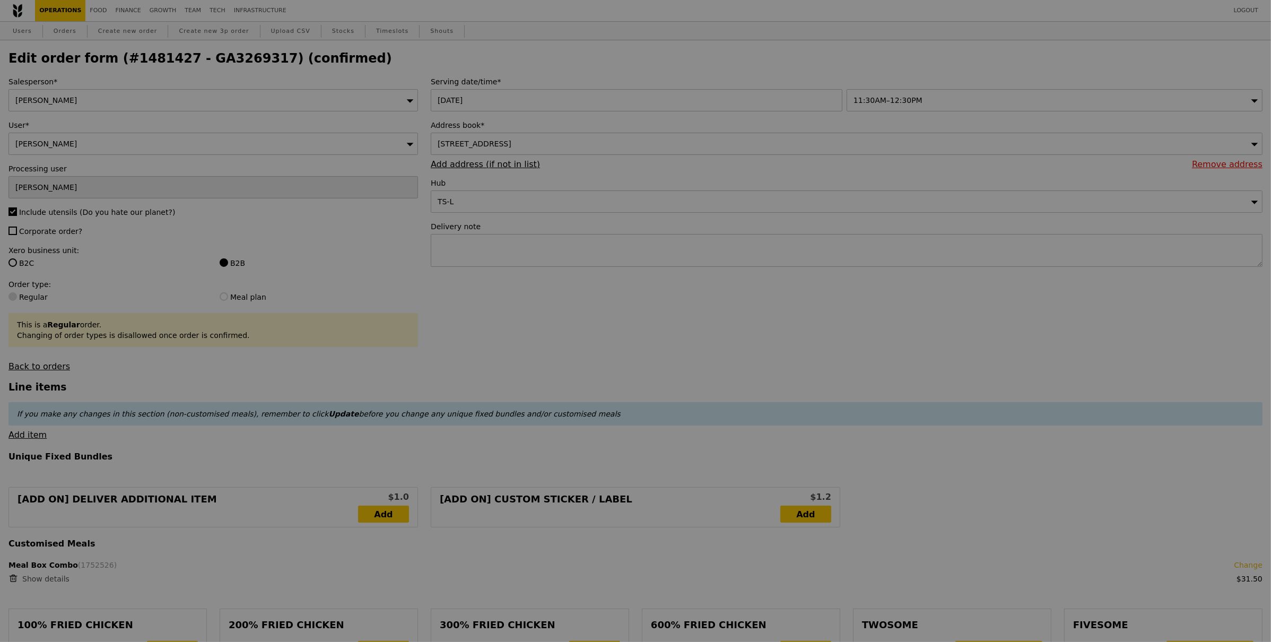
type input "Update"
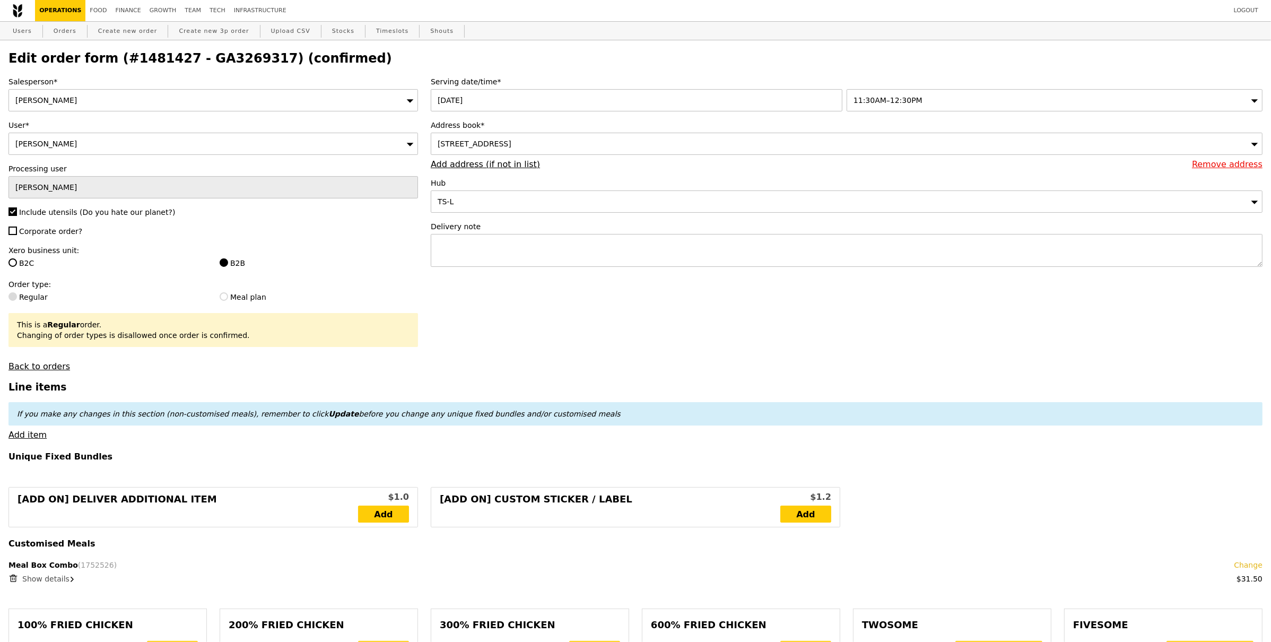
click at [1248, 563] on link "Change" at bounding box center [1248, 565] width 29 height 11
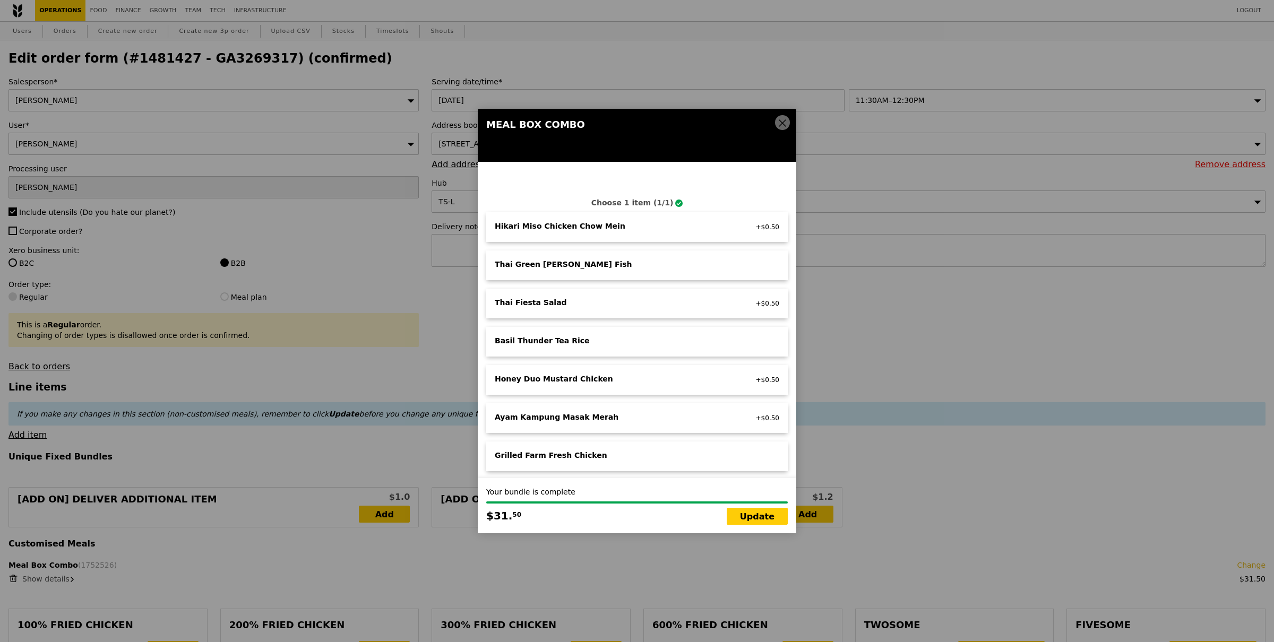
click at [774, 124] on div "Meal Box Combo" at bounding box center [636, 124] width 301 height 15
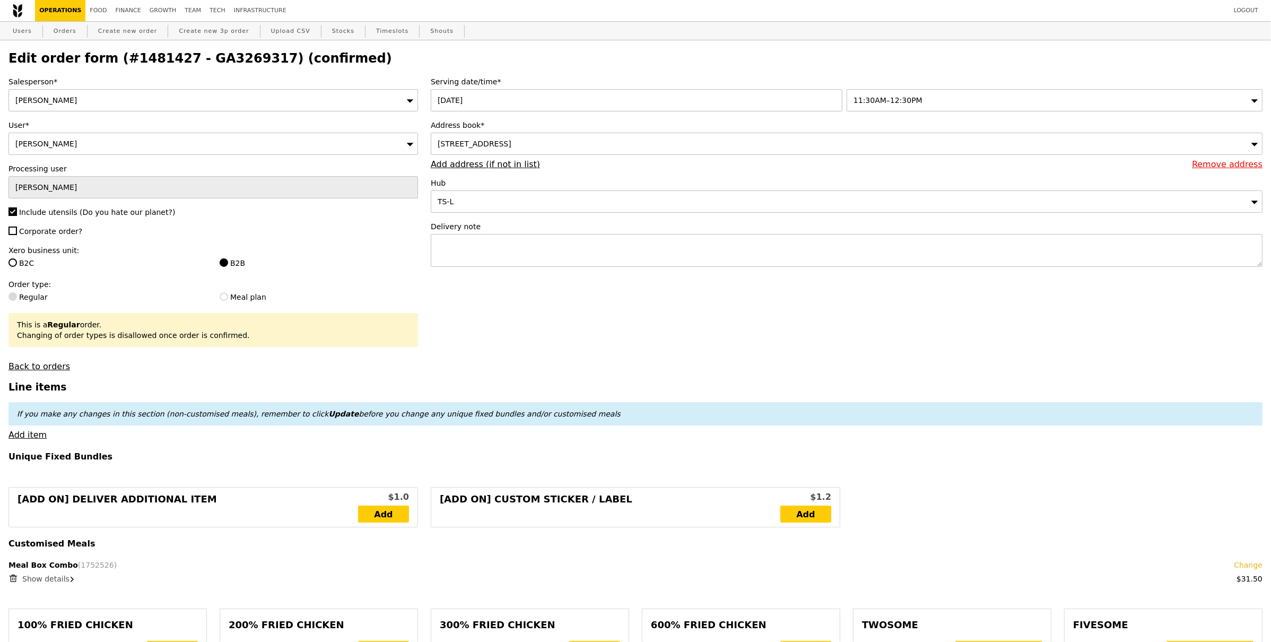
click at [55, 564] on div "Meal Box Combo (1752526) Change" at bounding box center [635, 565] width 1254 height 11
click at [55, 567] on div "Meal Box Combo (1752526) Change" at bounding box center [635, 565] width 1254 height 11
click at [38, 581] on span "Show details" at bounding box center [45, 579] width 47 height 8
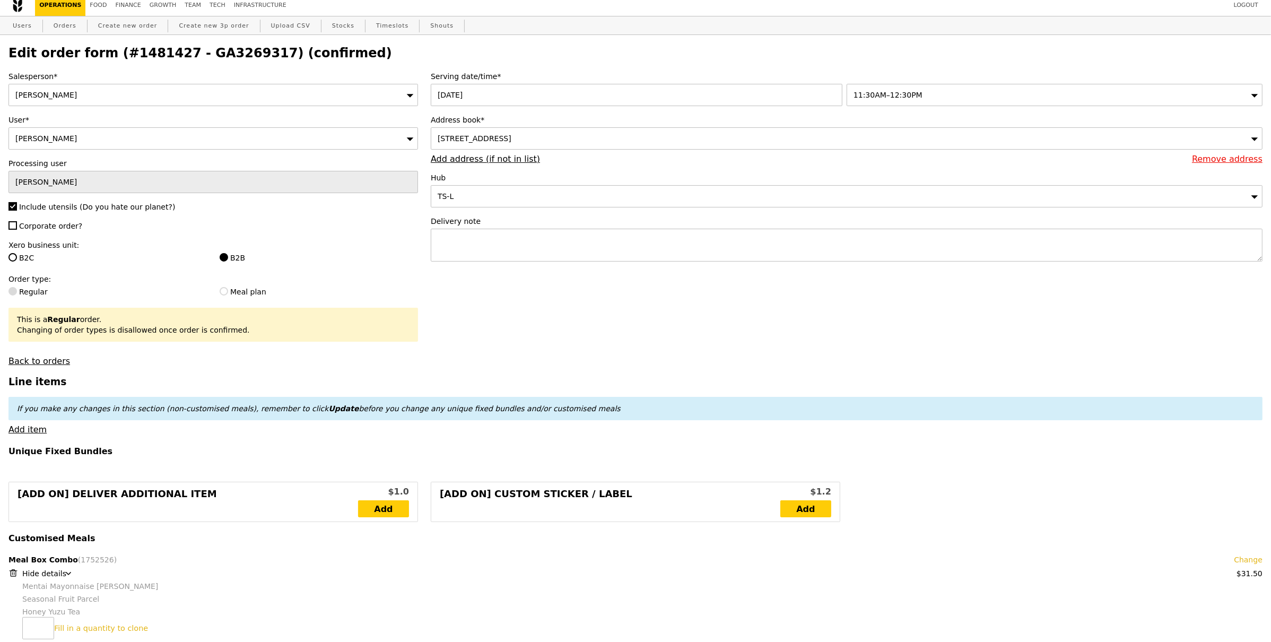
scroll to position [75, 0]
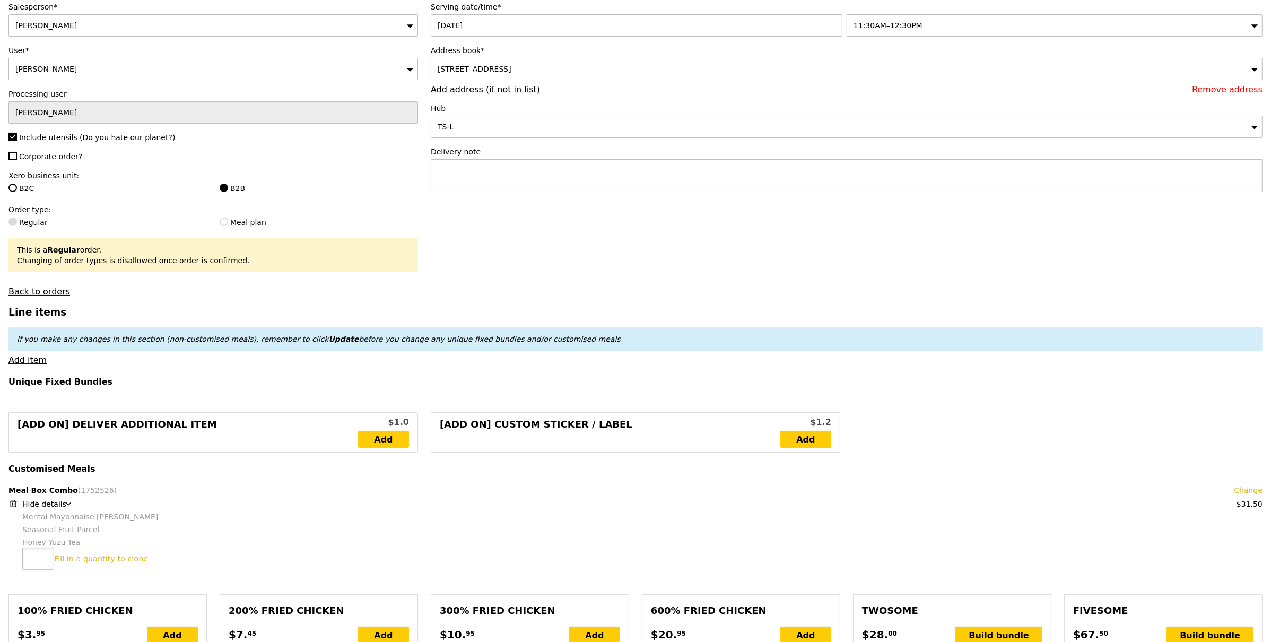
click at [48, 563] on input "number" at bounding box center [38, 559] width 32 height 22
type input "7"
click at [72, 560] on link "Clone this bundle 7 times" at bounding box center [103, 559] width 98 height 8
type input "Loading..."
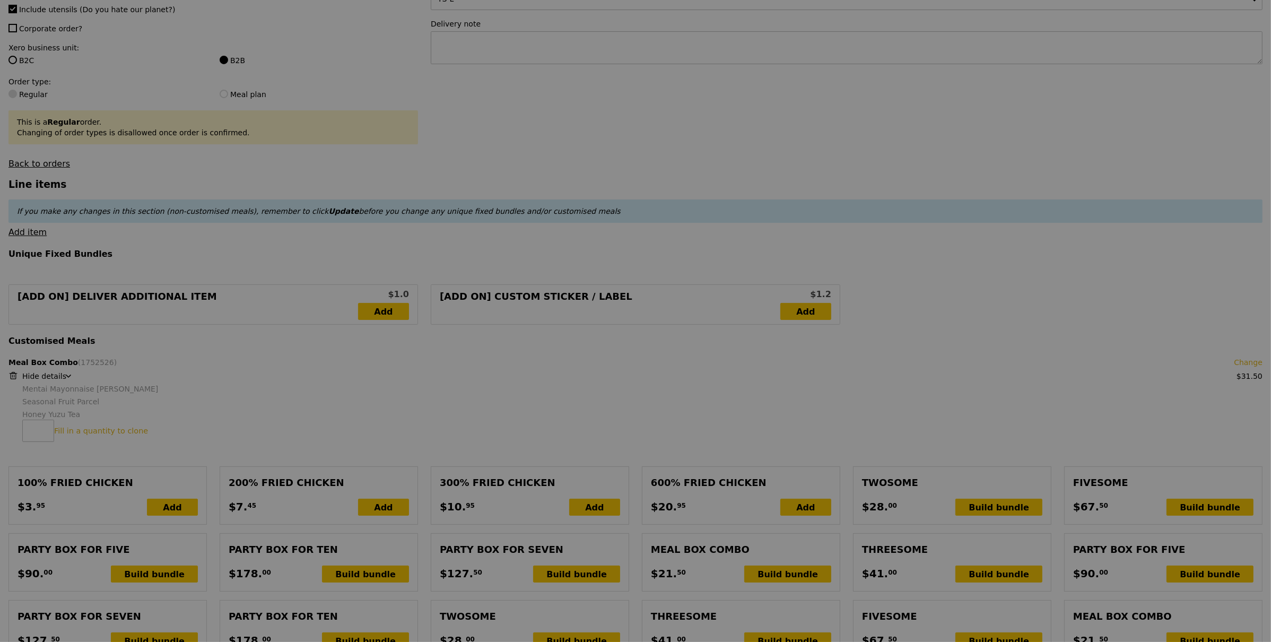
scroll to position [358, 0]
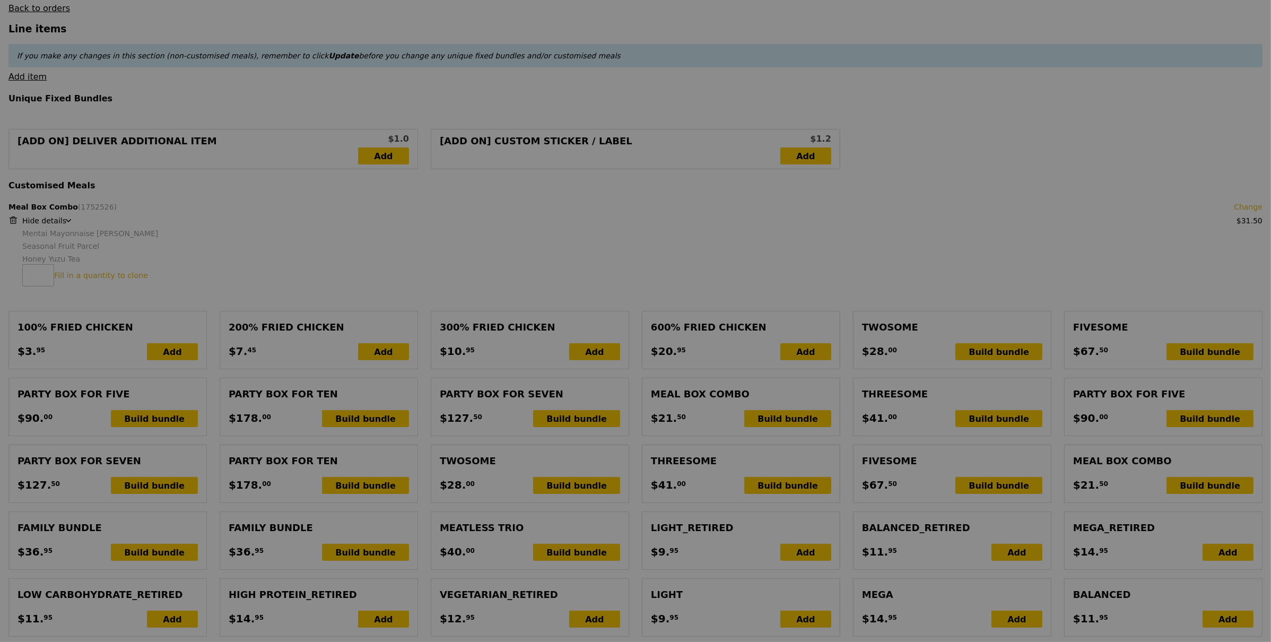
type input "252.00"
type input "3.62"
type input "3.95"
type input "255.95"
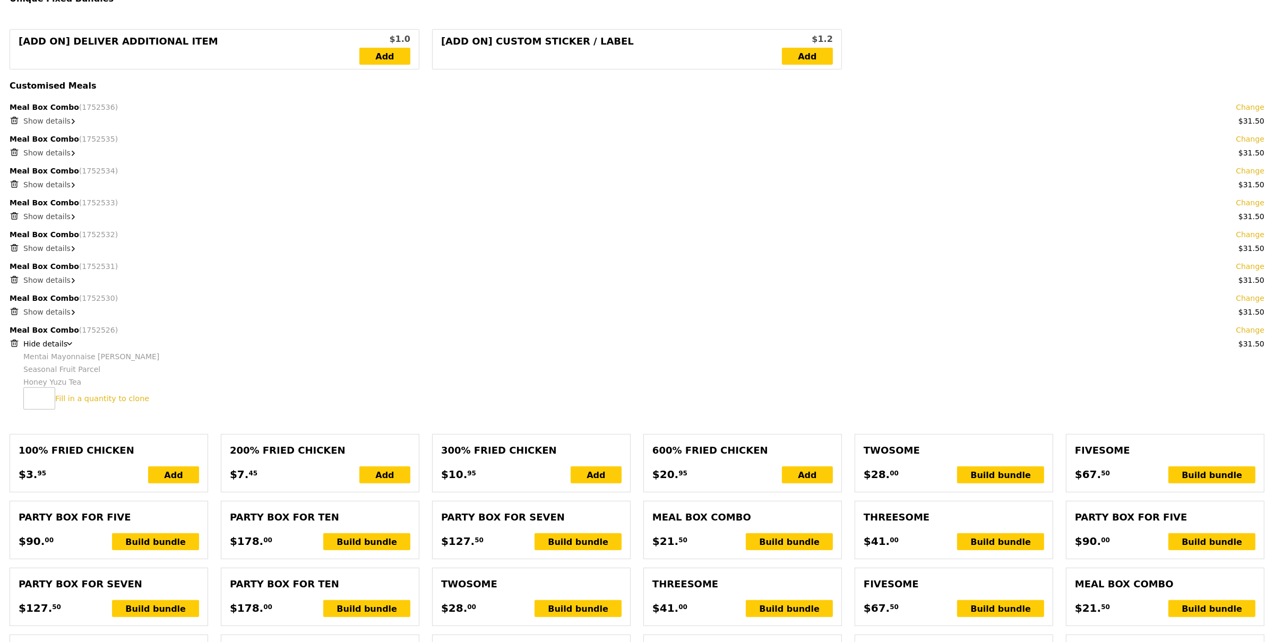
scroll to position [471, 0]
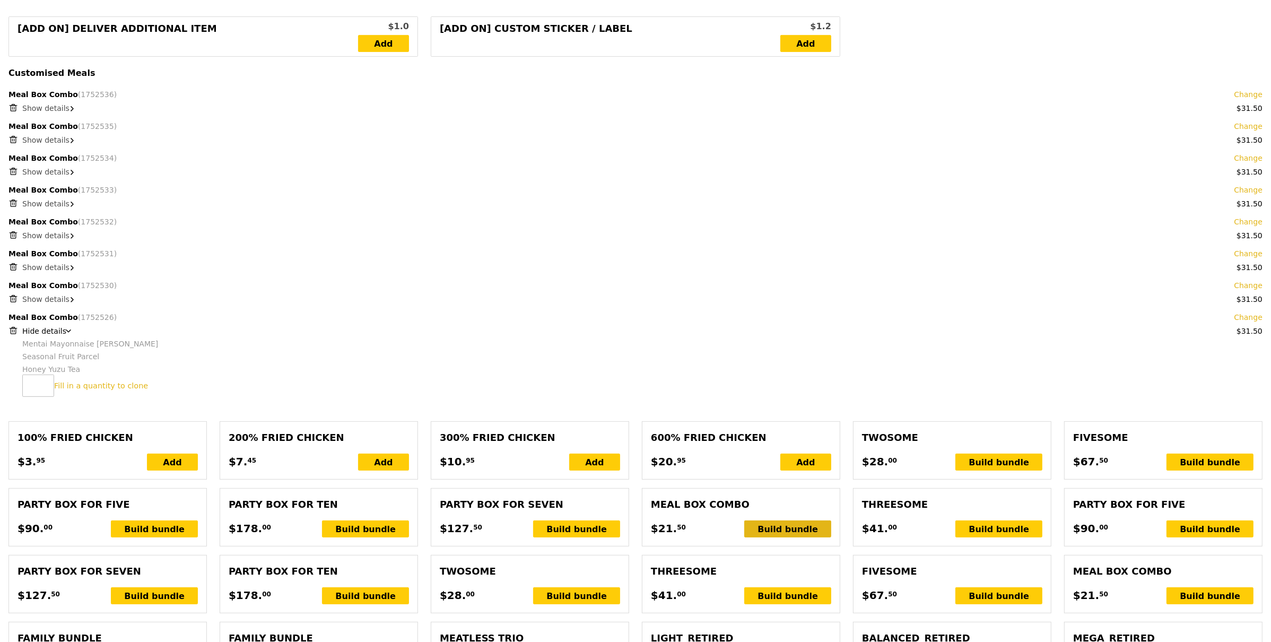
click at [801, 524] on div "Build bundle" at bounding box center [787, 529] width 87 height 17
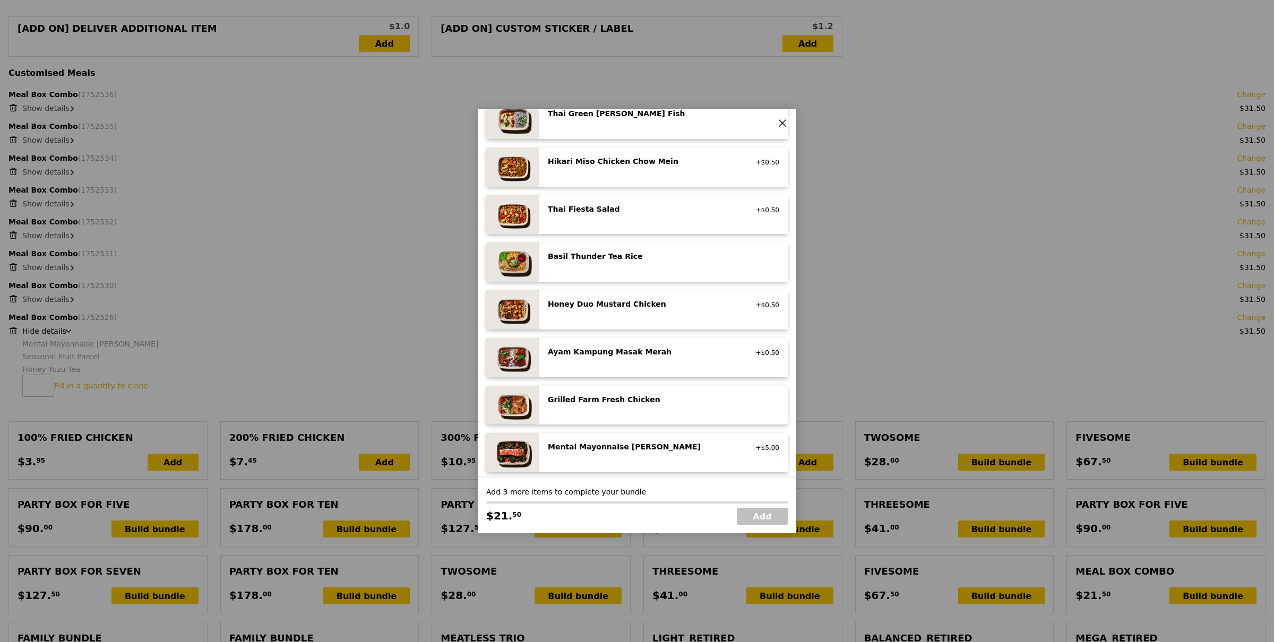
scroll to position [118, 0]
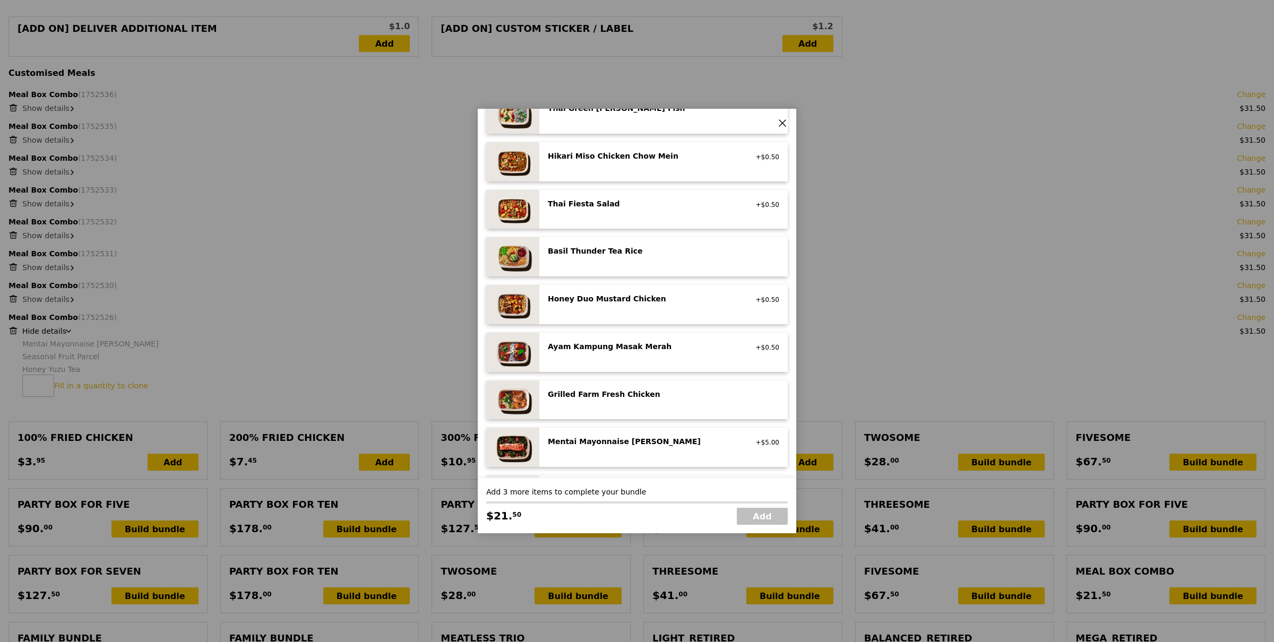
click at [613, 443] on div "Mentai Mayonnaise Aburi Salmon" at bounding box center [643, 441] width 190 height 11
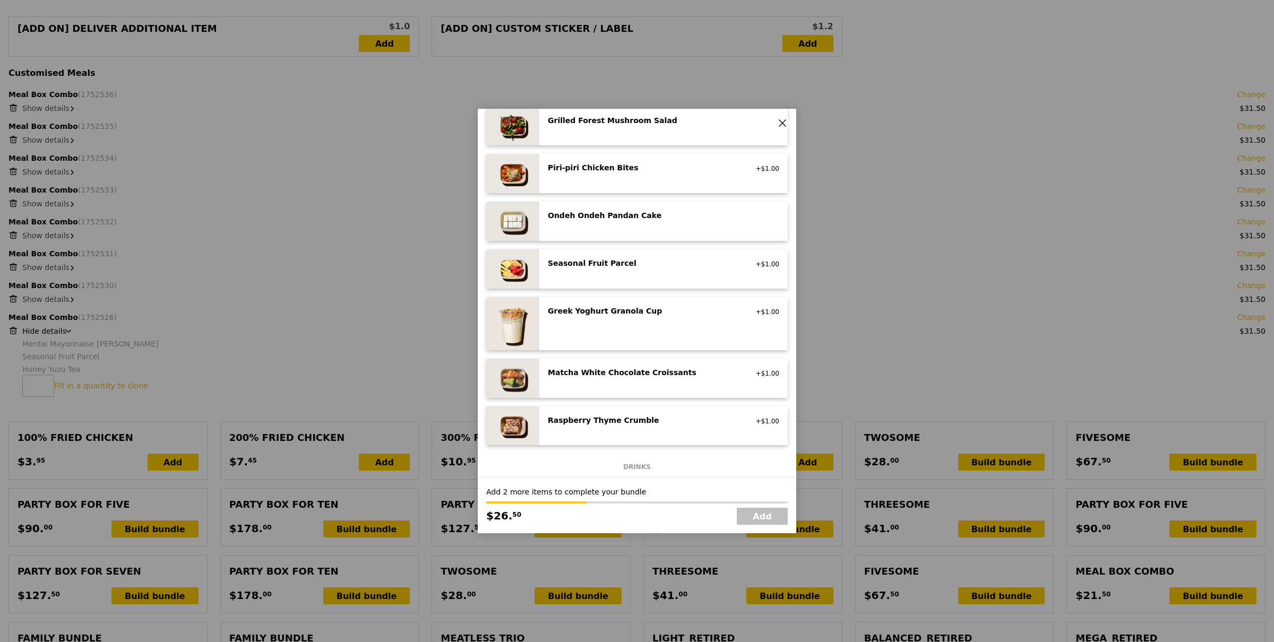
scroll to position [768, 0]
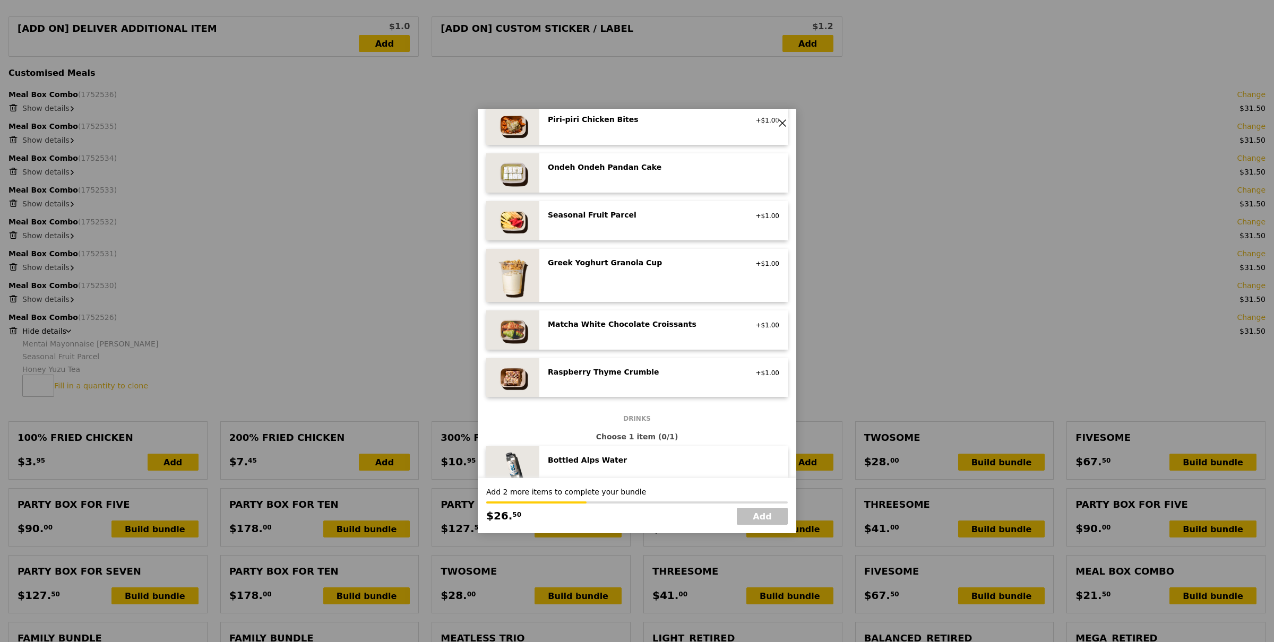
click at [632, 116] on div "Piri‑piri Chicken Bites" at bounding box center [643, 119] width 190 height 11
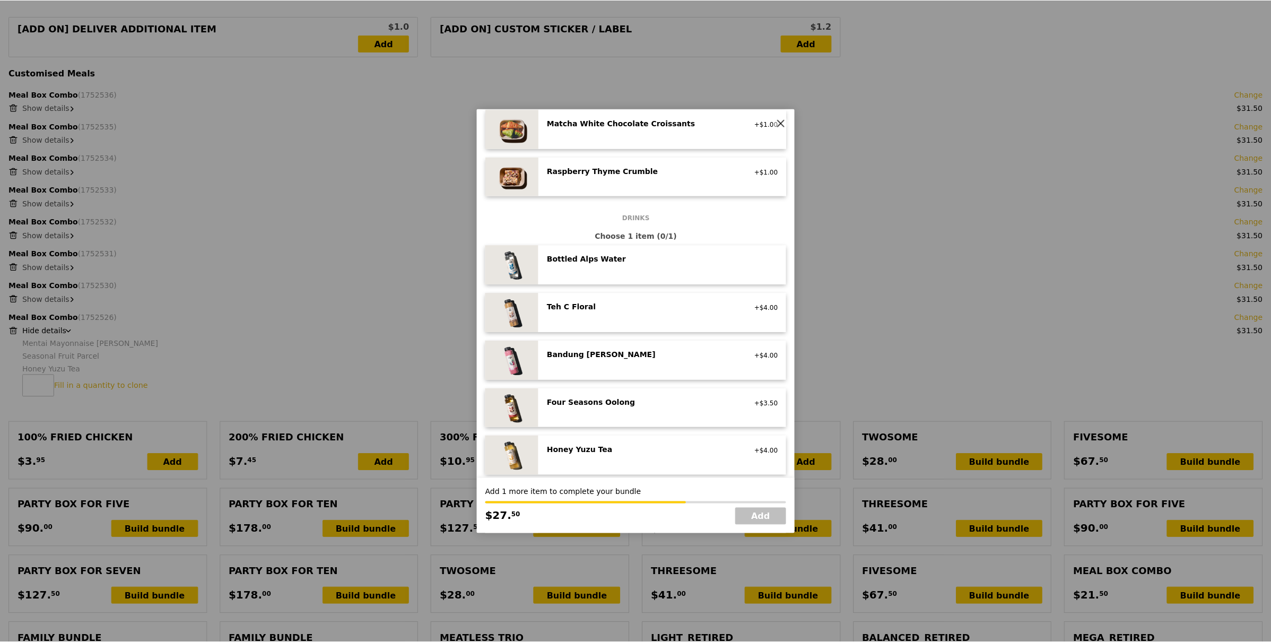
scroll to position [981, 0]
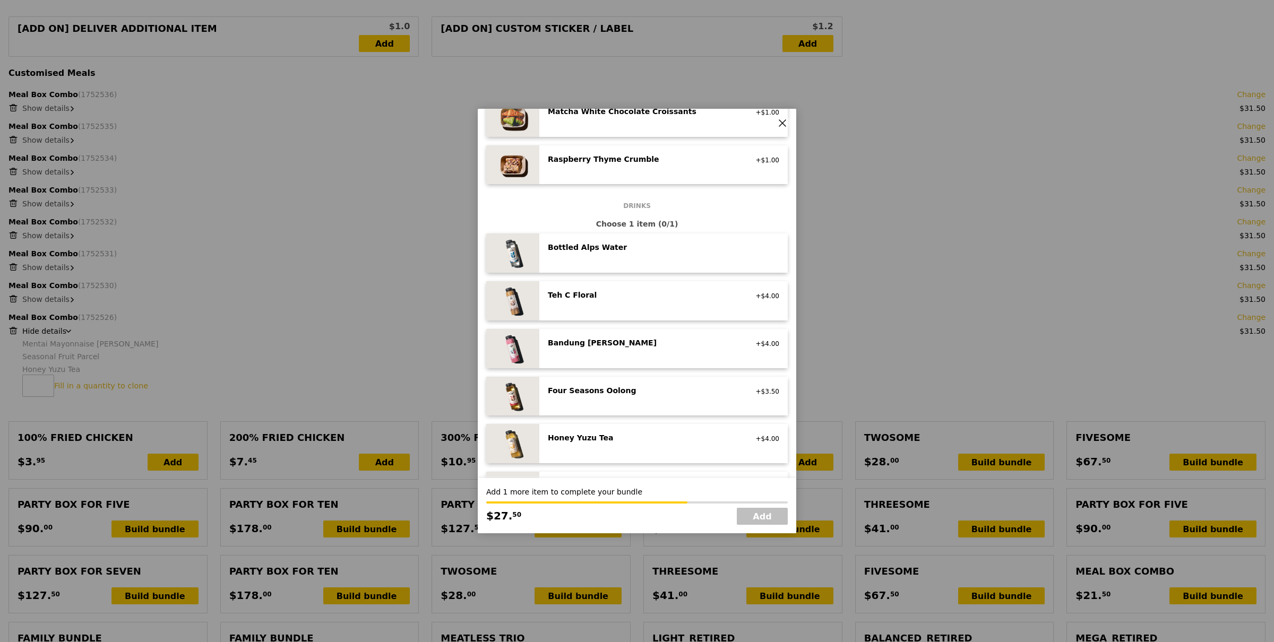
click at [628, 437] on div "Honey Yuzu Tea" at bounding box center [643, 437] width 190 height 11
click at [749, 519] on link "Add" at bounding box center [762, 516] width 51 height 17
type input "Loading..."
type input "283.50"
type input "287.45"
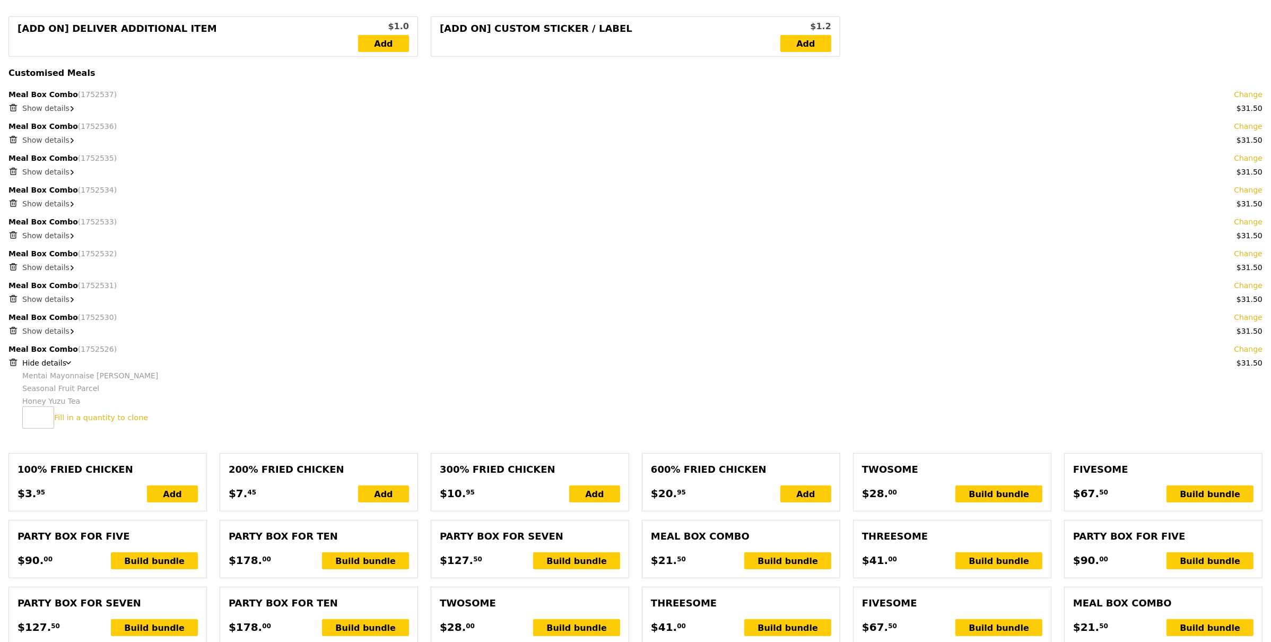
click at [54, 331] on span "Show details" at bounding box center [45, 331] width 47 height 8
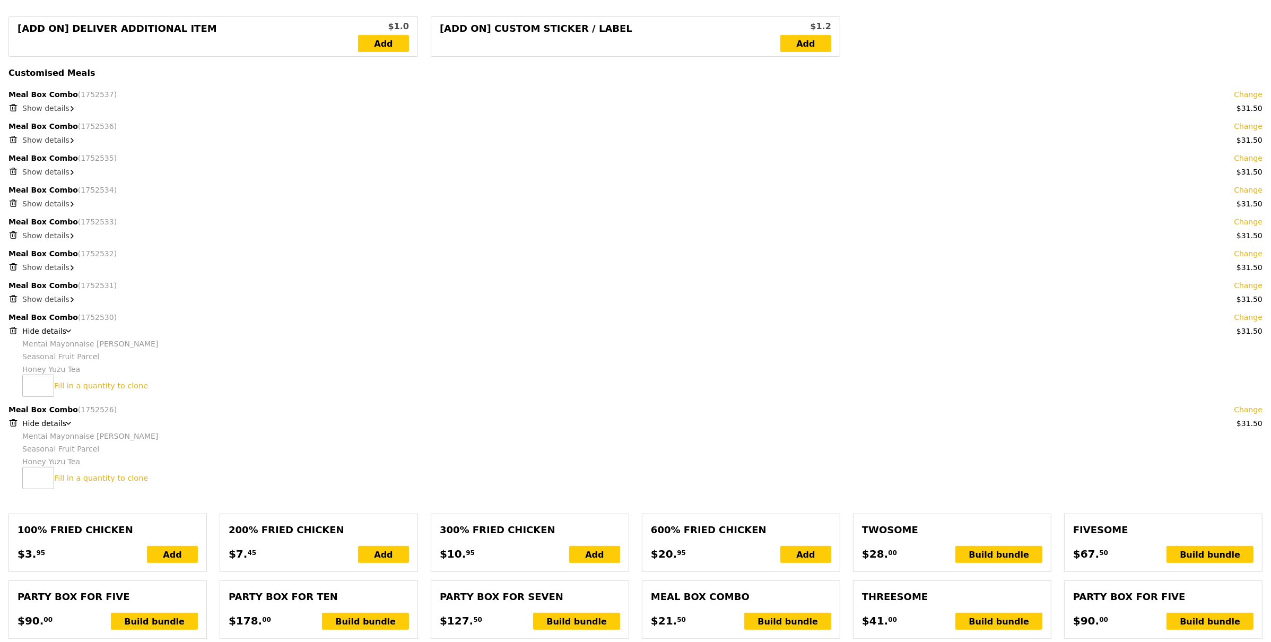
click at [43, 296] on span "Show details" at bounding box center [45, 299] width 47 height 8
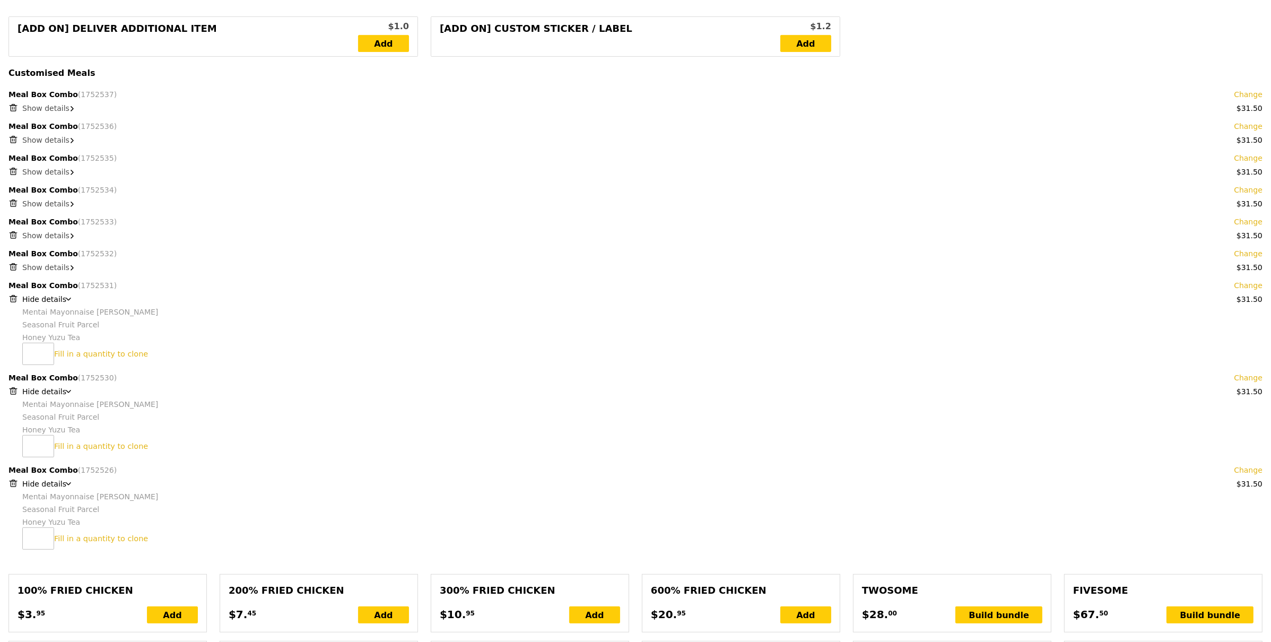
drag, startPoint x: 48, startPoint y: 267, endPoint x: 50, endPoint y: 261, distance: 6.7
click at [49, 267] on span "Show details" at bounding box center [45, 267] width 47 height 8
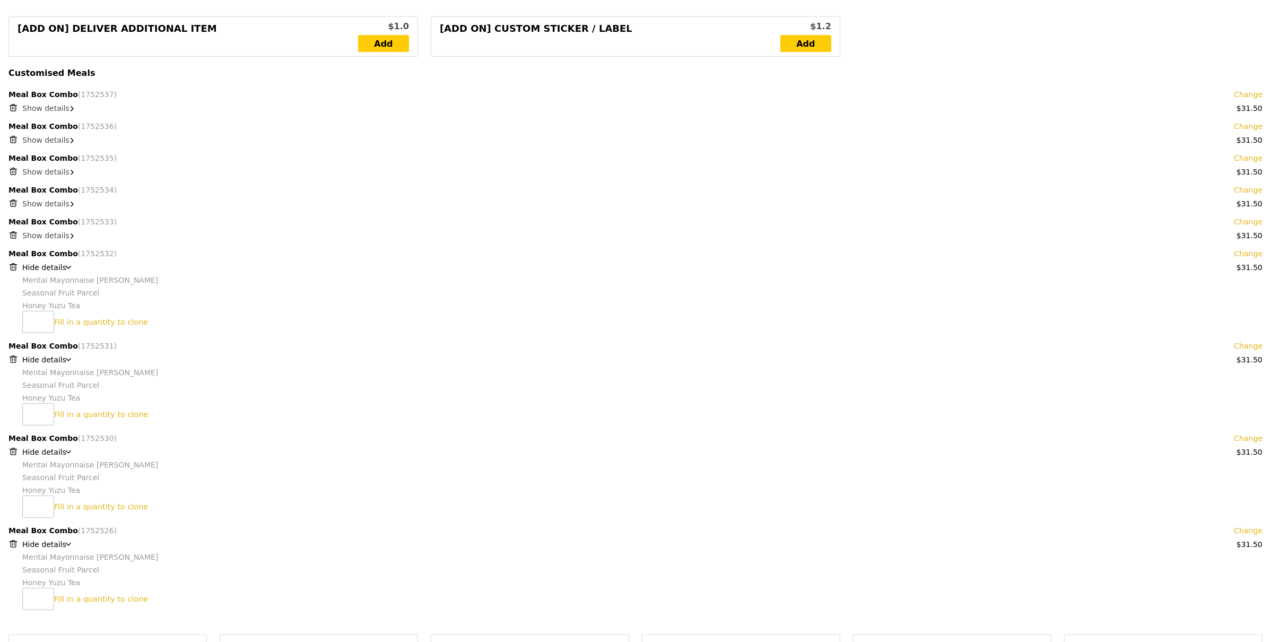
click at [53, 236] on span "Show details" at bounding box center [45, 235] width 47 height 8
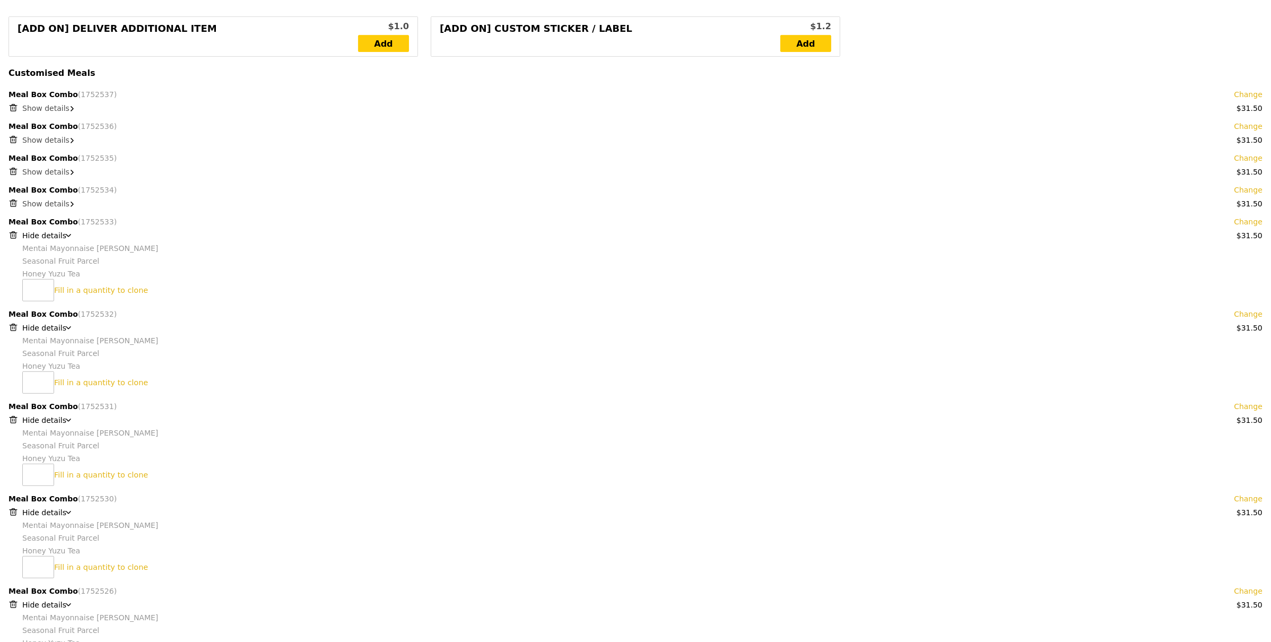
click at [51, 202] on span "Show details" at bounding box center [45, 204] width 47 height 8
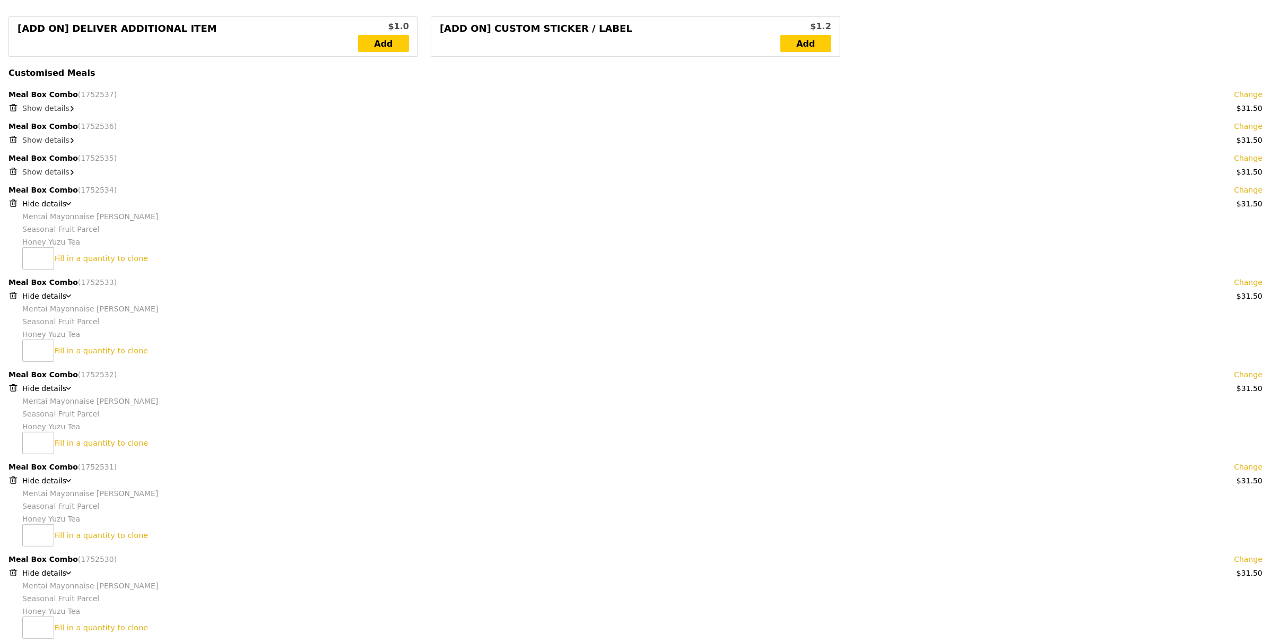
click at [57, 177] on div "Show details" at bounding box center [642, 172] width 1241 height 11
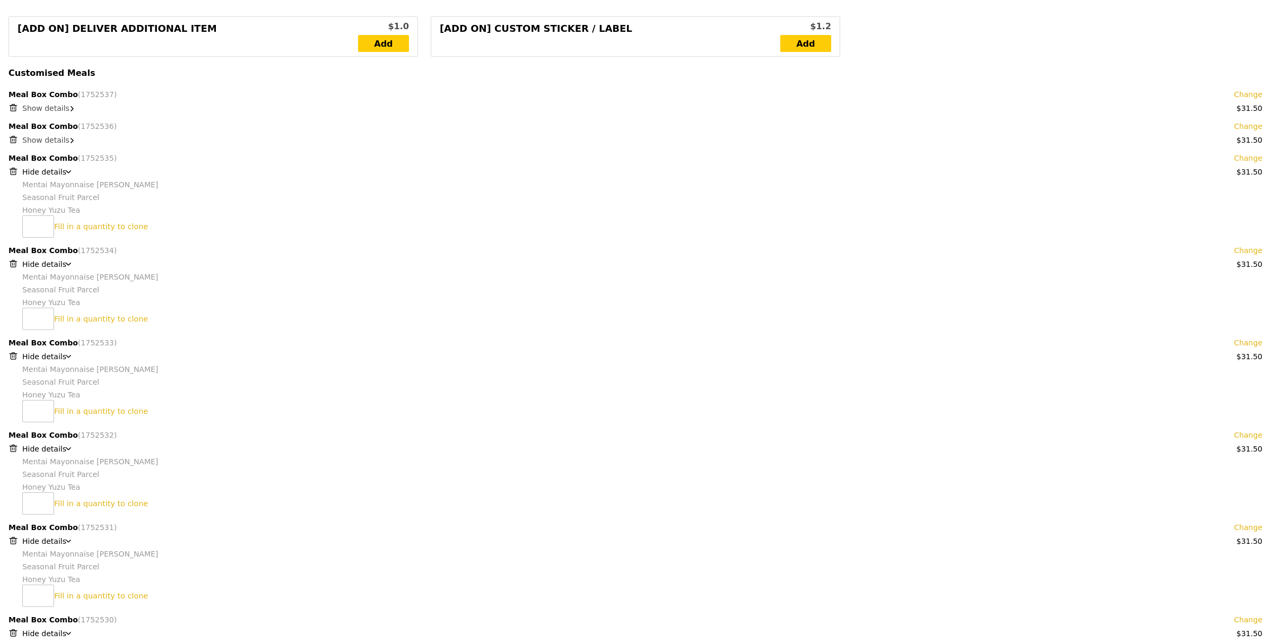
click at [54, 140] on span "Show details" at bounding box center [45, 140] width 47 height 8
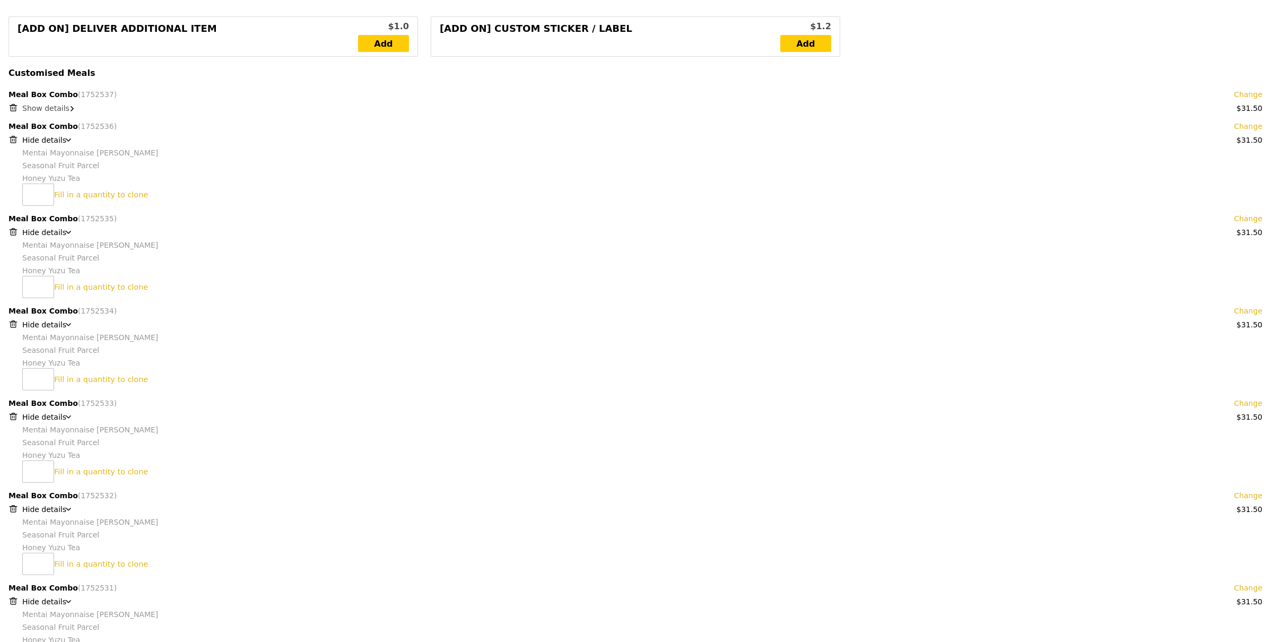
click at [48, 107] on span "Show details" at bounding box center [45, 108] width 47 height 8
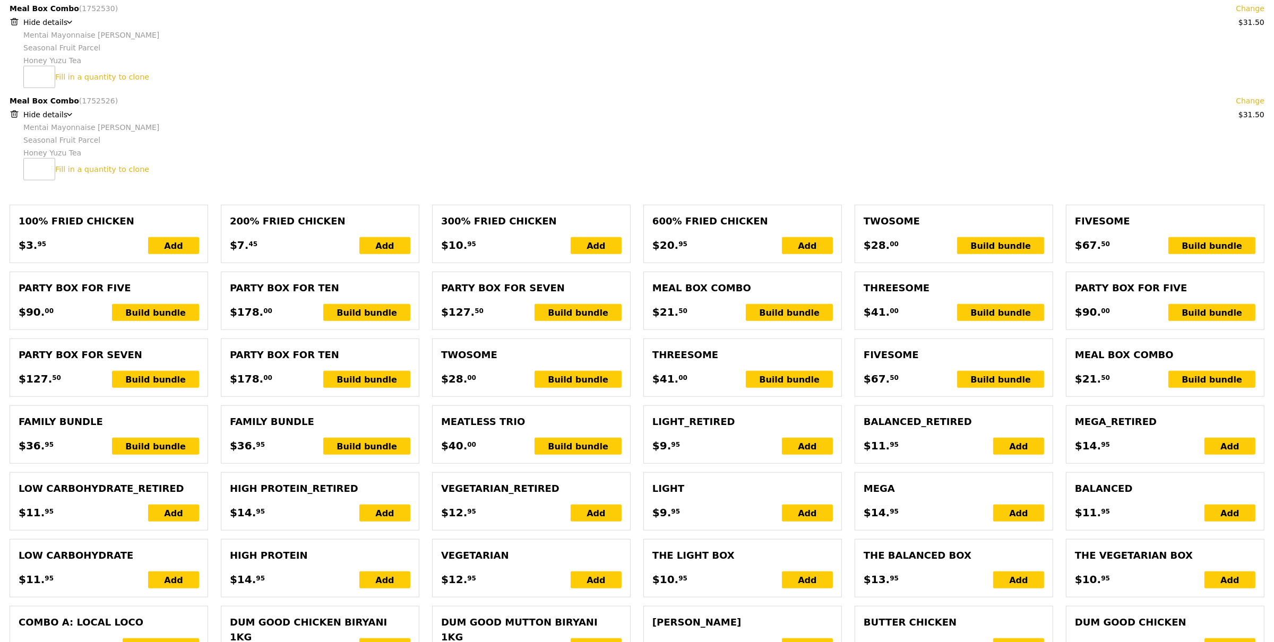
scroll to position [1202, 0]
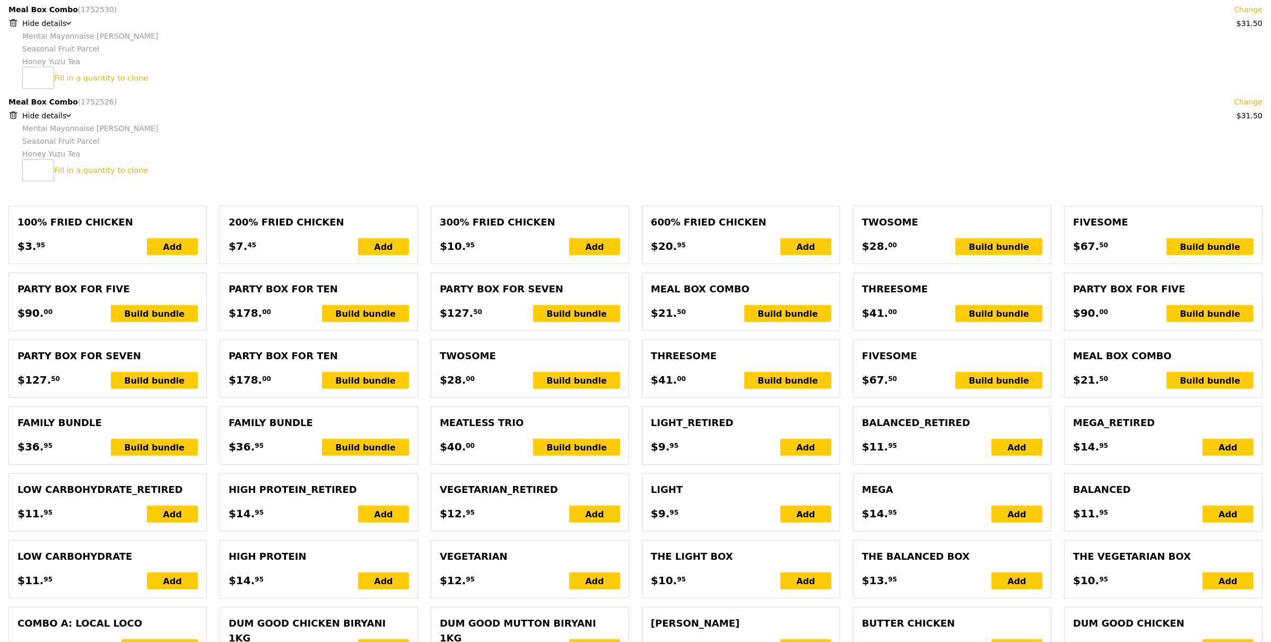
click at [1247, 106] on link "Change" at bounding box center [1248, 102] width 29 height 11
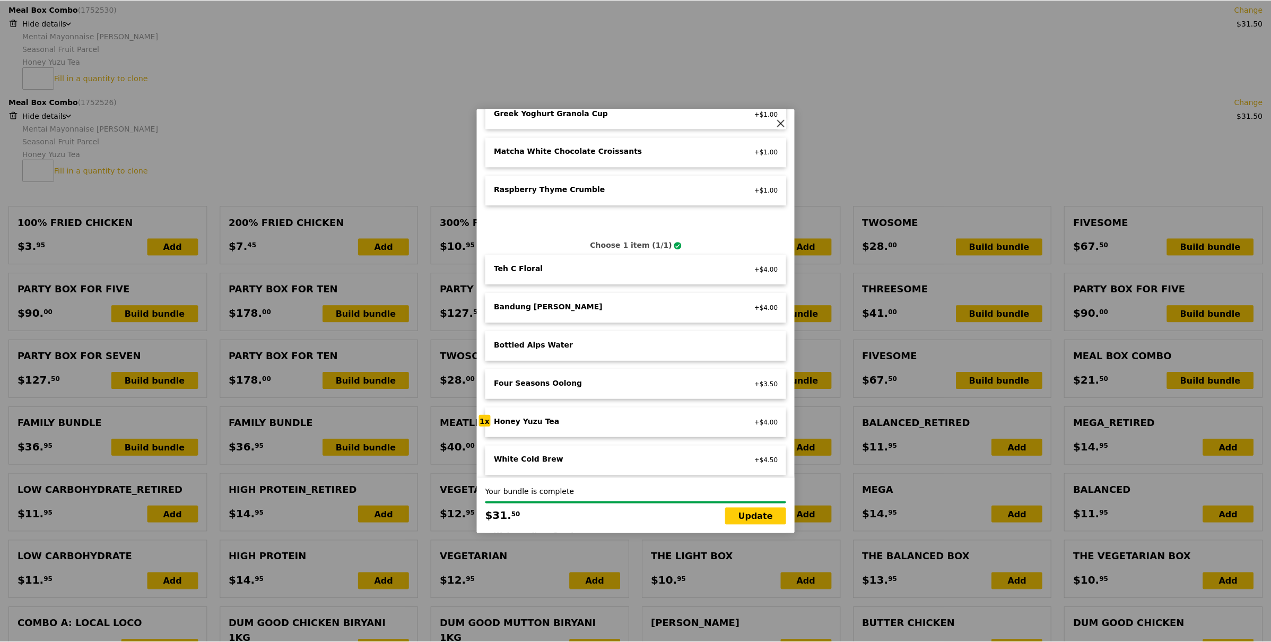
scroll to position [818, 0]
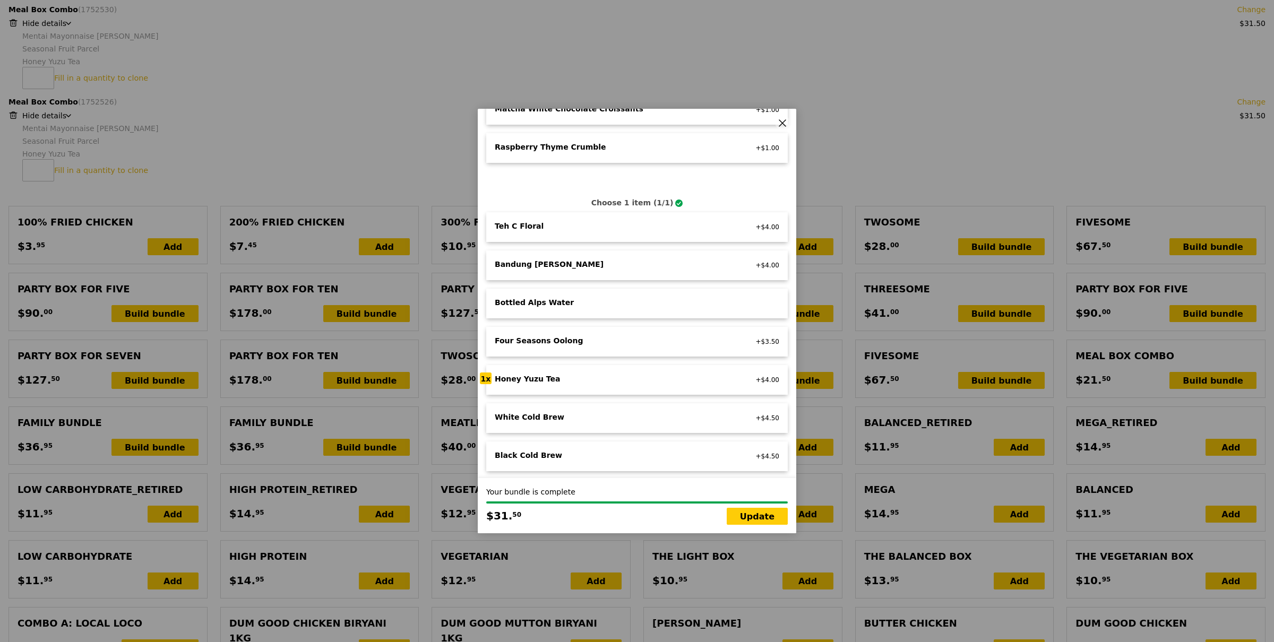
click at [611, 335] on div "Four Seasons Oolong" at bounding box center [612, 340] width 235 height 11
click at [756, 521] on link "Update" at bounding box center [756, 516] width 61 height 17
type input "Loading..."
type input "283.00"
type input "286.95"
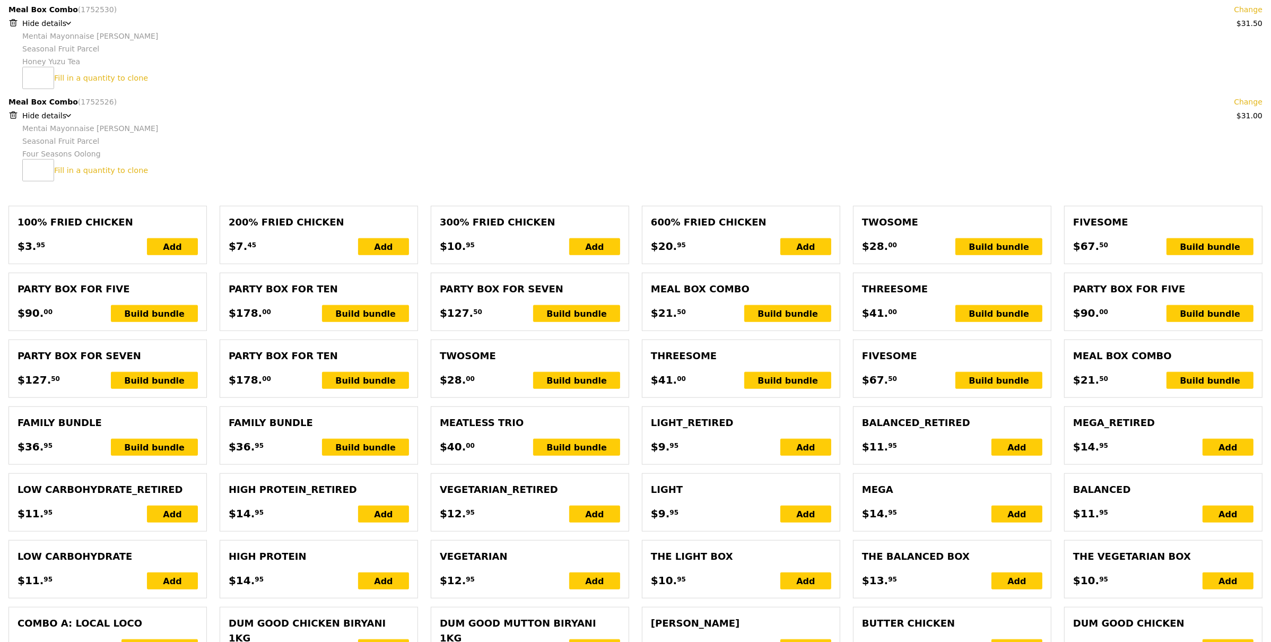
type input "Update"
click at [39, 172] on input "1" at bounding box center [38, 170] width 32 height 22
type input "2"
click at [42, 169] on input "2" at bounding box center [38, 170] width 32 height 22
click at [69, 173] on link "Clone this bundle 2 times" at bounding box center [103, 170] width 98 height 8
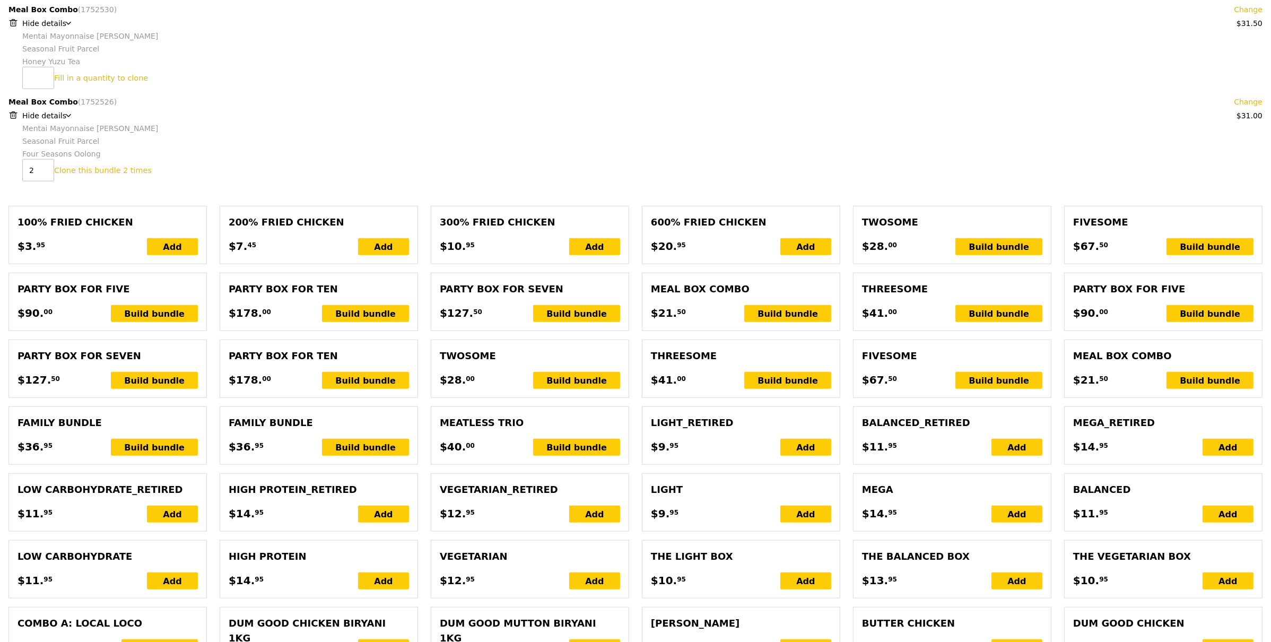
type input "Loading..."
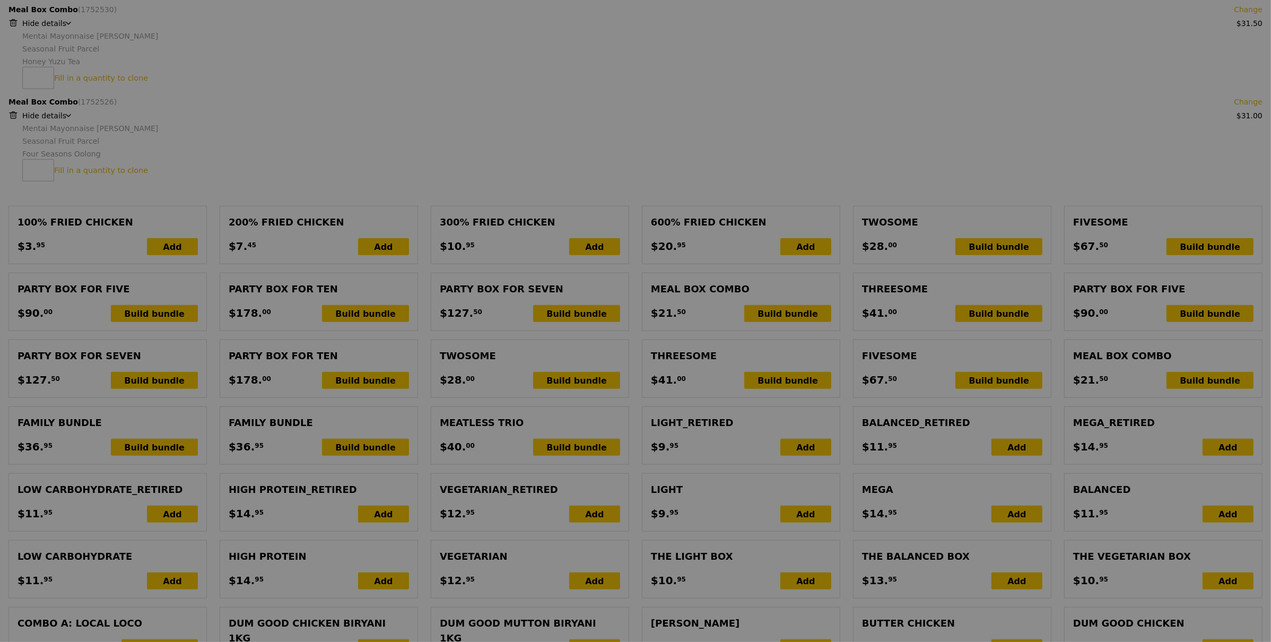
type input "345.00"
type input "348.95"
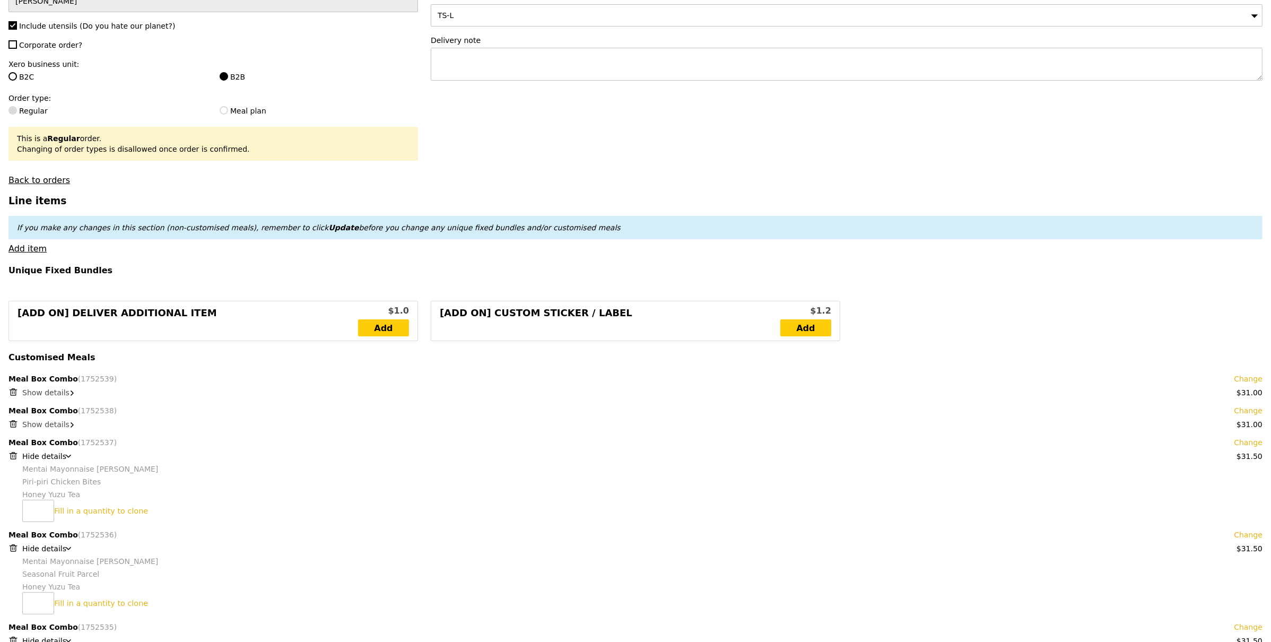
scroll to position [287, 0]
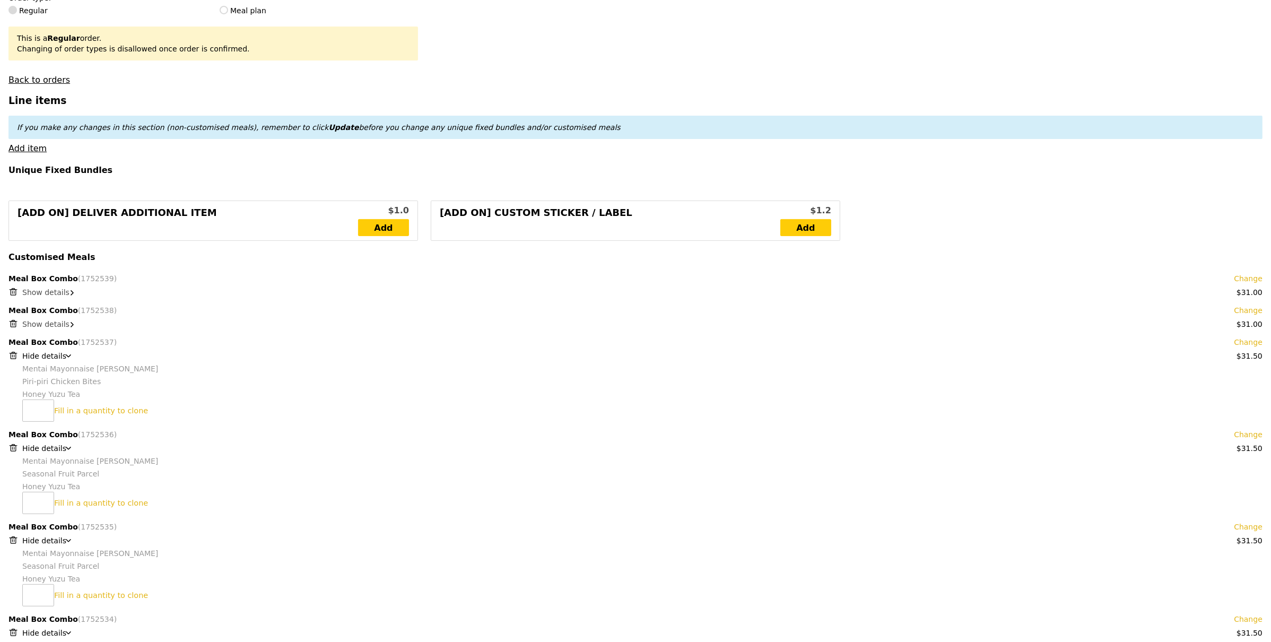
click at [40, 289] on span "Show details" at bounding box center [45, 292] width 47 height 8
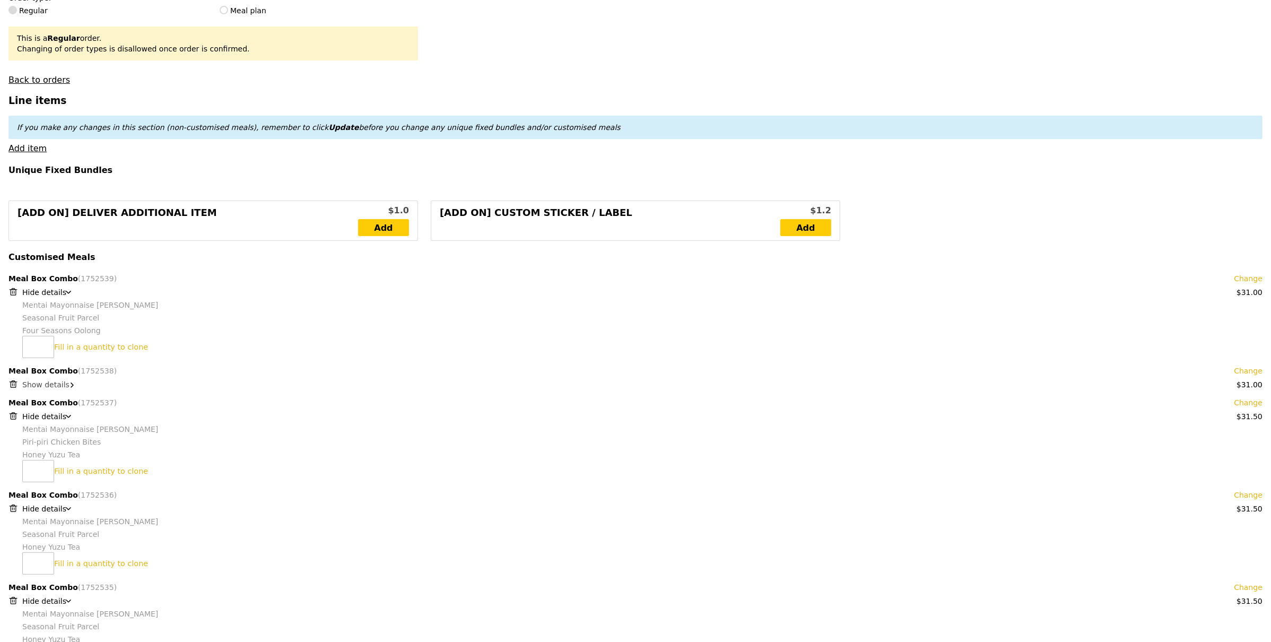
click at [45, 385] on span "Show details" at bounding box center [45, 384] width 47 height 8
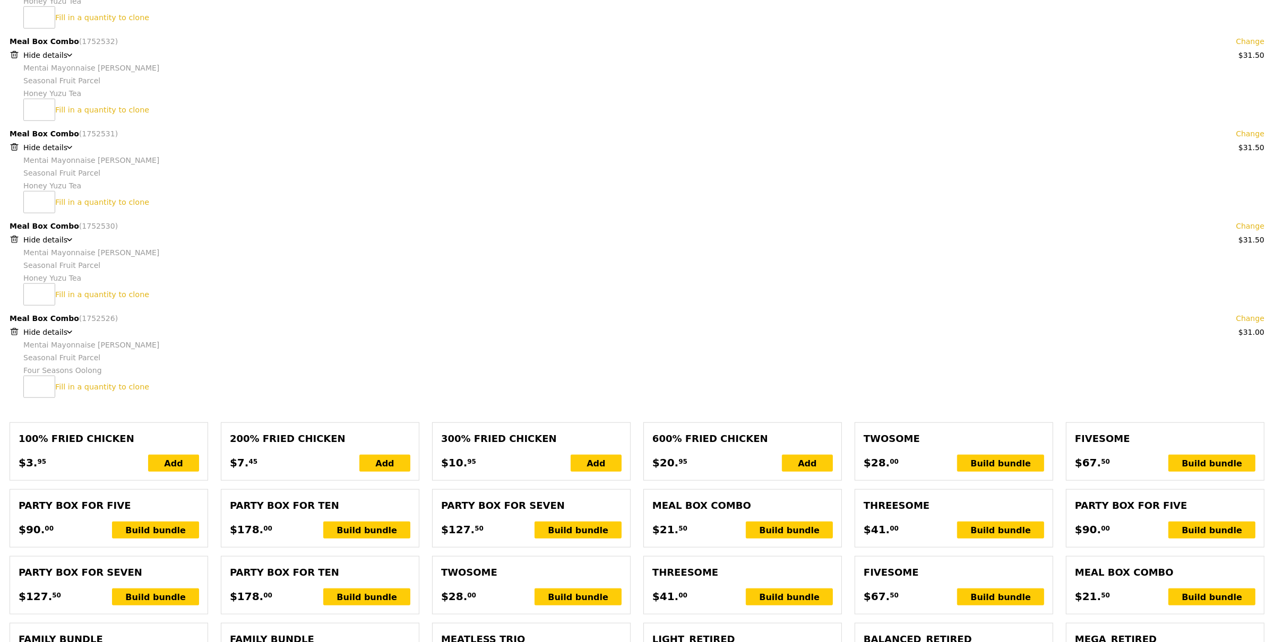
scroll to position [1208, 0]
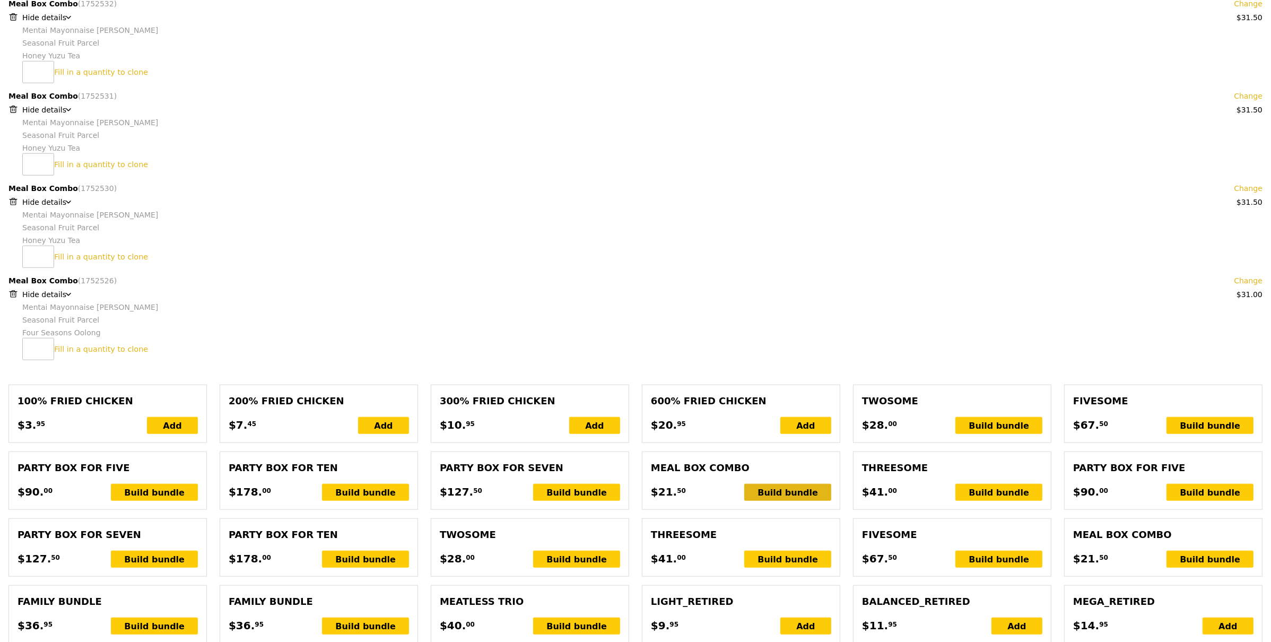
click at [784, 490] on div "Build bundle" at bounding box center [787, 492] width 87 height 17
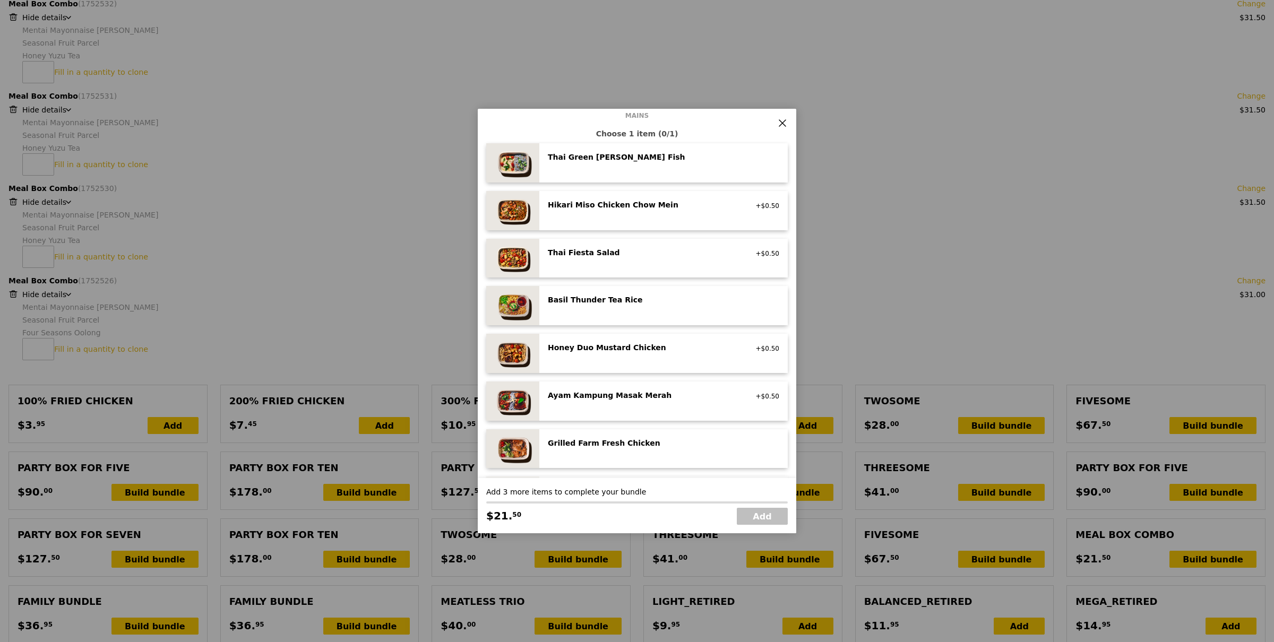
click at [645, 341] on div "Honey Duo Mustard Chicken high protein, contains allium, soy, wheat +$0.50" at bounding box center [663, 353] width 248 height 39
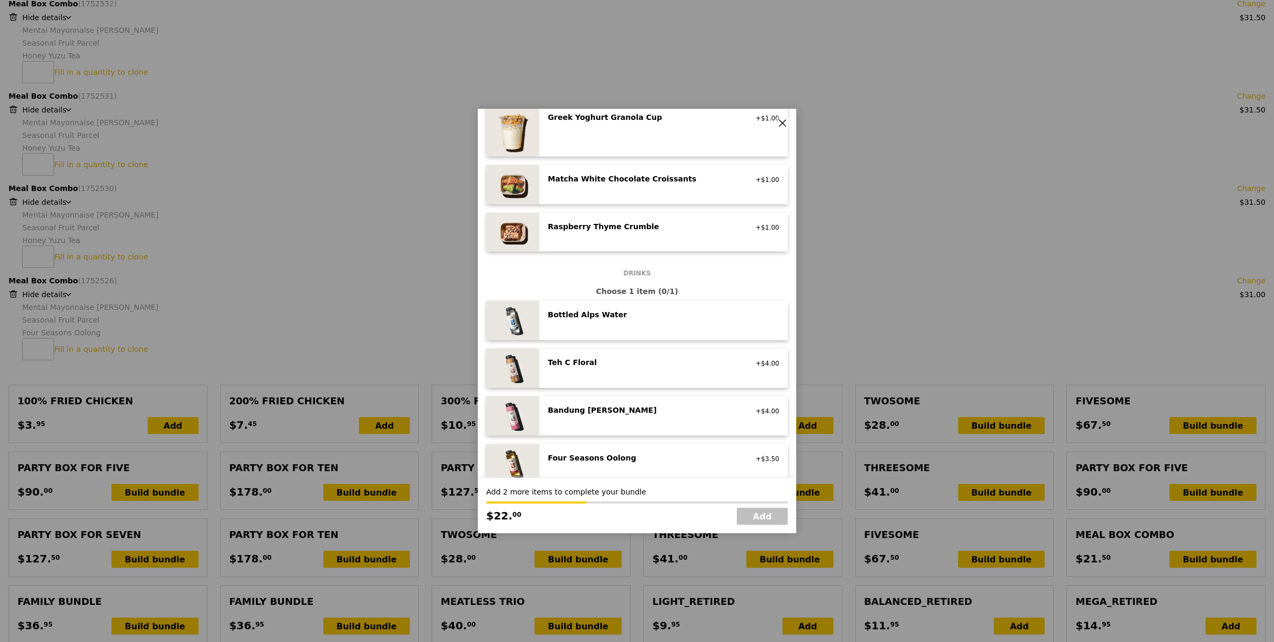
scroll to position [810, 0]
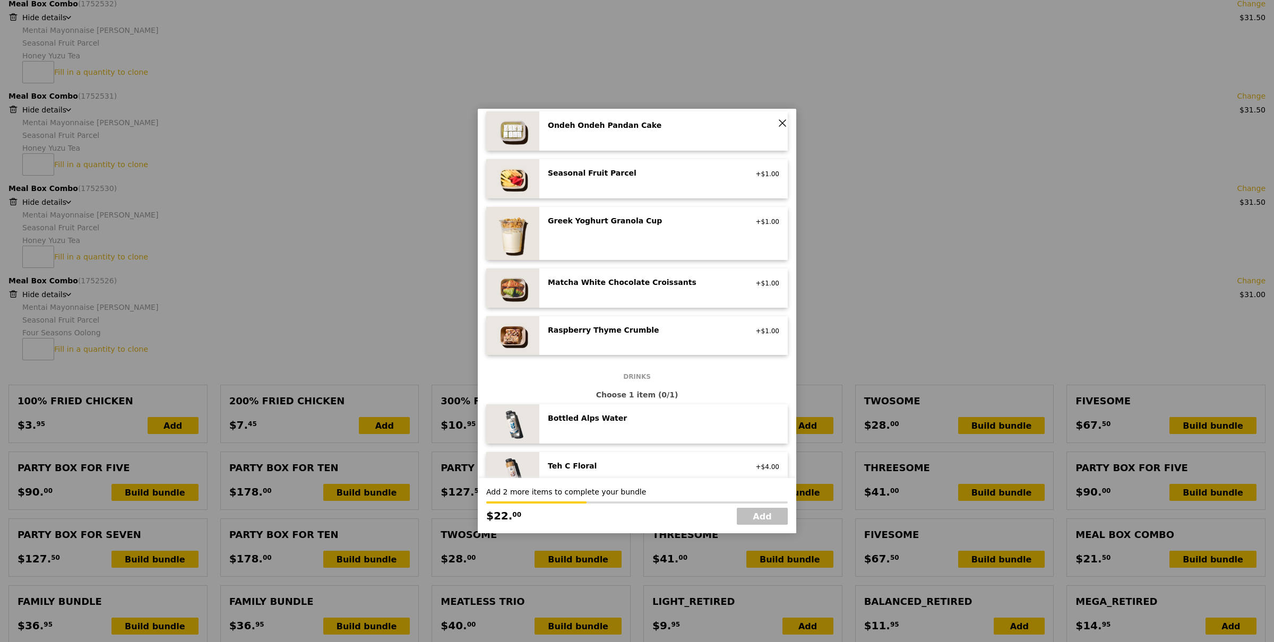
click at [649, 181] on div "Seasonal Fruit Parcel vegan +$1.00" at bounding box center [663, 179] width 231 height 22
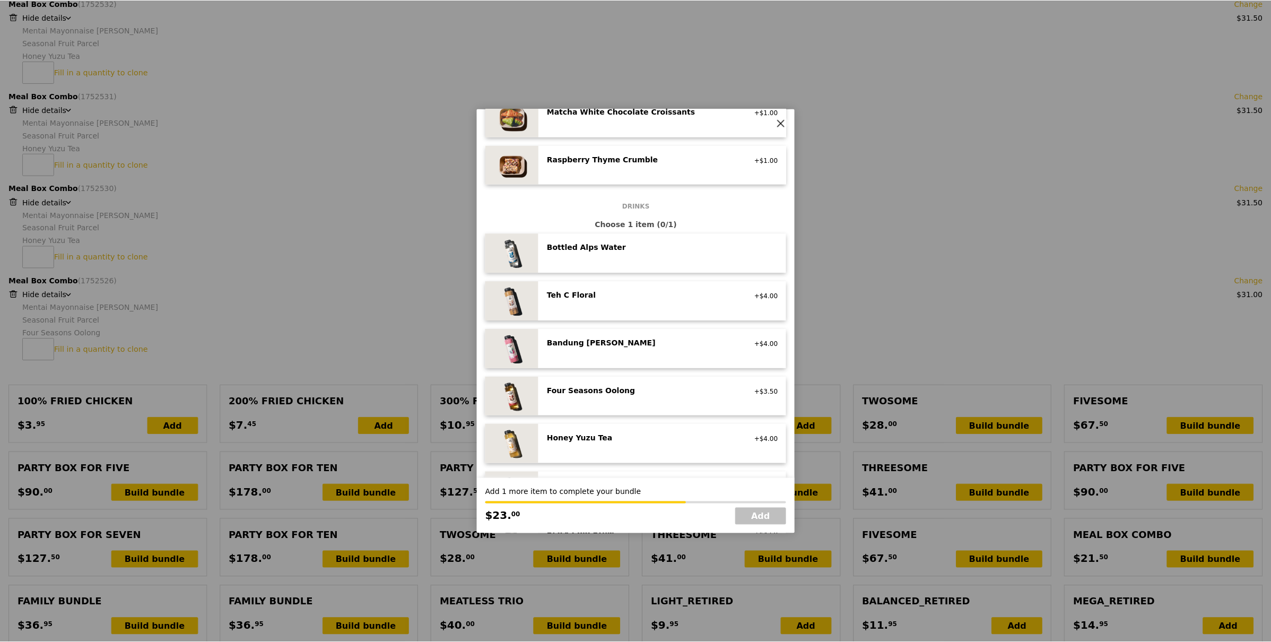
scroll to position [1096, 0]
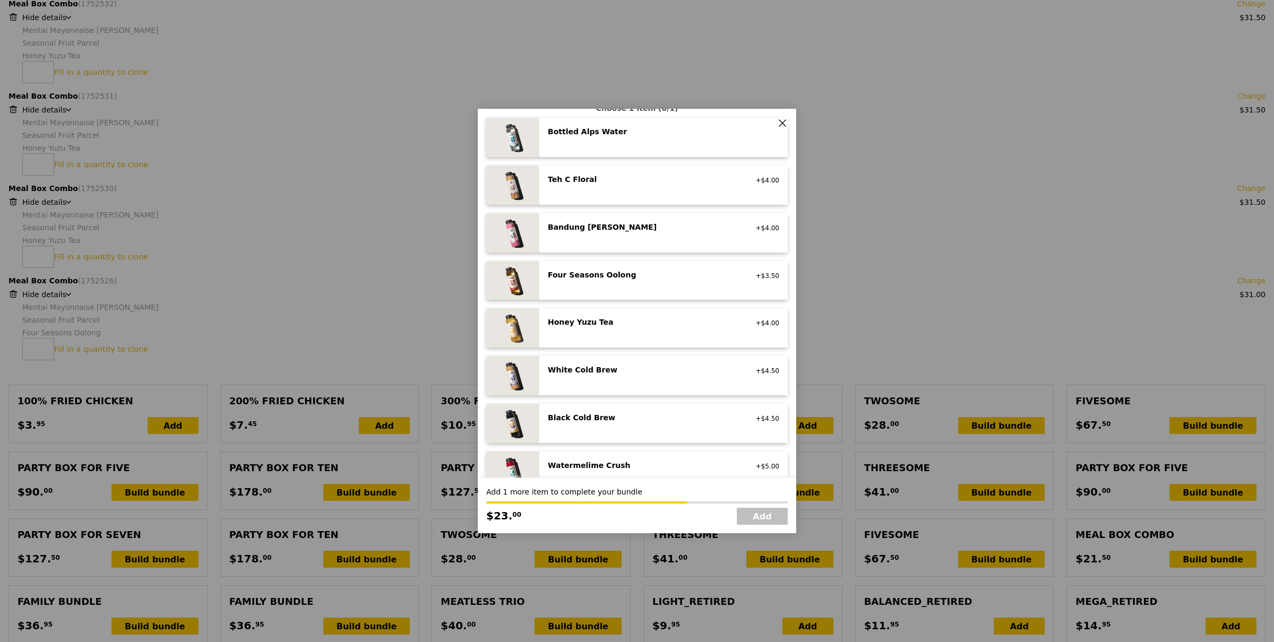
click at [643, 280] on div "Four Seasons Oolong no sugar added, vegan" at bounding box center [642, 276] width 203 height 13
click at [762, 516] on link "Add" at bounding box center [762, 516] width 51 height 17
type input "Loading..."
type input "371.50"
type input "375.45"
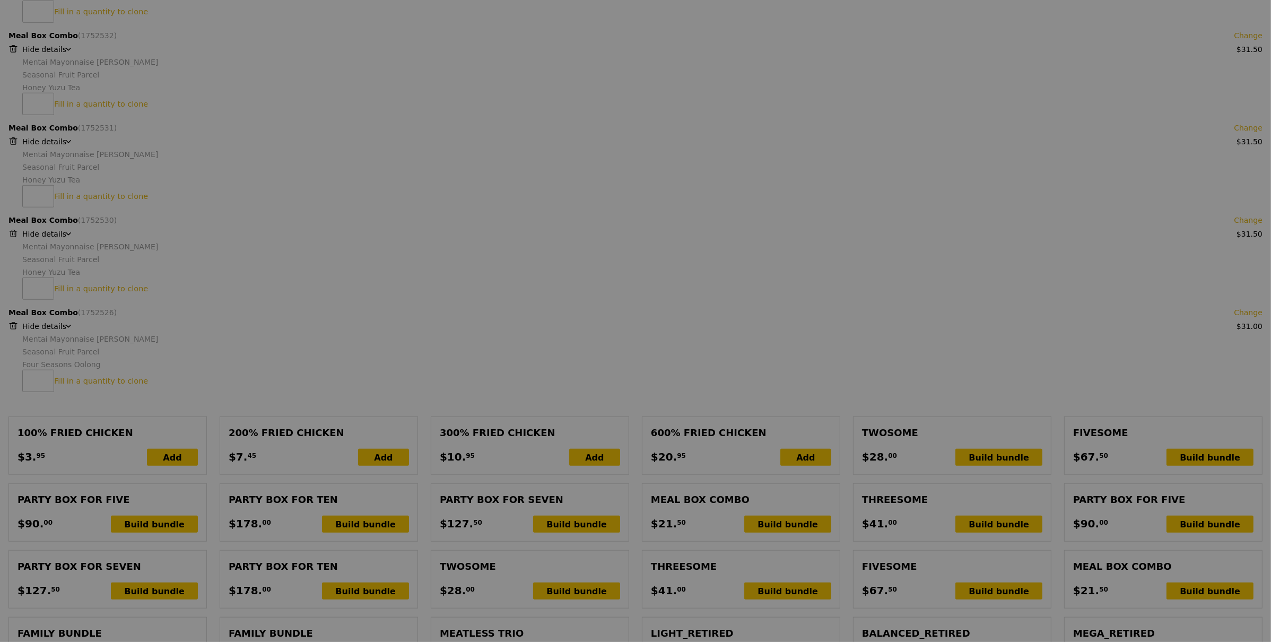
scroll to position [1240, 0]
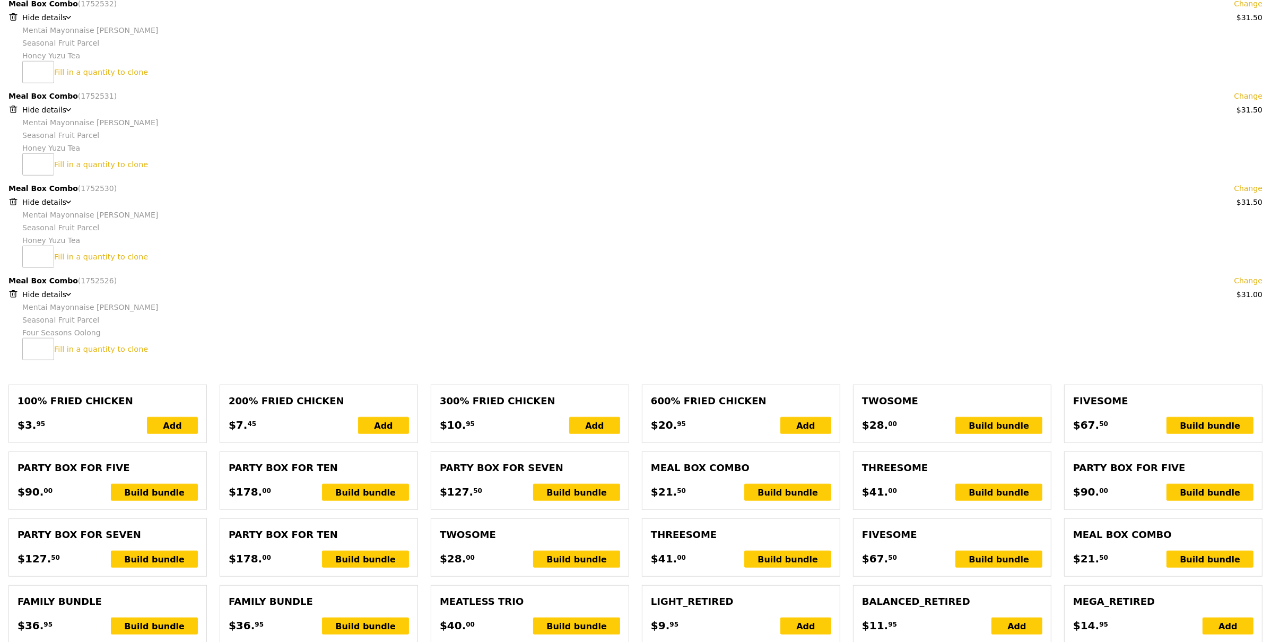
type input "Update"
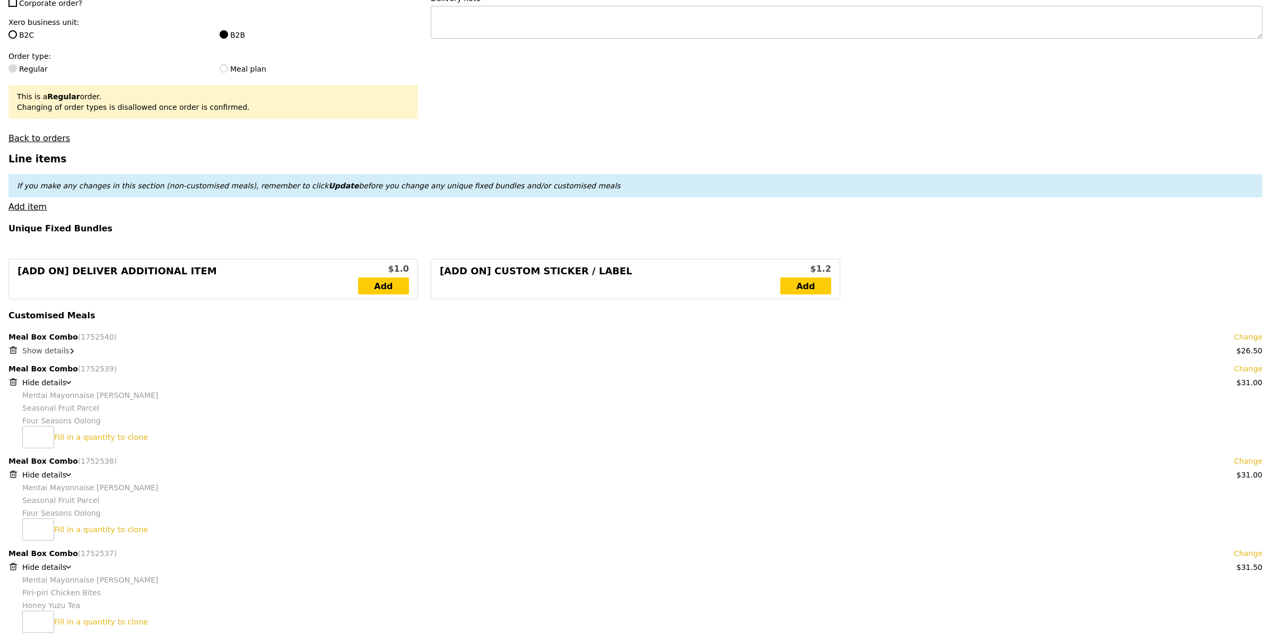
scroll to position [111, 0]
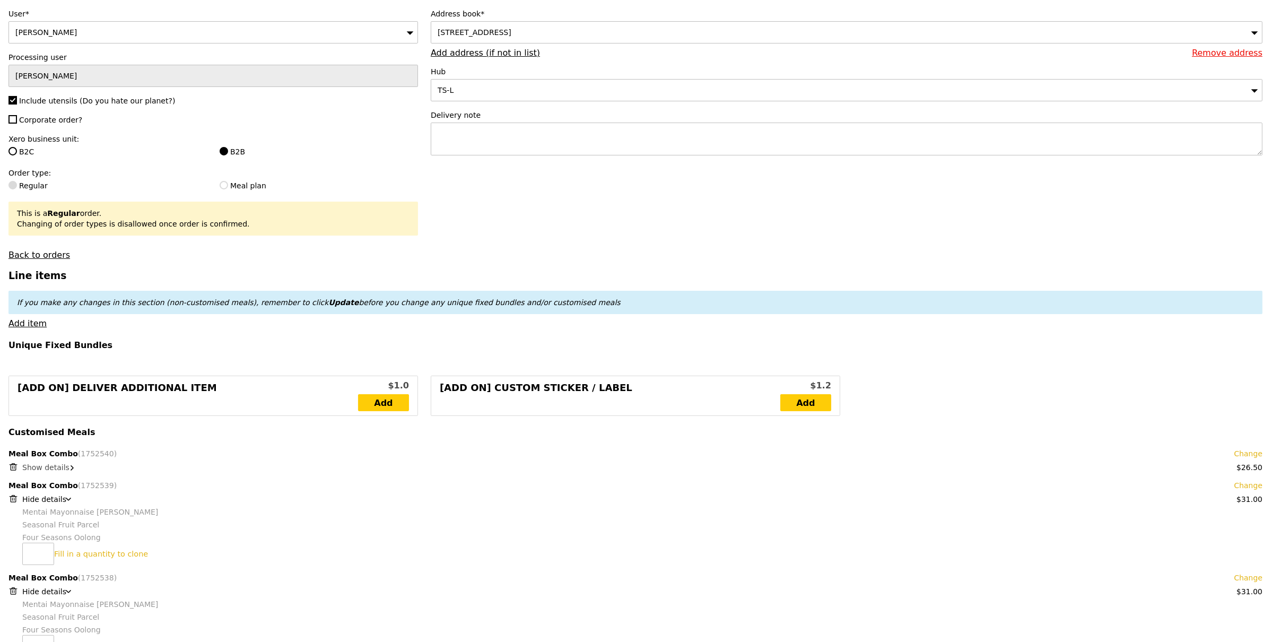
click at [43, 464] on span "Show details" at bounding box center [45, 467] width 47 height 8
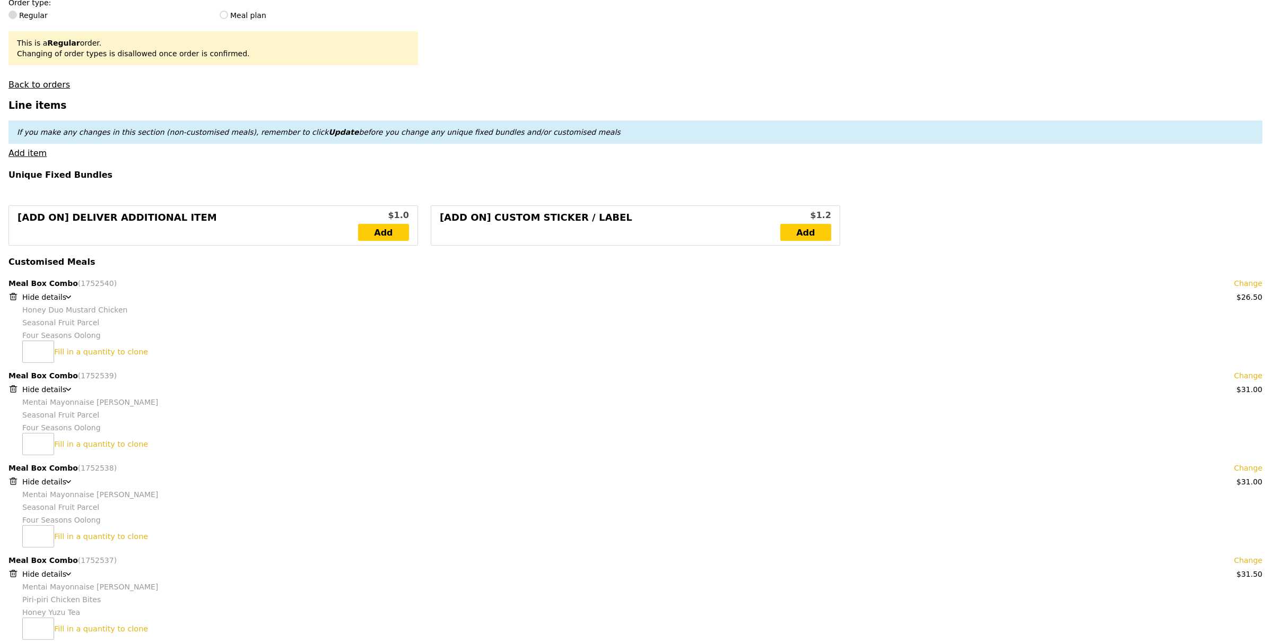
scroll to position [302, 0]
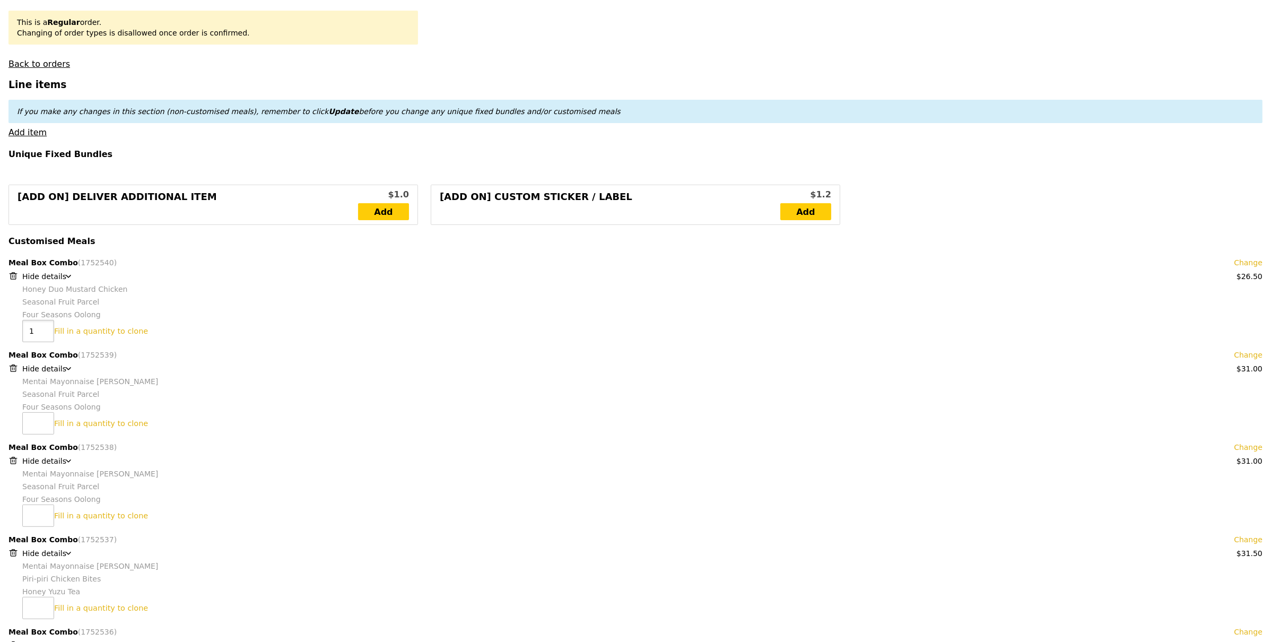
click at [41, 328] on input "1" at bounding box center [38, 331] width 32 height 22
click at [43, 329] on input "2" at bounding box center [38, 331] width 32 height 22
click at [44, 337] on input "1" at bounding box center [38, 331] width 32 height 22
click at [44, 328] on input "2" at bounding box center [38, 331] width 32 height 22
click at [44, 328] on input "3" at bounding box center [38, 331] width 32 height 22
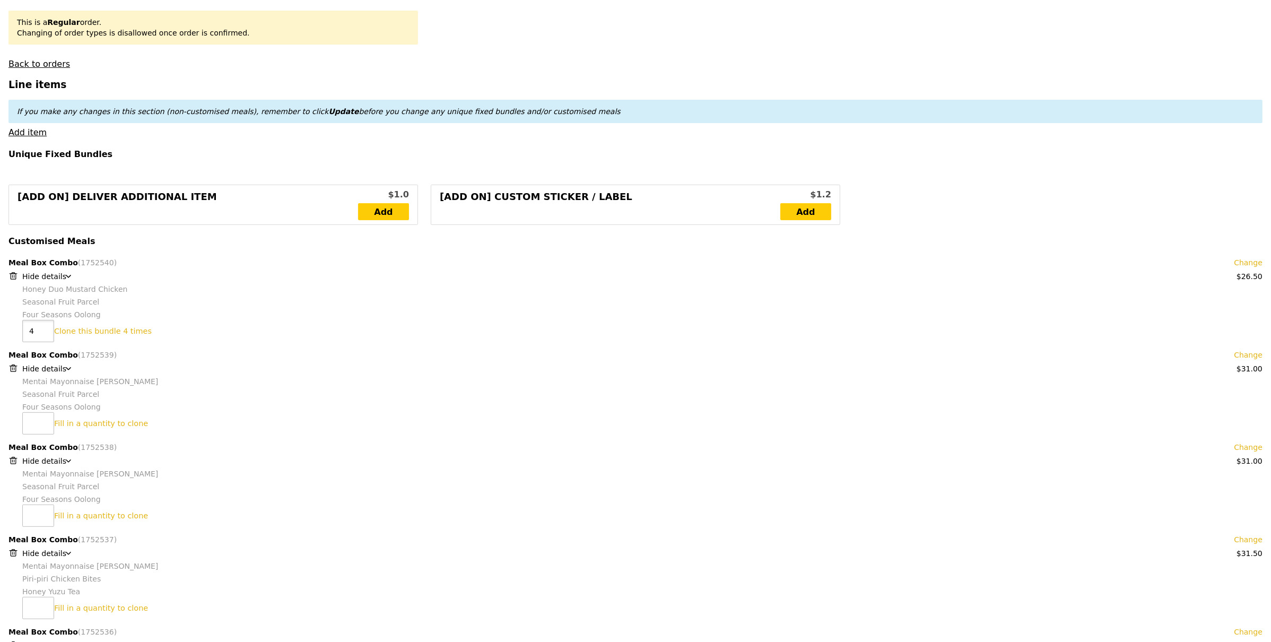
click at [44, 328] on input "4" at bounding box center [38, 331] width 32 height 22
click at [44, 328] on input "5" at bounding box center [38, 331] width 32 height 22
click at [44, 328] on input "6" at bounding box center [38, 331] width 32 height 22
click at [44, 328] on input "7" at bounding box center [38, 331] width 32 height 22
click at [44, 328] on input "8" at bounding box center [38, 331] width 32 height 22
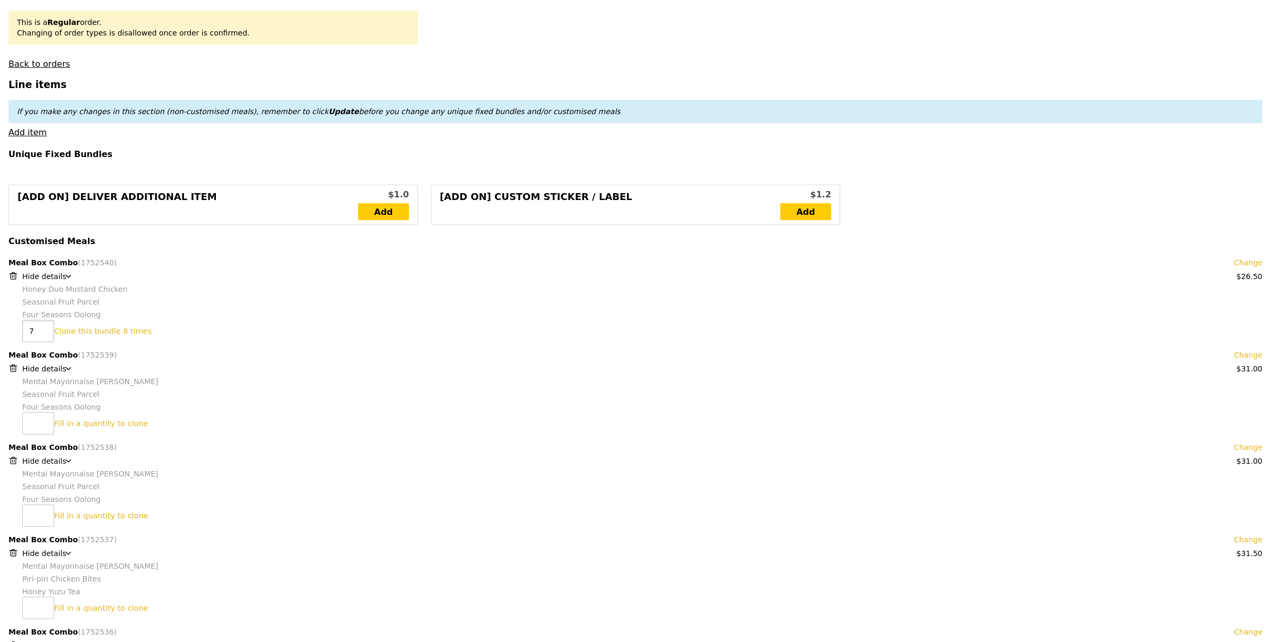
click at [46, 336] on input "7" at bounding box center [38, 331] width 32 height 22
click at [46, 335] on input "6" at bounding box center [38, 331] width 32 height 22
click at [46, 335] on input "5" at bounding box center [38, 331] width 32 height 22
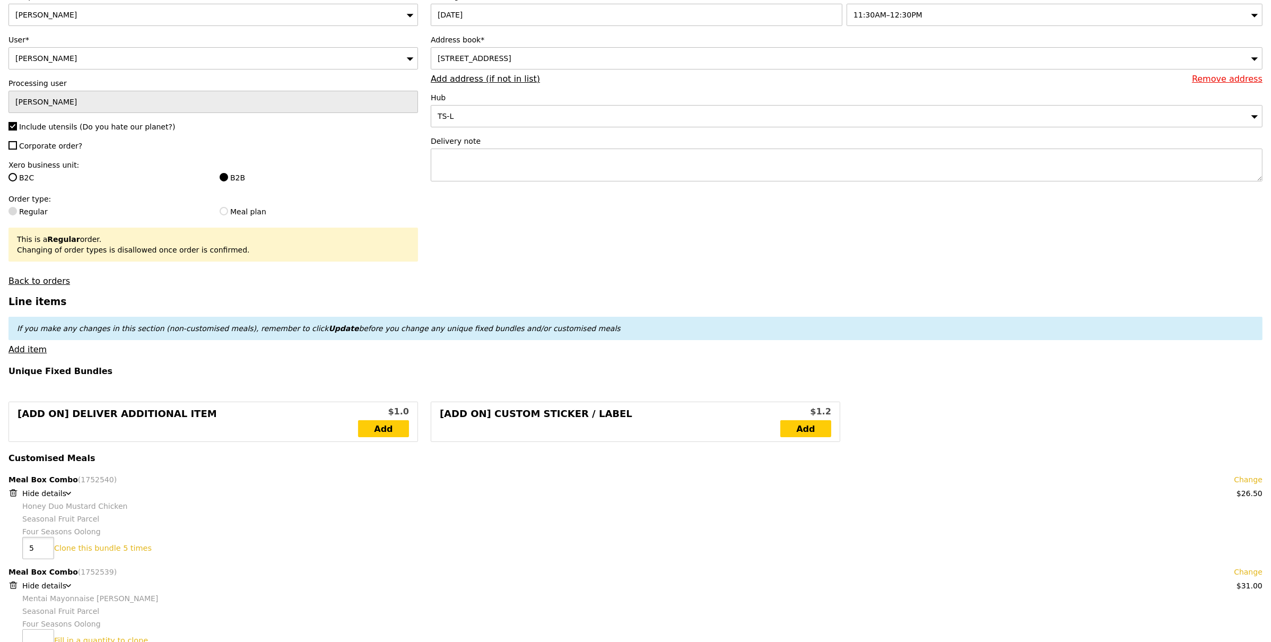
scroll to position [178, 0]
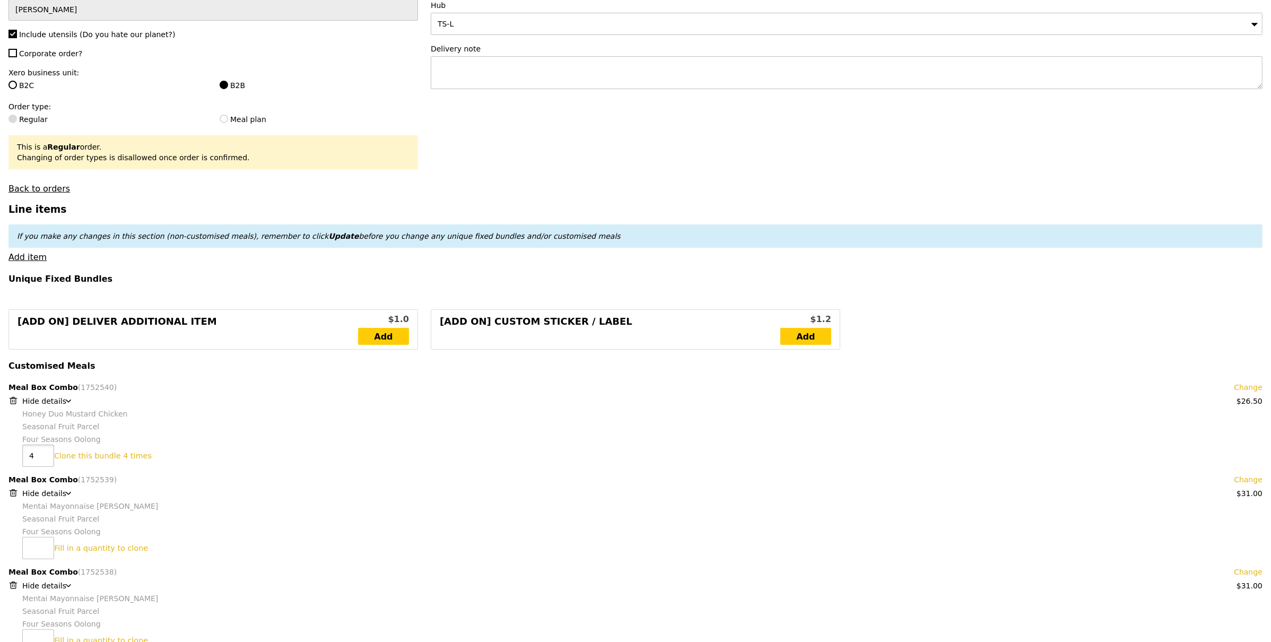
type input "4"
click at [44, 459] on input "4" at bounding box center [38, 456] width 32 height 22
click at [73, 456] on link "Clone this bundle 4 times" at bounding box center [103, 456] width 98 height 8
type input "Loading..."
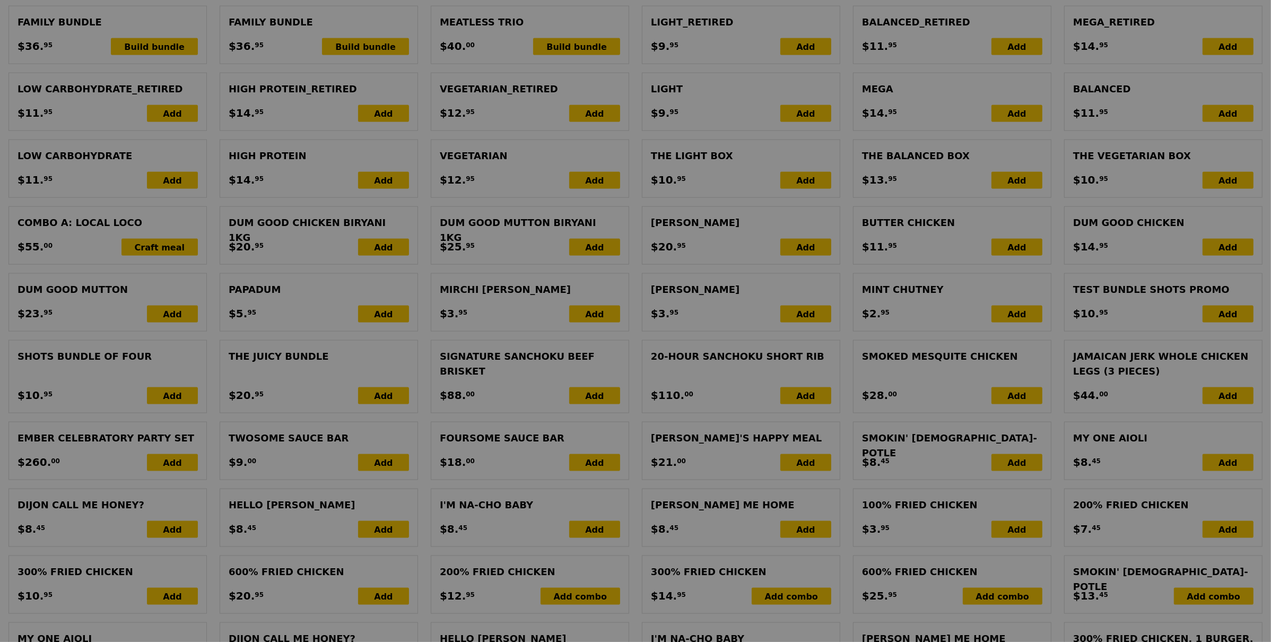
type input "477.50"
type input "481.45"
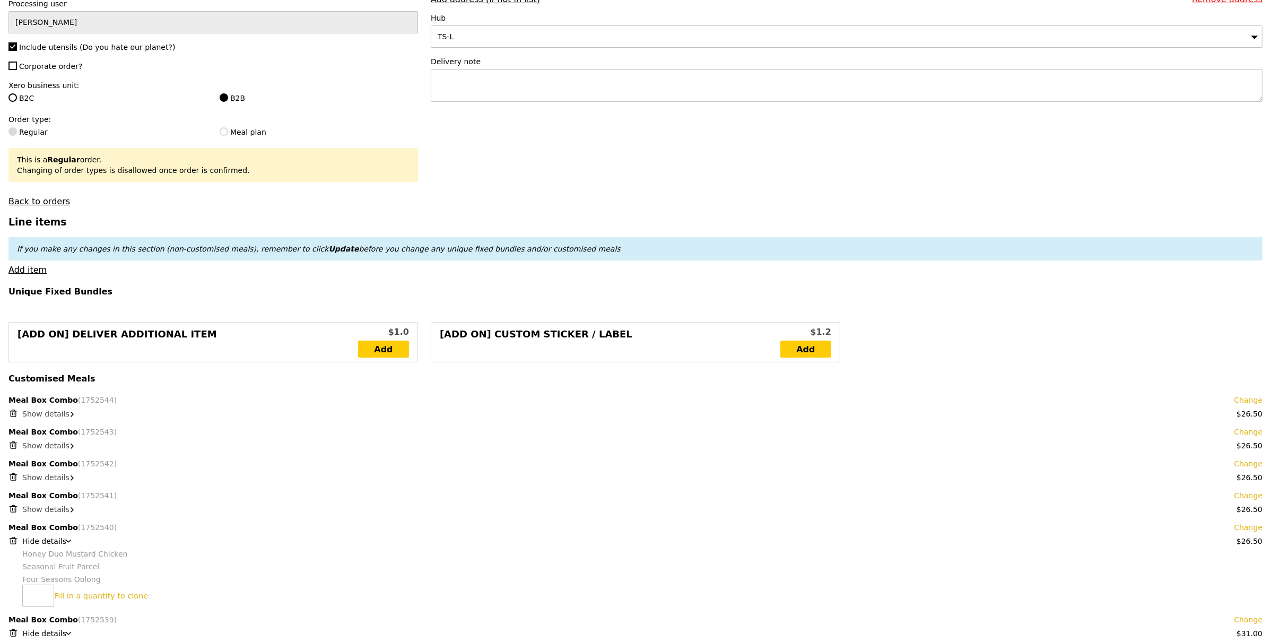
scroll to position [288, 0]
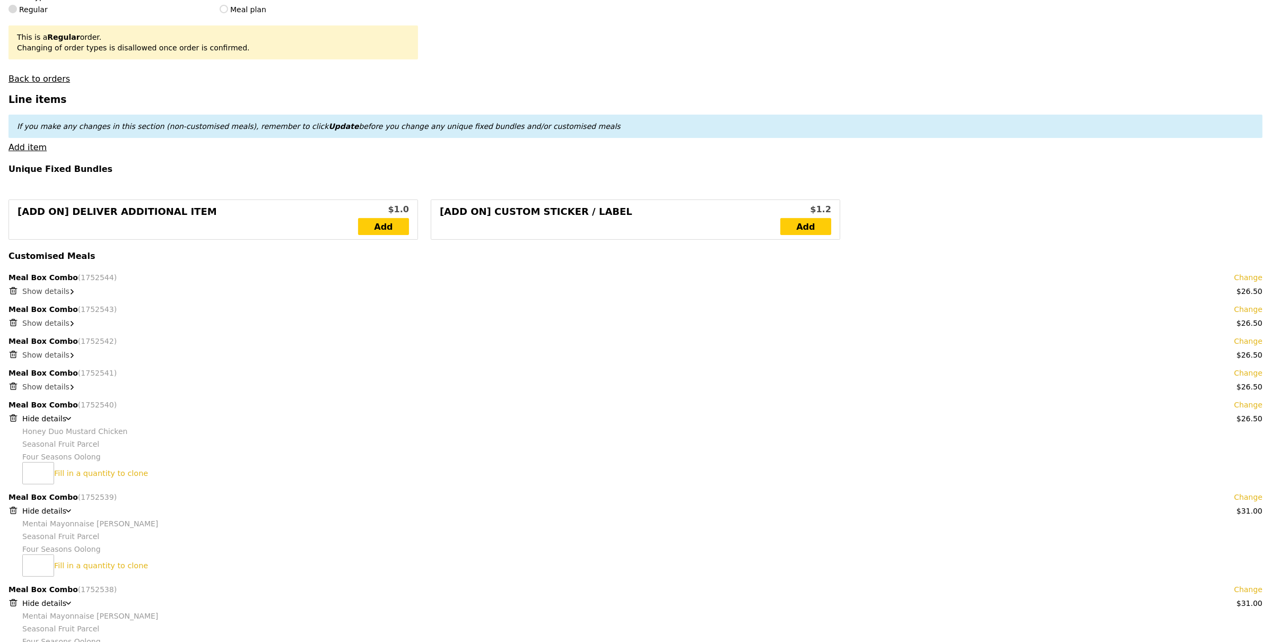
click at [45, 292] on span "Show details" at bounding box center [45, 291] width 47 height 8
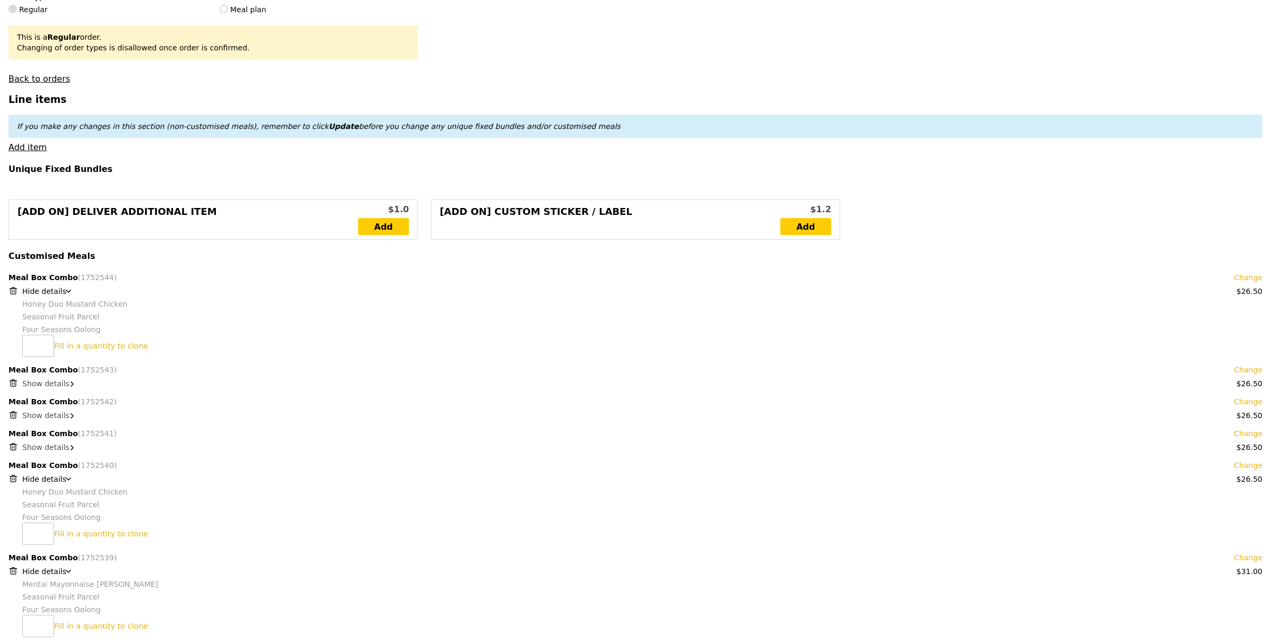
click at [50, 383] on span "Show details" at bounding box center [45, 383] width 47 height 8
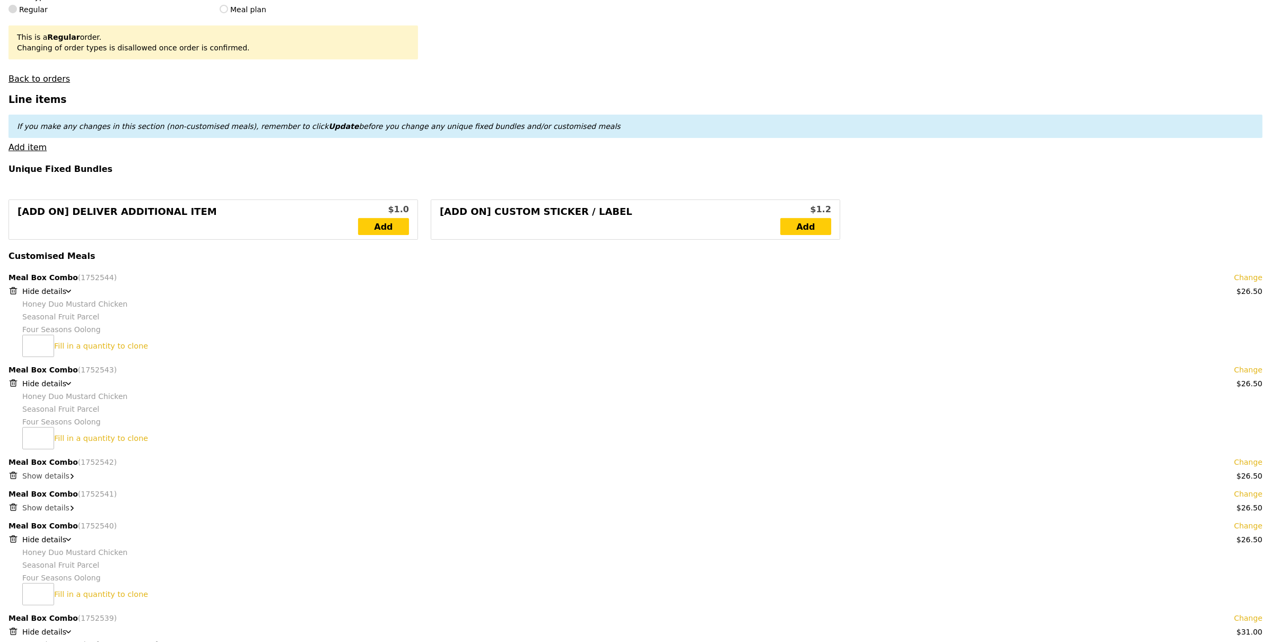
click at [52, 480] on span "Show details" at bounding box center [45, 476] width 47 height 8
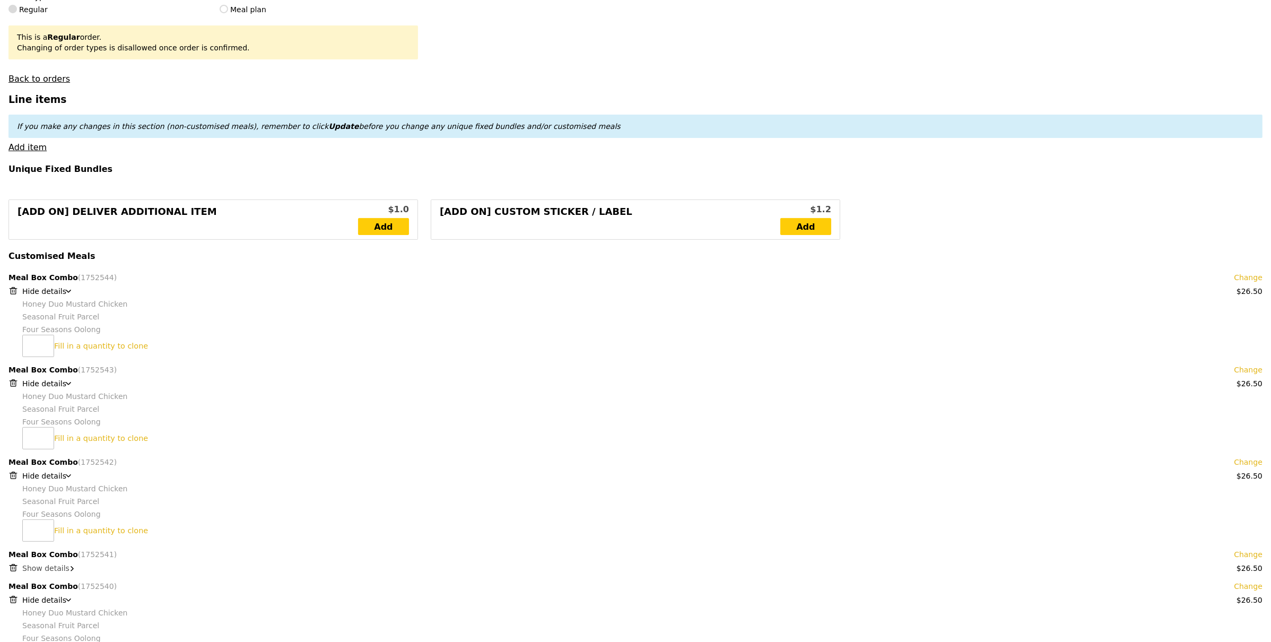
click at [51, 564] on span "Show details" at bounding box center [45, 568] width 47 height 8
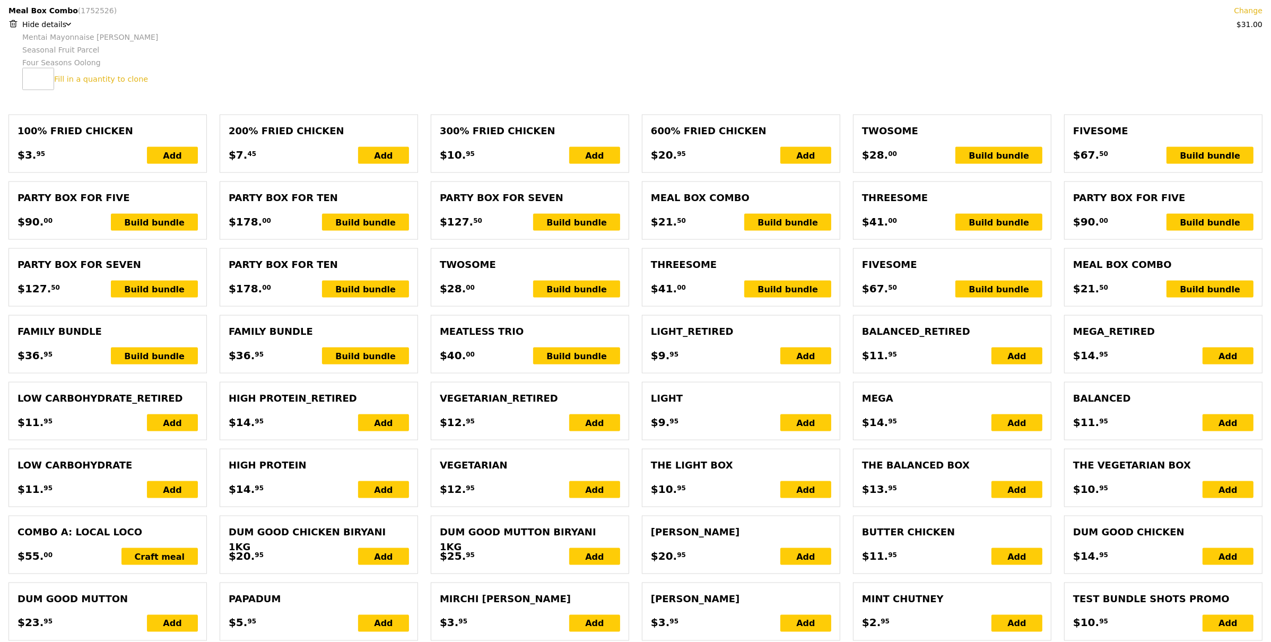
scroll to position [1864, 0]
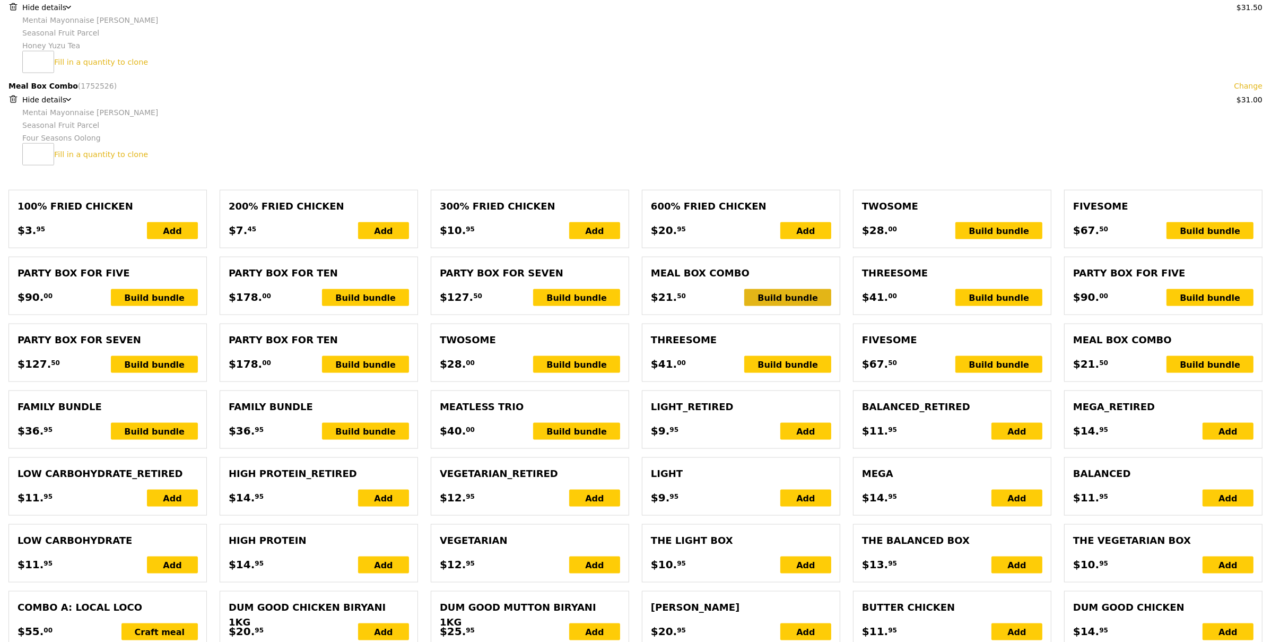
click at [786, 305] on div "Build bundle" at bounding box center [787, 297] width 87 height 17
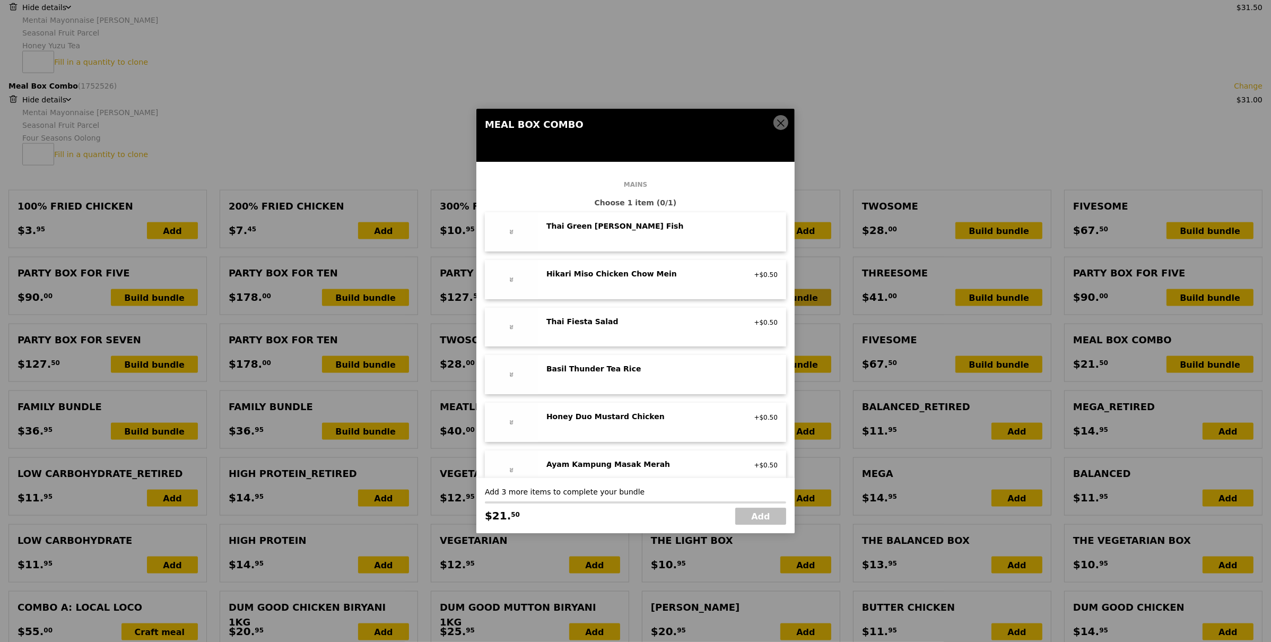
click at [786, 305] on div "Meal Box Combo choice of a main, a drink and a side or dessert Mains Choose 1 i…" at bounding box center [635, 321] width 1271 height 642
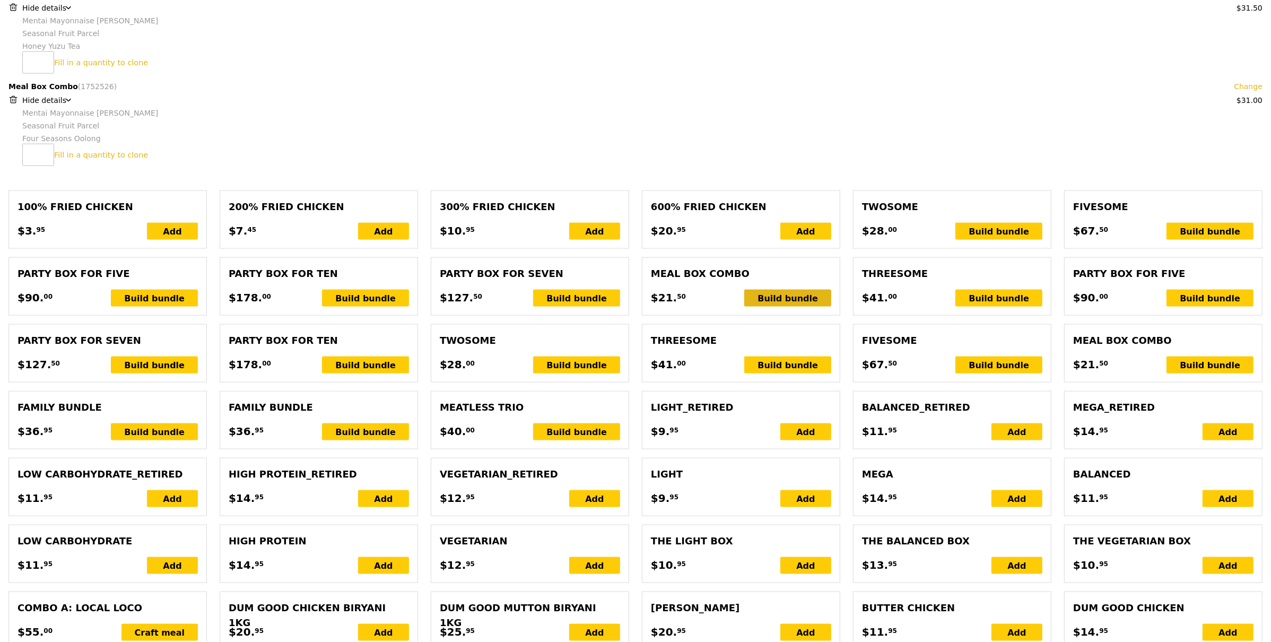
click at [792, 299] on div "Build bundle" at bounding box center [787, 298] width 87 height 17
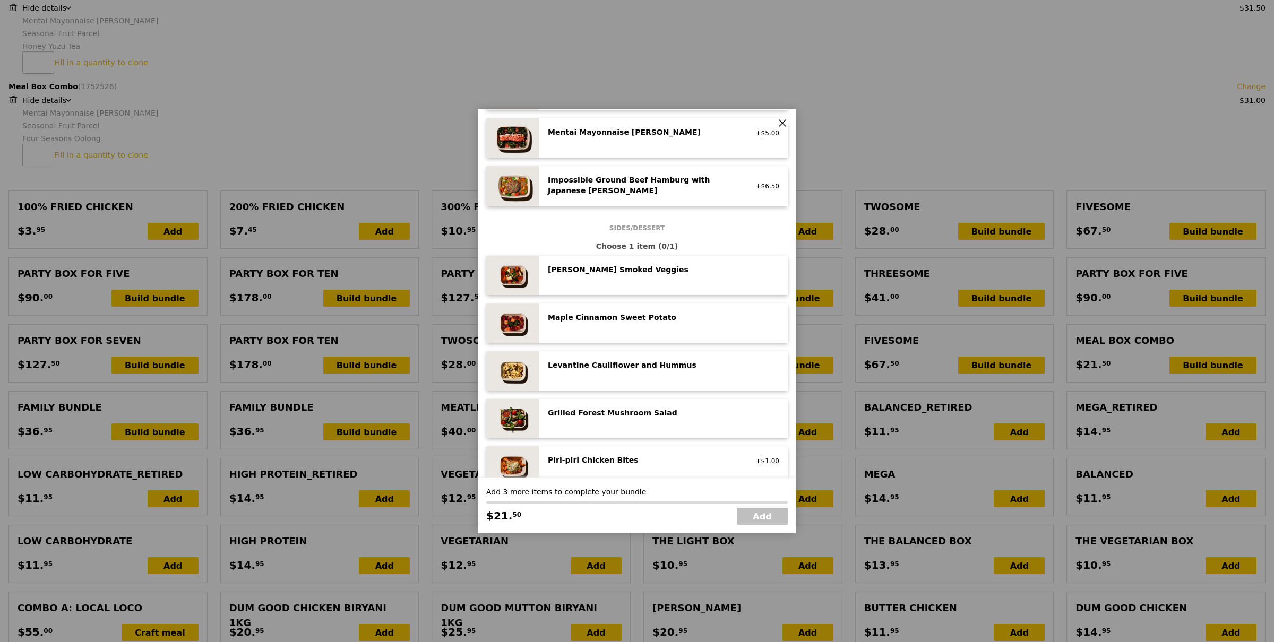
scroll to position [149, 0]
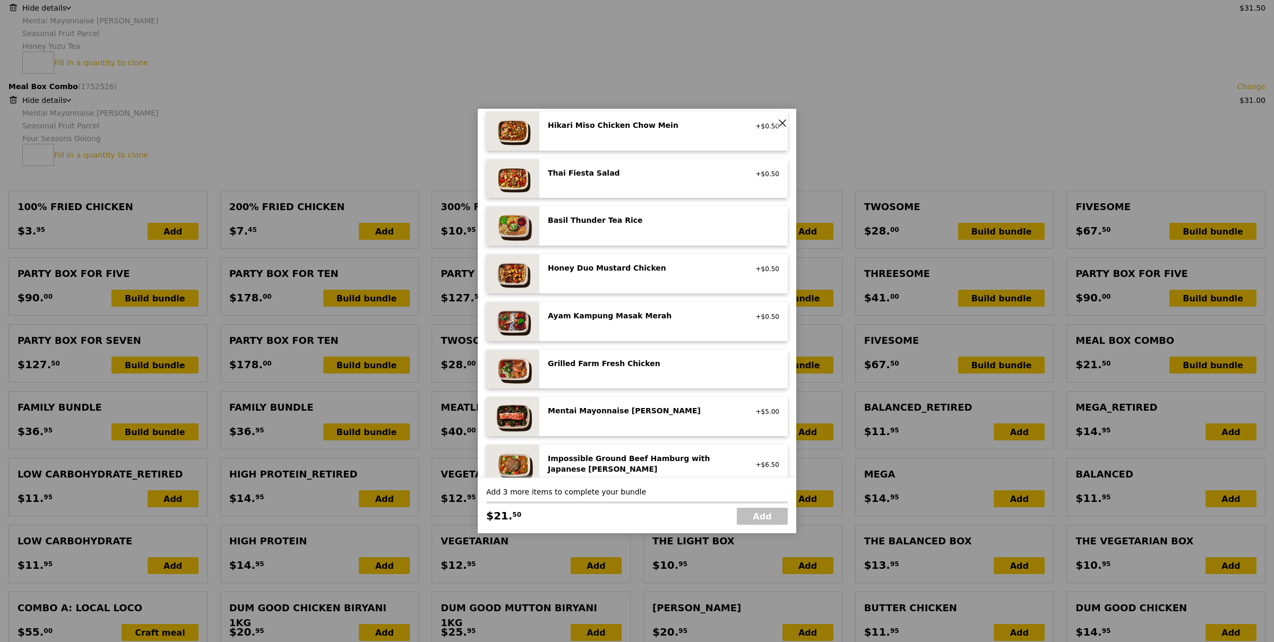
click at [649, 272] on div "Honey Duo Mustard Chicken" at bounding box center [643, 268] width 190 height 11
click at [650, 271] on div "Honey Duo Mustard Chicken" at bounding box center [643, 268] width 190 height 11
click at [651, 271] on div "Honey Duo Mustard Chicken" at bounding box center [643, 268] width 190 height 11
click at [649, 271] on div "Honey Duo Mustard Chicken" at bounding box center [643, 268] width 190 height 11
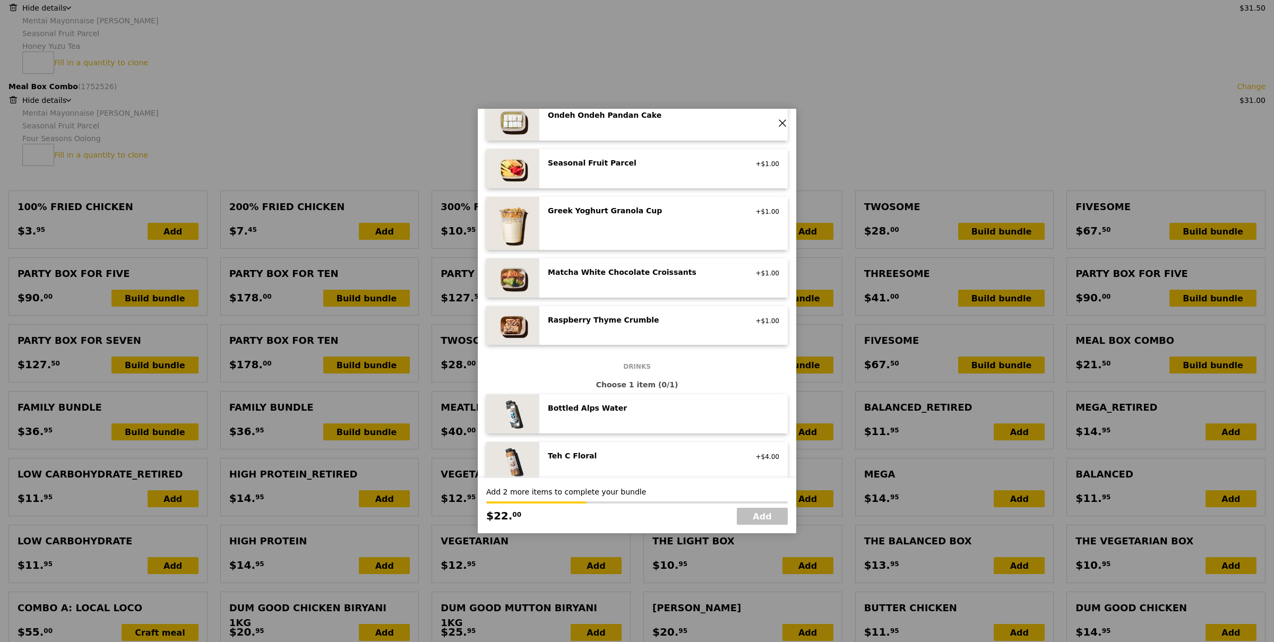
scroll to position [819, 0]
click at [651, 177] on div "Seasonal Fruit Parcel vegan +$1.00" at bounding box center [663, 170] width 231 height 22
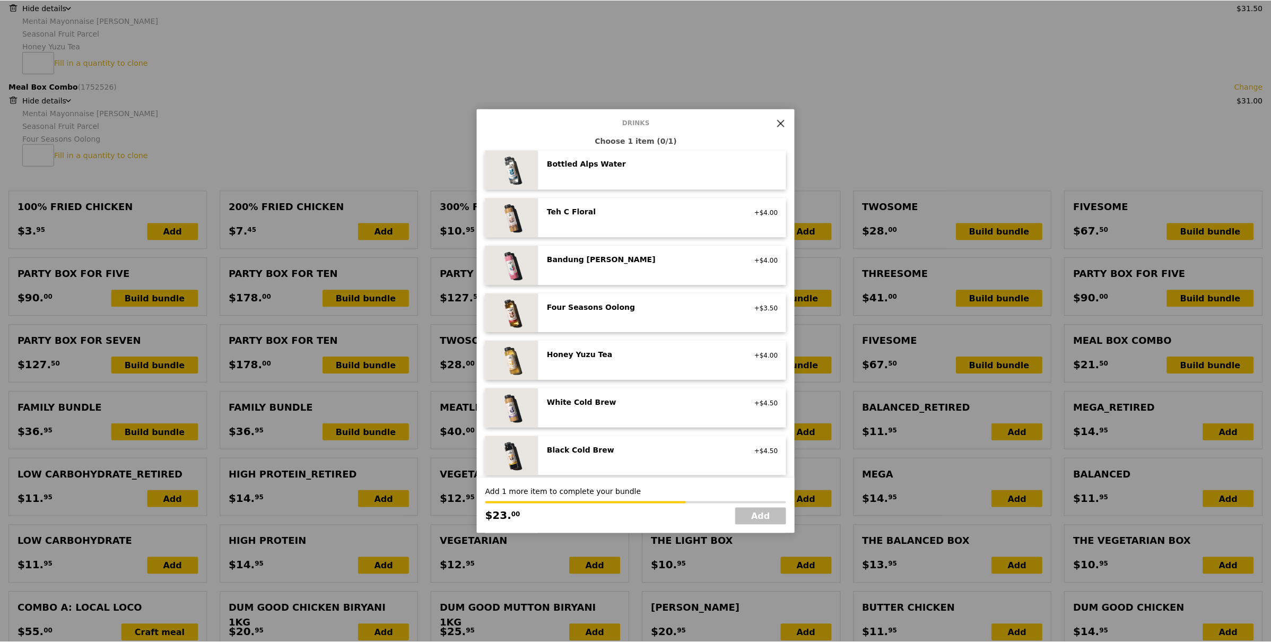
scroll to position [1165, 0]
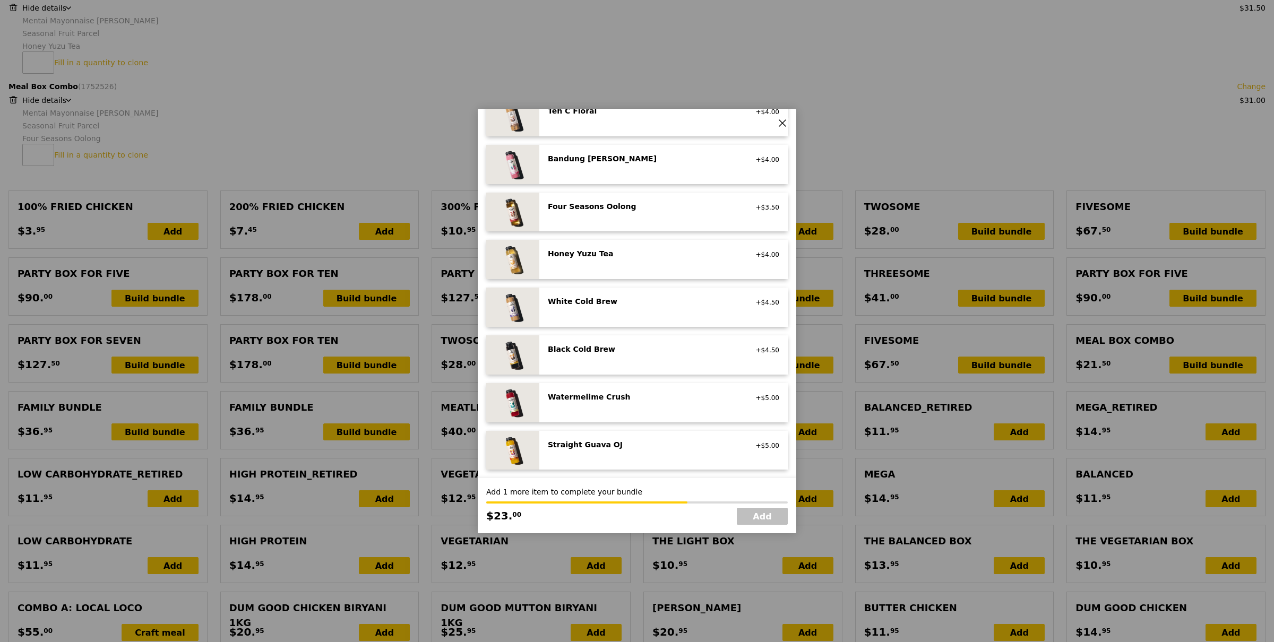
click at [677, 304] on div "White Cold Brew" at bounding box center [643, 301] width 190 height 11
click at [678, 304] on div "White Cold Brew" at bounding box center [643, 301] width 190 height 11
click at [765, 513] on link "Add" at bounding box center [762, 516] width 51 height 17
type input "Loading..."
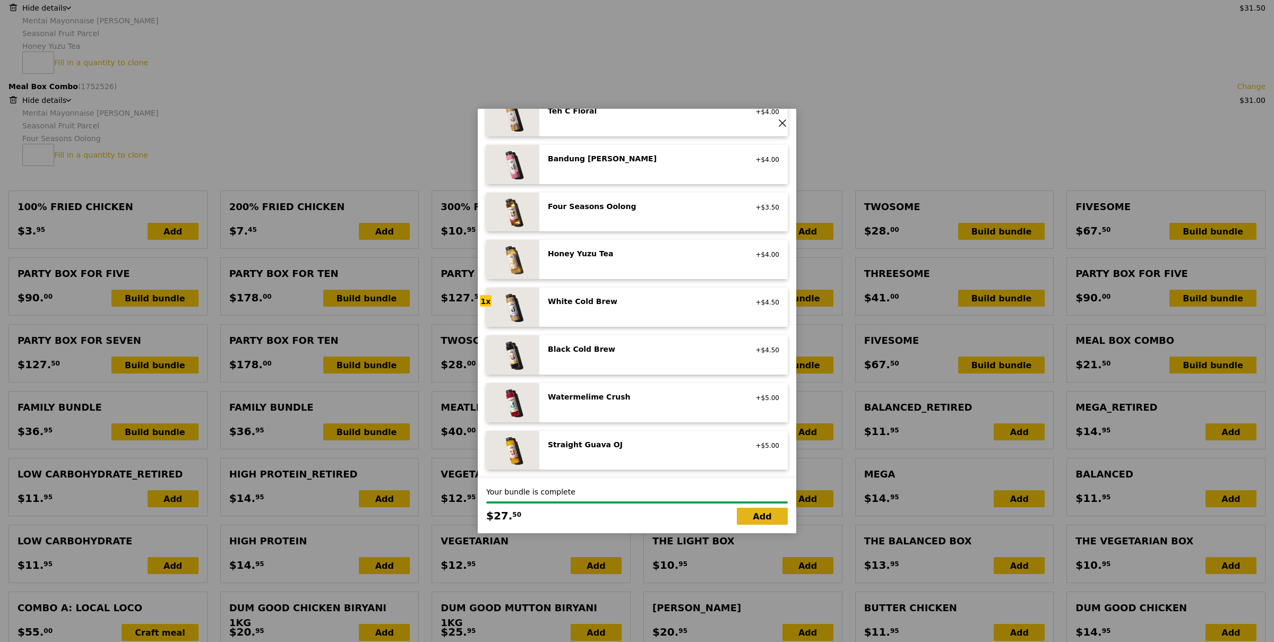
type input "505.00"
type input "508.95"
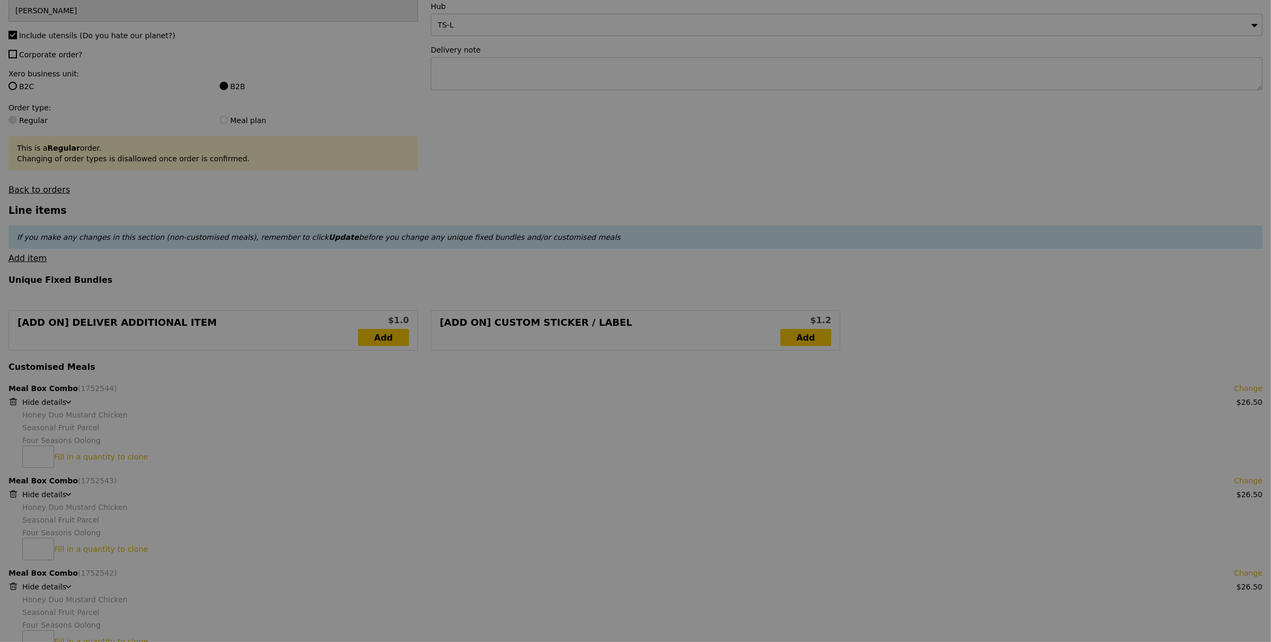
scroll to position [179, 0]
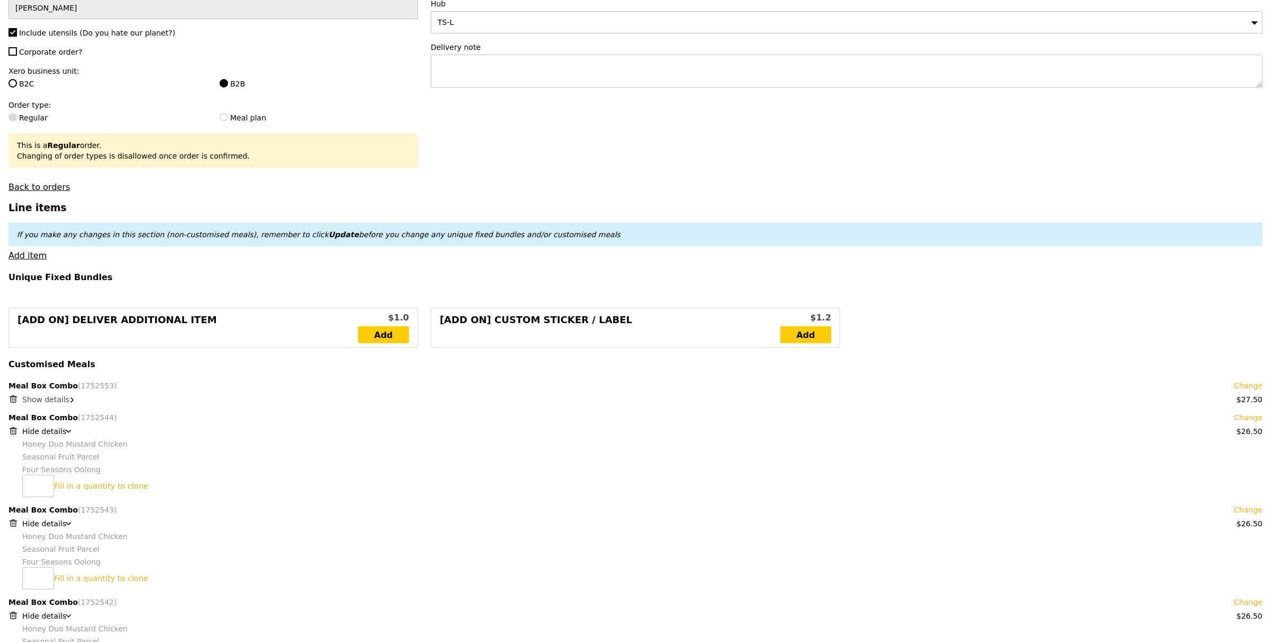
click at [49, 400] on span "Show details" at bounding box center [45, 399] width 47 height 8
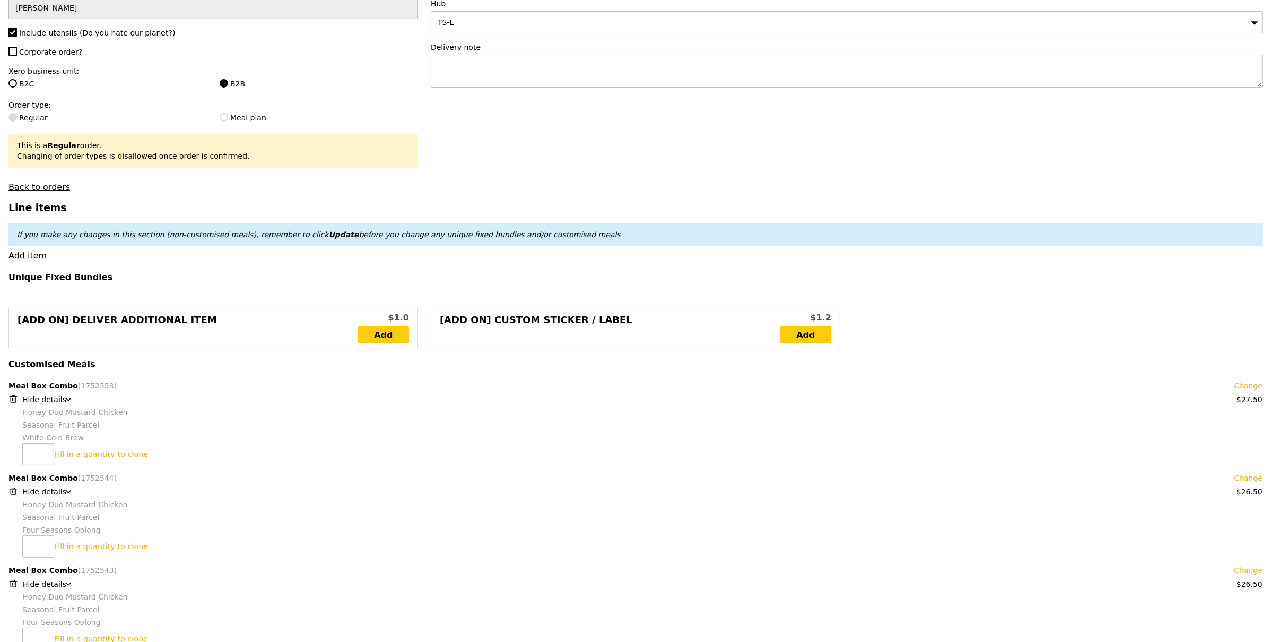
type input "Update"
click at [38, 453] on input "number" at bounding box center [38, 454] width 32 height 22
type input "5"
click at [68, 453] on link "Clone this bundle 5 times" at bounding box center [103, 454] width 98 height 8
type input "Loading..."
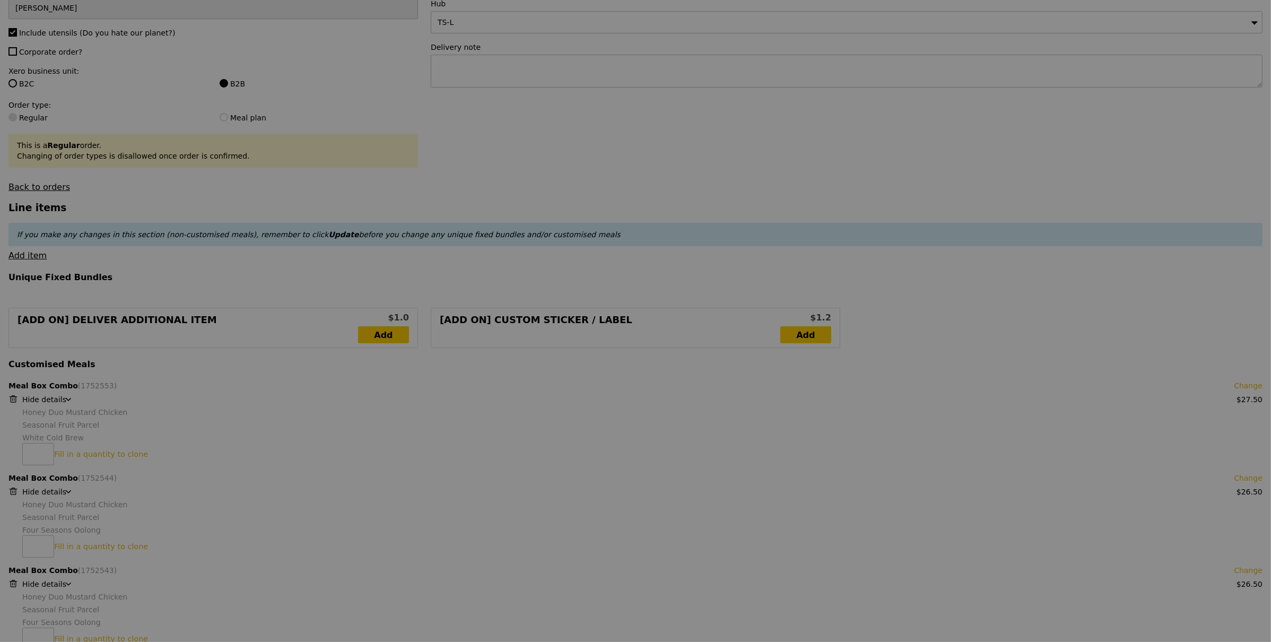
type input "642.50"
type input "646.45"
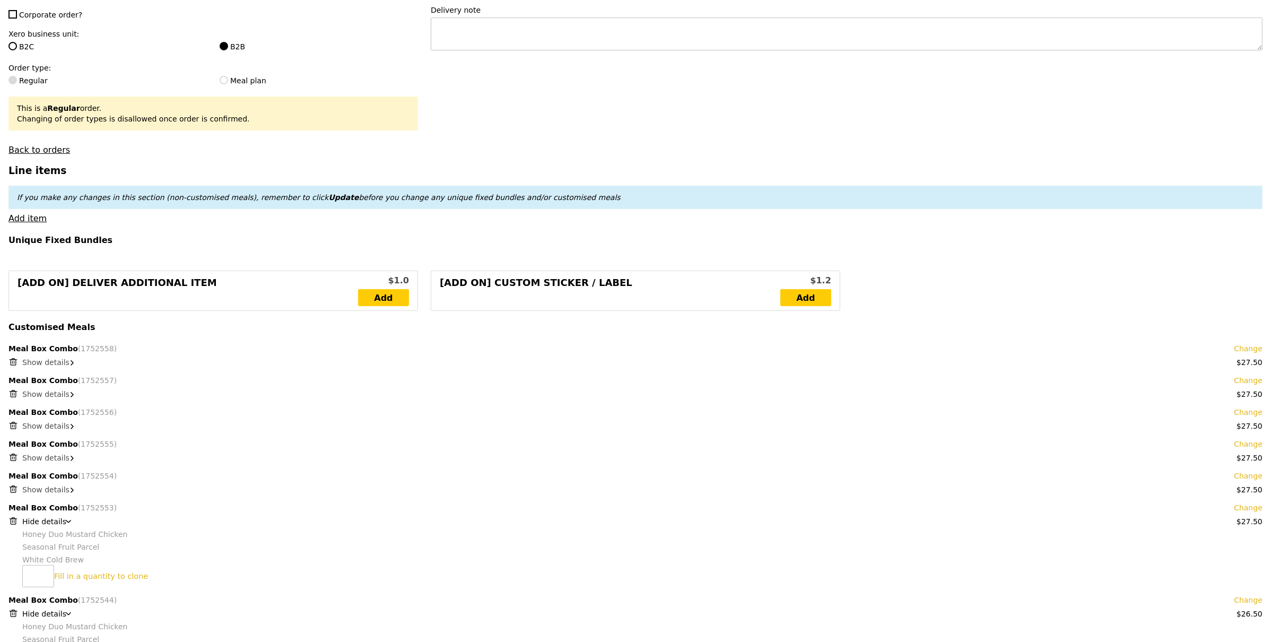
scroll to position [258, 0]
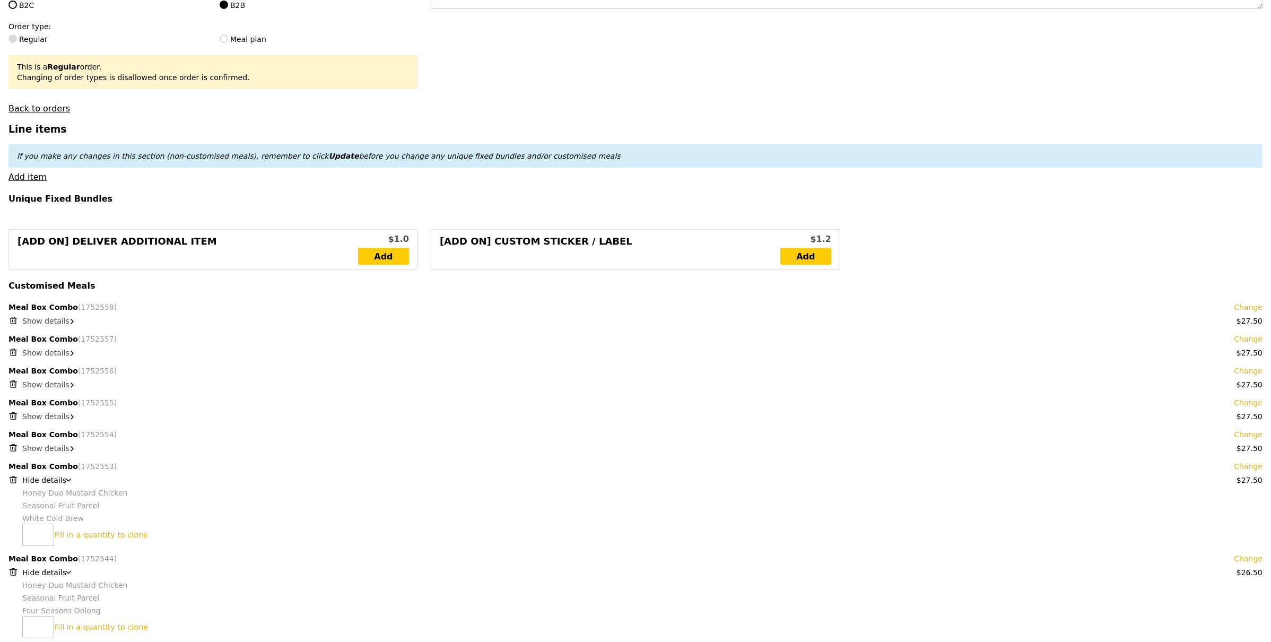
click at [47, 448] on span "Show details" at bounding box center [45, 448] width 47 height 8
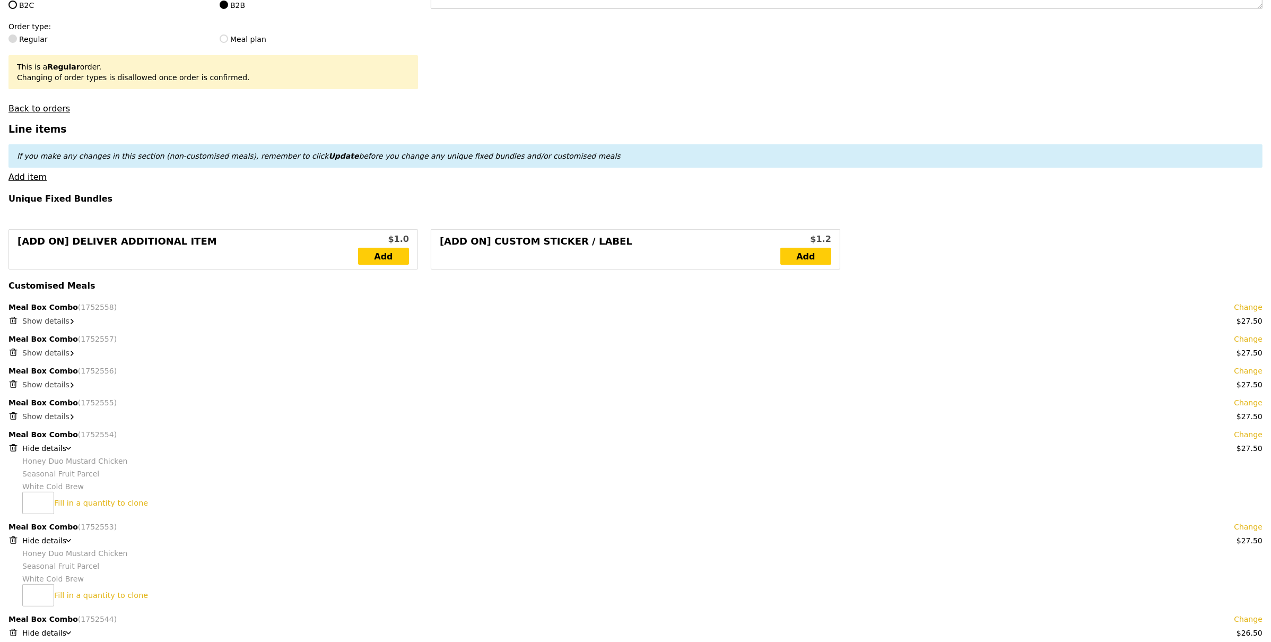
click at [53, 417] on span "Show details" at bounding box center [45, 416] width 47 height 8
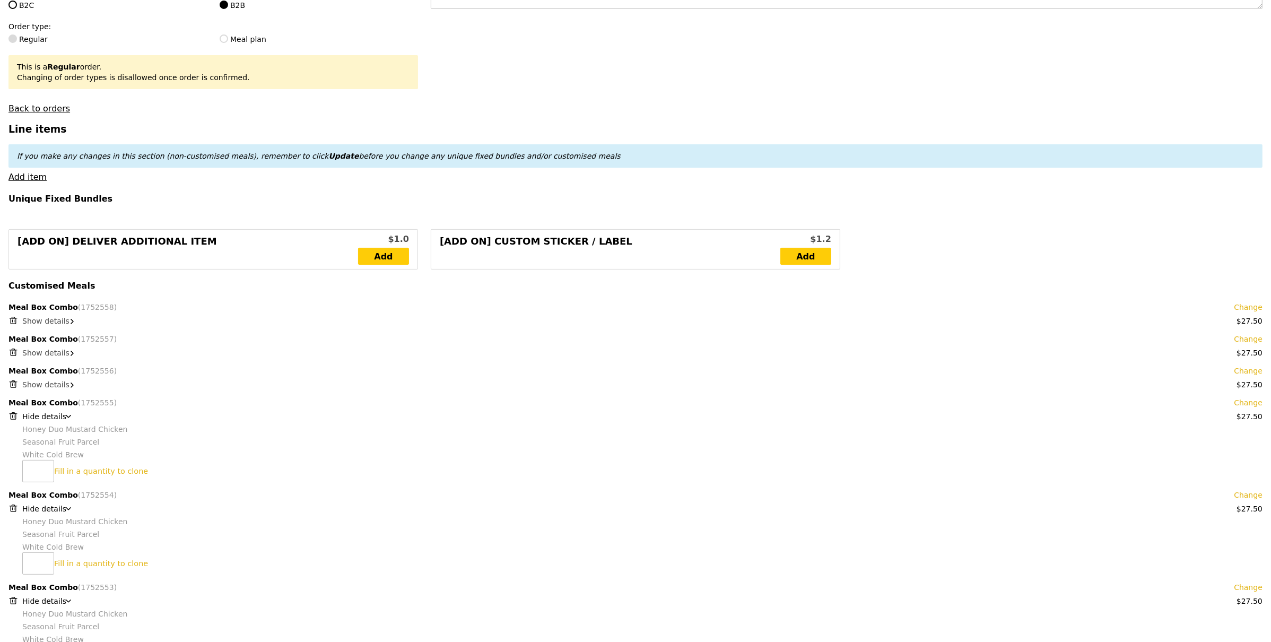
click at [50, 383] on span "Show details" at bounding box center [45, 384] width 47 height 8
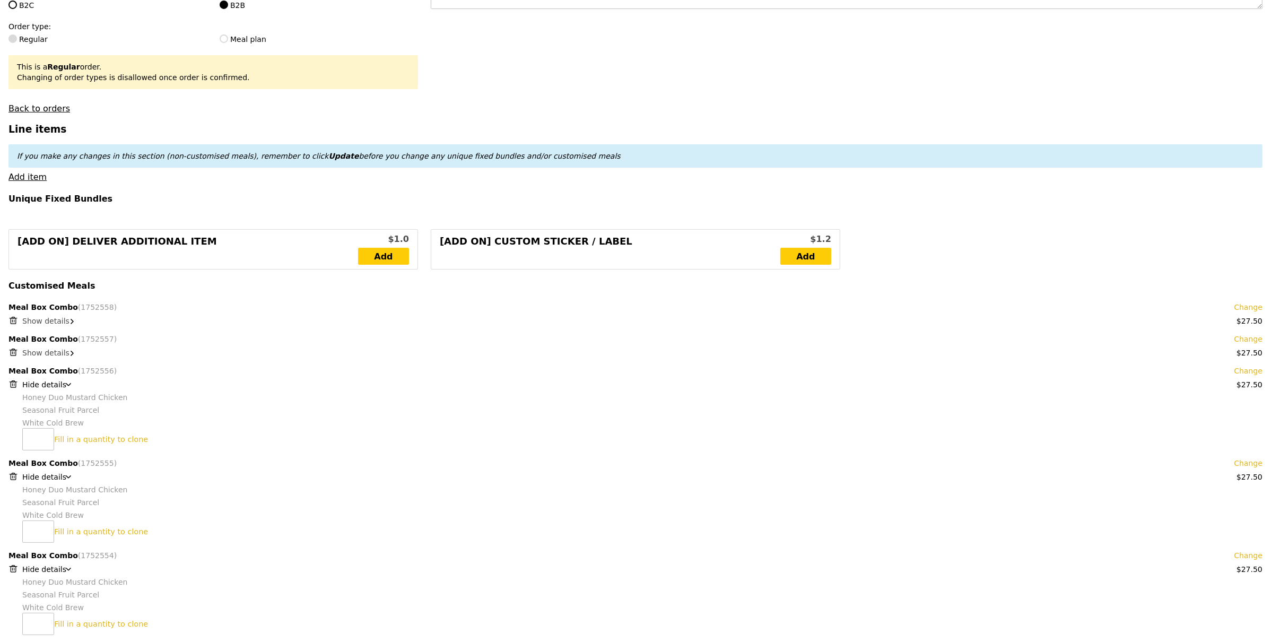
click at [56, 351] on span "Show details" at bounding box center [45, 353] width 47 height 8
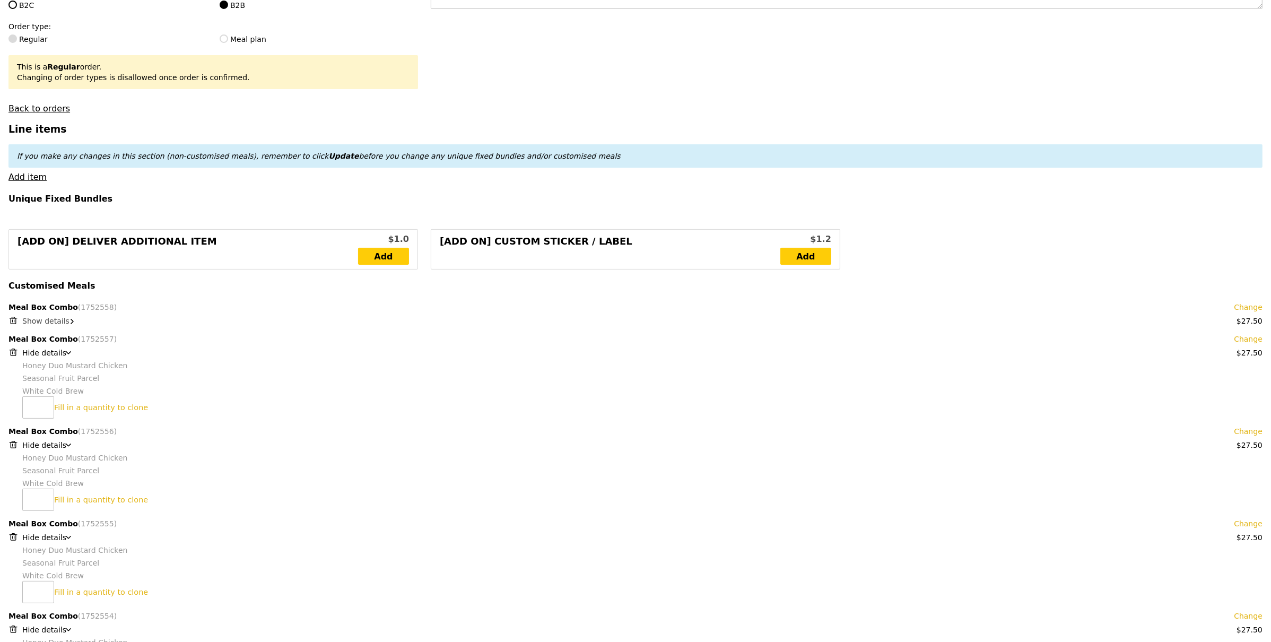
click at [57, 323] on span "Show details" at bounding box center [45, 321] width 47 height 8
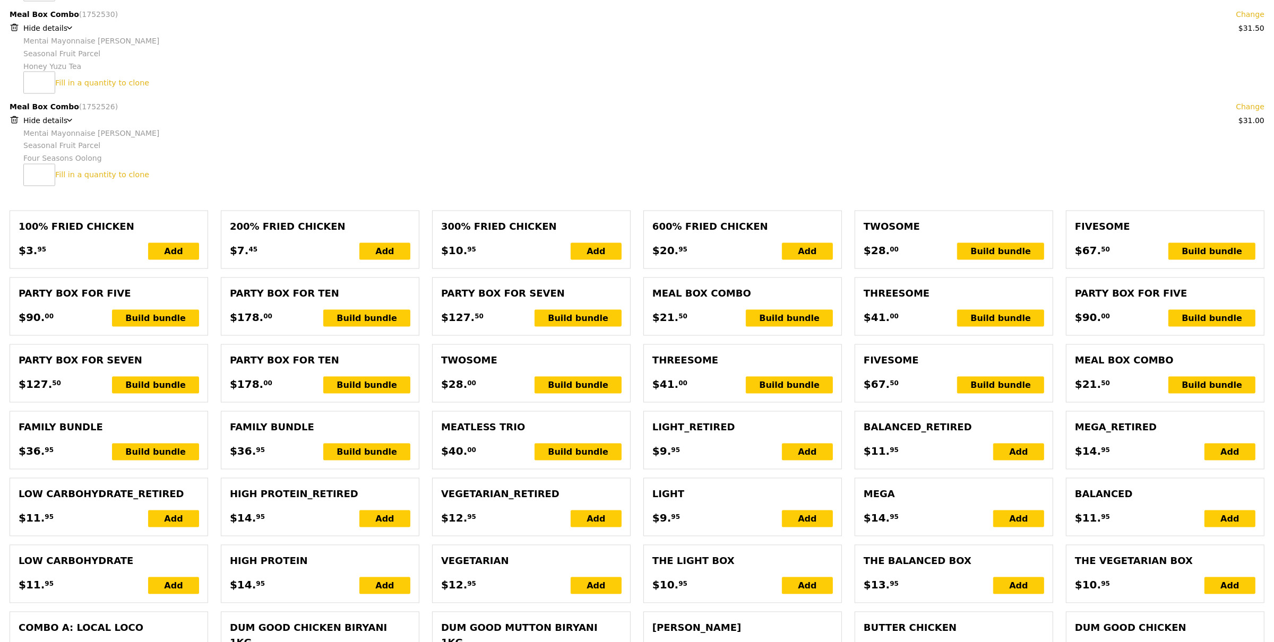
scroll to position [2337, 0]
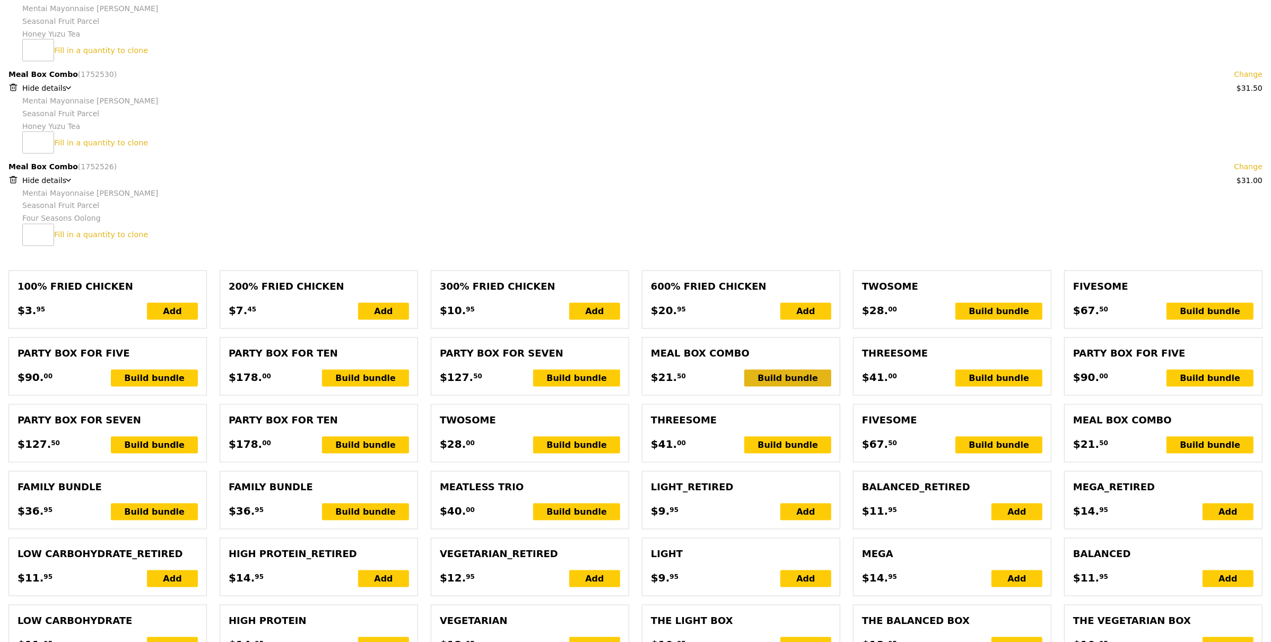
click at [780, 387] on div "Build bundle" at bounding box center [787, 378] width 87 height 17
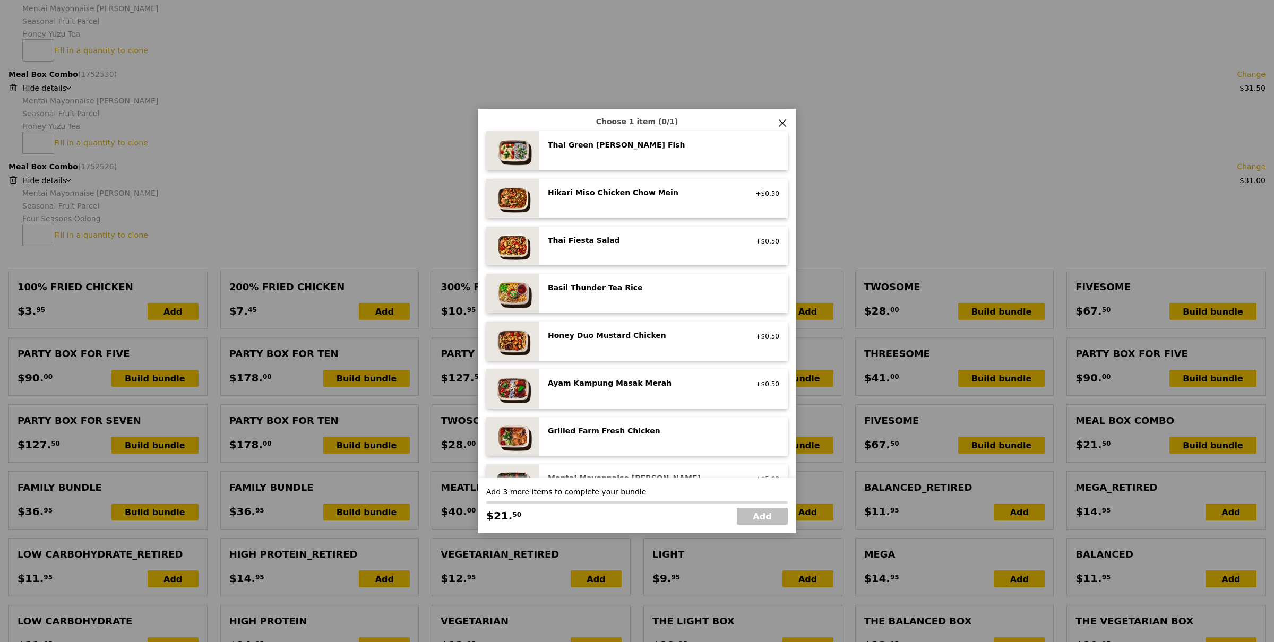
click at [628, 295] on div "Basil Thunder Tea Rice vegetarian, contains allium, barley, egg, nuts, soy, whe…" at bounding box center [642, 288] width 203 height 13
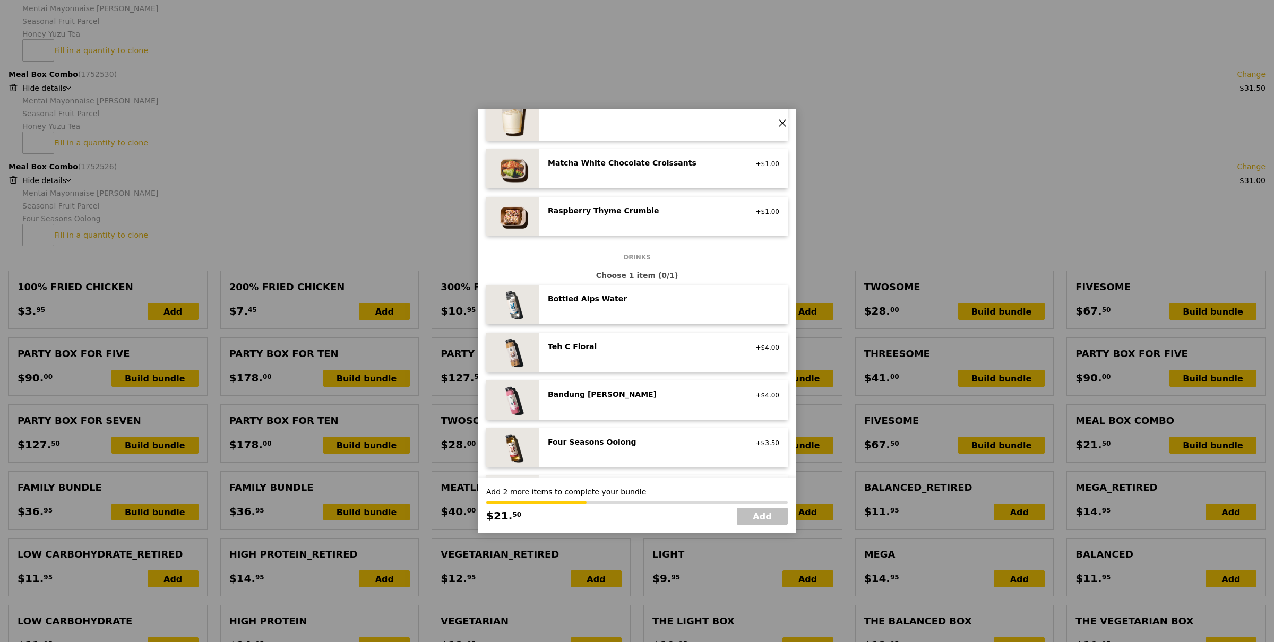
scroll to position [860, 0]
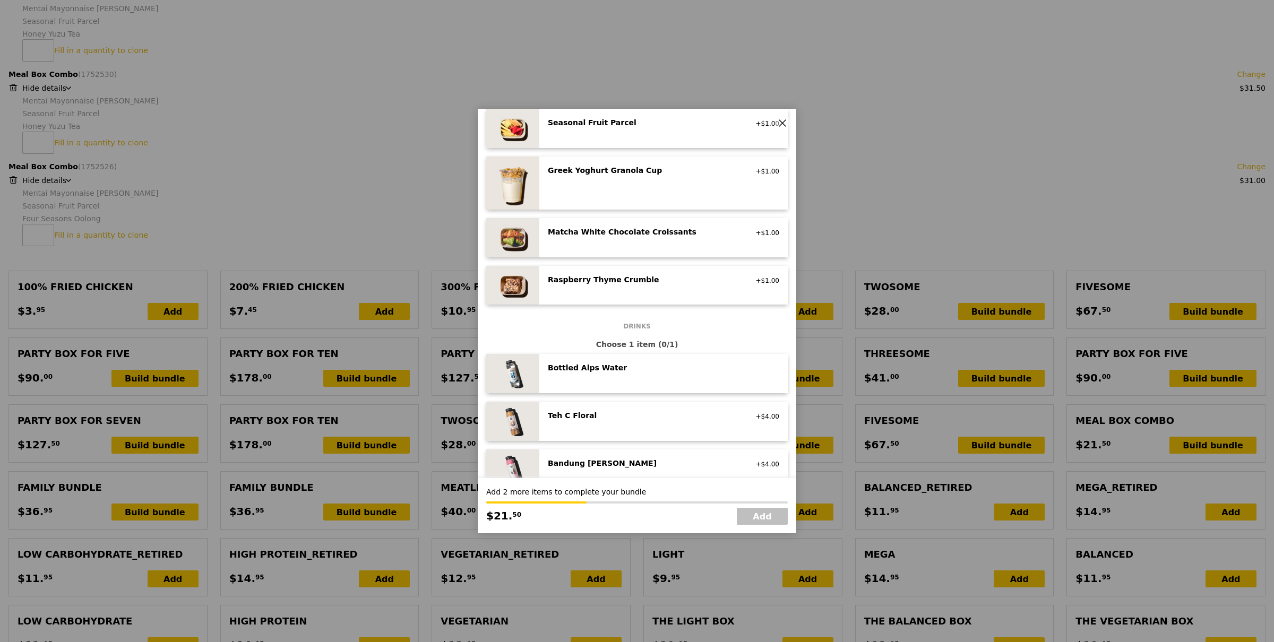
click at [617, 288] on div "Raspberry Thyme Crumble vegetarian, contains dairy, egg, nuts, wheat +$1.00" at bounding box center [663, 285] width 231 height 22
drag, startPoint x: 616, startPoint y: 271, endPoint x: 618, endPoint y: 223, distance: 48.3
click at [617, 271] on div "Raspberry Thyme Crumble vegetarian, contains dairy, egg, nuts, wheat +$1.00" at bounding box center [663, 285] width 248 height 39
click at [617, 137] on div "Seasonal Fruit Parcel vegan +$1.00" at bounding box center [663, 128] width 231 height 22
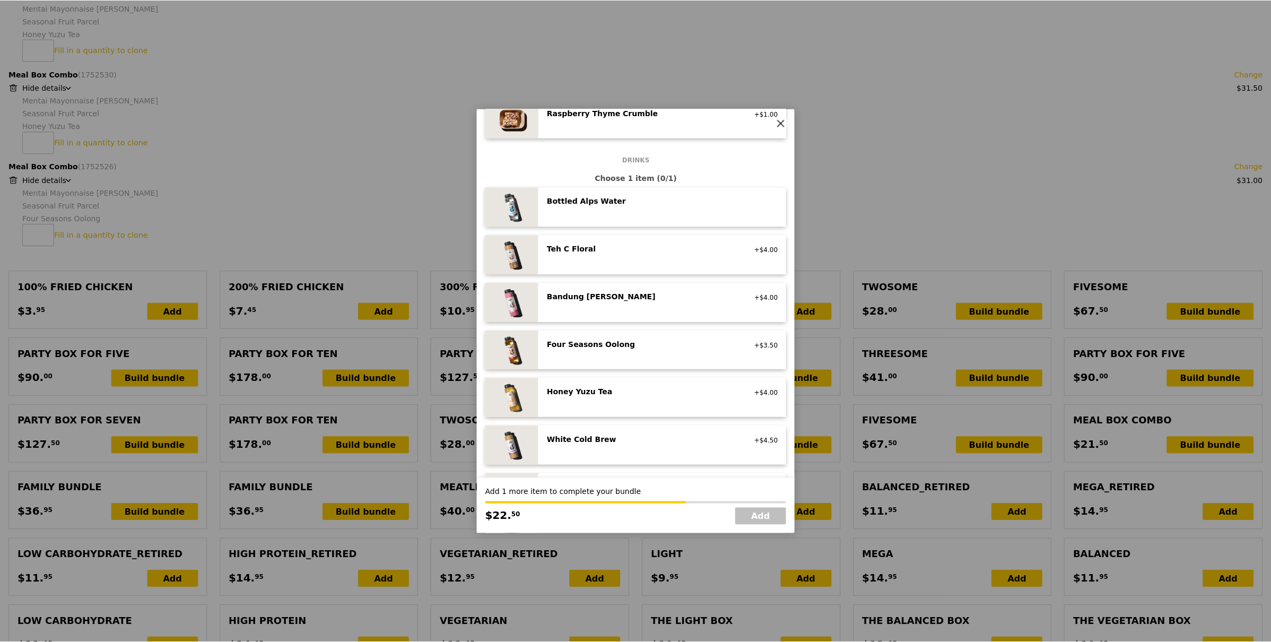
scroll to position [1125, 0]
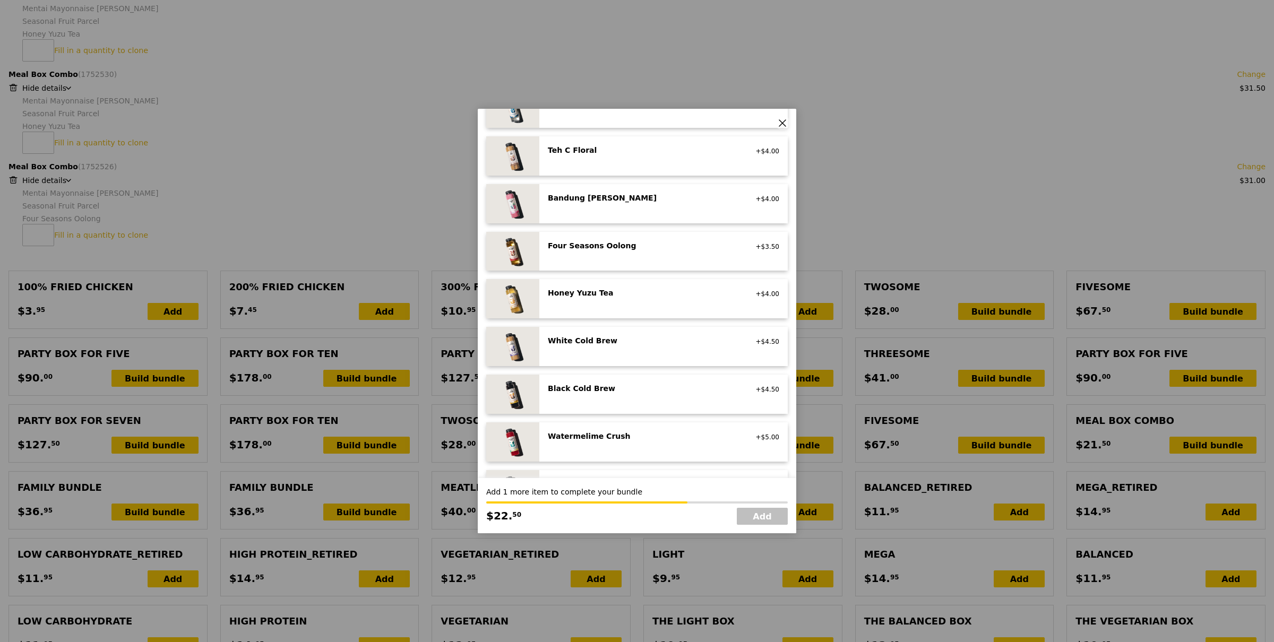
click at [611, 343] on div "White Cold Brew" at bounding box center [643, 340] width 190 height 11
click at [744, 515] on link "Add" at bounding box center [762, 516] width 51 height 17
type input "Loading..."
type input "669.50"
type input "673.45"
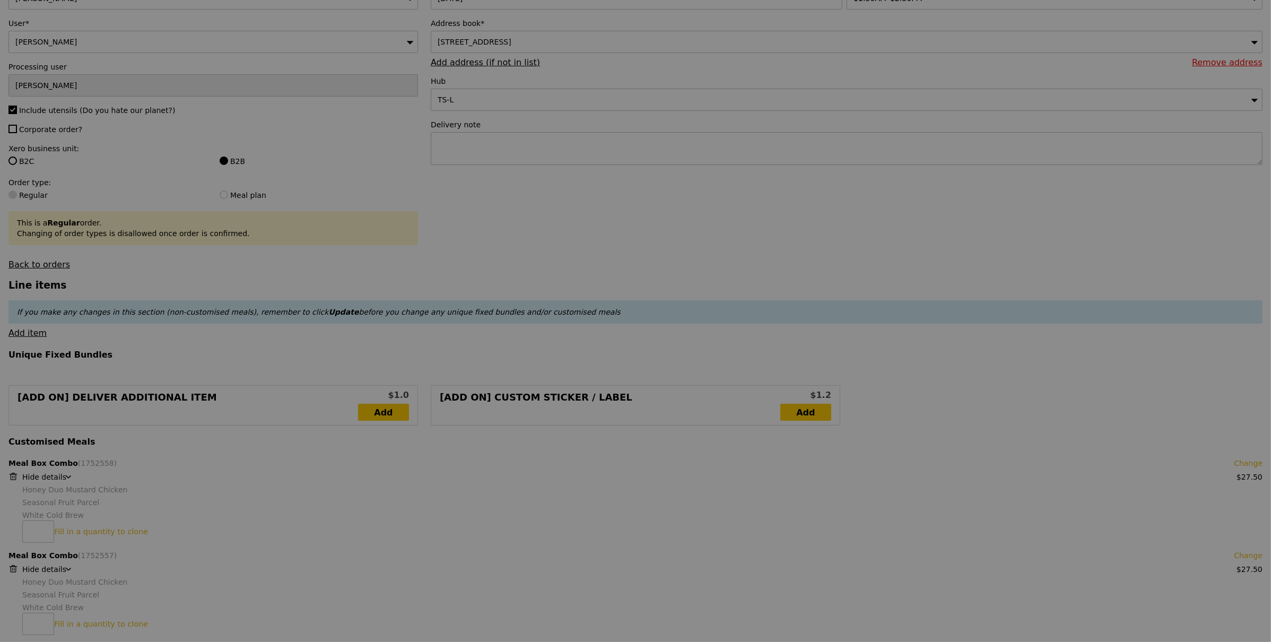
scroll to position [180, 0]
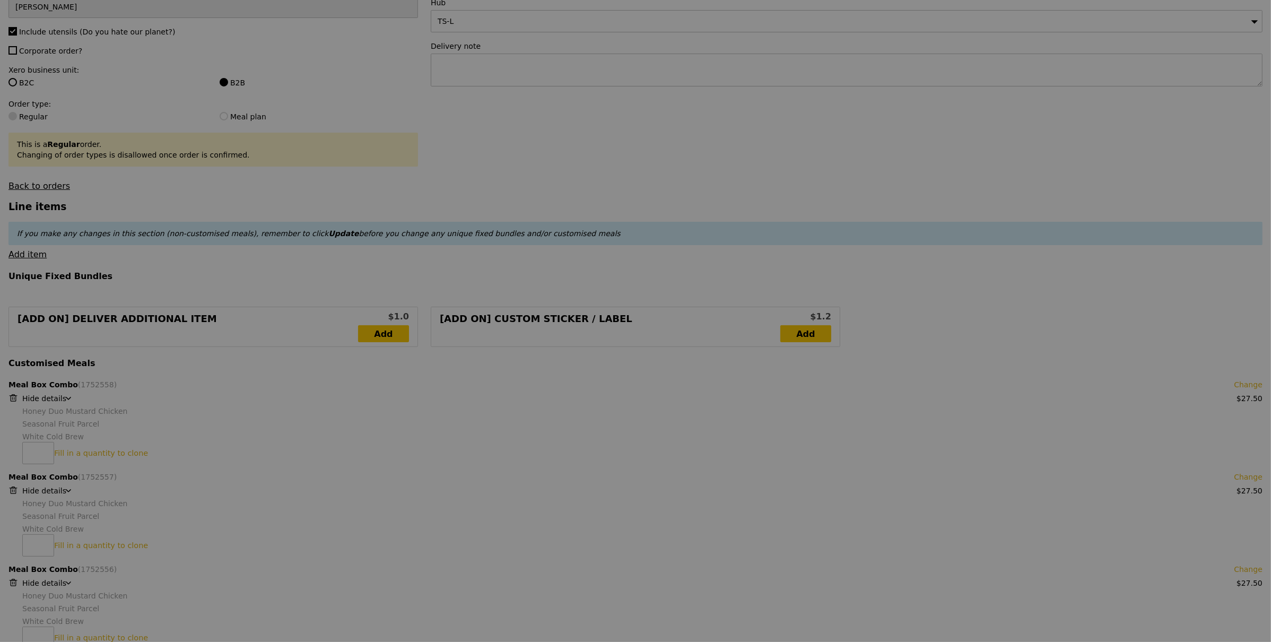
type input "Loading..."
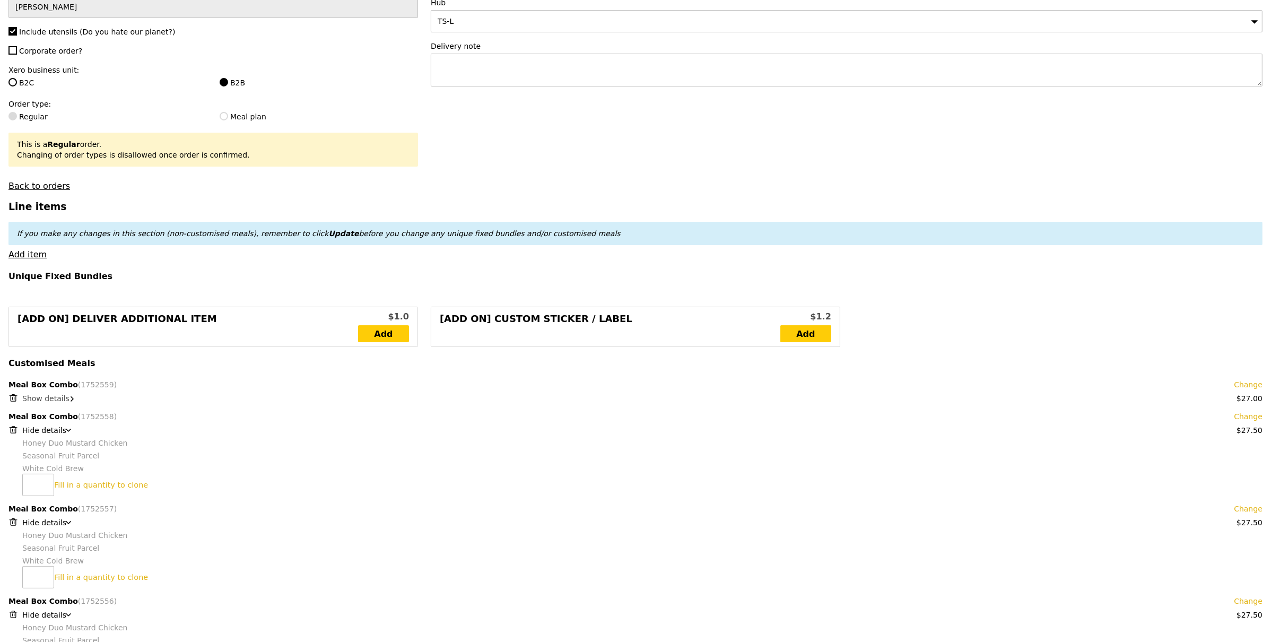
click at [40, 399] on span "Show details" at bounding box center [45, 398] width 47 height 8
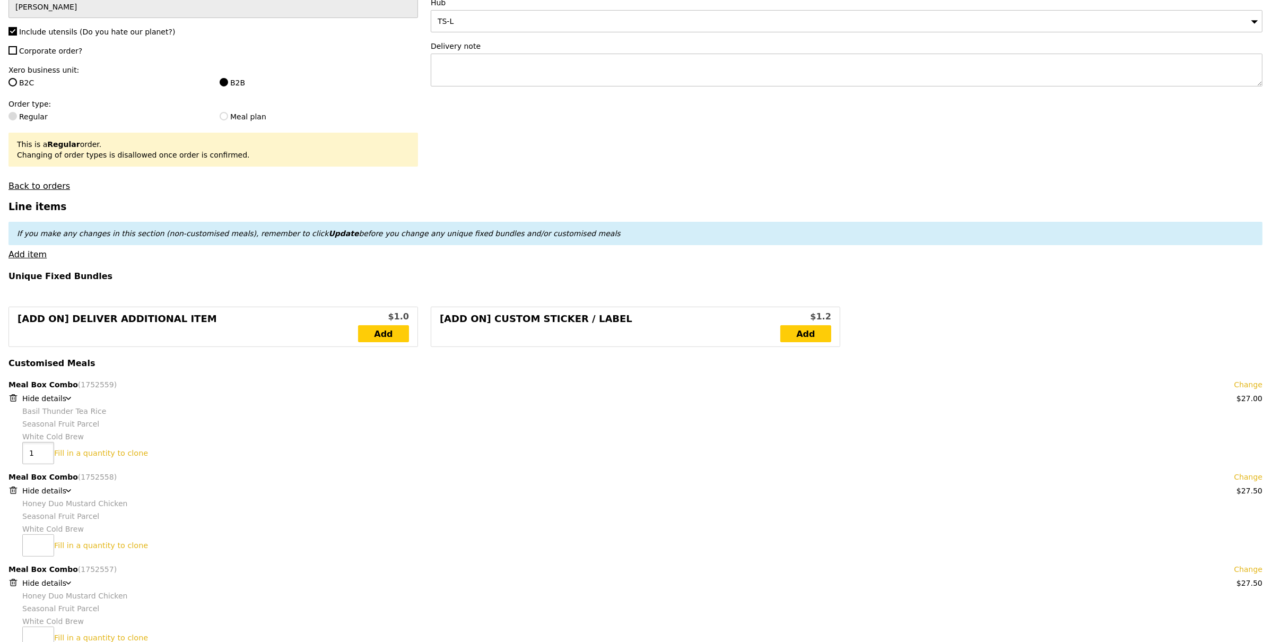
click at [41, 450] on input "1" at bounding box center [38, 453] width 32 height 22
type input "11"
type input "Update"
type input "1"
click at [65, 454] on link "Clone this bundle 1 times" at bounding box center [103, 453] width 98 height 8
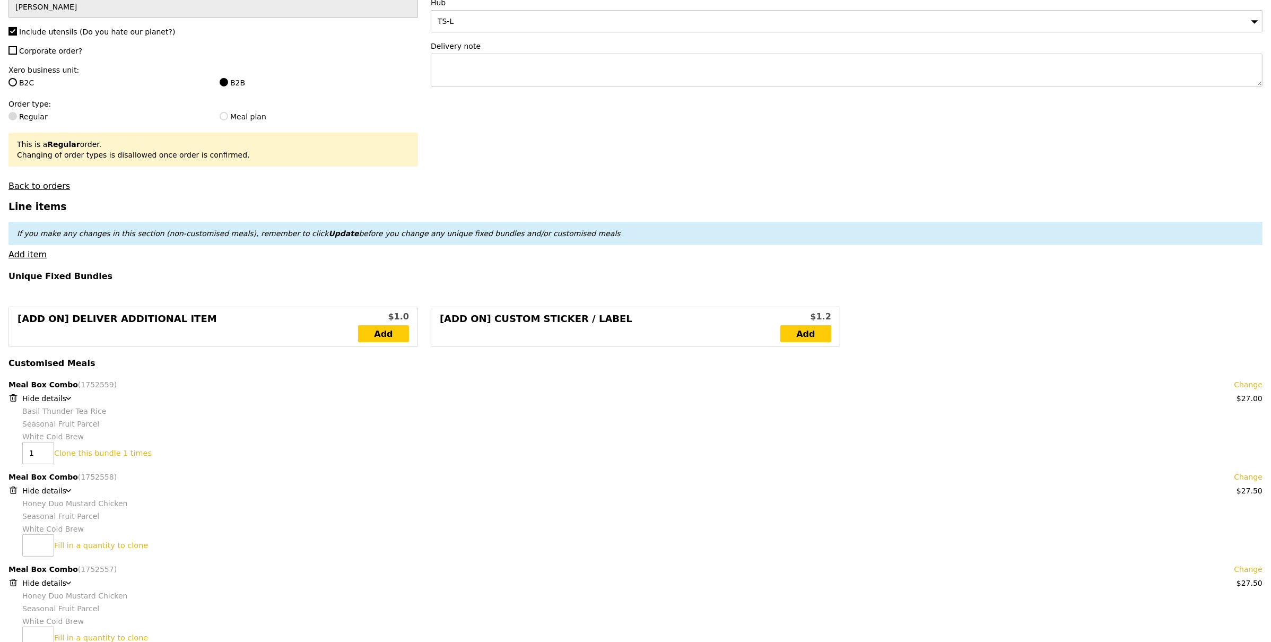
type input "Loading..."
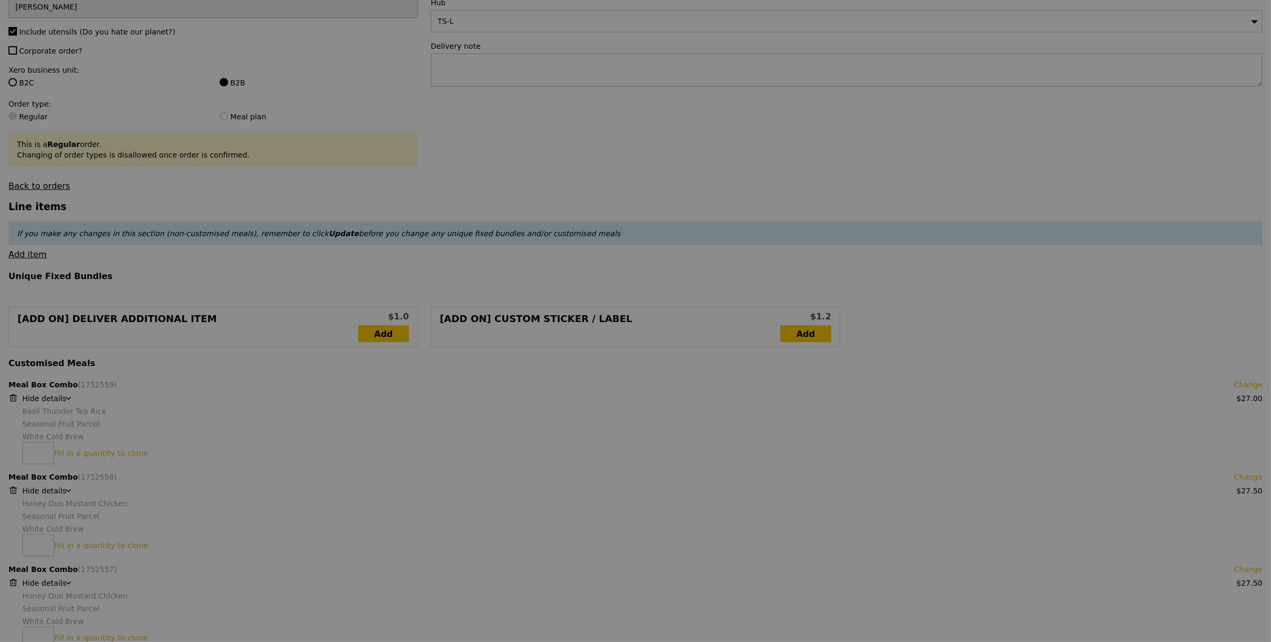
type input "696.50"
type input "700.45"
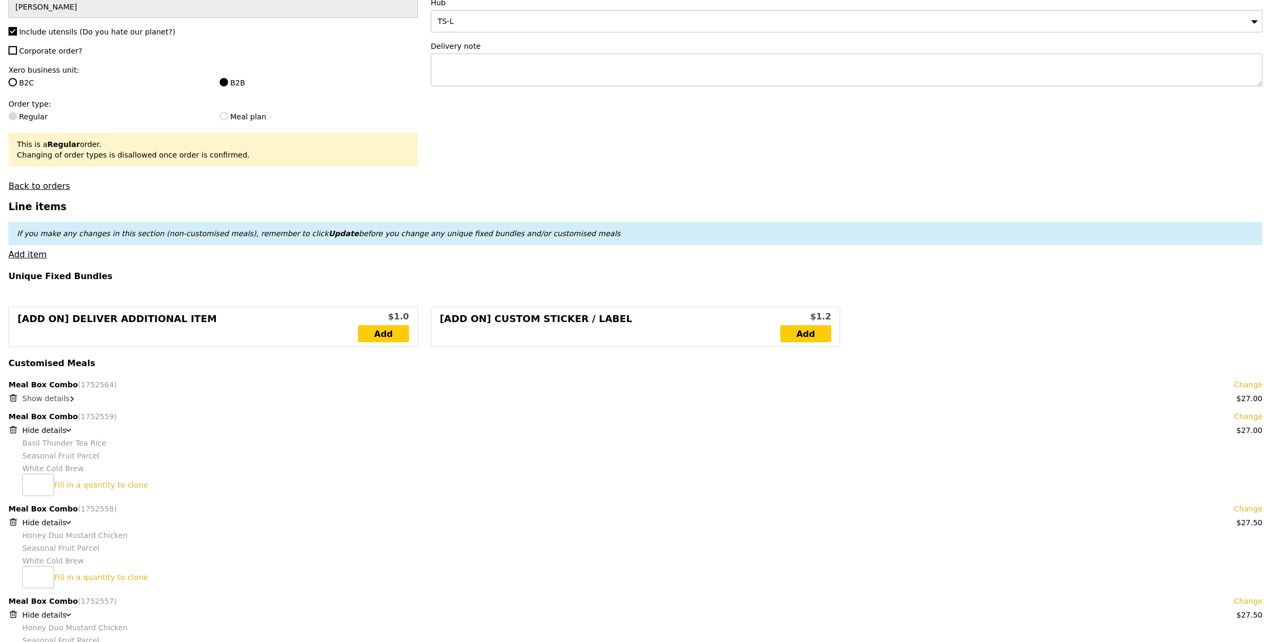
click at [58, 396] on span "Show details" at bounding box center [45, 398] width 47 height 8
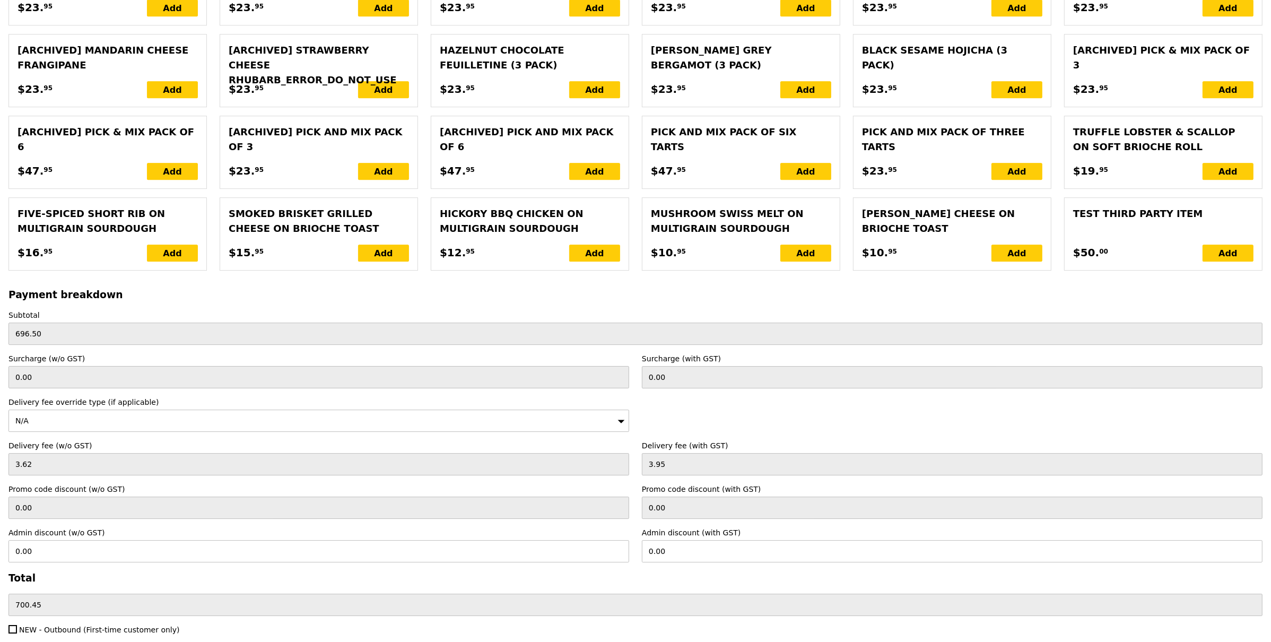
scroll to position [4215, 0]
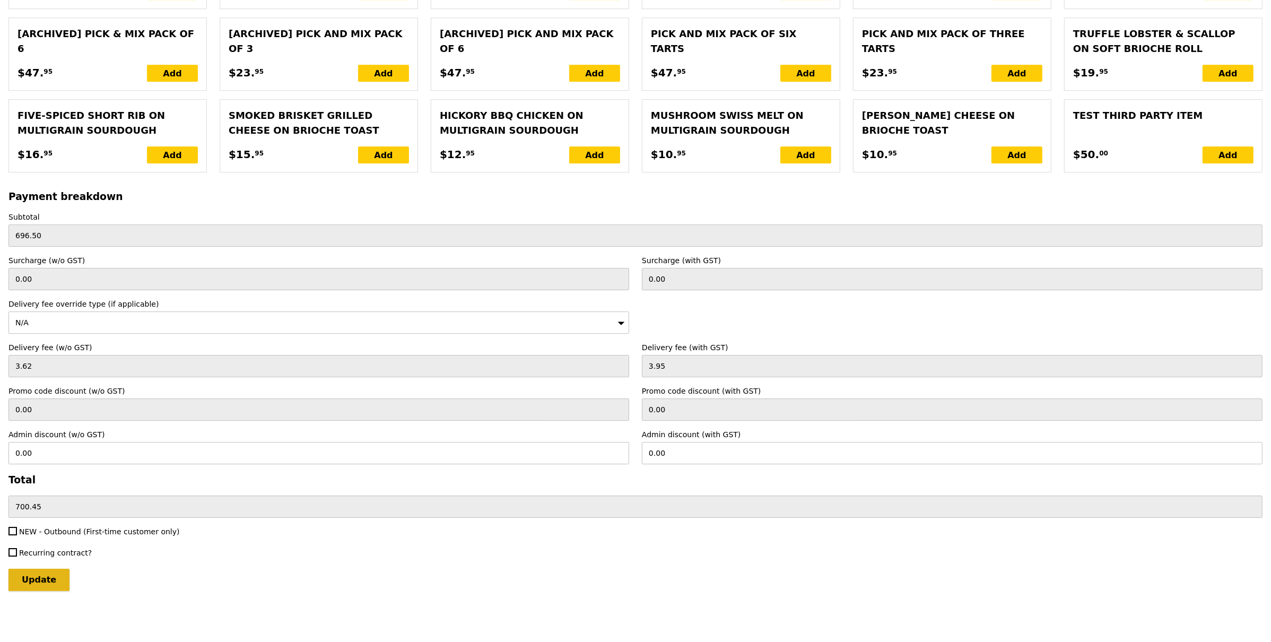
click at [41, 581] on input "Update" at bounding box center [38, 580] width 61 height 22
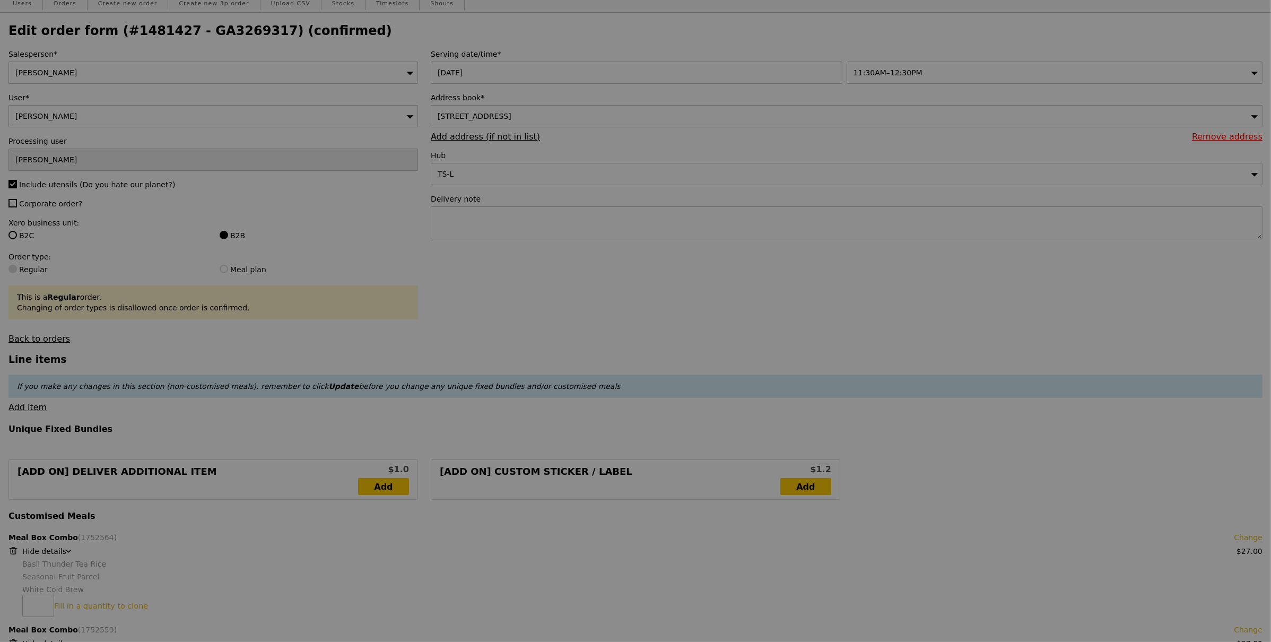
scroll to position [0, 0]
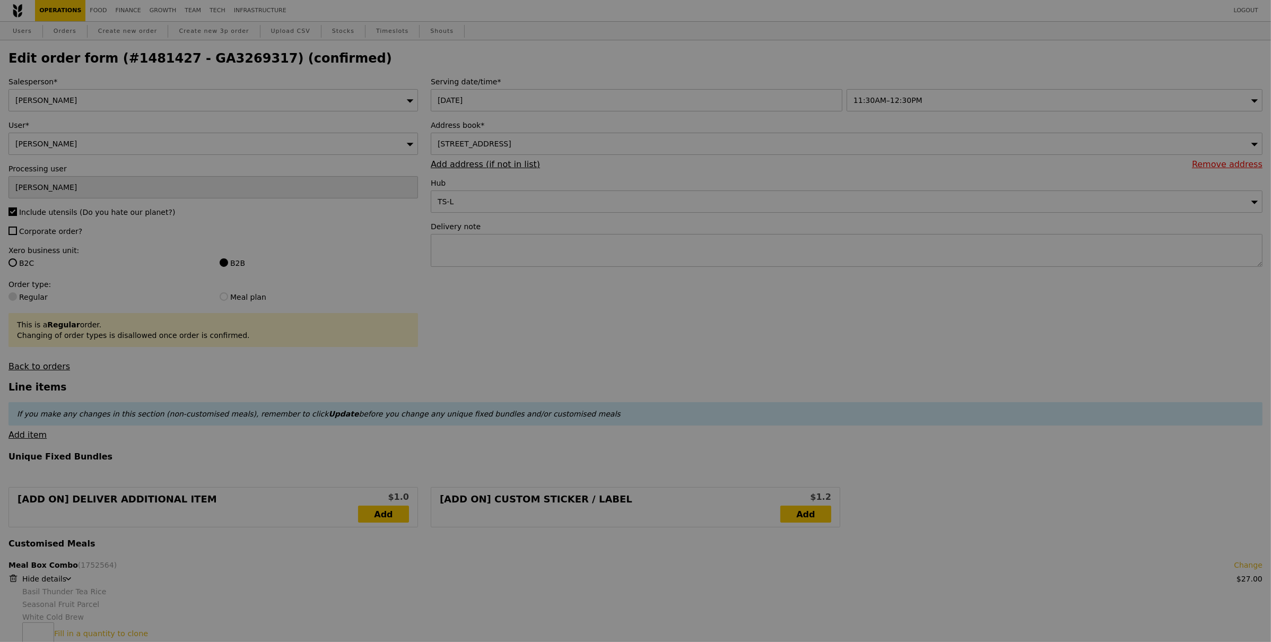
type input "Update"
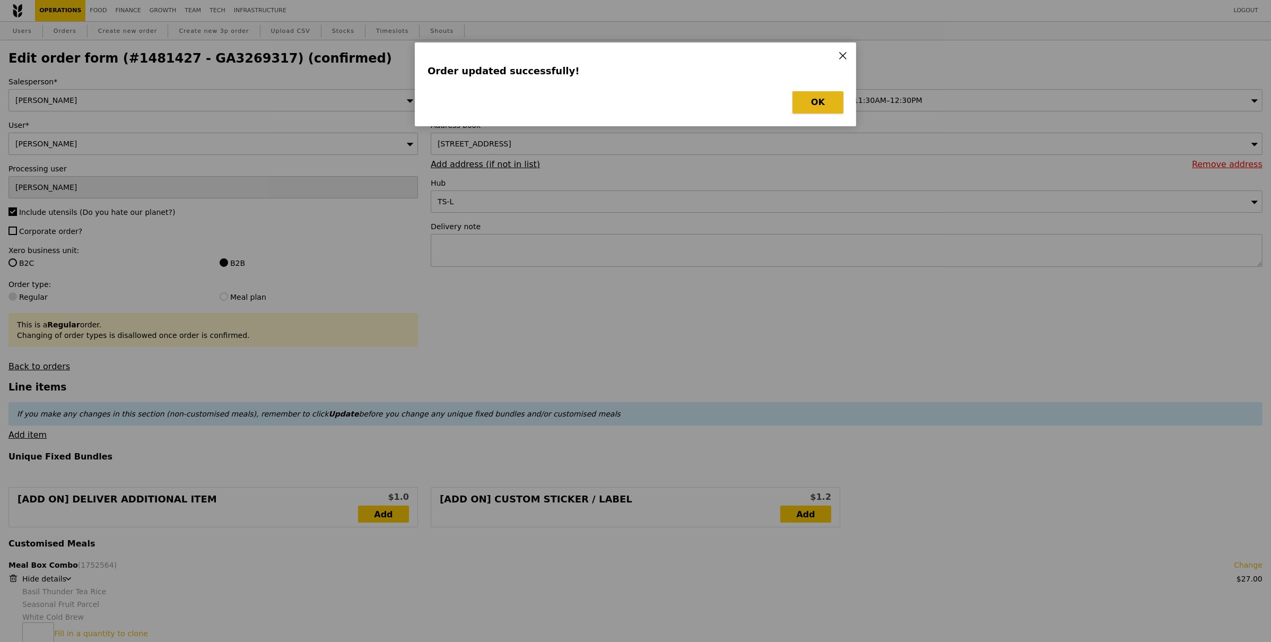
click at [809, 104] on button "OK" at bounding box center [818, 102] width 51 height 22
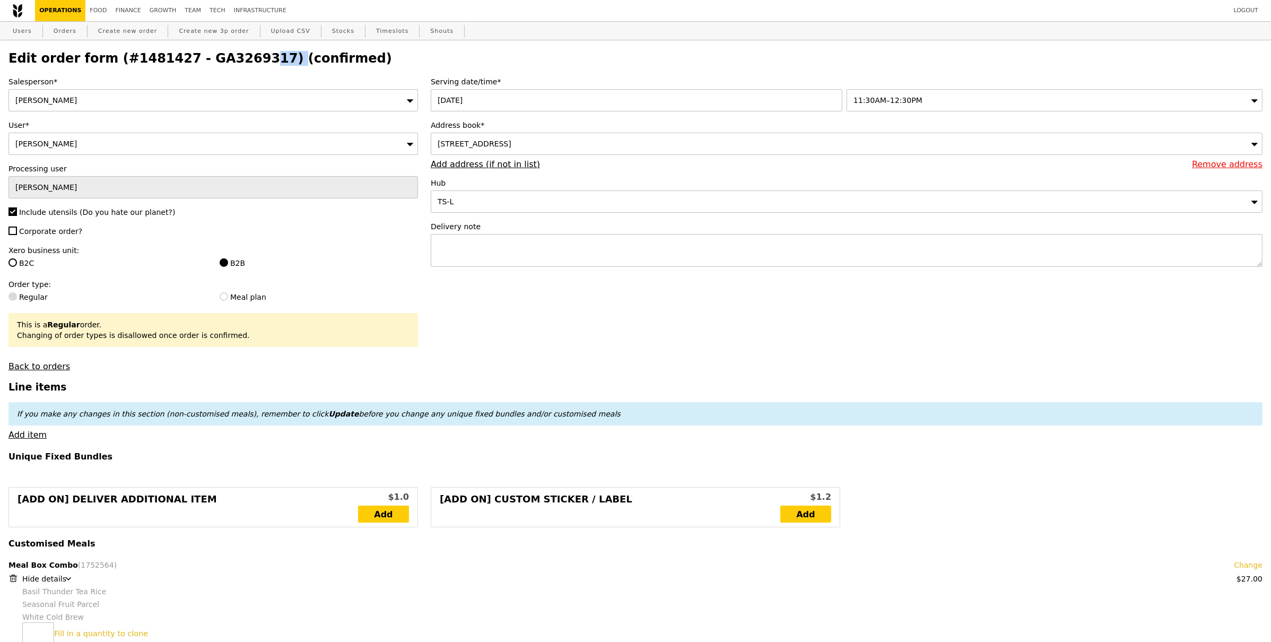
drag, startPoint x: 179, startPoint y: 55, endPoint x: 246, endPoint y: 54, distance: 66.9
click at [246, 54] on h2 "Edit order form (#1481427 - GA3269317) (confirmed)" at bounding box center [635, 58] width 1254 height 15
copy h2 "GA3269317"
click at [63, 26] on link "Orders" at bounding box center [64, 31] width 31 height 19
select select "100"
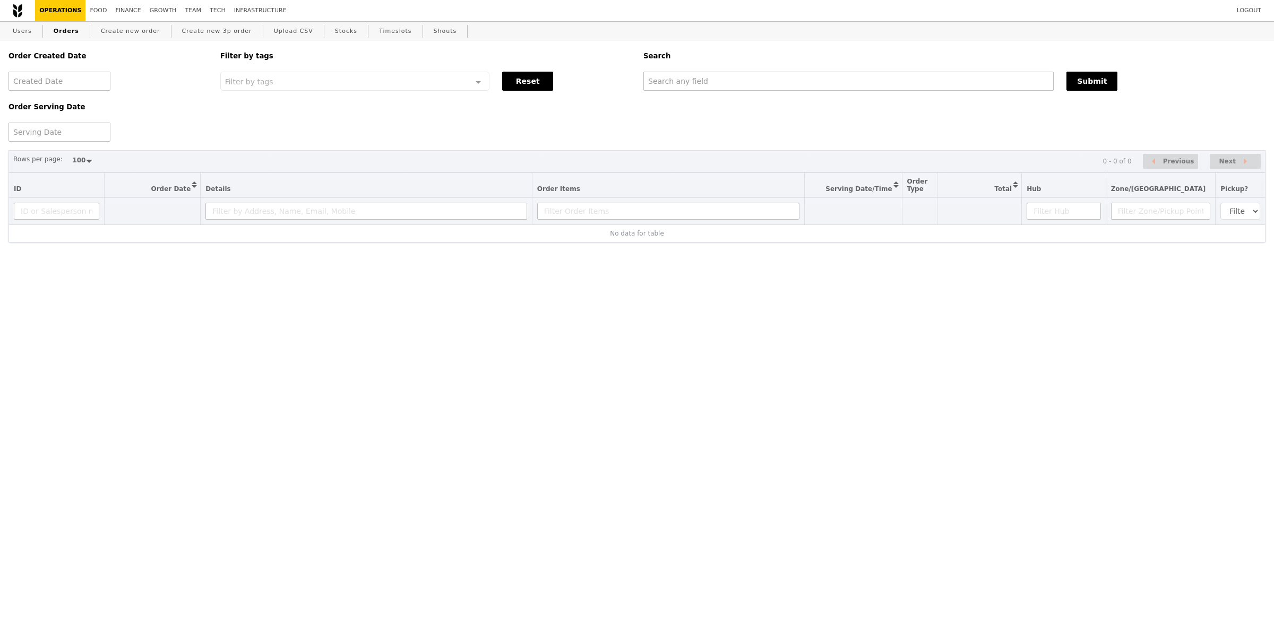
click at [714, 95] on div "Order Created Date Order Serving Date Filter by tags Filter by tags Meal_Plan W…" at bounding box center [636, 90] width 1269 height 101
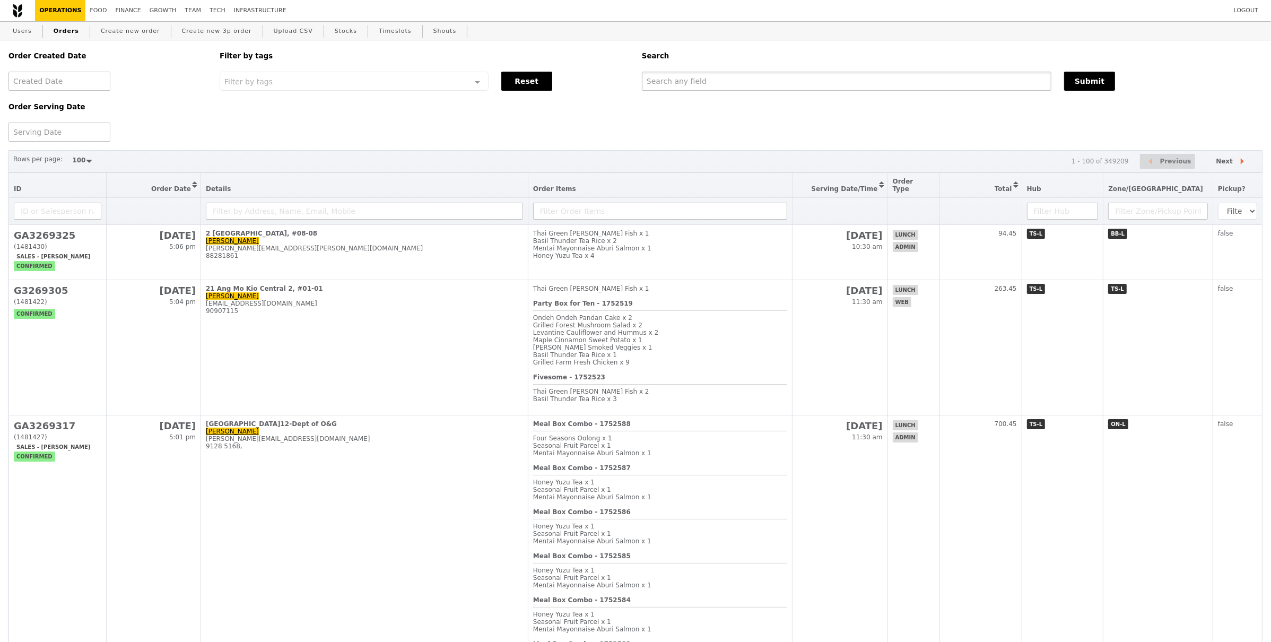
click at [734, 83] on input "text" at bounding box center [847, 81] width 410 height 19
paste input "GA3269317"
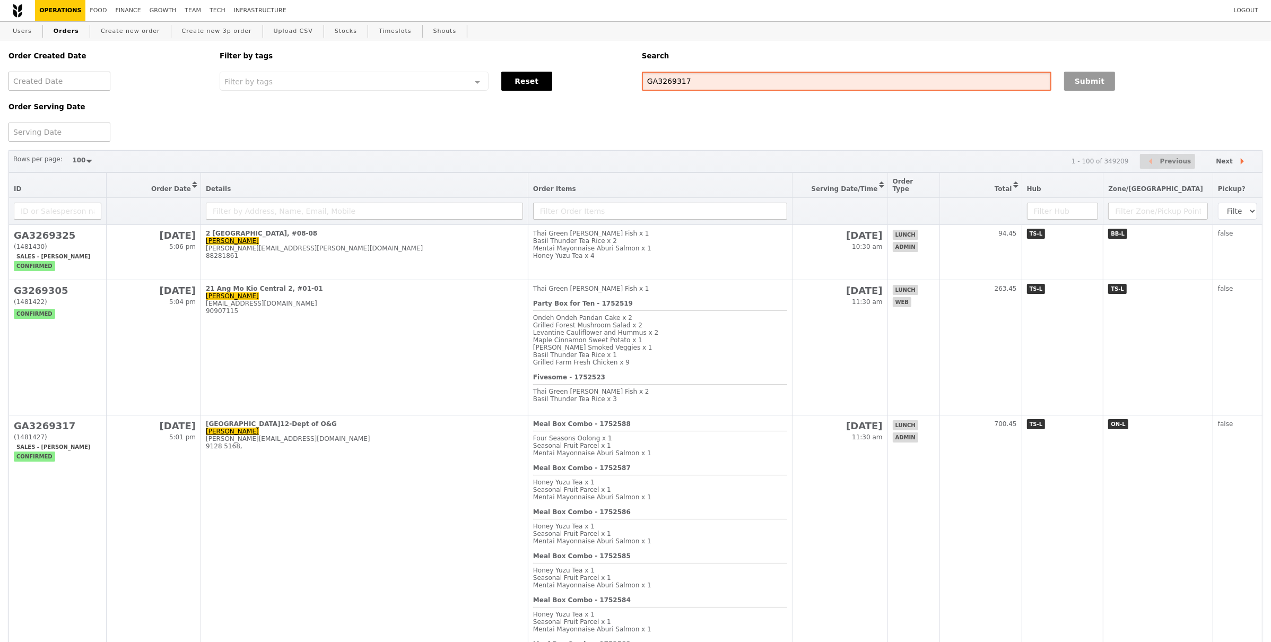
type input "GA3269317"
click at [1093, 88] on button "Submit" at bounding box center [1089, 81] width 51 height 19
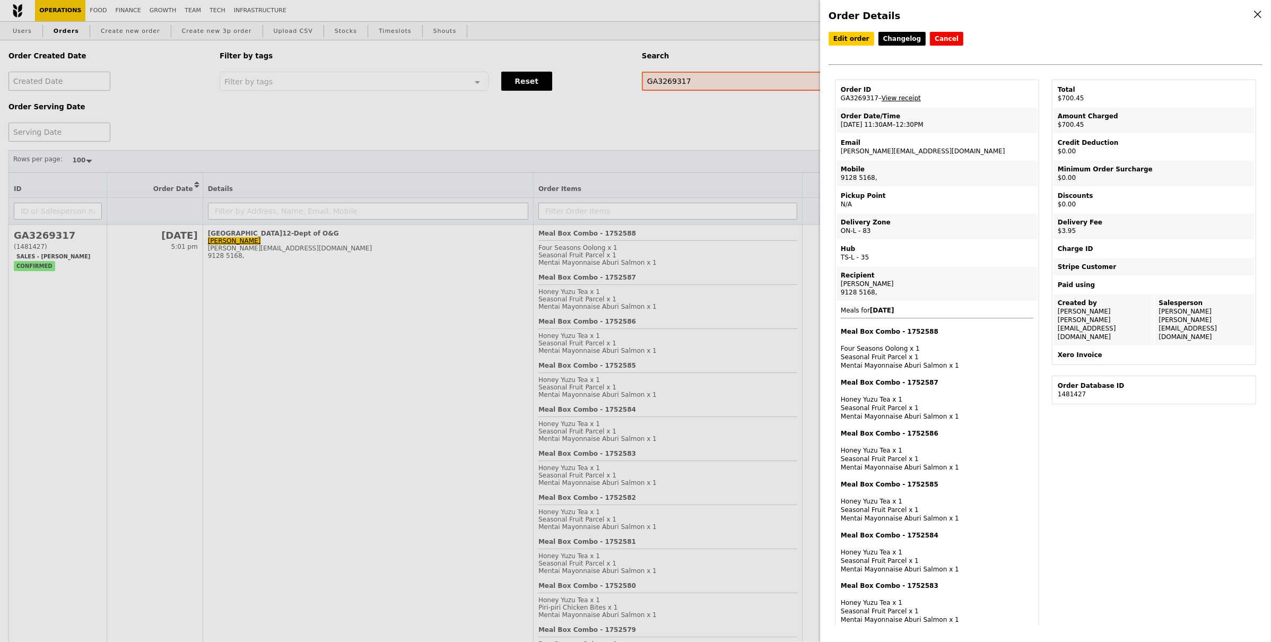
click at [913, 100] on link "View receipt" at bounding box center [901, 97] width 39 height 7
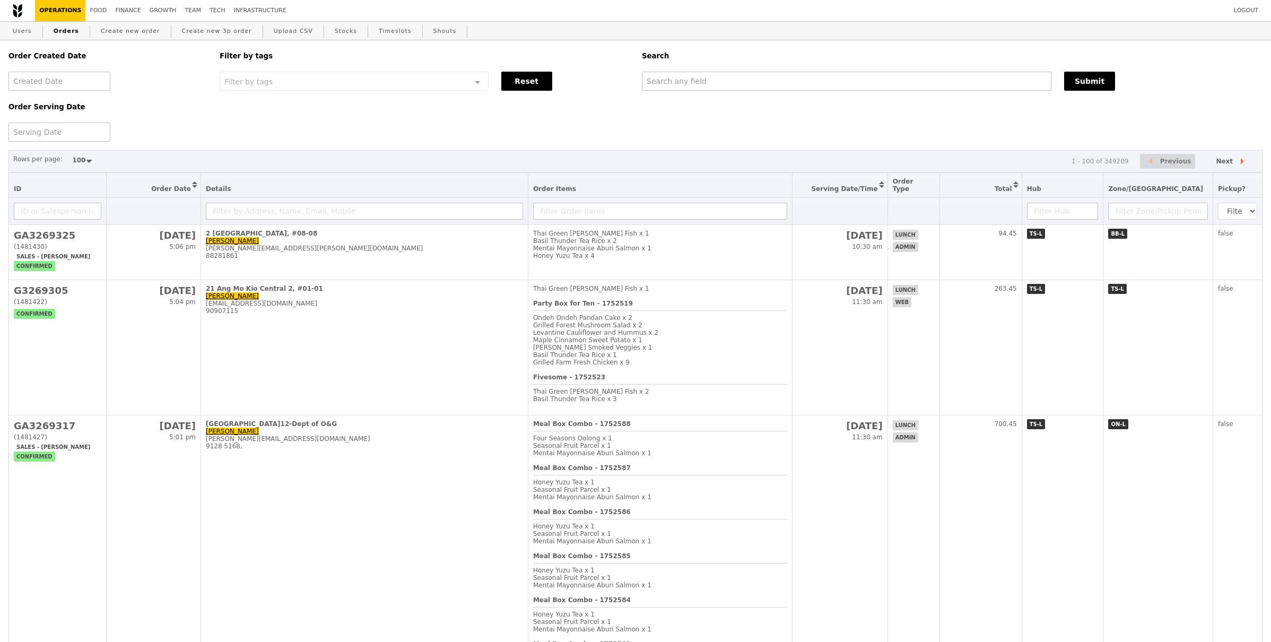
select select "100"
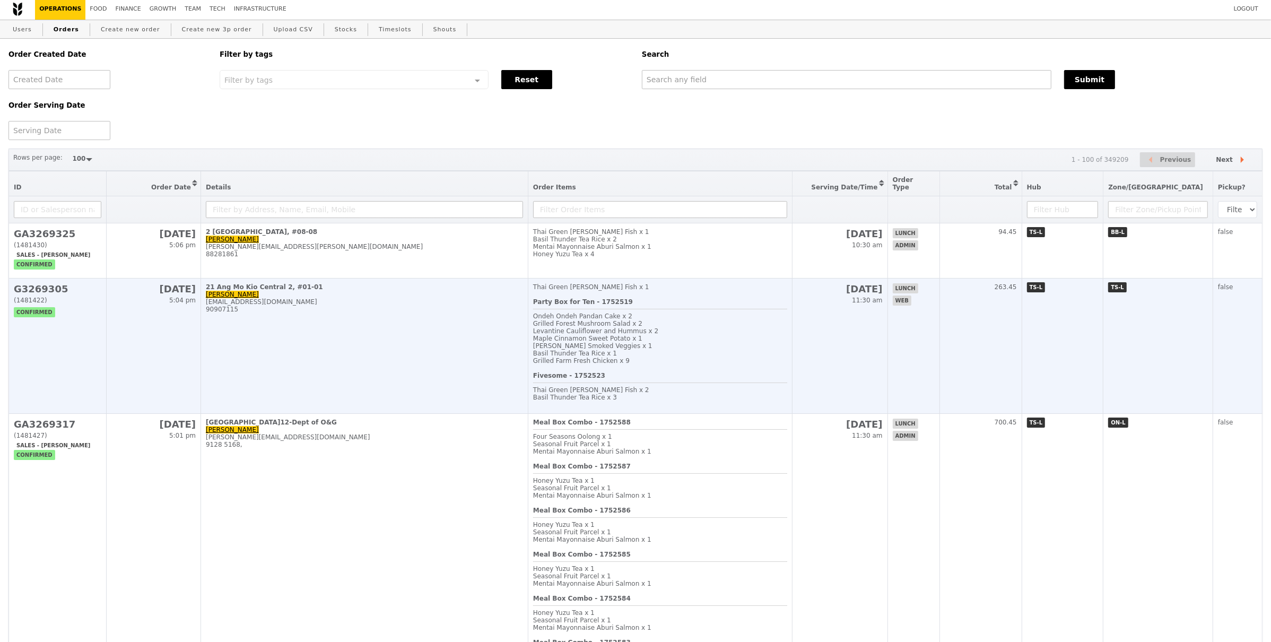
scroll to position [3, 0]
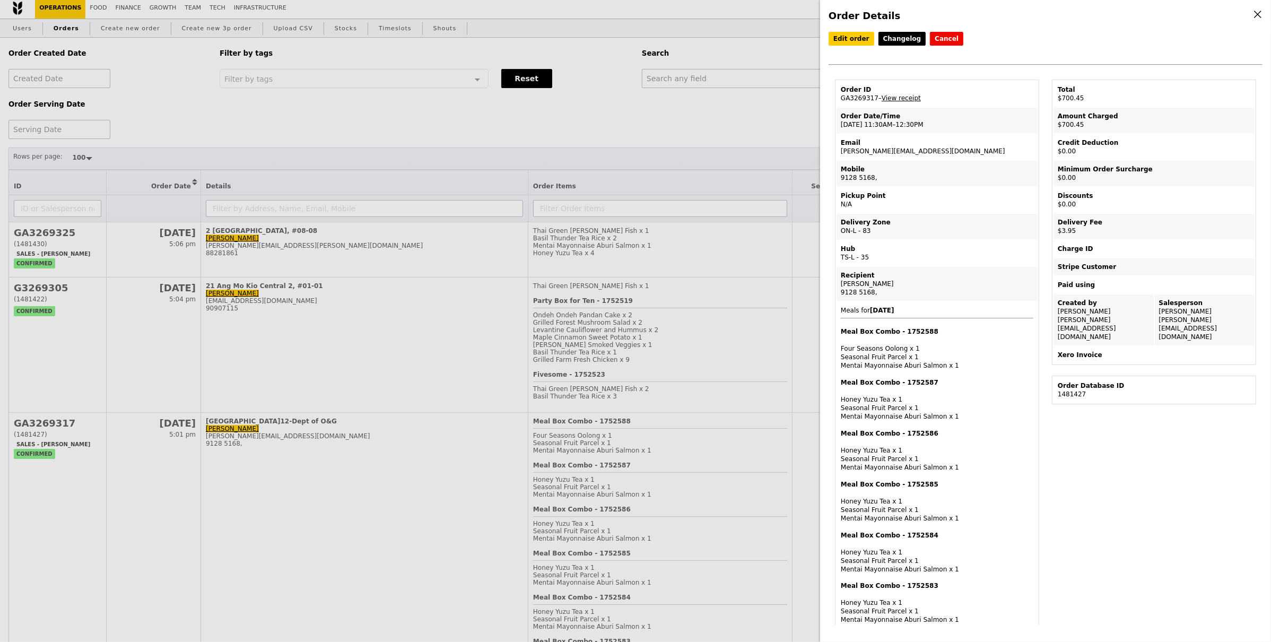
drag, startPoint x: 876, startPoint y: 100, endPoint x: 840, endPoint y: 99, distance: 36.1
click at [840, 99] on td "Order ID GA3269317 – View receipt" at bounding box center [937, 93] width 201 height 25
copy td "GA3269317"
drag, startPoint x: 781, startPoint y: 114, endPoint x: 761, endPoint y: 96, distance: 26.6
click at [780, 114] on div "Order Details Edit order Changelog Cancel Order ID GA3269317 – View receipt Ord…" at bounding box center [635, 321] width 1271 height 642
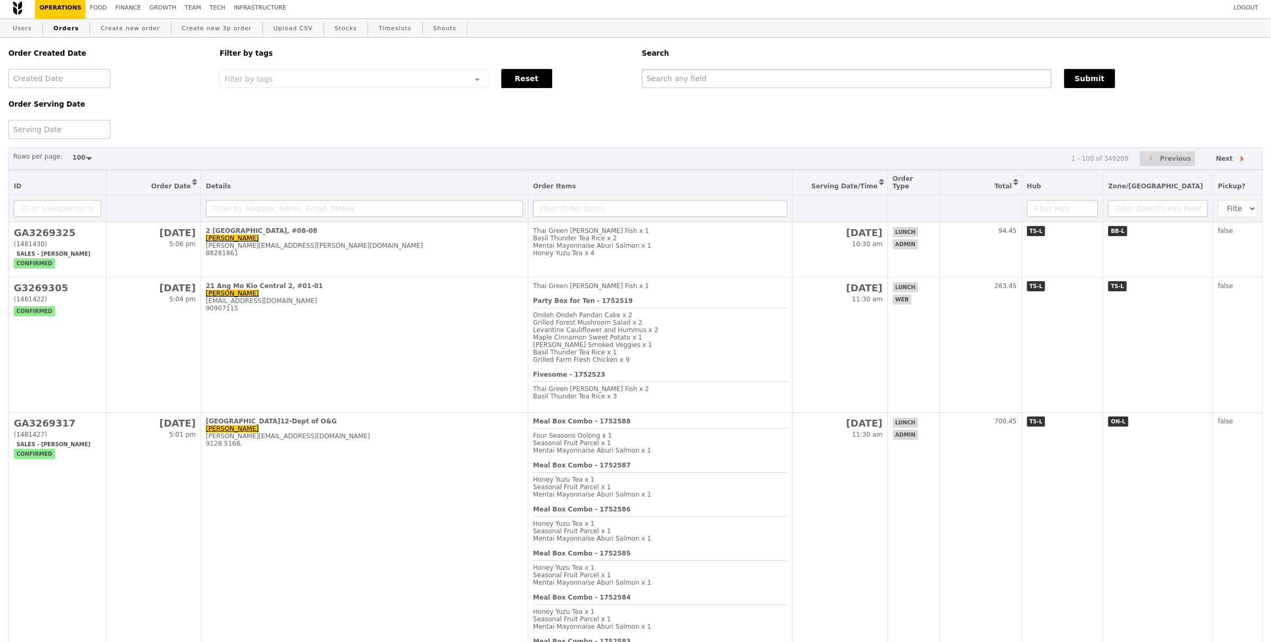
click at [755, 88] on input "text" at bounding box center [847, 78] width 410 height 19
drag, startPoint x: 758, startPoint y: 86, endPoint x: 897, endPoint y: 90, distance: 139.1
click at [758, 86] on input "text" at bounding box center [847, 78] width 410 height 19
paste input "GA3269317"
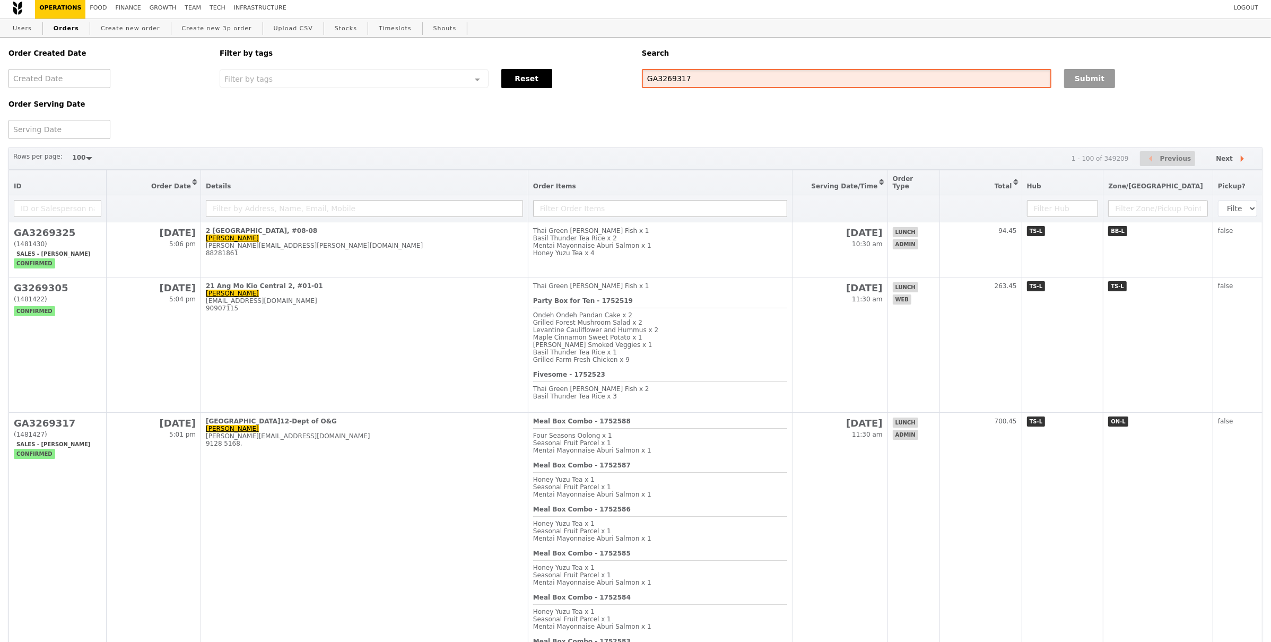
type input "GA3269317"
click at [1076, 77] on button "Submit" at bounding box center [1089, 78] width 51 height 19
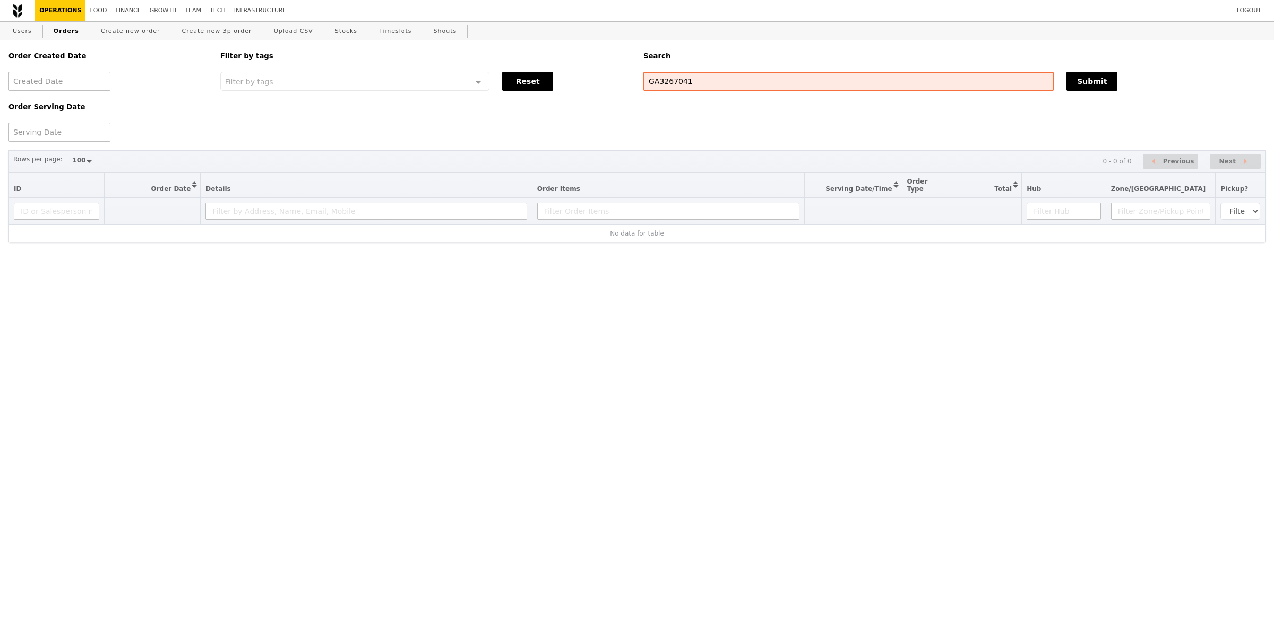
select select "100"
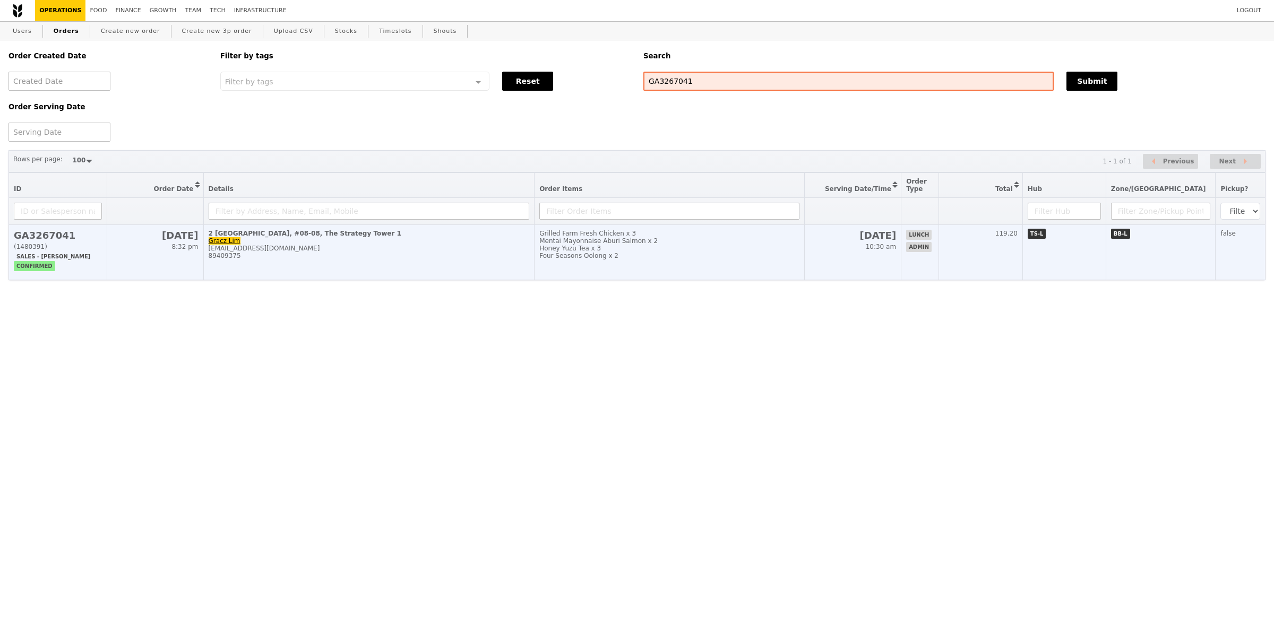
click at [410, 254] on div "89409375" at bounding box center [369, 255] width 321 height 7
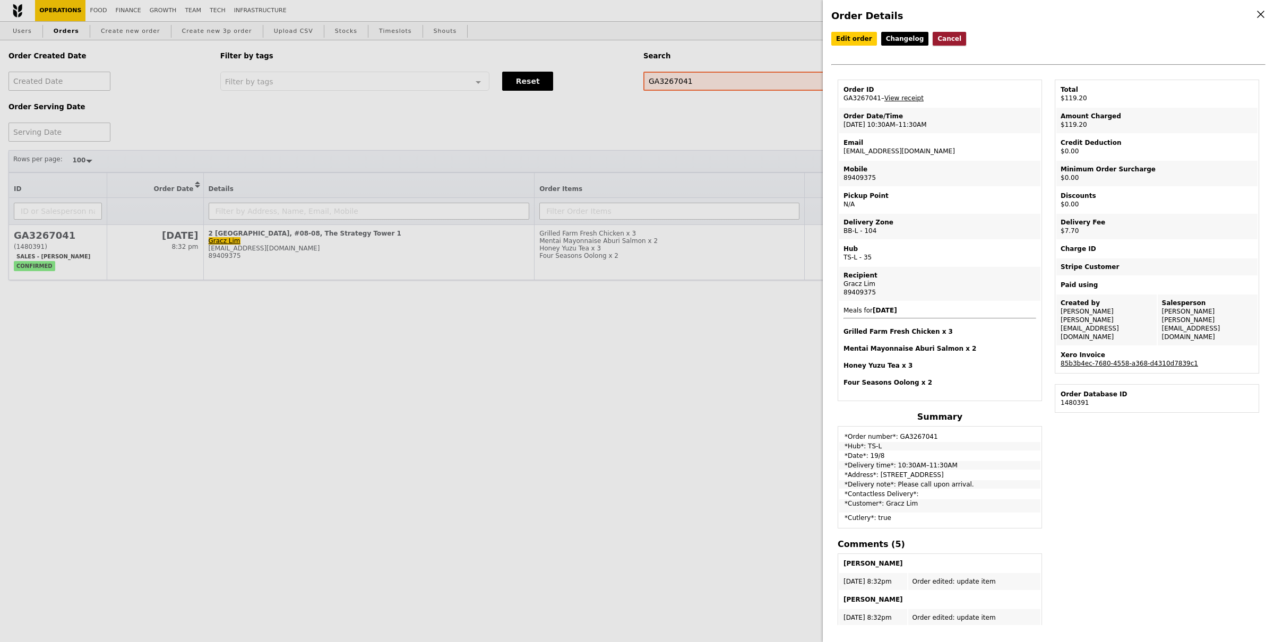
click at [934, 38] on button "Cancel" at bounding box center [948, 39] width 33 height 14
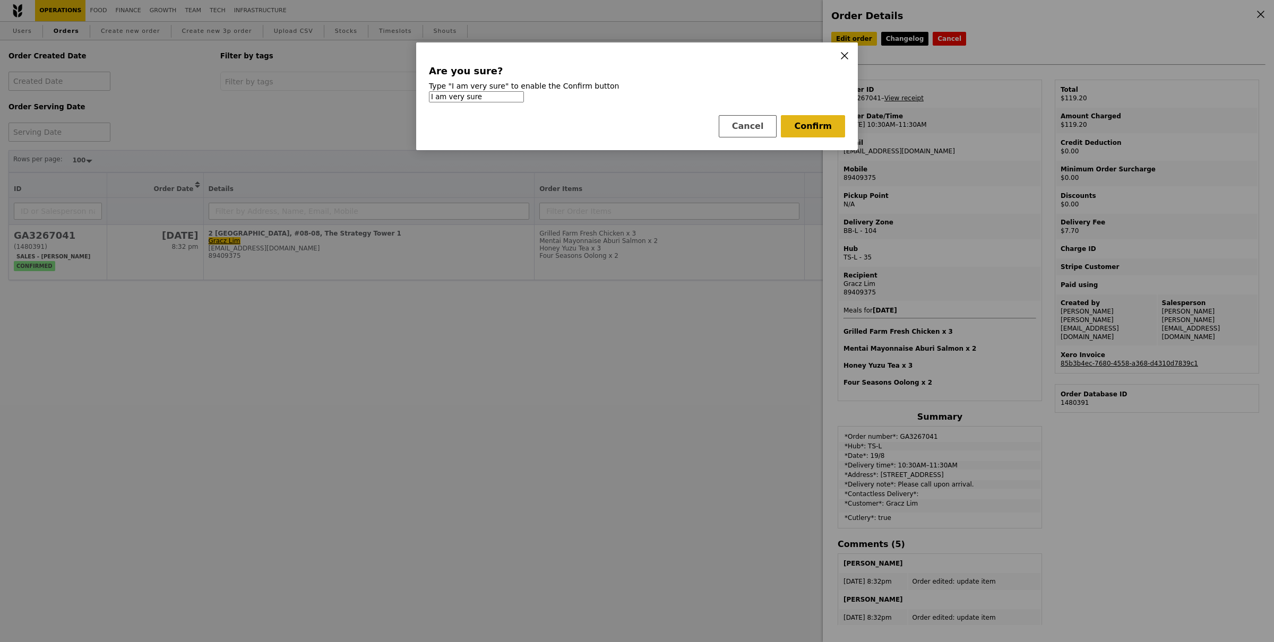
type input "I am very sure"
click at [803, 120] on button "Confirm" at bounding box center [813, 126] width 64 height 22
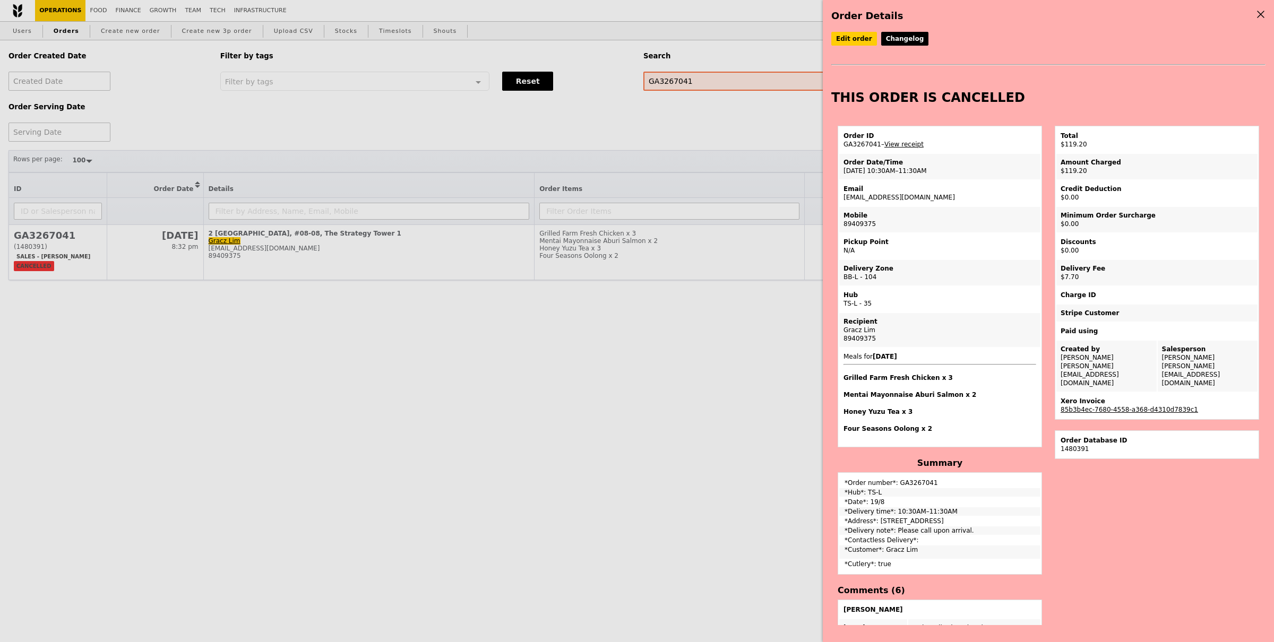
scroll to position [289, 0]
